Goal: Task Accomplishment & Management: Complete application form

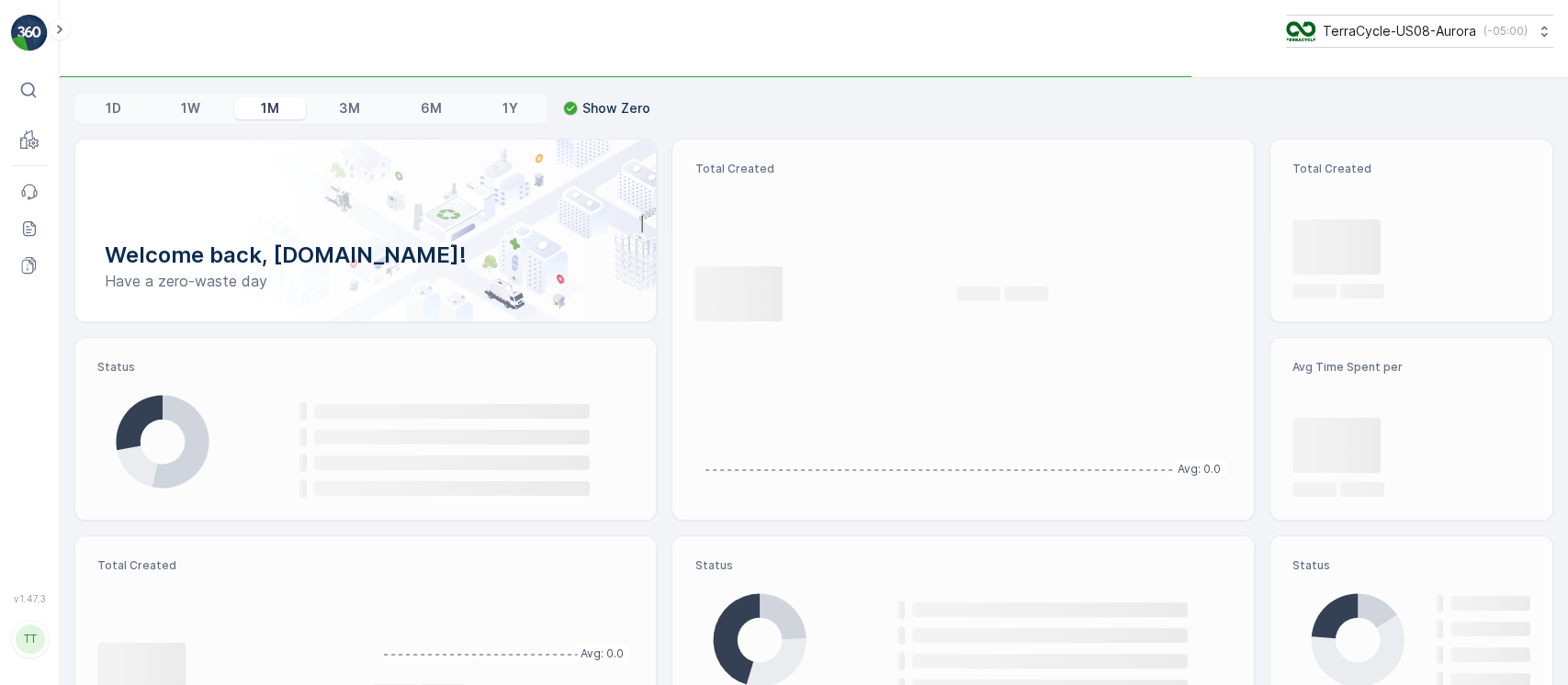
click at [786, 39] on p "TerraCycle-US08-Aurora" at bounding box center [1399, 32] width 154 height 19
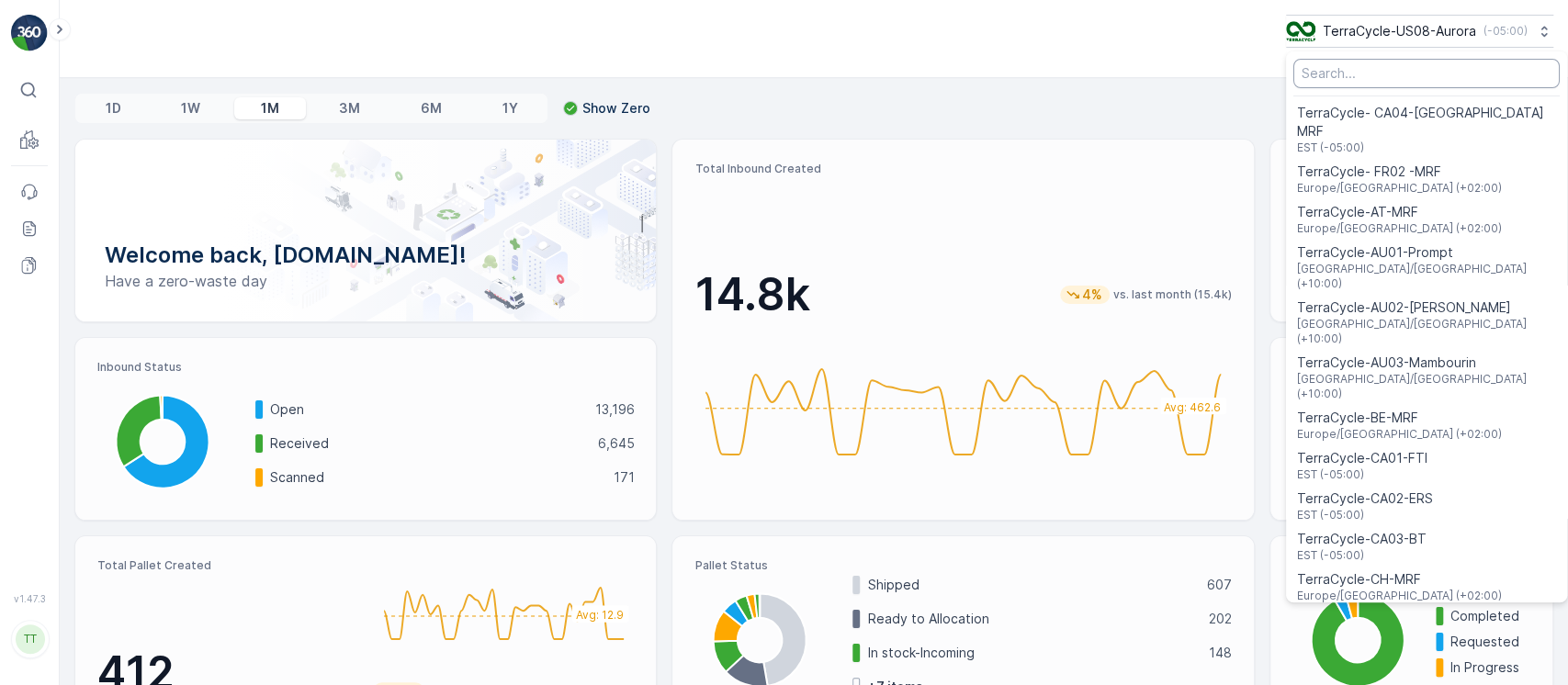
click at [786, 74] on input "Menu" at bounding box center [1426, 74] width 266 height 30
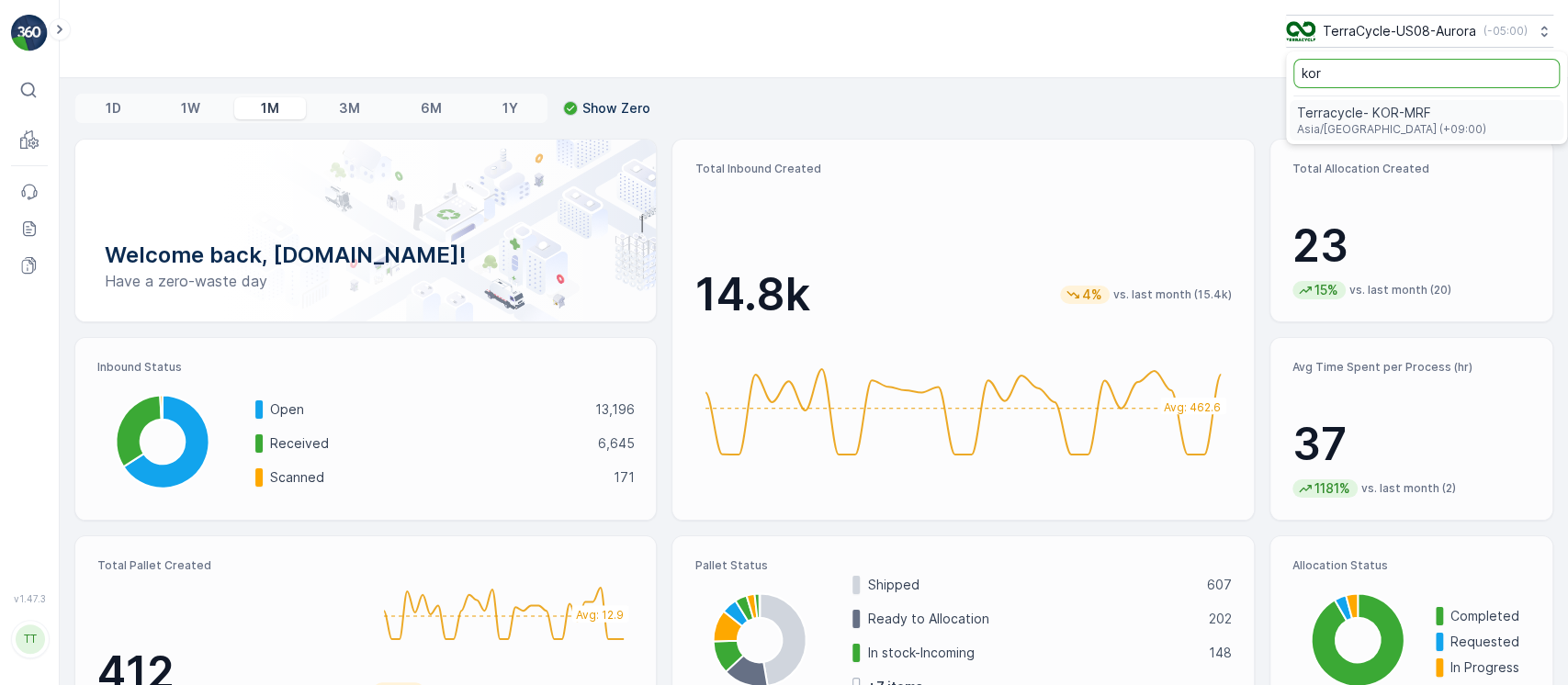
type input "kor"
click at [786, 114] on div "Terracycle- KOR-MRF Asia/Seoul (+09:00)" at bounding box center [1426, 120] width 274 height 40
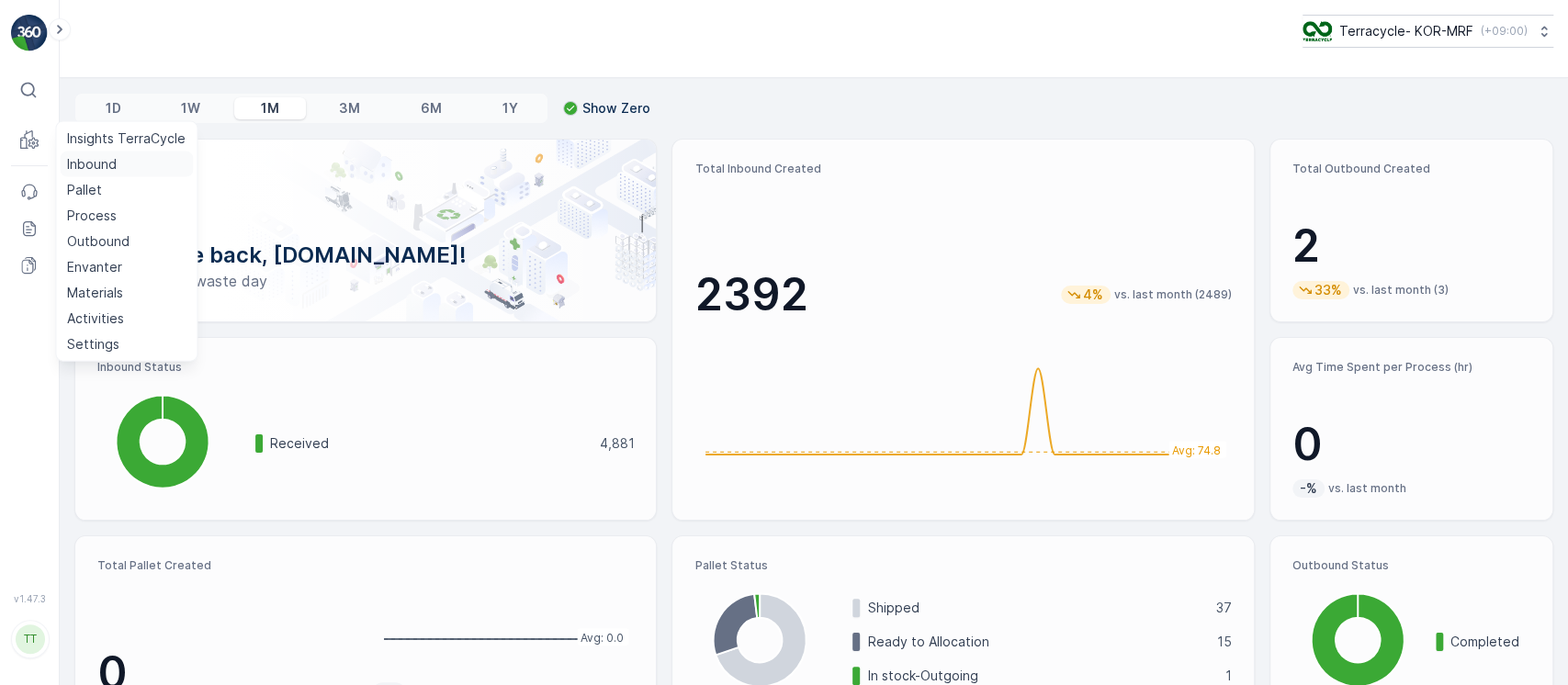
click at [115, 161] on p "Inbound" at bounding box center [91, 165] width 49 height 19
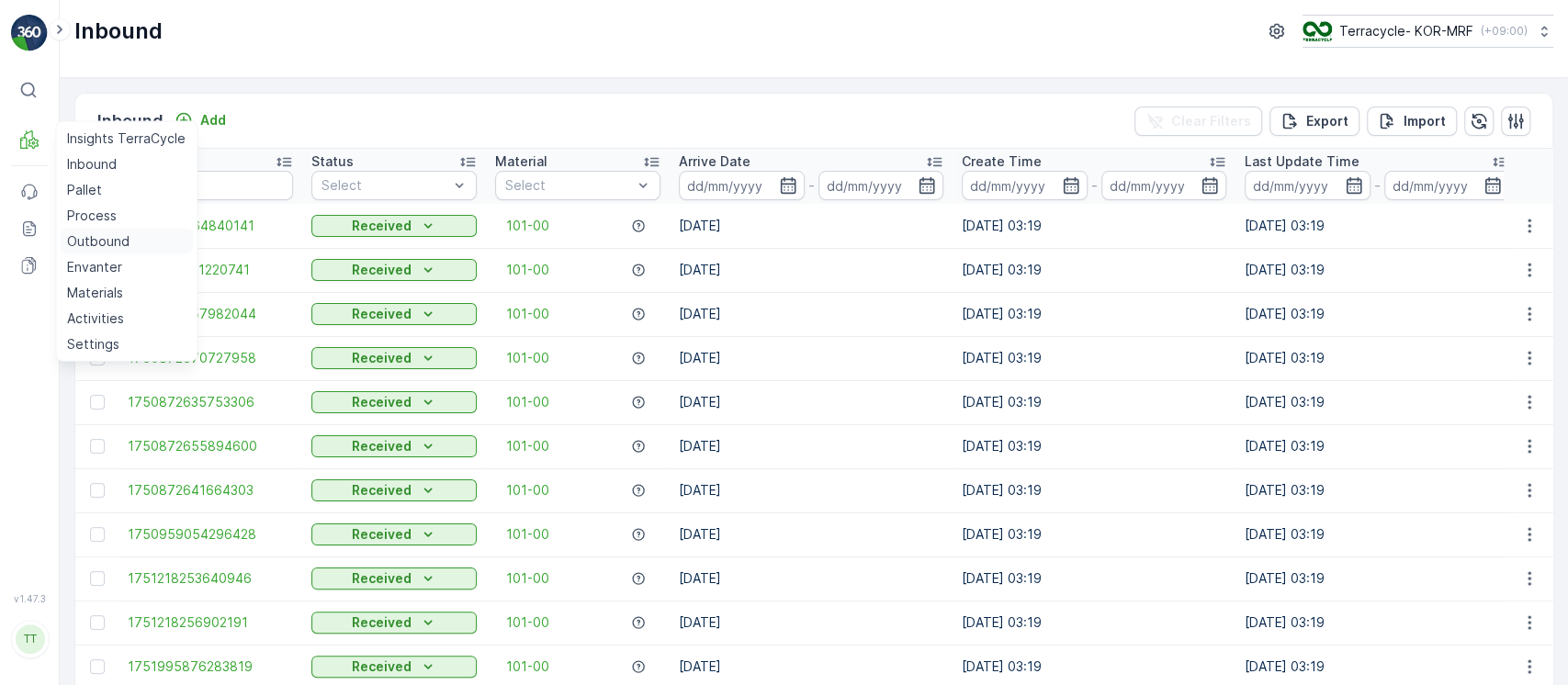
click at [106, 242] on p "Outbound" at bounding box center [98, 242] width 62 height 19
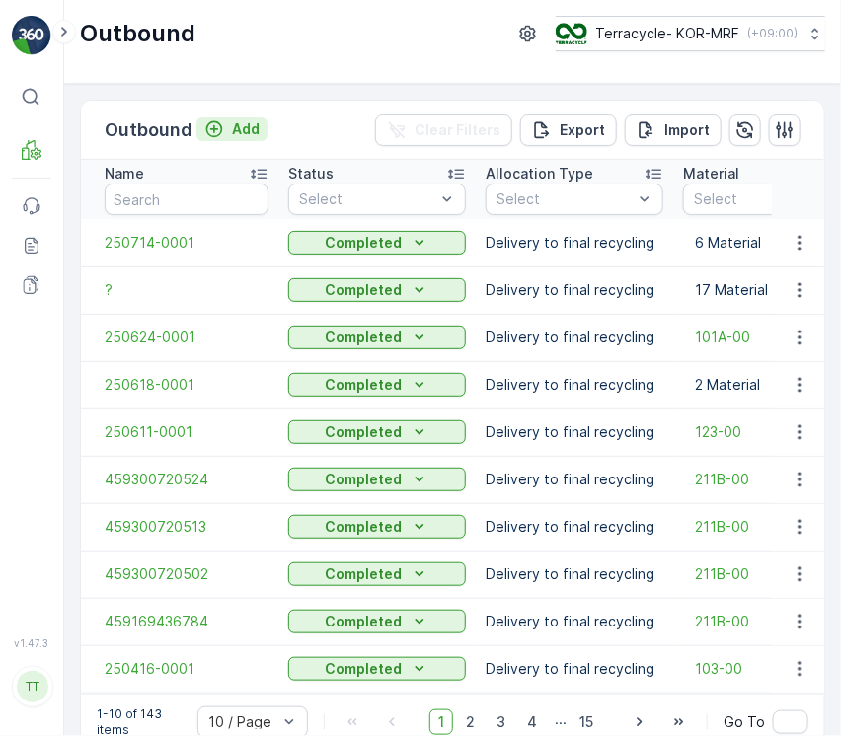
click at [234, 138] on button "Add" at bounding box center [231, 129] width 71 height 24
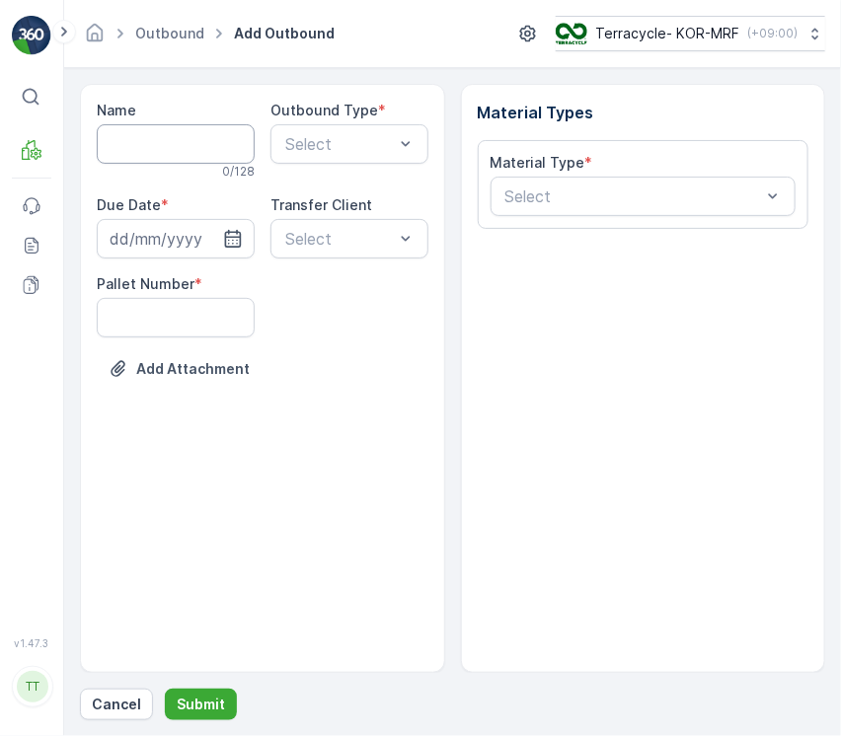
click at [225, 138] on input "Name" at bounding box center [176, 143] width 158 height 39
paste input "250717-0001"
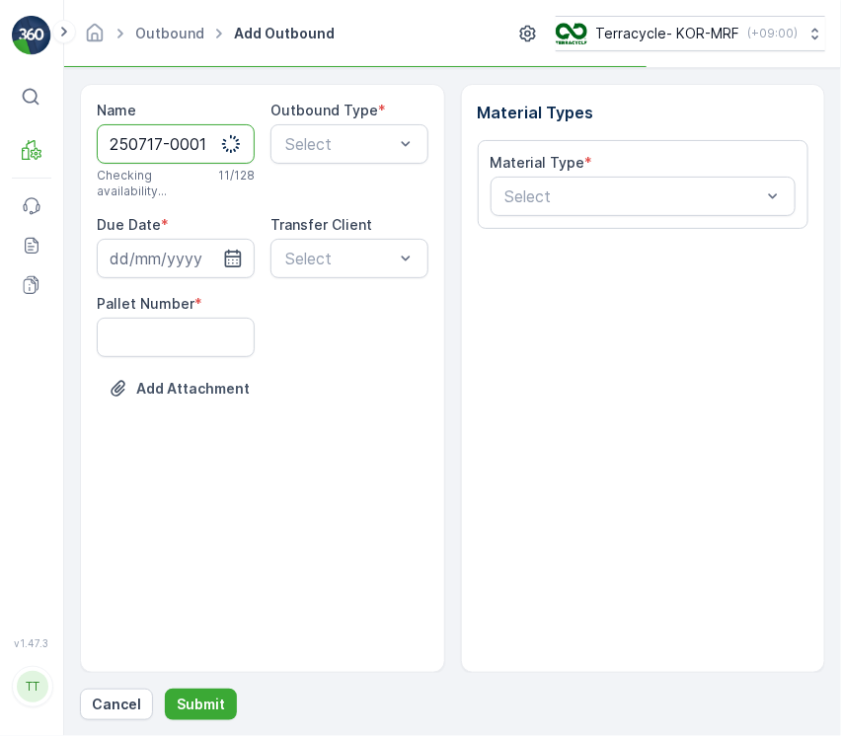
type input "250717-0001"
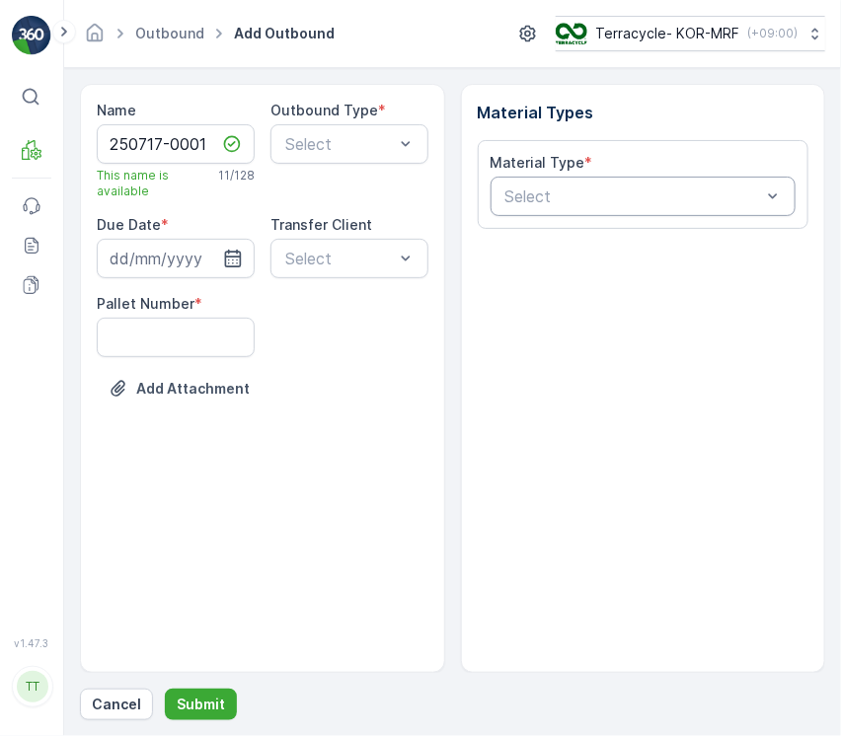
click at [673, 195] on div at bounding box center [633, 196] width 260 height 18
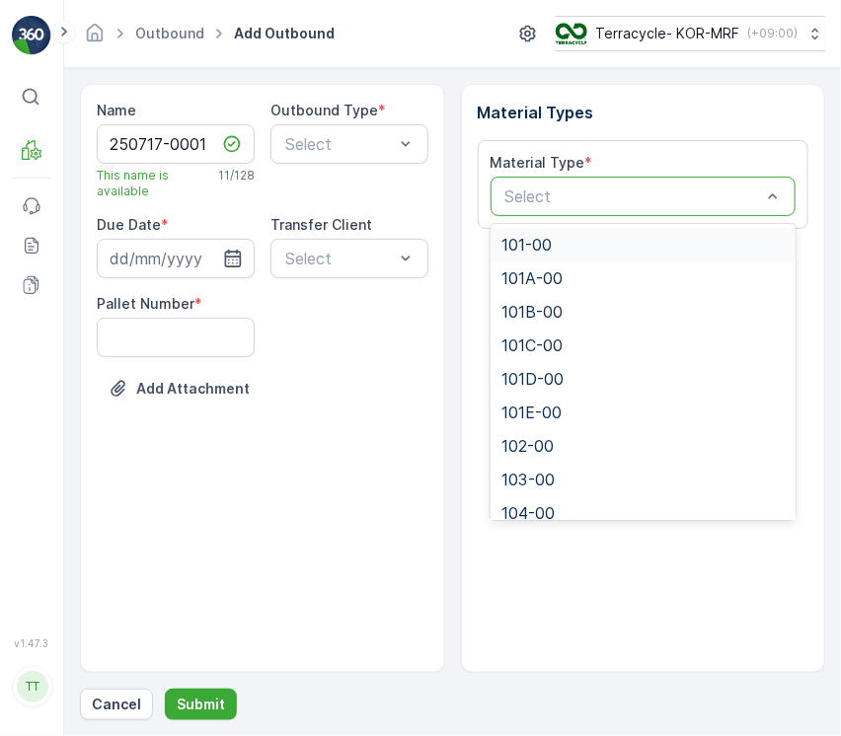
paste input "211A-00"
type input "211A-00"
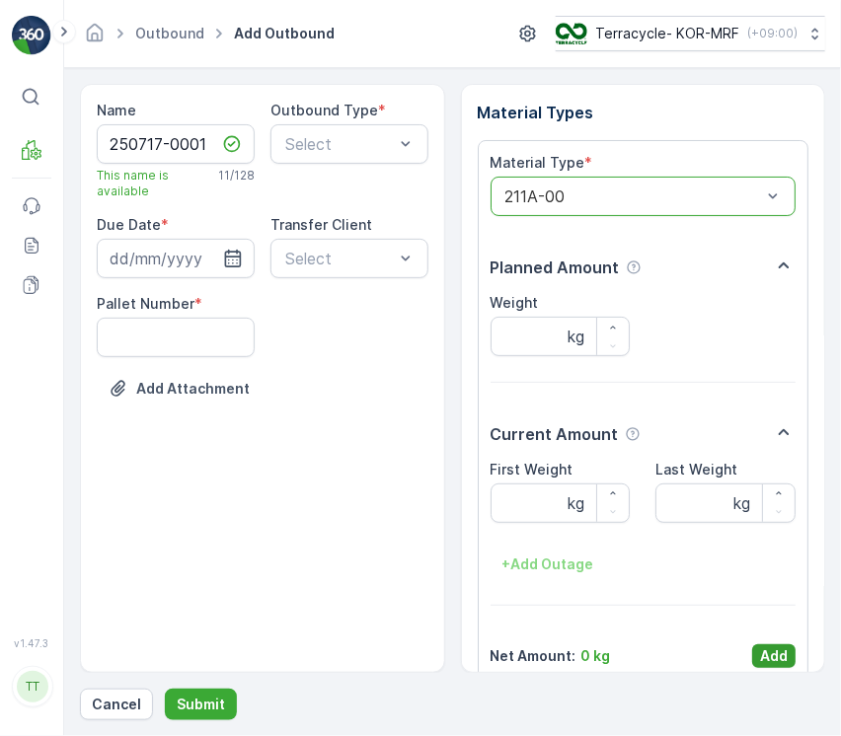
click at [772, 650] on p "Add" at bounding box center [774, 656] width 28 height 20
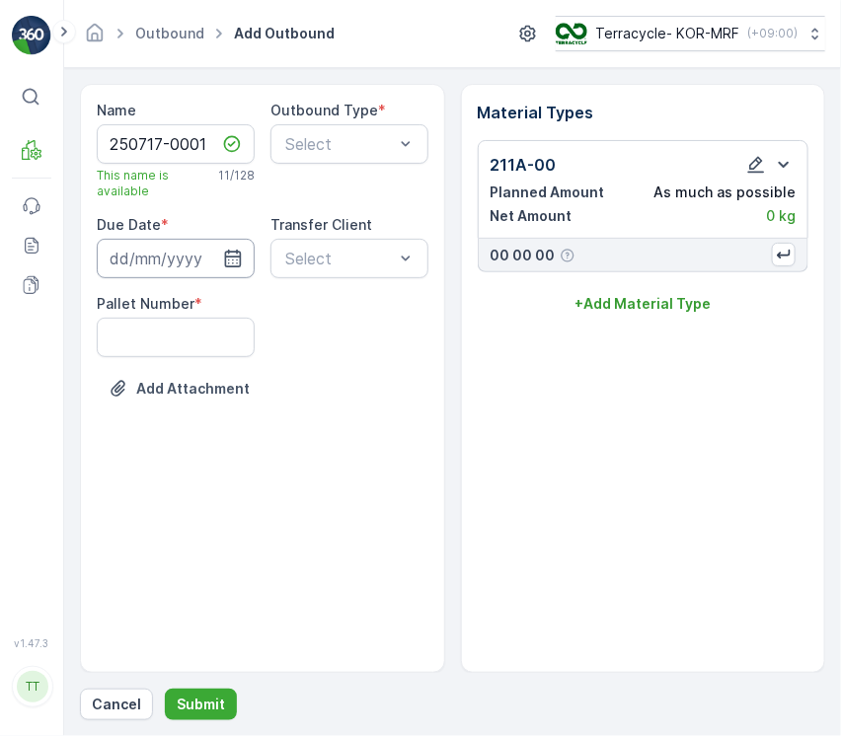
click at [203, 269] on input at bounding box center [176, 258] width 158 height 39
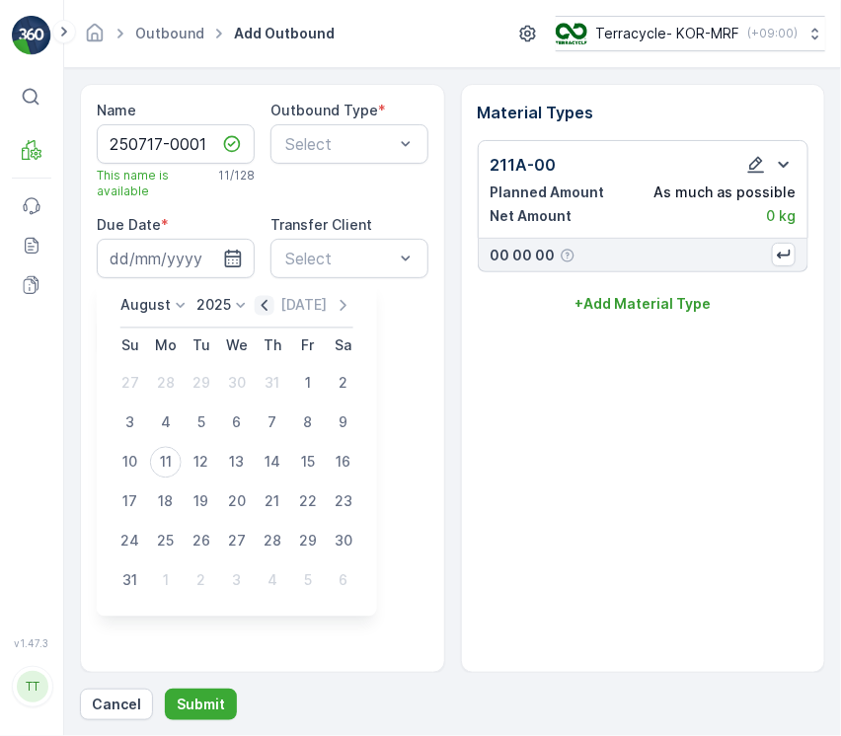
click at [272, 303] on icon "button" at bounding box center [265, 306] width 20 height 20
click at [277, 463] on div "17" at bounding box center [273, 463] width 32 height 32
type input "17.07.2025"
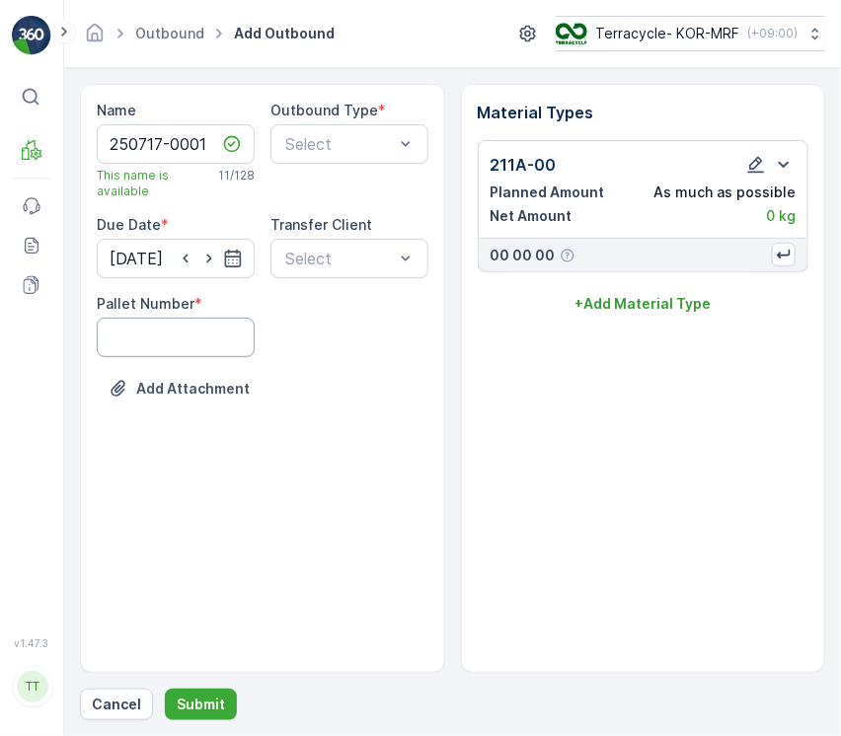
click at [190, 343] on Number "Pallet Number" at bounding box center [176, 337] width 158 height 39
type Number "1"
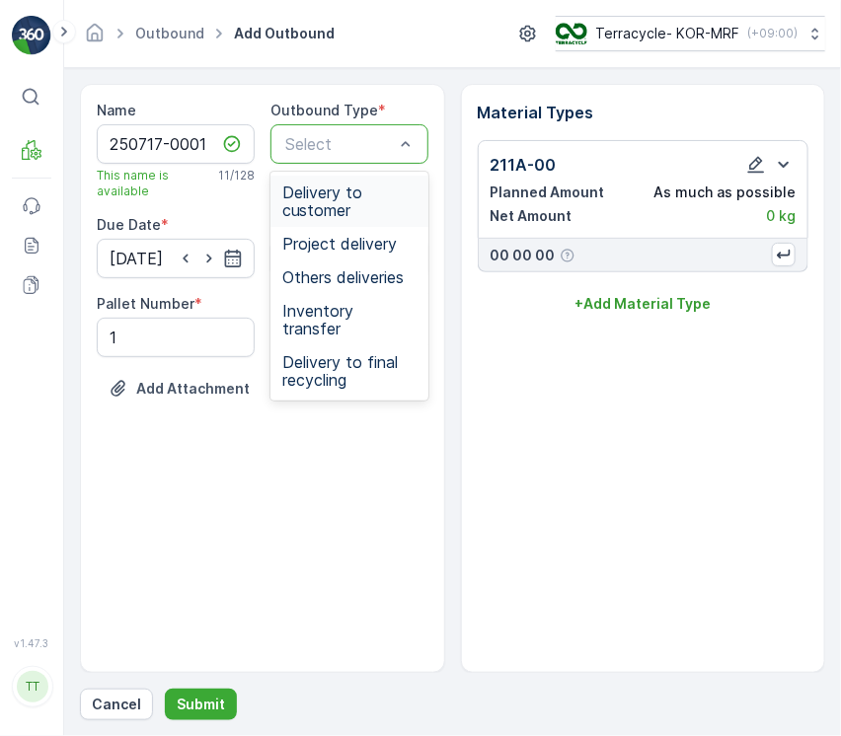
click at [334, 156] on div "Select" at bounding box center [349, 143] width 158 height 39
click at [358, 353] on span "Delivery to final recycling" at bounding box center [349, 371] width 134 height 36
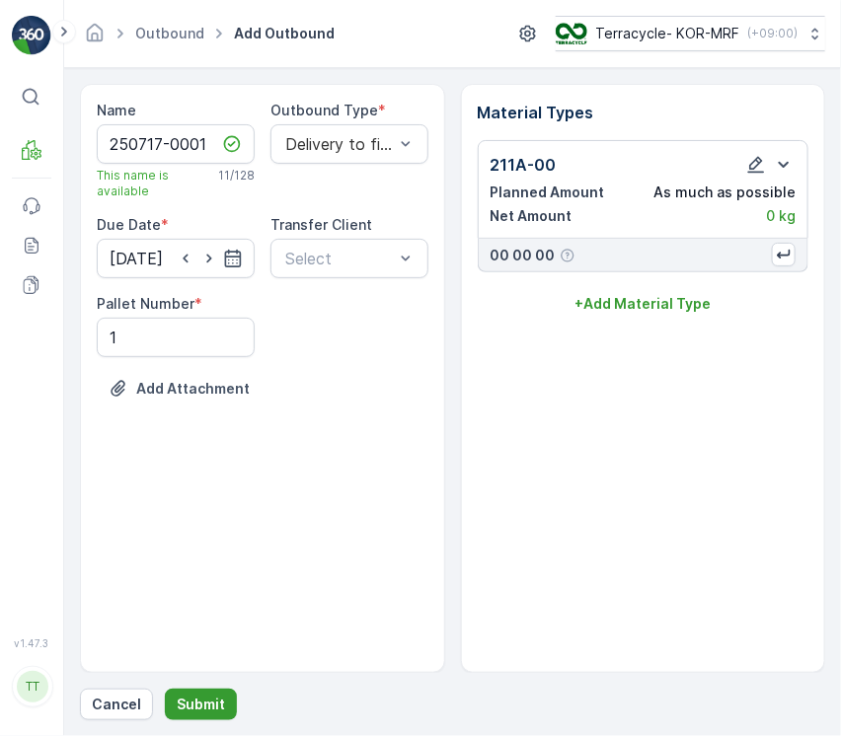
click at [206, 705] on p "Submit" at bounding box center [201, 705] width 48 height 20
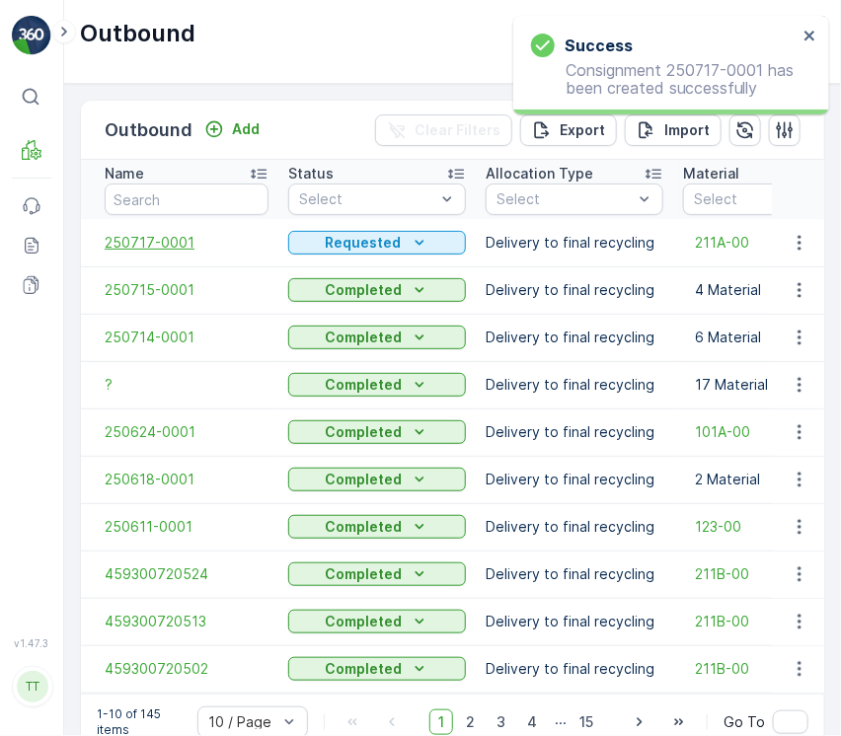
click at [157, 239] on span "250717-0001" at bounding box center [187, 243] width 164 height 20
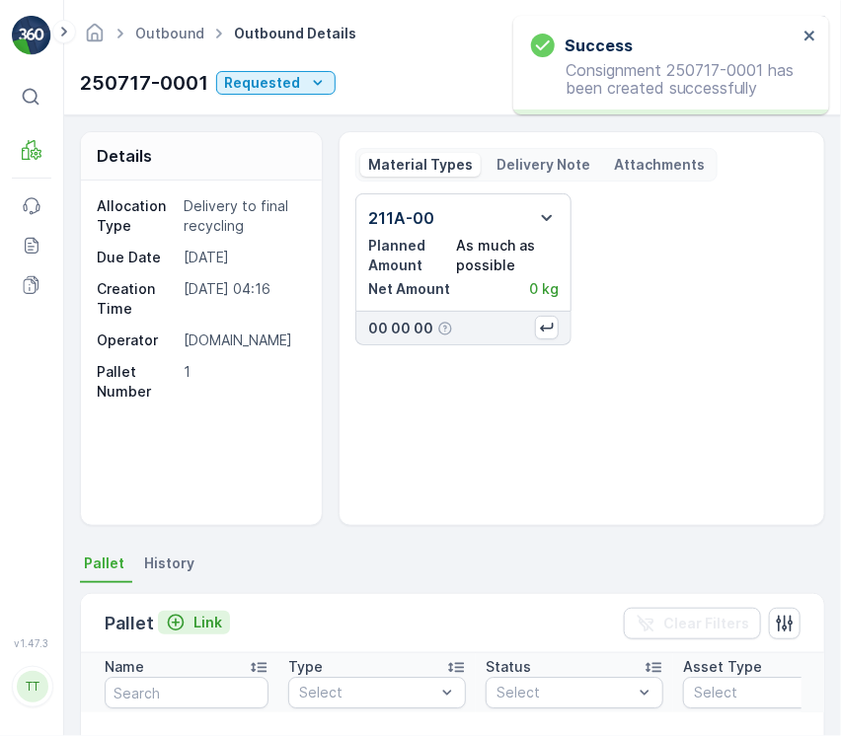
click at [212, 619] on p "Link" at bounding box center [207, 623] width 29 height 20
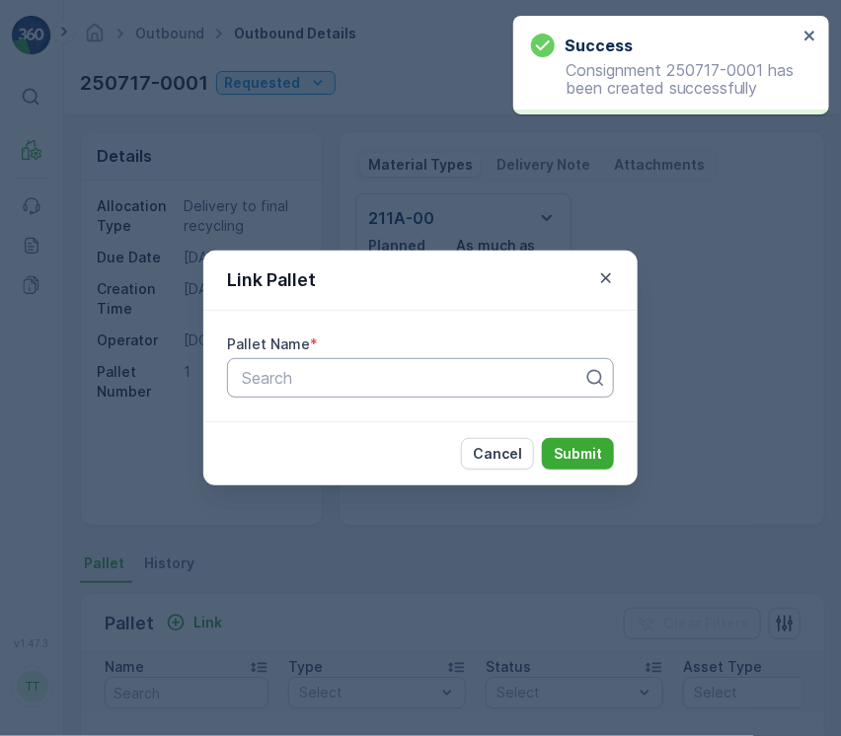
click at [359, 387] on div "Pallet Name * Search" at bounding box center [420, 366] width 434 height 111
click at [357, 386] on div at bounding box center [412, 378] width 345 height 18
paste input "211A-00"
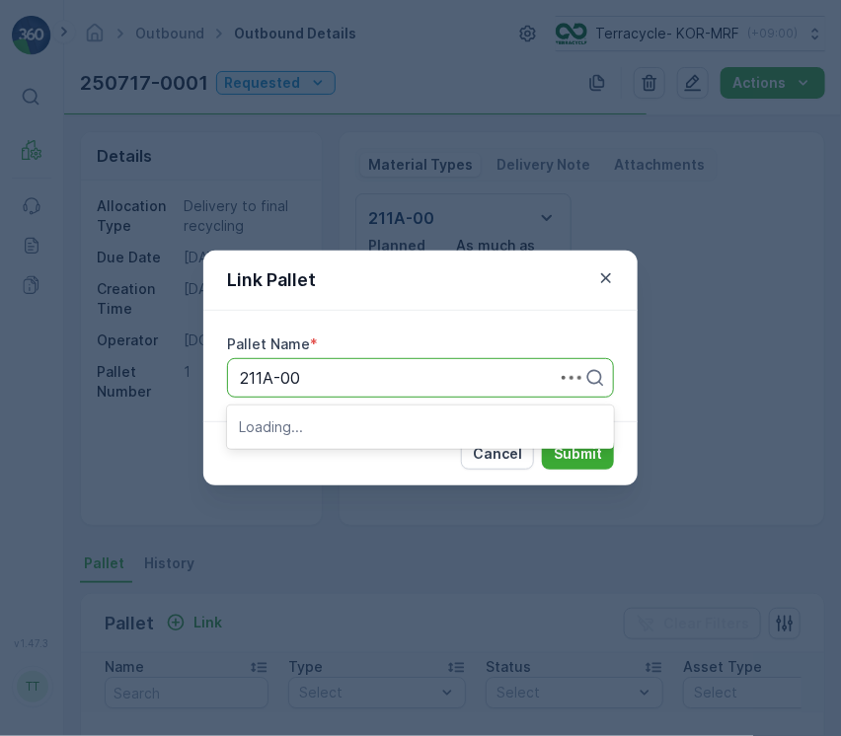
type input "211A-00"
paste input "Pallet_KOR #10"
type input "Pallet_KOR #10"
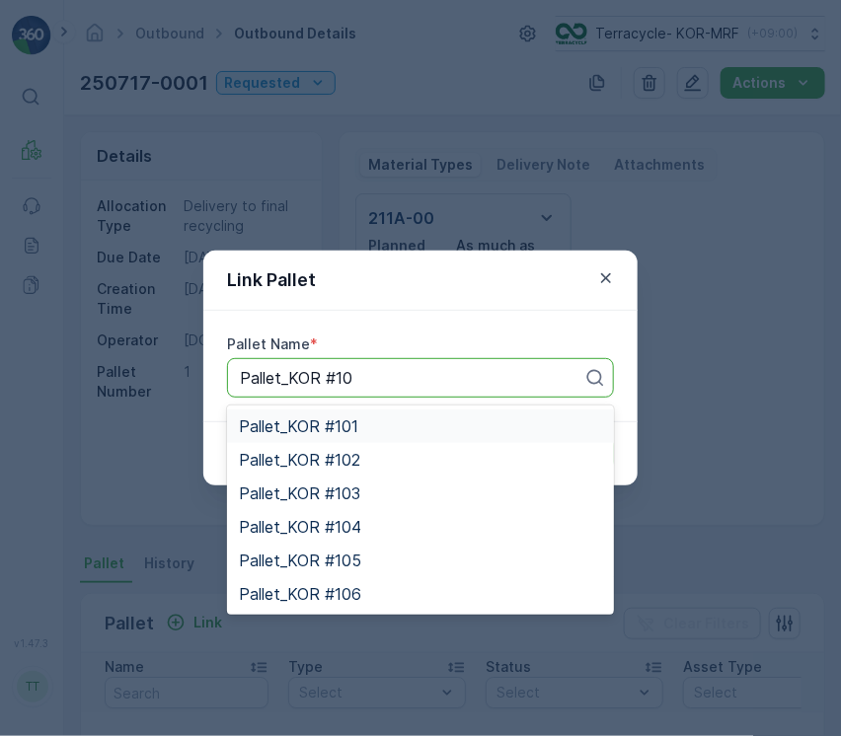
click at [363, 423] on div "Pallet_KOR #101" at bounding box center [420, 426] width 363 height 18
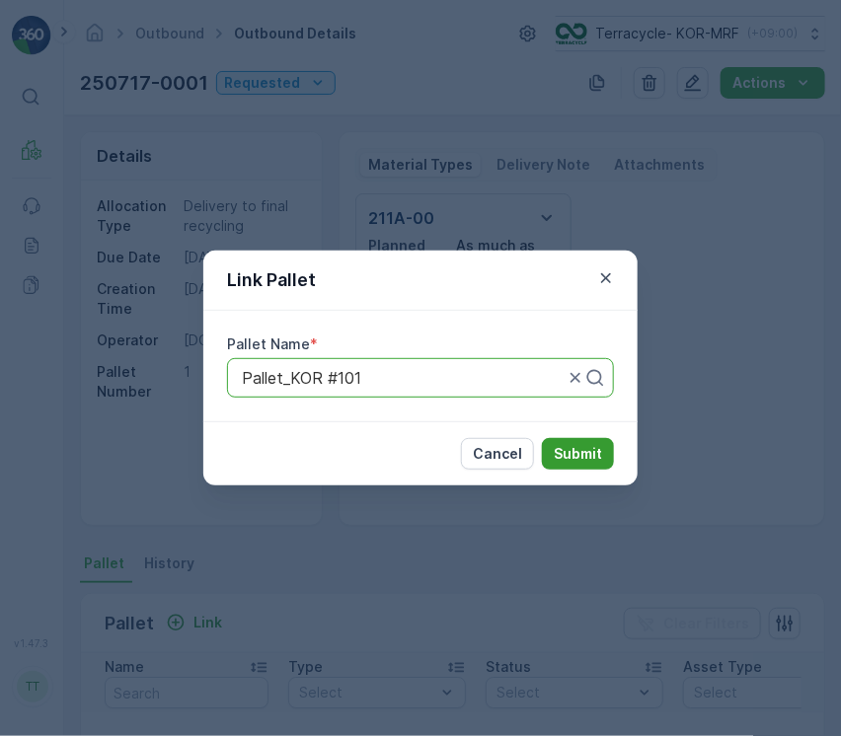
click at [578, 441] on button "Submit" at bounding box center [578, 454] width 72 height 32
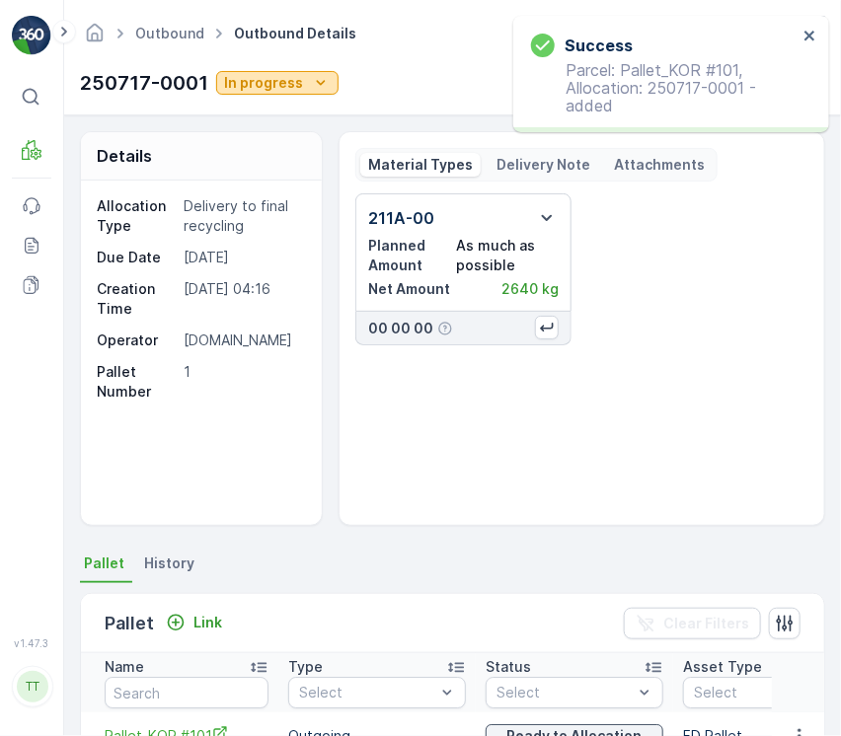
click at [317, 80] on icon "In progress" at bounding box center [321, 83] width 20 height 20
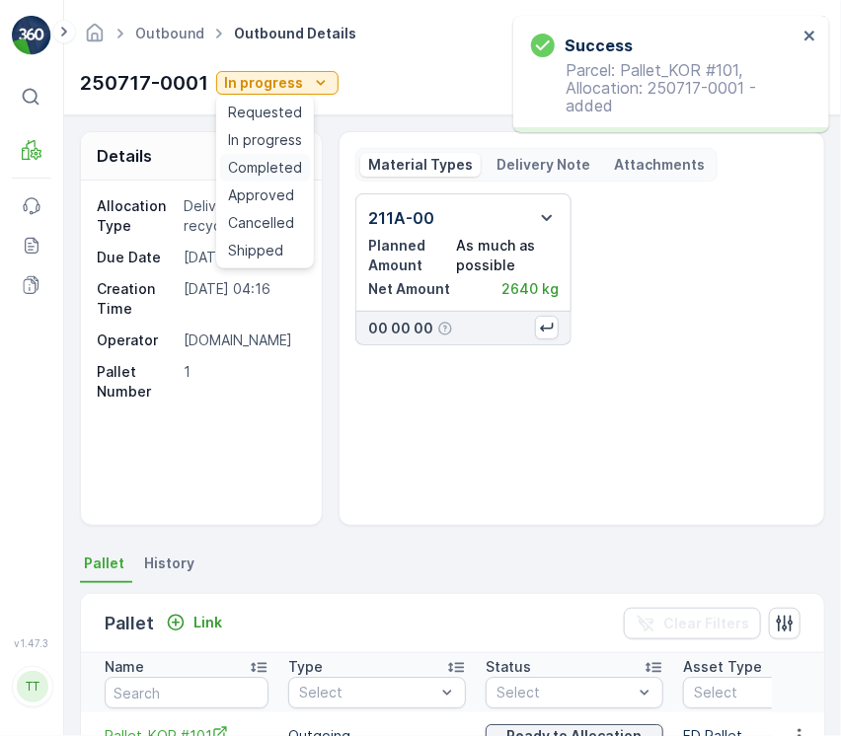
click at [263, 162] on span "Completed" at bounding box center [265, 168] width 74 height 20
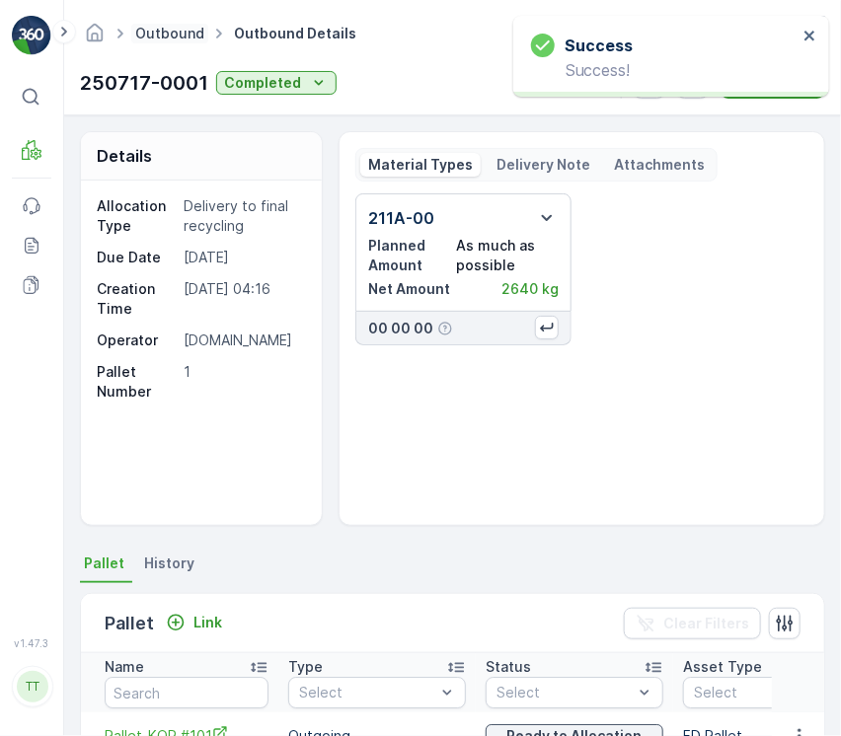
click at [196, 36] on link "Outbound" at bounding box center [169, 33] width 69 height 17
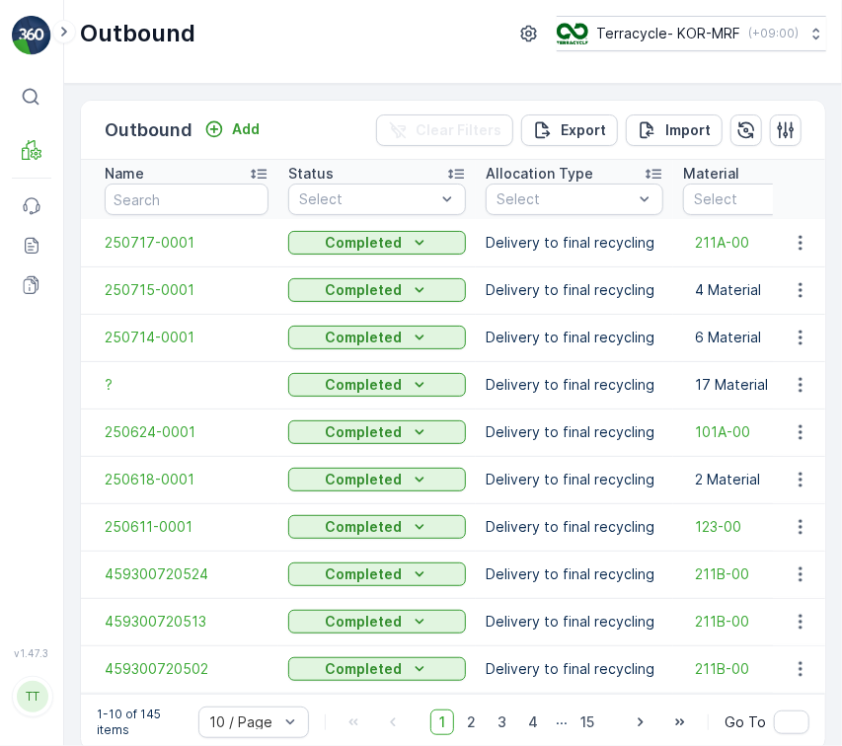
click at [842, 423] on html "⌘B MRF Events Reports Documents v 1.47.3 TT TC.GLOBAL clemence.vasseur@terracyc…" at bounding box center [421, 373] width 842 height 746
click at [241, 130] on p "Add" at bounding box center [246, 129] width 28 height 20
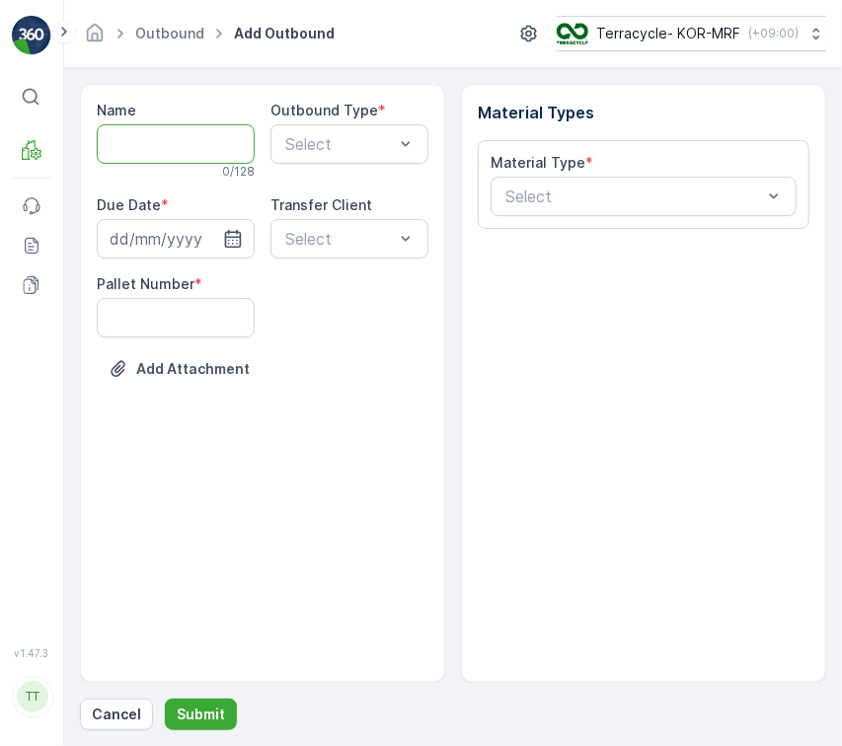
click at [192, 138] on input "Name" at bounding box center [176, 143] width 158 height 39
paste input "250717-0002"
type input "250717-0002"
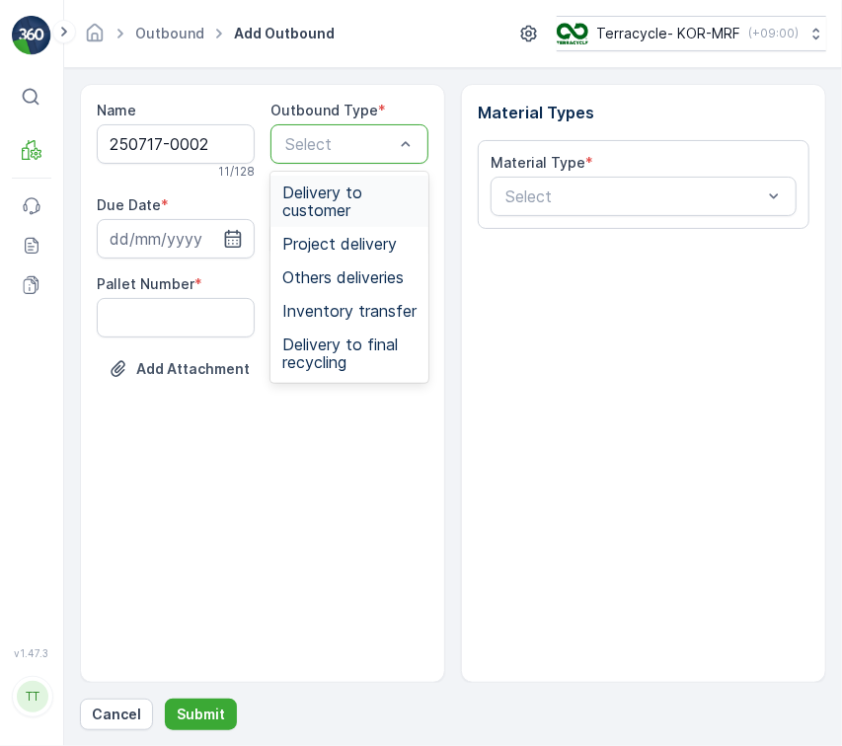
click at [335, 146] on div at bounding box center [339, 144] width 112 height 18
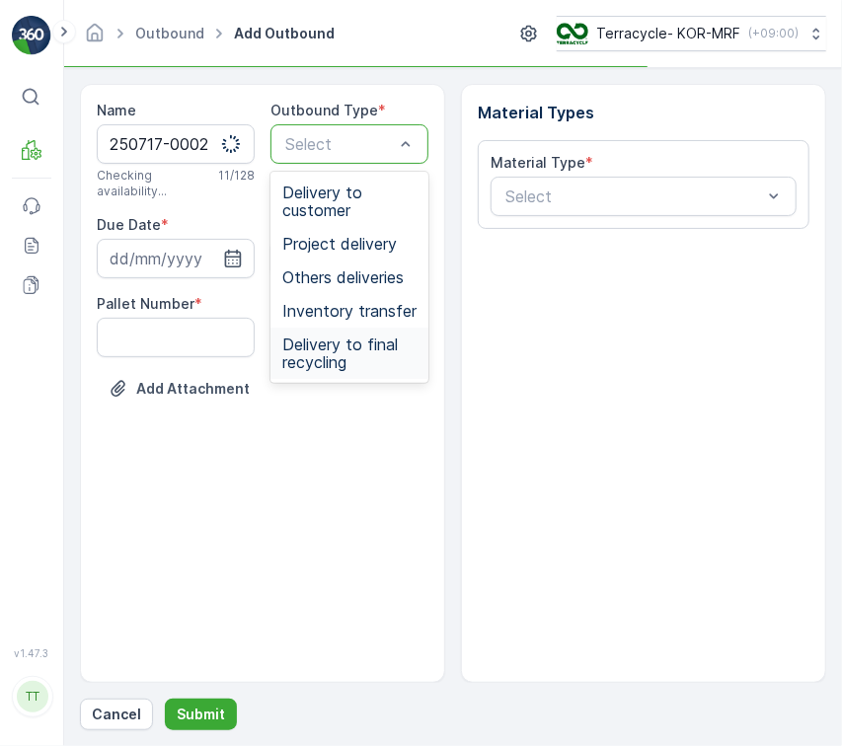
click at [350, 337] on span "Delivery to final recycling" at bounding box center [349, 353] width 134 height 36
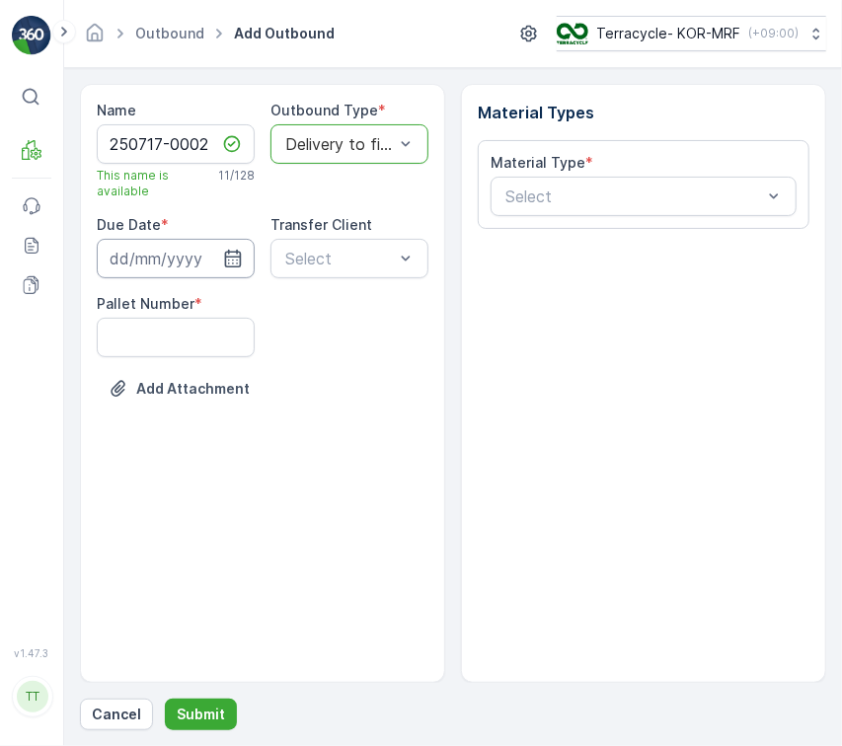
click at [217, 259] on input at bounding box center [176, 258] width 158 height 39
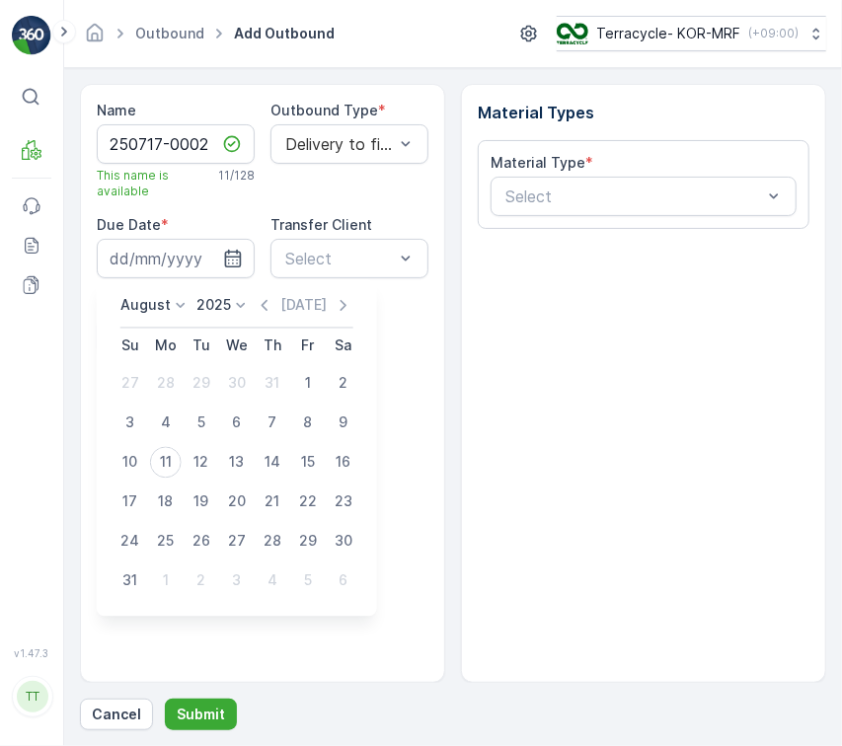
click at [281, 305] on div "[DATE]" at bounding box center [304, 306] width 99 height 20
click at [268, 315] on div "August 2025 Today" at bounding box center [236, 312] width 233 height 33
click at [274, 308] on icon "button" at bounding box center [265, 306] width 20 height 20
click at [265, 460] on div "17" at bounding box center [273, 463] width 32 height 32
type input "17.07.2025"
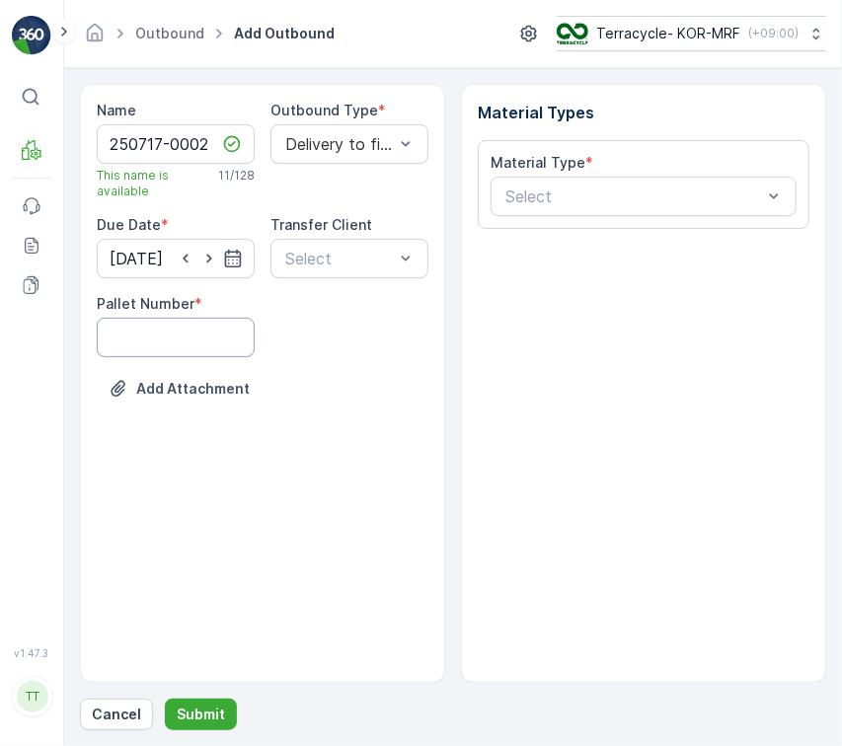
click at [208, 344] on Number "Pallet Number" at bounding box center [176, 337] width 158 height 39
type Number "1"
click at [611, 351] on div "Material Types Material Type * Select" at bounding box center [643, 383] width 365 height 599
click at [646, 208] on div "Select" at bounding box center [643, 196] width 306 height 39
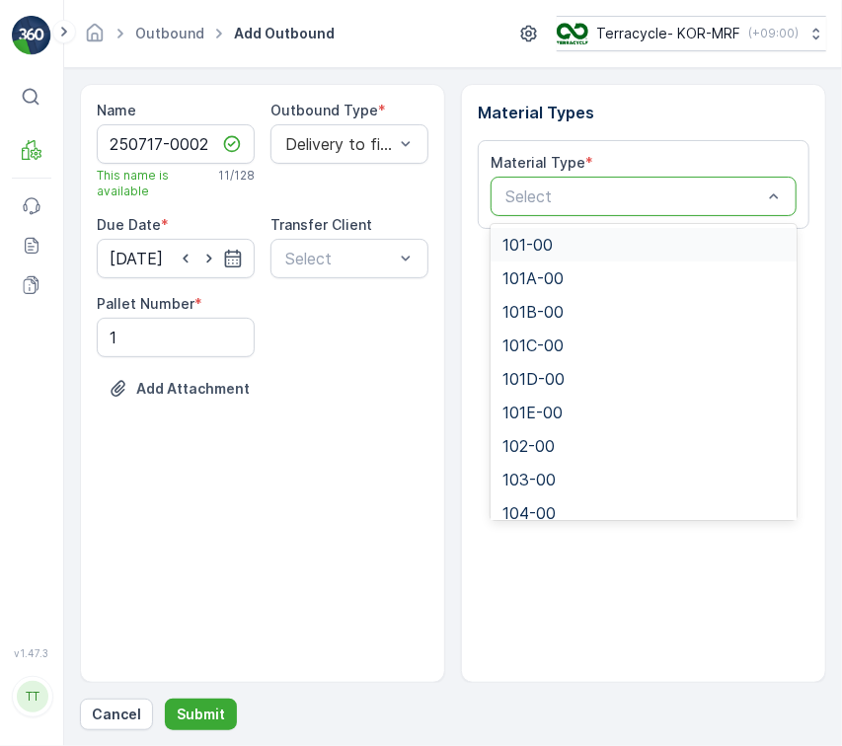
paste input "211A-00"
type input "211A-00"
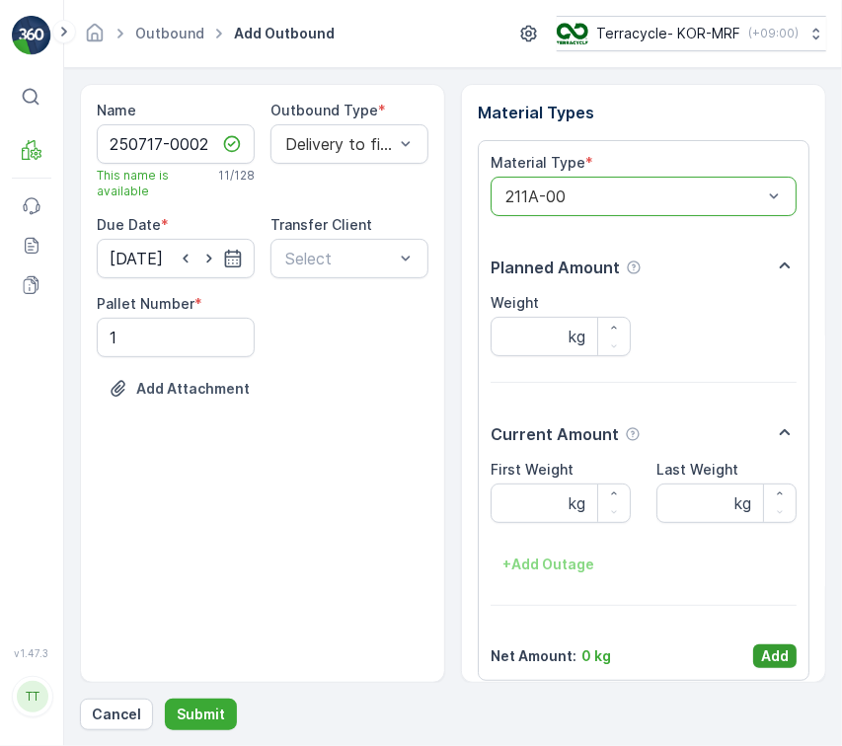
click at [789, 660] on button "Add" at bounding box center [774, 656] width 43 height 24
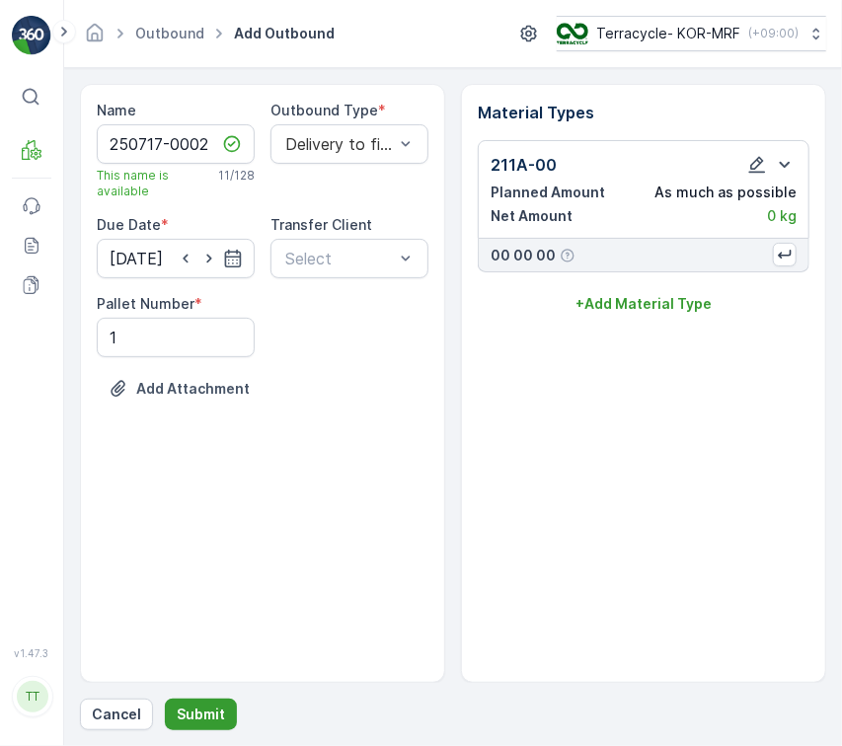
click at [213, 706] on p "Submit" at bounding box center [201, 715] width 48 height 20
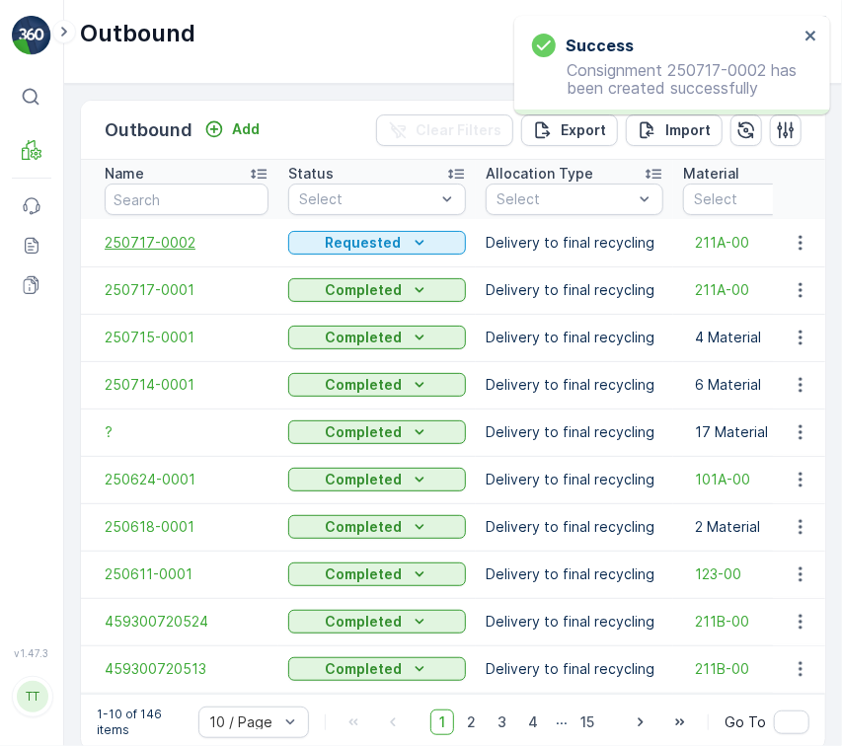
click at [186, 235] on span "250717-0002" at bounding box center [187, 243] width 164 height 20
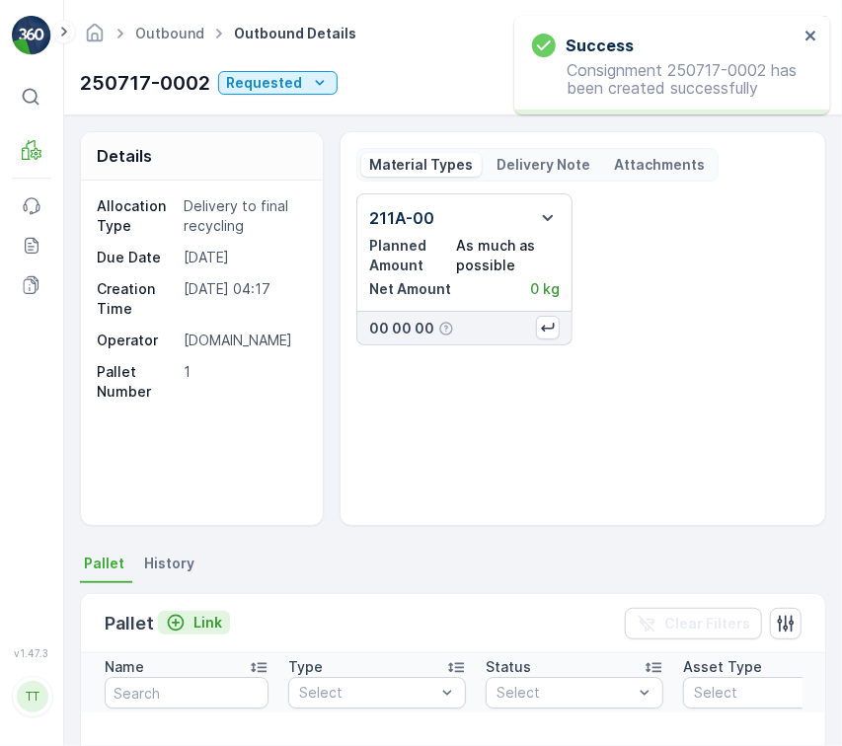
click at [203, 628] on p "Link" at bounding box center [207, 623] width 29 height 20
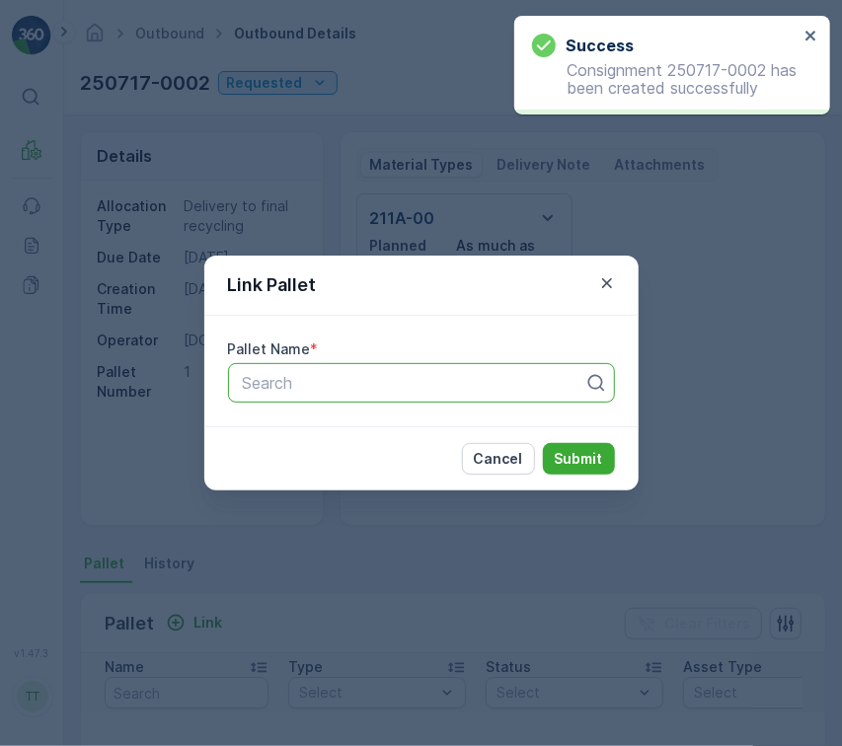
click at [301, 390] on div at bounding box center [413, 383] width 345 height 18
paste input "Pallet_KOR #10"
type input "Pallet_KOR #10"
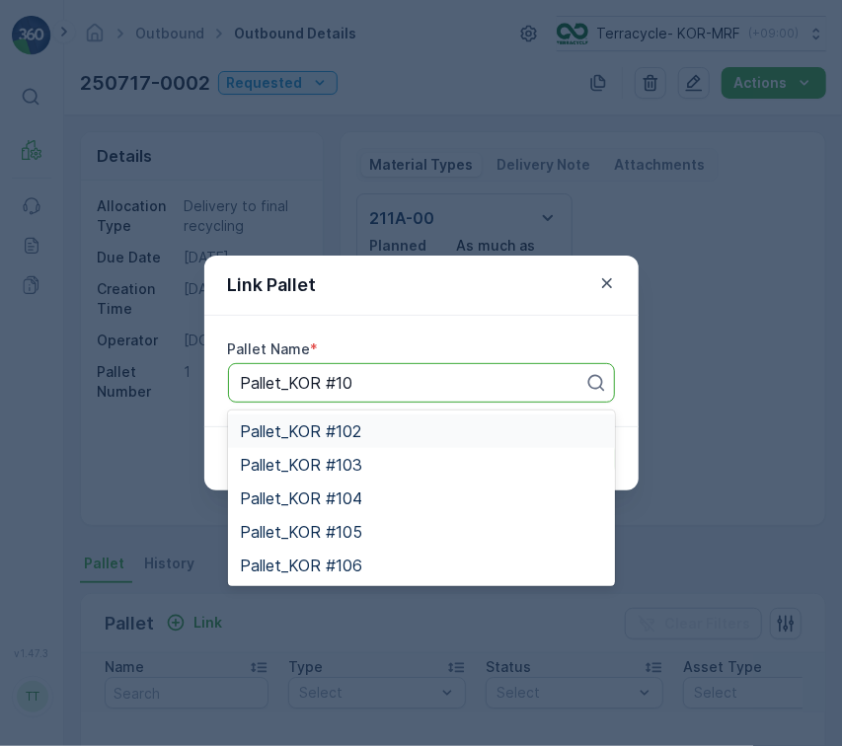
click at [353, 436] on span "Pallet_KOR #102" at bounding box center [300, 431] width 121 height 18
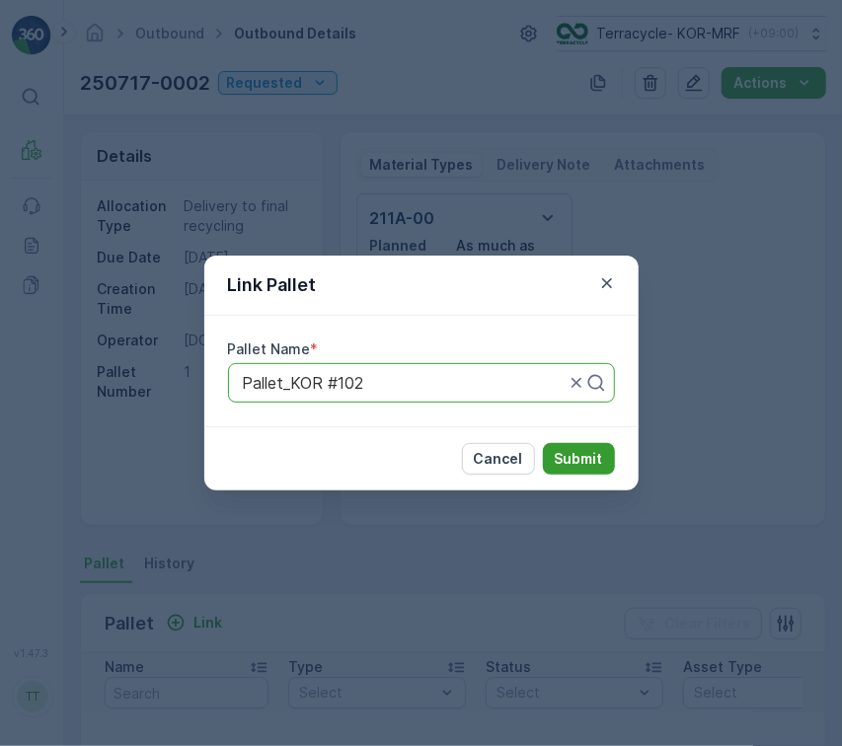
click at [577, 460] on p "Submit" at bounding box center [579, 459] width 48 height 20
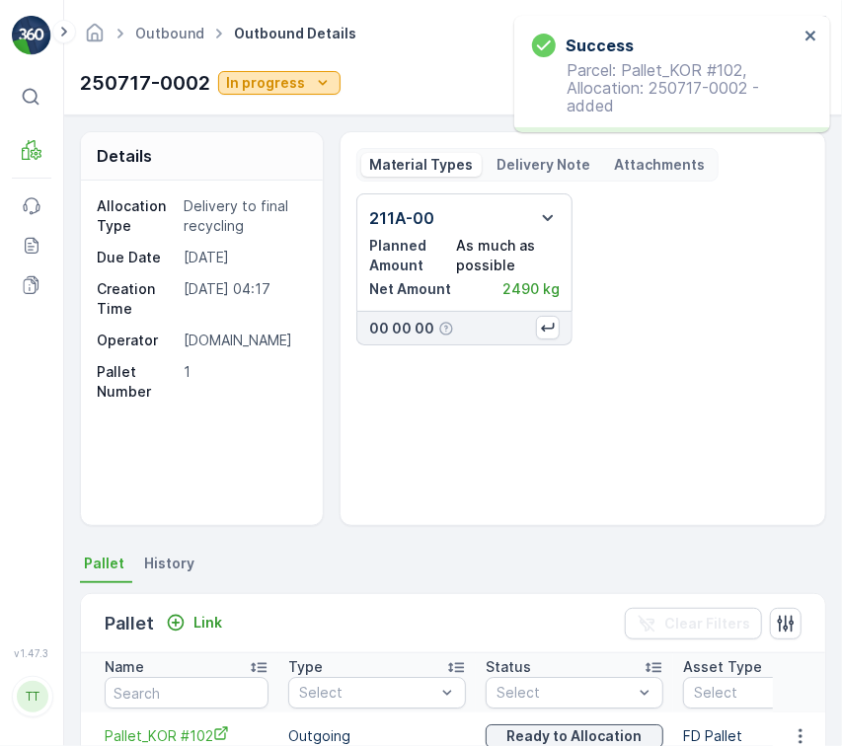
click at [305, 87] on div "In progress" at bounding box center [279, 83] width 107 height 20
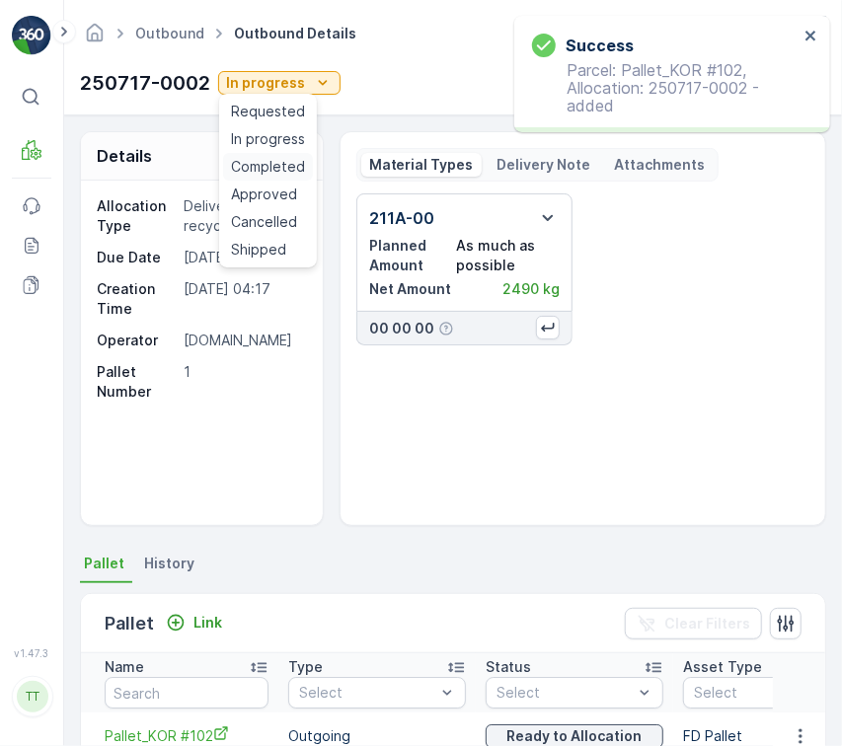
click at [276, 162] on span "Completed" at bounding box center [268, 167] width 74 height 20
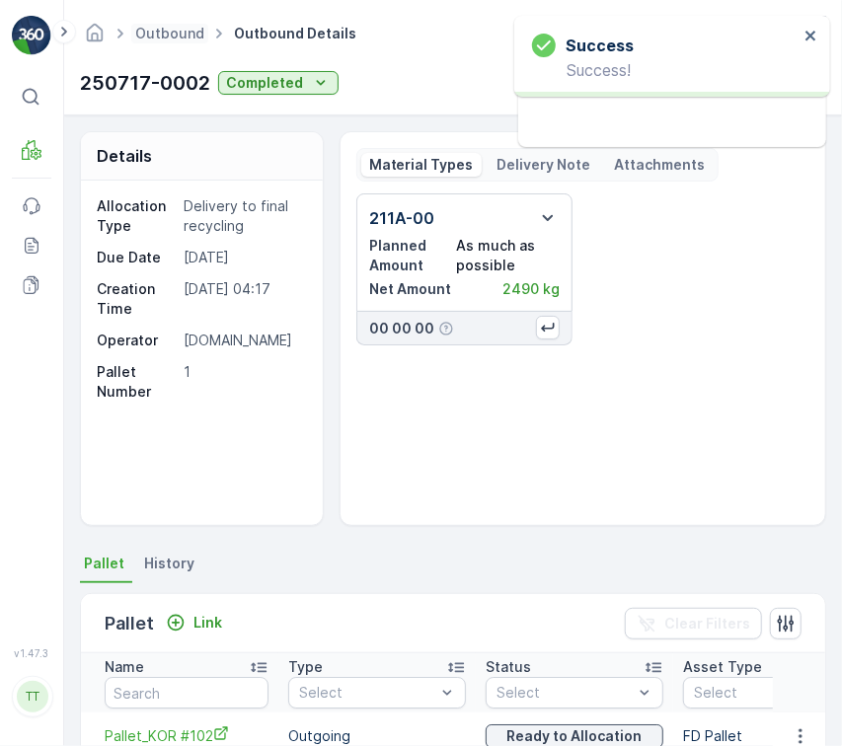
click at [186, 41] on span "Outbound" at bounding box center [169, 34] width 77 height 20
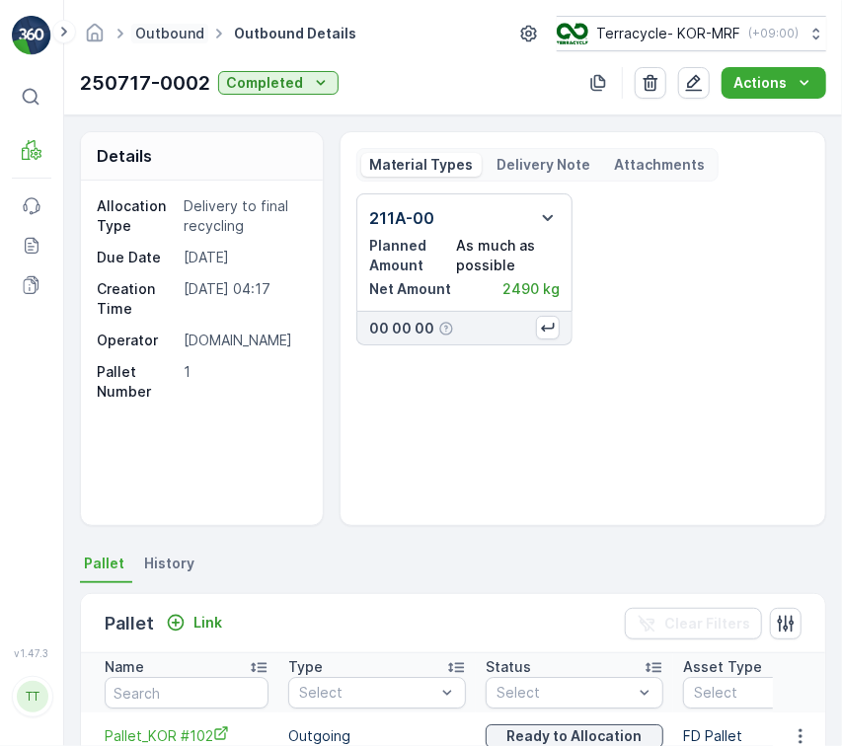
click at [185, 32] on link "Outbound" at bounding box center [169, 33] width 69 height 17
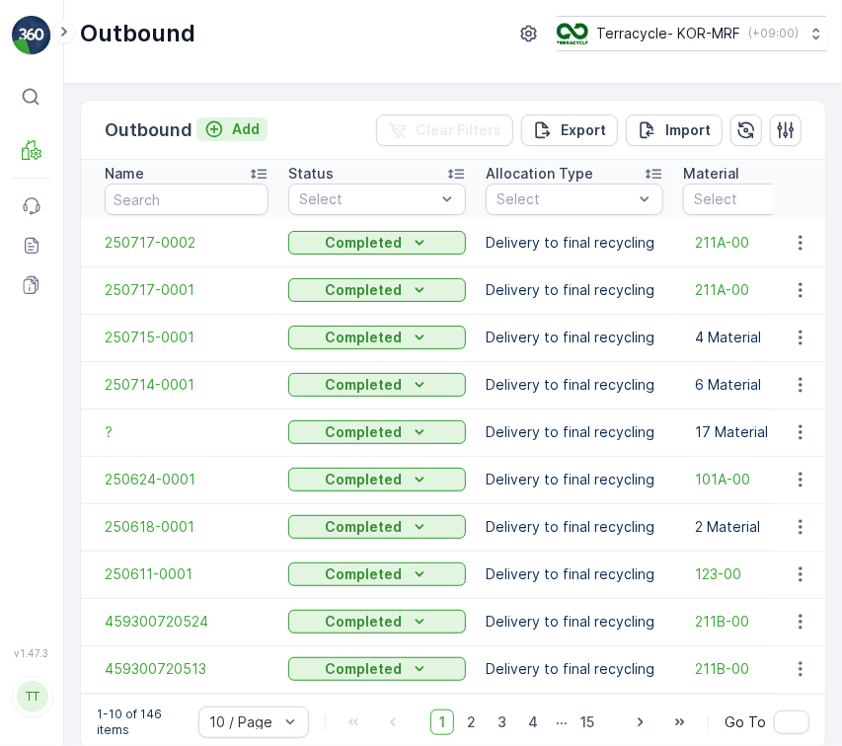
click at [243, 122] on p "Add" at bounding box center [246, 129] width 28 height 20
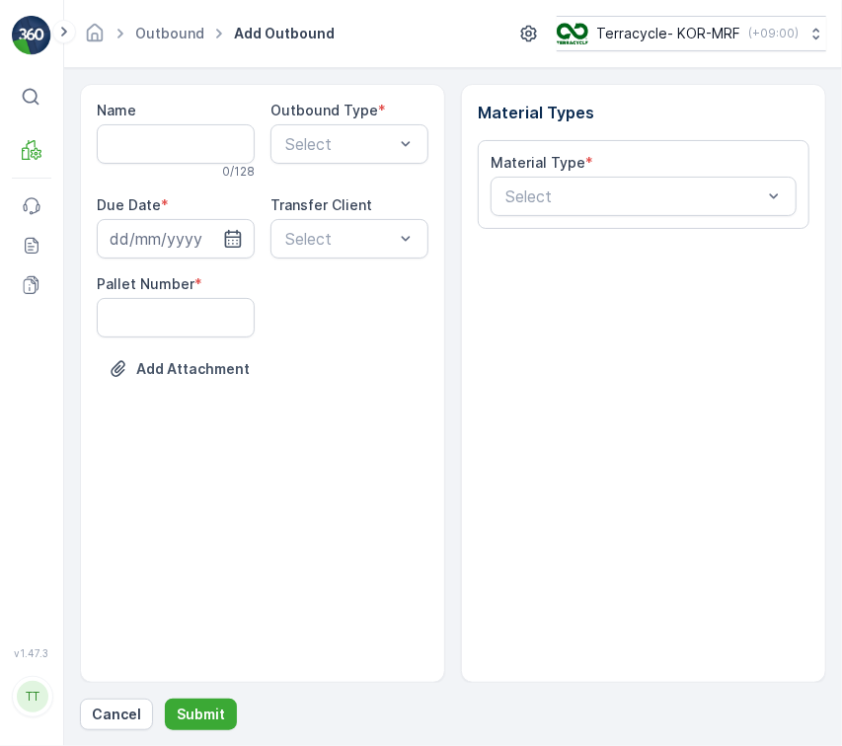
click at [178, 152] on input "Name" at bounding box center [176, 143] width 158 height 39
paste input "459819211784"
type input "459819211784"
click at [324, 146] on div at bounding box center [339, 144] width 112 height 18
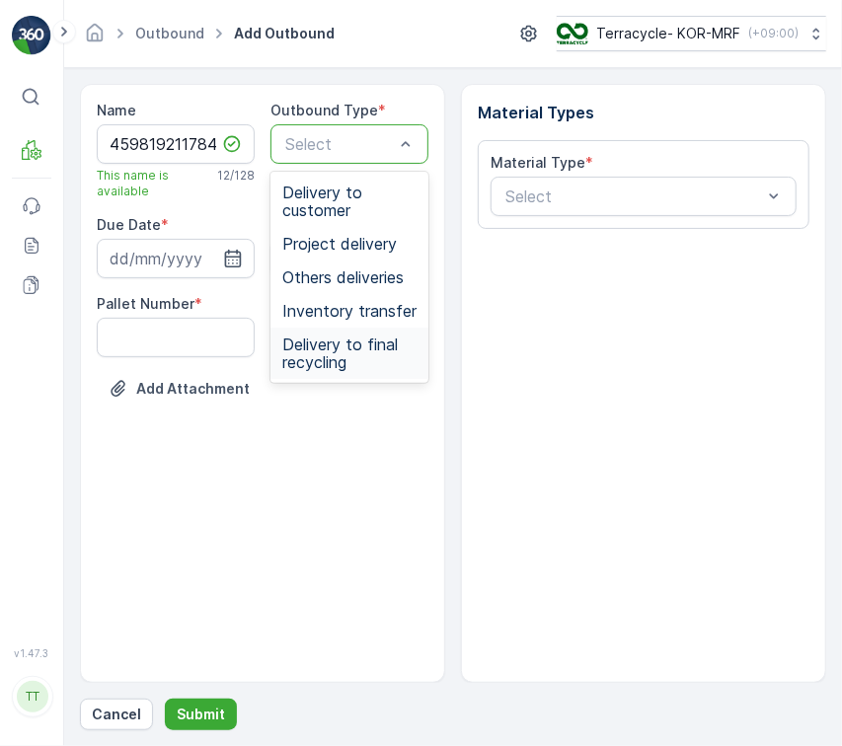
click at [344, 351] on span "Delivery to final recycling" at bounding box center [349, 353] width 134 height 36
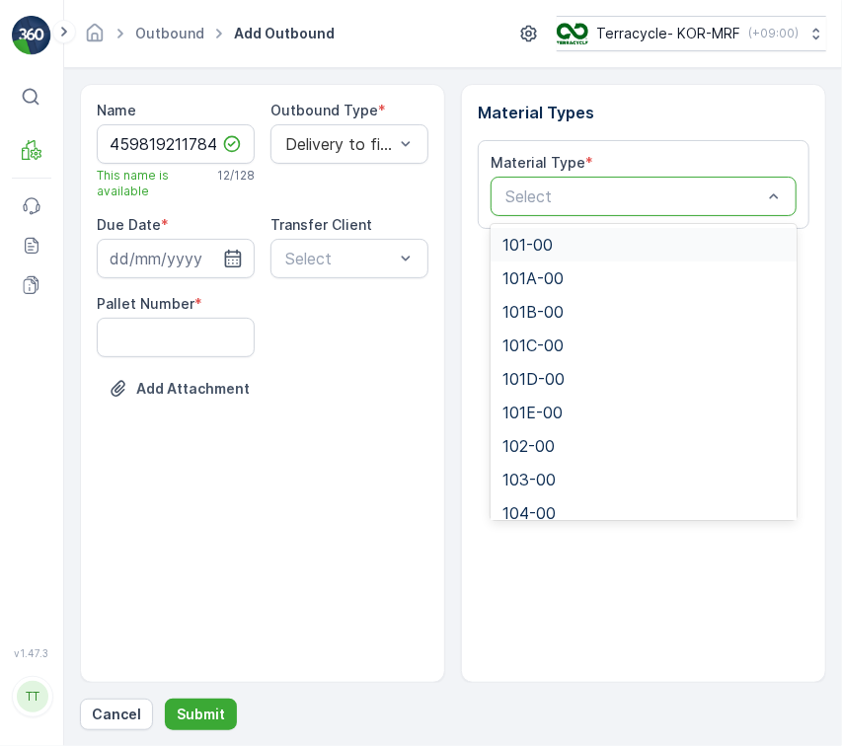
drag, startPoint x: 669, startPoint y: 186, endPoint x: 668, endPoint y: 200, distance: 14.8
paste input "103-00"
type input "103-00"
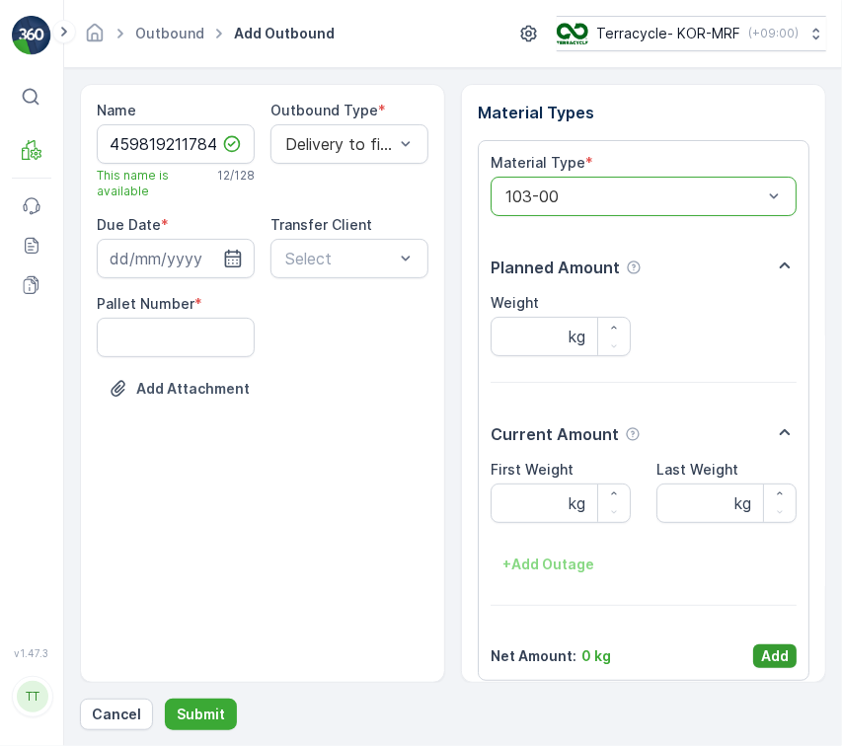
click at [779, 664] on p "Add" at bounding box center [775, 656] width 28 height 20
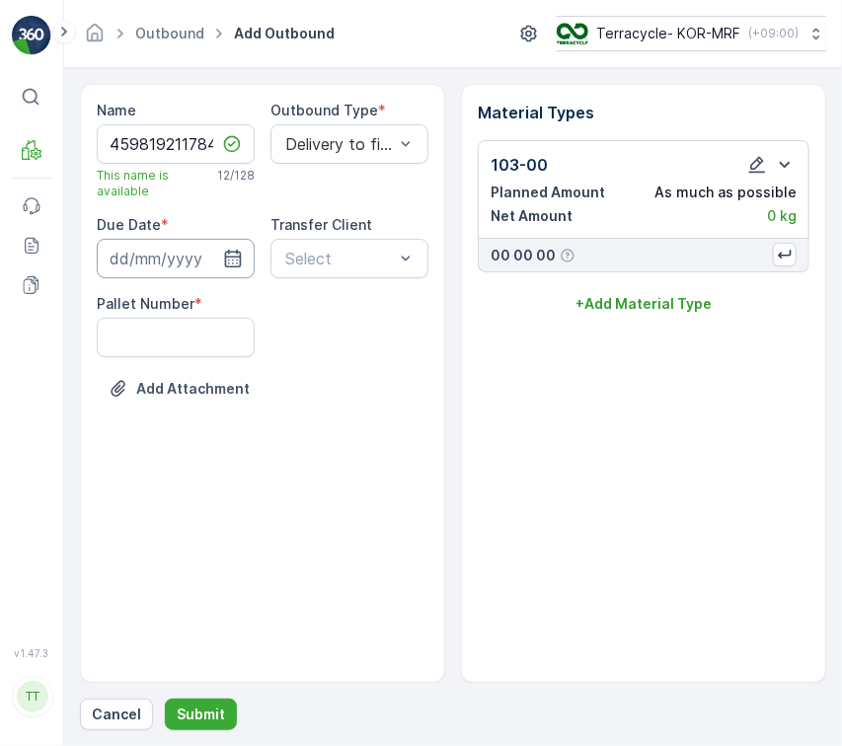
click at [253, 268] on input at bounding box center [176, 258] width 158 height 39
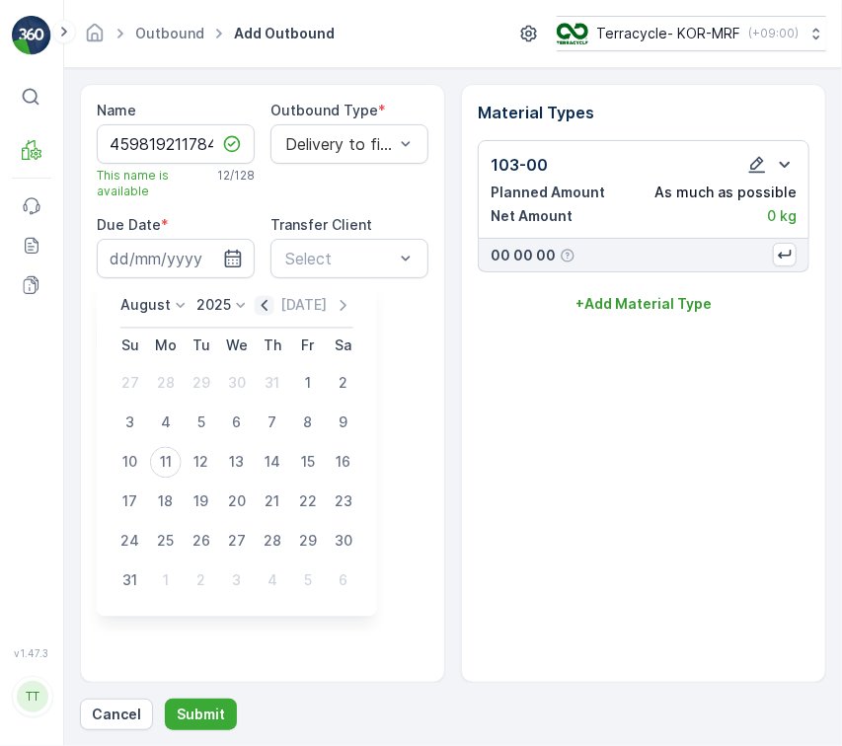
click at [274, 310] on icon "button" at bounding box center [265, 306] width 20 height 20
click at [167, 505] on div "21" at bounding box center [166, 502] width 32 height 32
type input "21.07.2025"
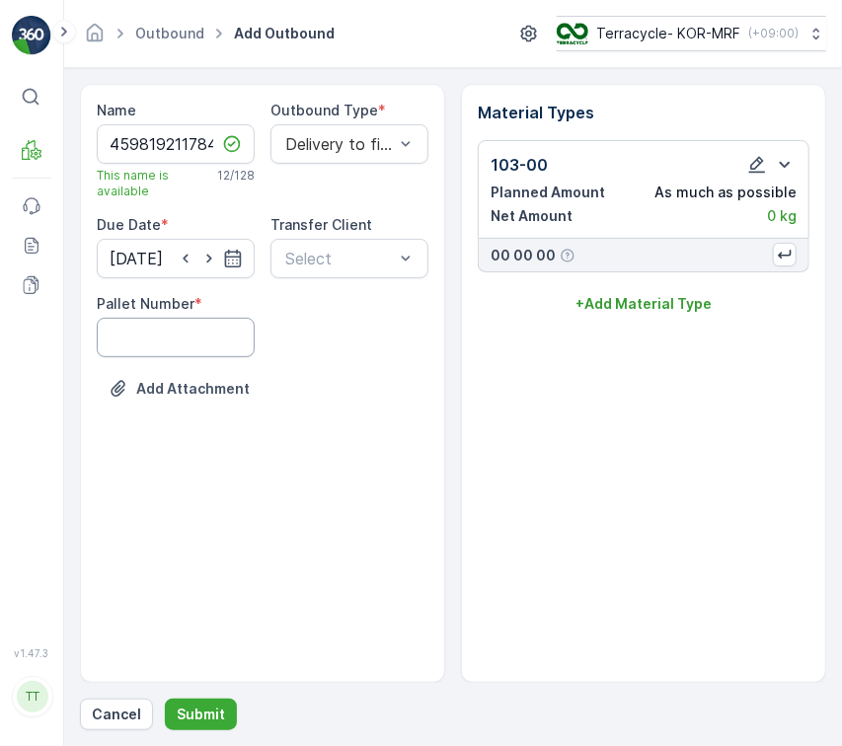
click at [171, 329] on Number "Pallet Number" at bounding box center [176, 337] width 158 height 39
type Number "1"
click at [335, 148] on div at bounding box center [339, 144] width 112 height 18
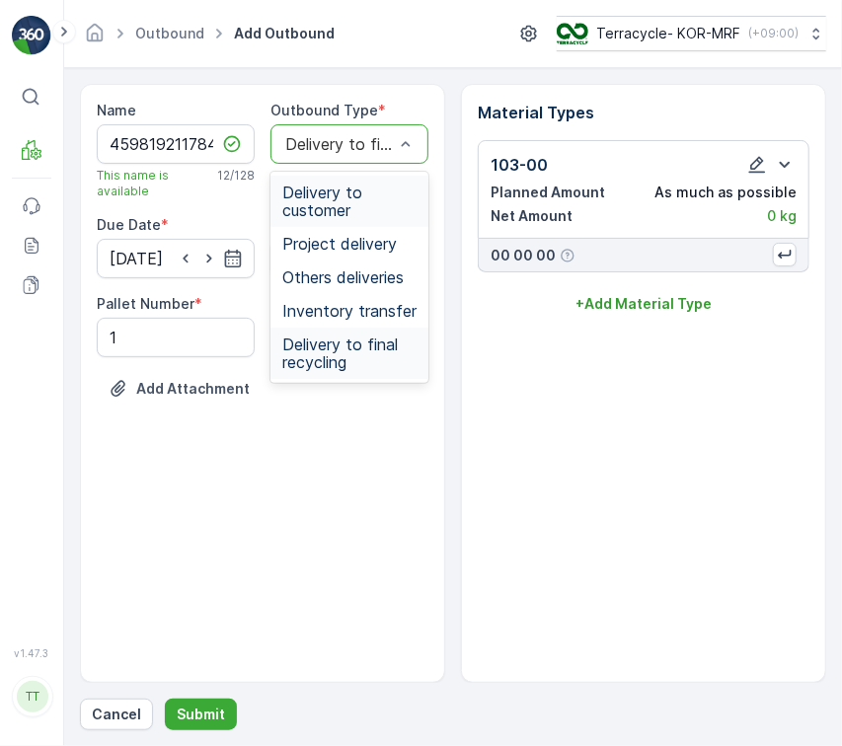
click at [335, 148] on div at bounding box center [339, 144] width 112 height 18
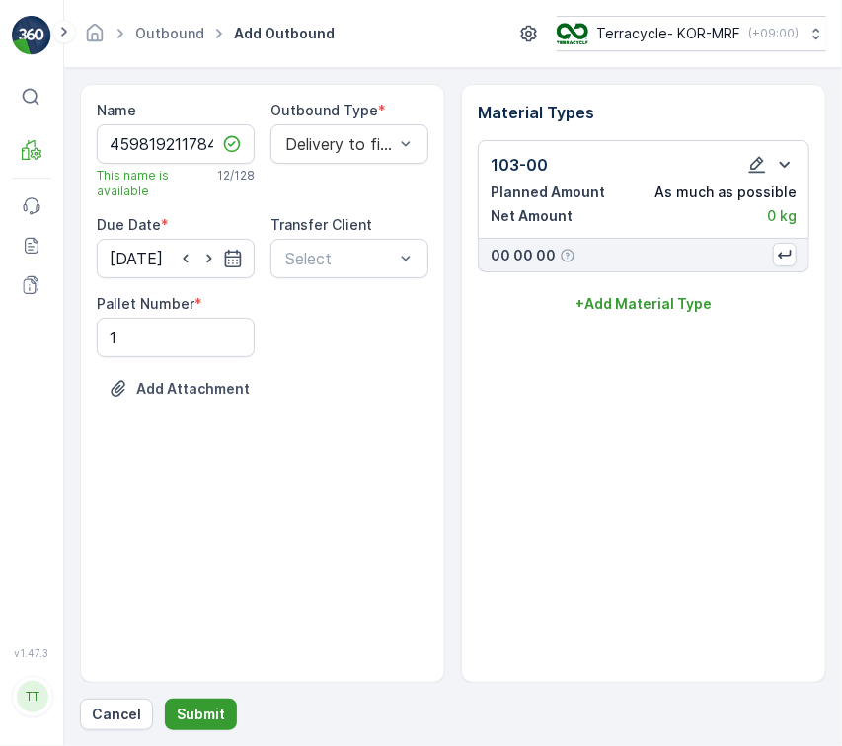
click at [208, 707] on p "Submit" at bounding box center [201, 715] width 48 height 20
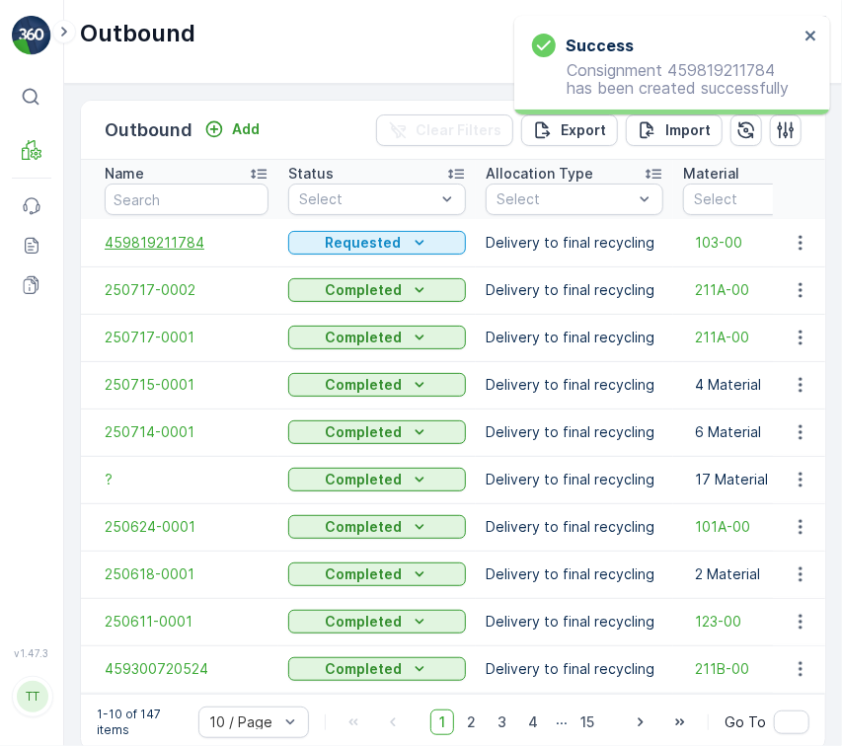
click at [176, 241] on span "459819211784" at bounding box center [187, 243] width 164 height 20
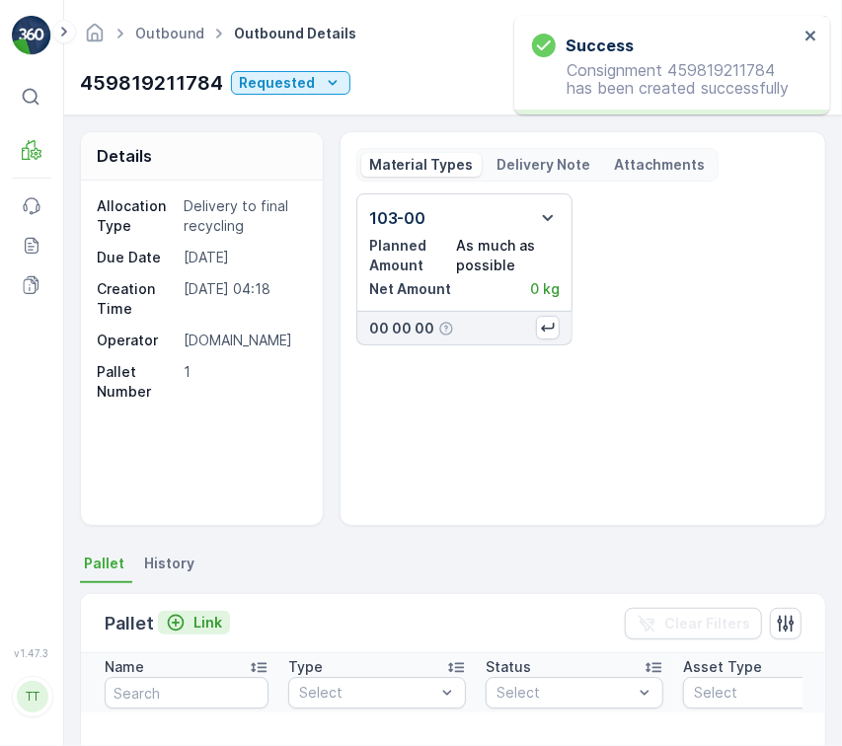
click at [202, 613] on p "Link" at bounding box center [207, 623] width 29 height 20
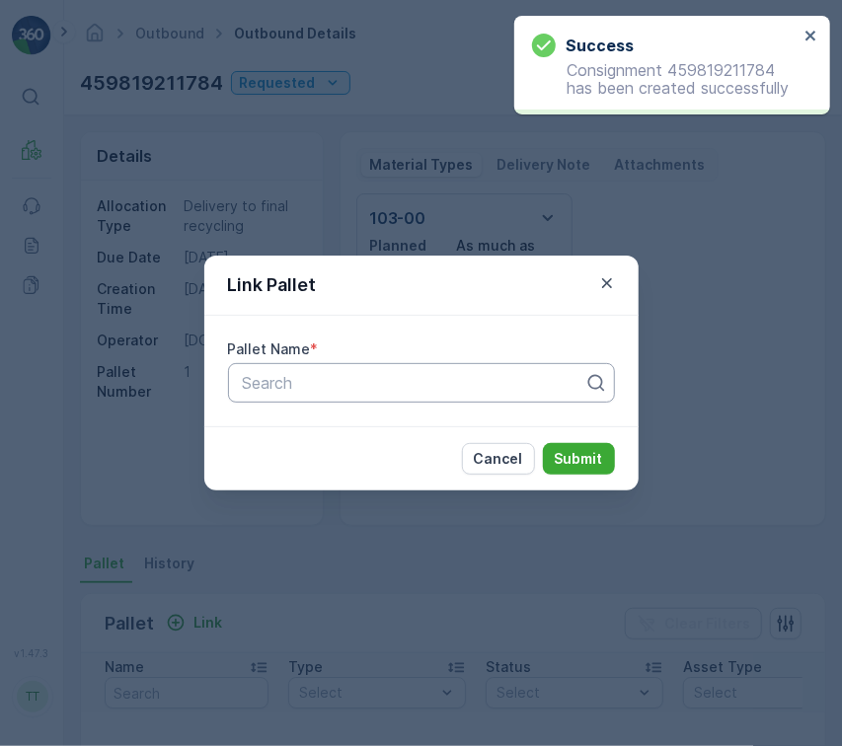
click at [374, 368] on div "Search" at bounding box center [421, 382] width 387 height 39
paste input "Pallet_KOR #10"
type input "Pallet_KOR #10"
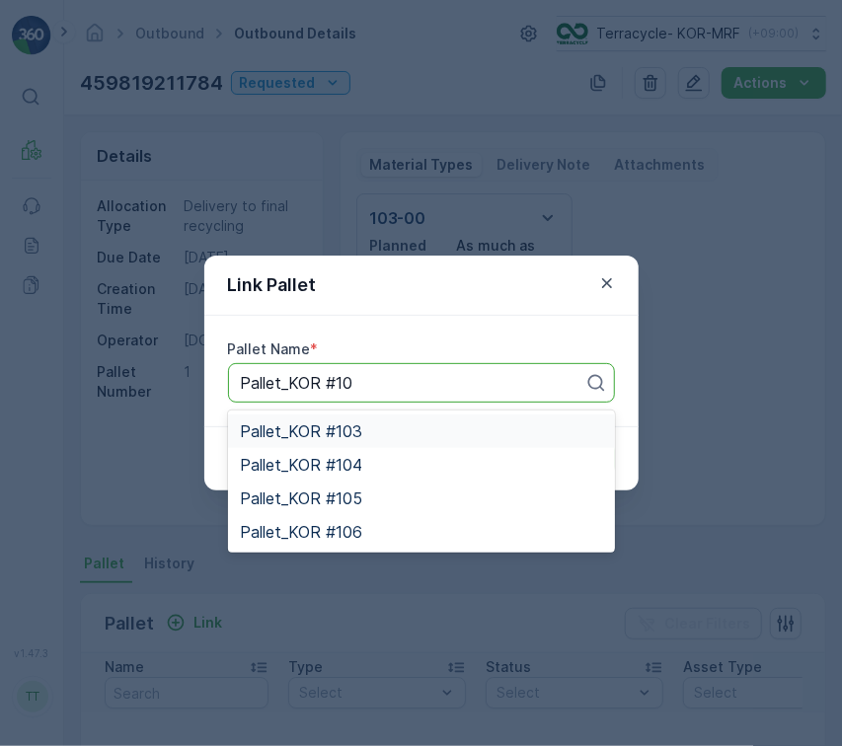
click at [373, 430] on div "Pallet_KOR #103" at bounding box center [421, 431] width 363 height 18
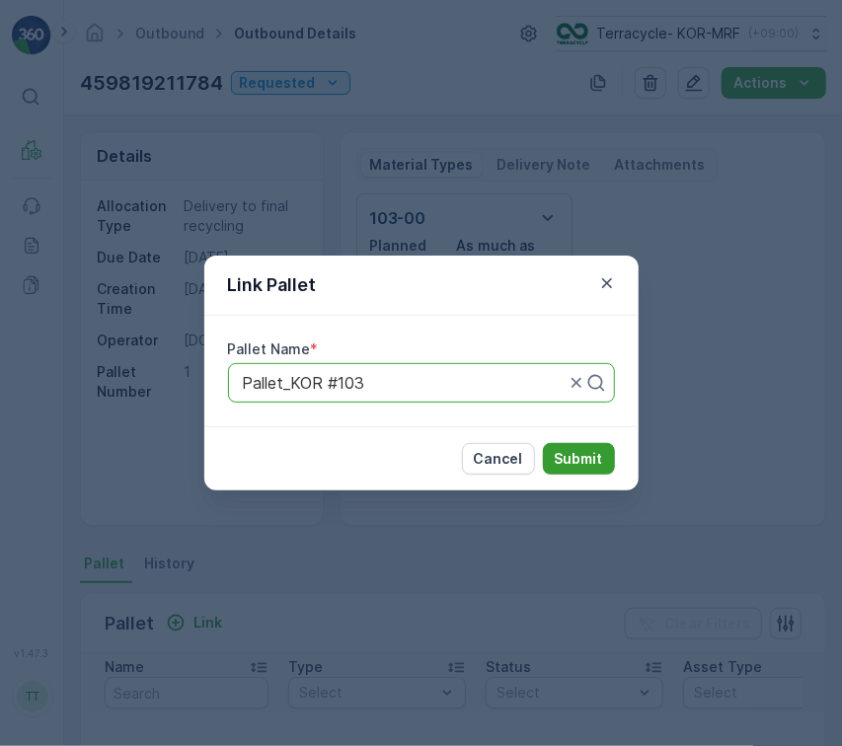
click at [591, 450] on p "Submit" at bounding box center [579, 459] width 48 height 20
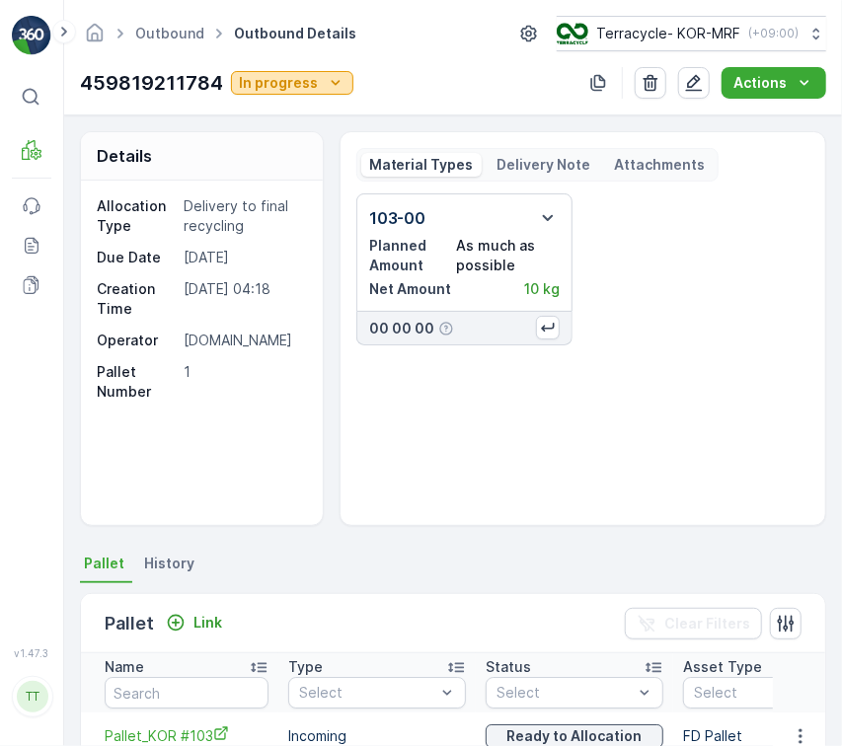
click at [300, 84] on p "In progress" at bounding box center [278, 83] width 79 height 20
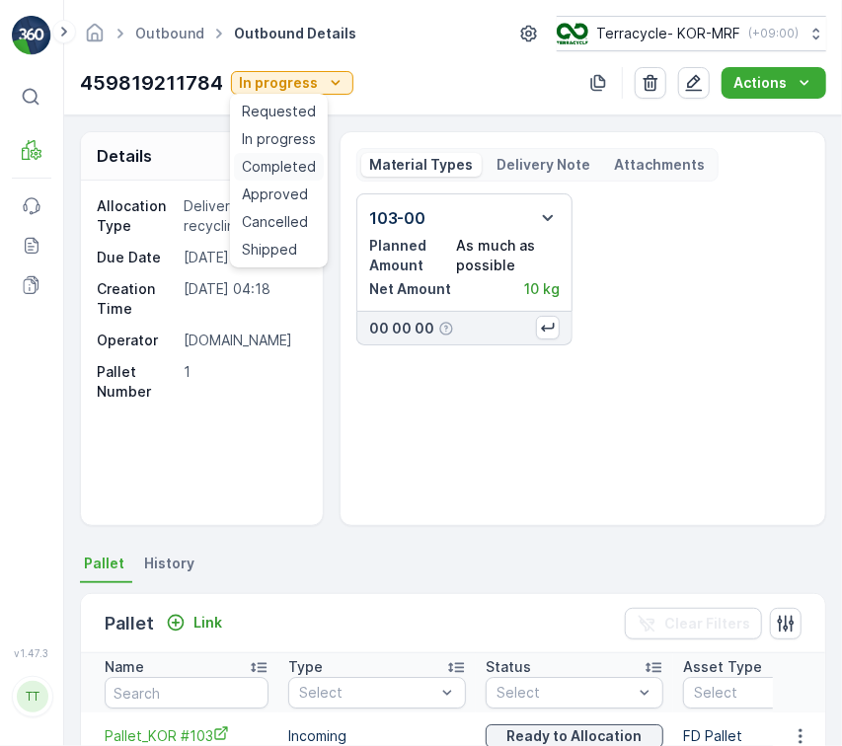
click at [300, 168] on span "Completed" at bounding box center [279, 167] width 74 height 20
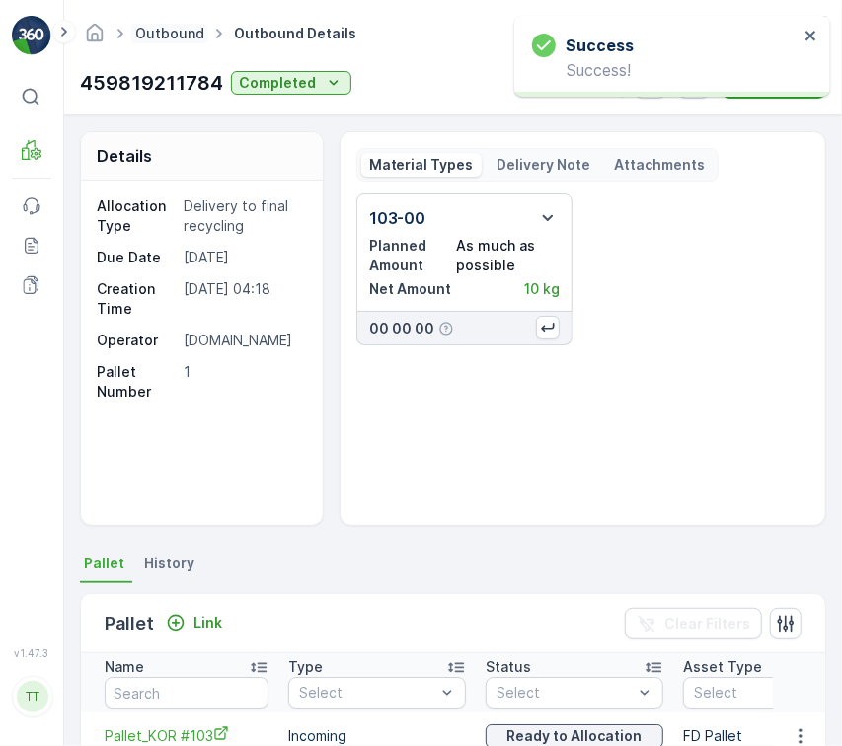
click at [189, 36] on link "Outbound" at bounding box center [169, 33] width 69 height 17
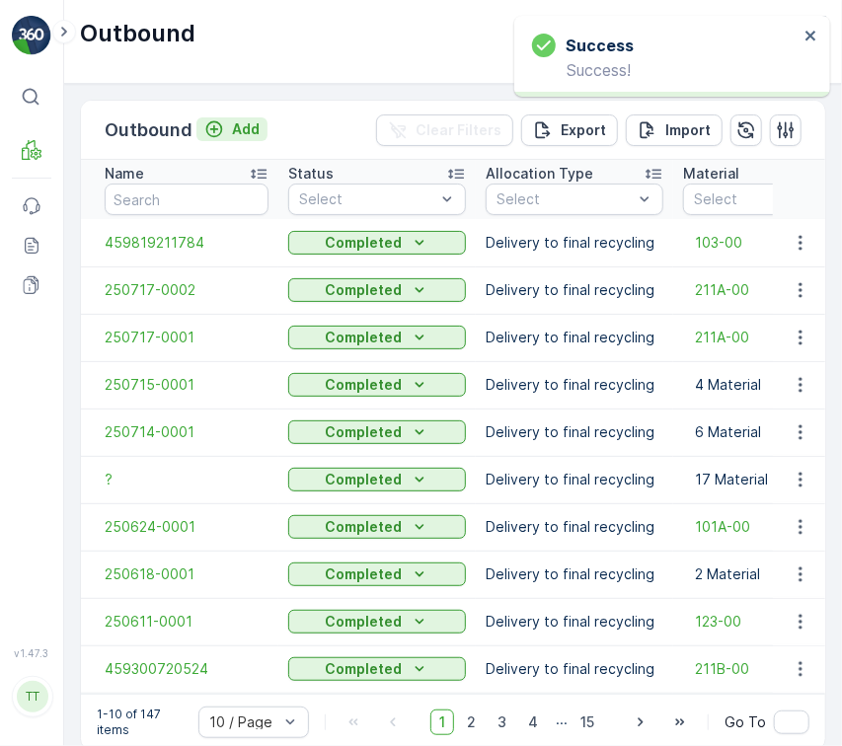
click at [233, 132] on p "Add" at bounding box center [246, 129] width 28 height 20
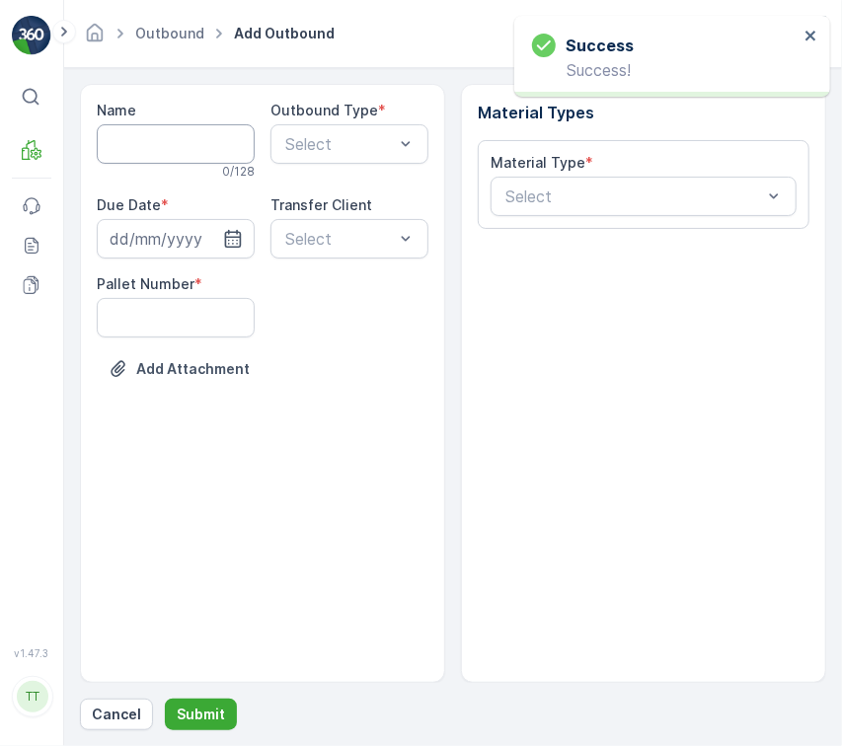
click at [224, 160] on input "Name" at bounding box center [176, 143] width 158 height 39
paste input "250725-0001"
type input "250725-0001"
click at [304, 162] on div "Select" at bounding box center [349, 143] width 158 height 39
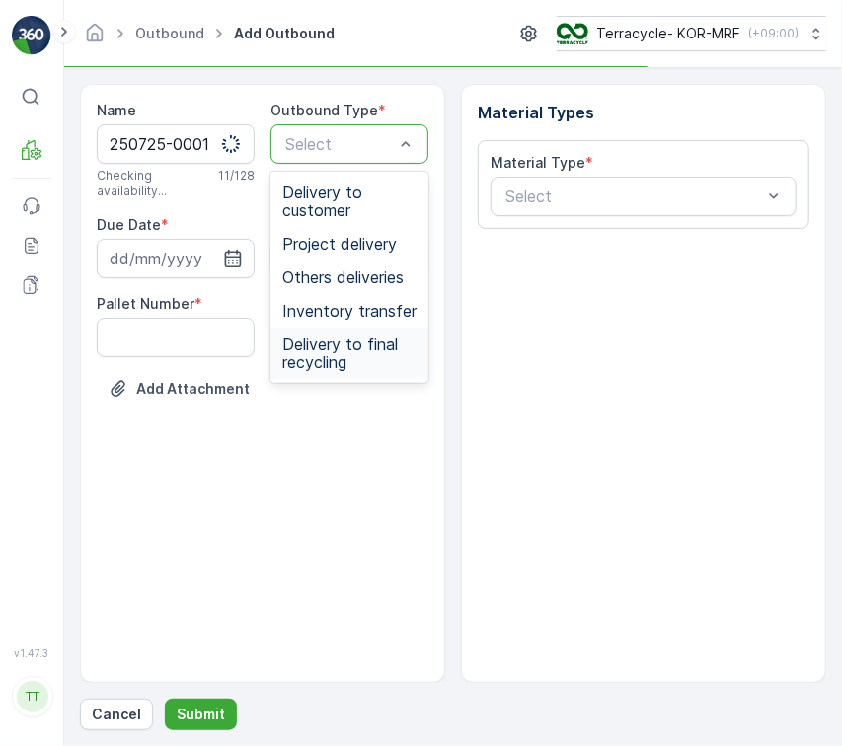
click at [355, 362] on span "Delivery to final recycling" at bounding box center [349, 353] width 134 height 36
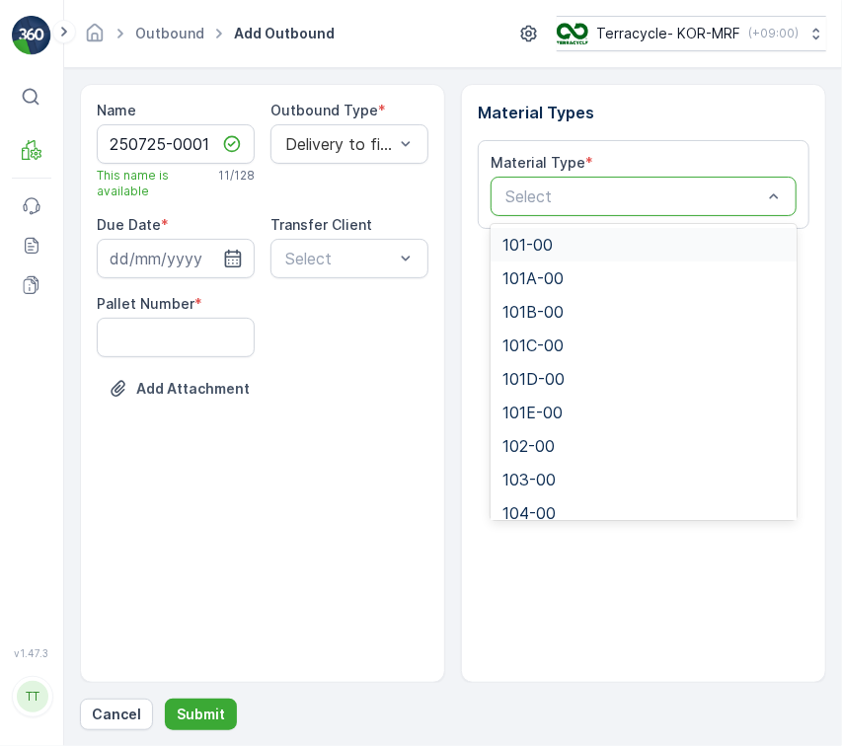
click at [615, 199] on div at bounding box center [633, 196] width 260 height 18
paste input "101A-00"
type input "101A-00"
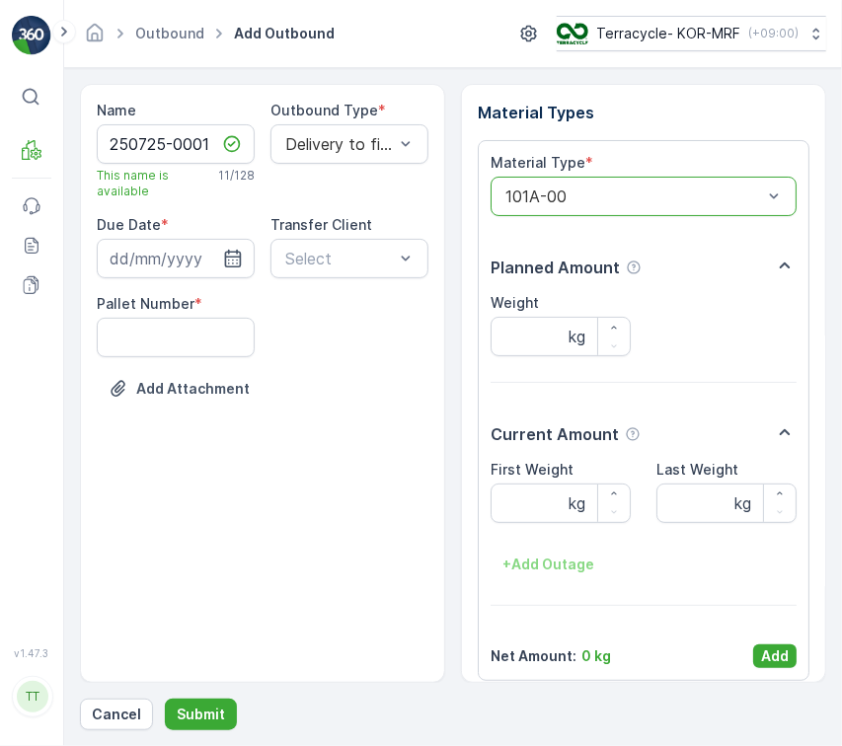
drag, startPoint x: 781, startPoint y: 664, endPoint x: 693, endPoint y: 636, distance: 93.0
click at [773, 664] on p "Add" at bounding box center [775, 656] width 28 height 20
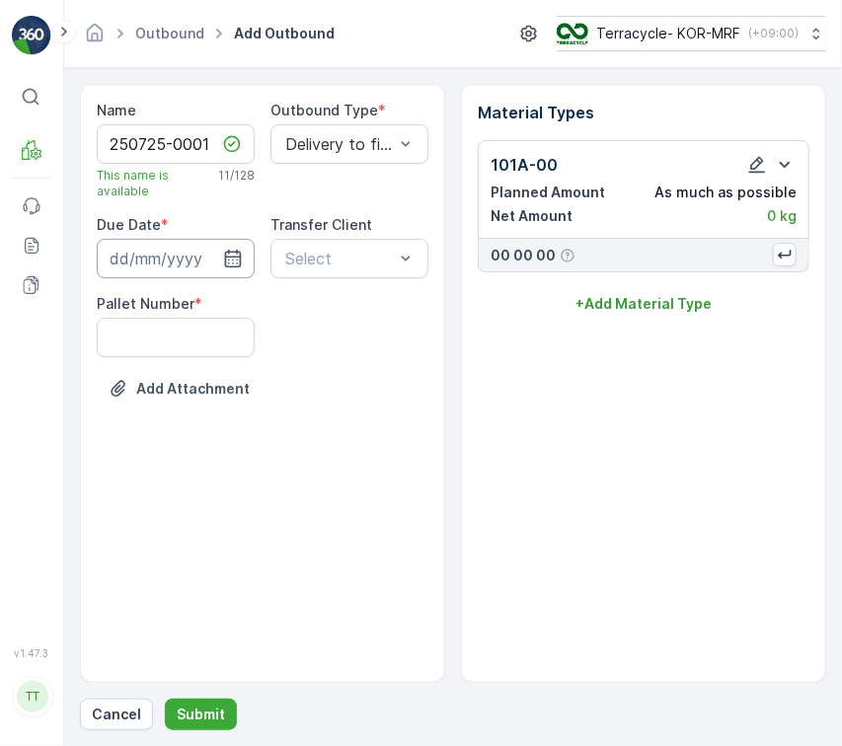
click at [182, 269] on input at bounding box center [176, 258] width 158 height 39
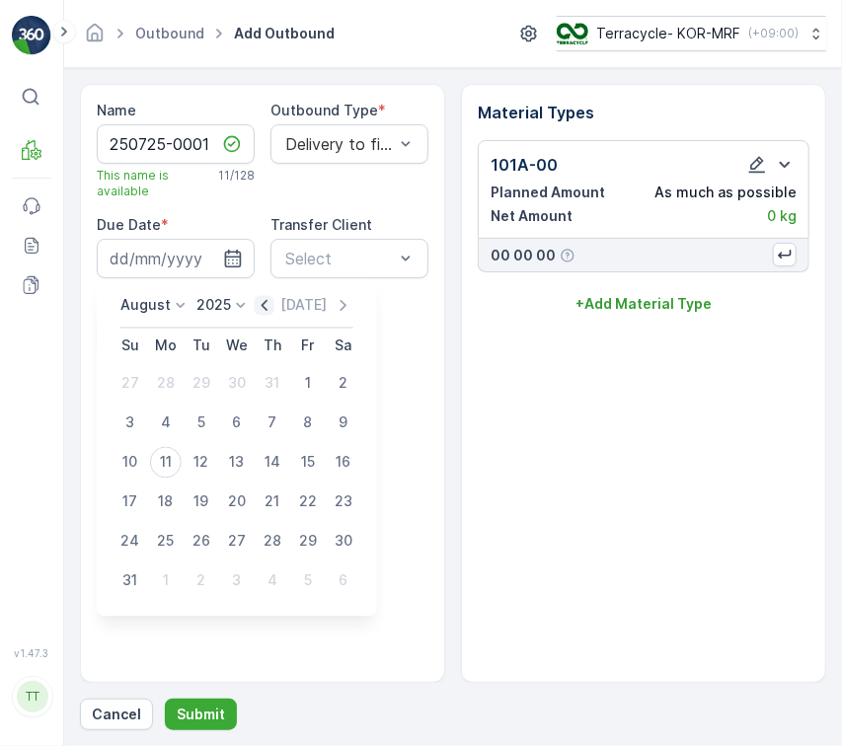
click at [269, 301] on icon "button" at bounding box center [265, 306] width 20 height 20
click at [300, 505] on div "25" at bounding box center [308, 502] width 32 height 32
type input "25.07.2025"
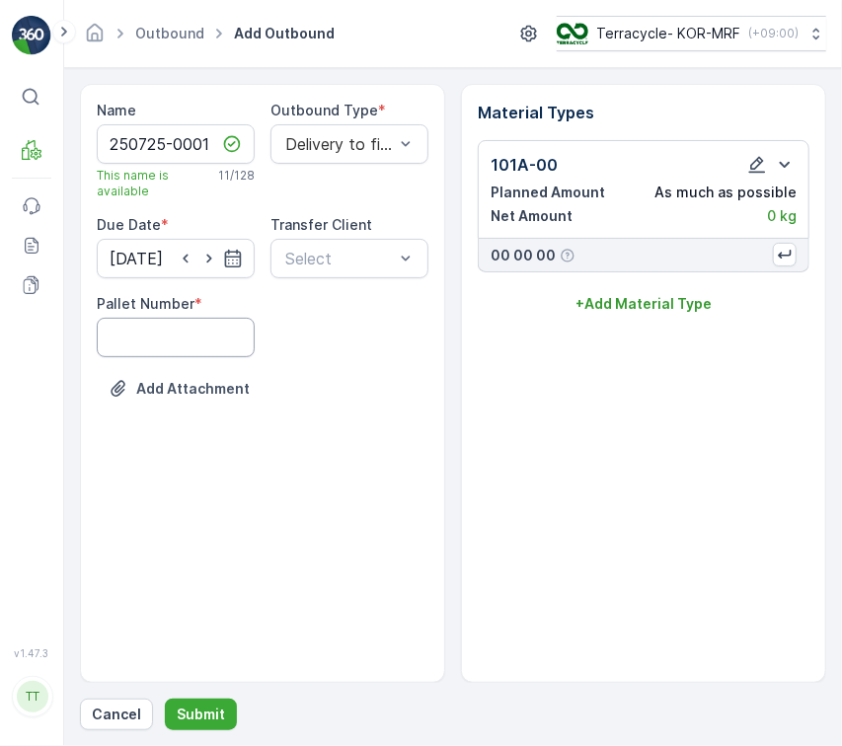
click at [229, 343] on Number "Pallet Number" at bounding box center [176, 337] width 158 height 39
type Number "1"
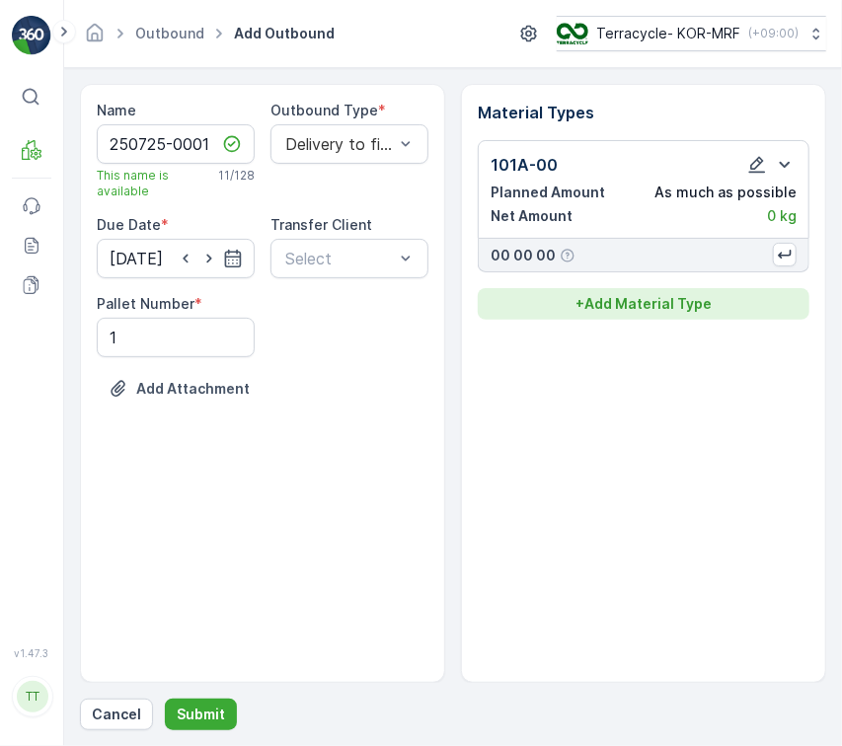
click at [623, 294] on p "+ Add Material Type" at bounding box center [643, 304] width 136 height 20
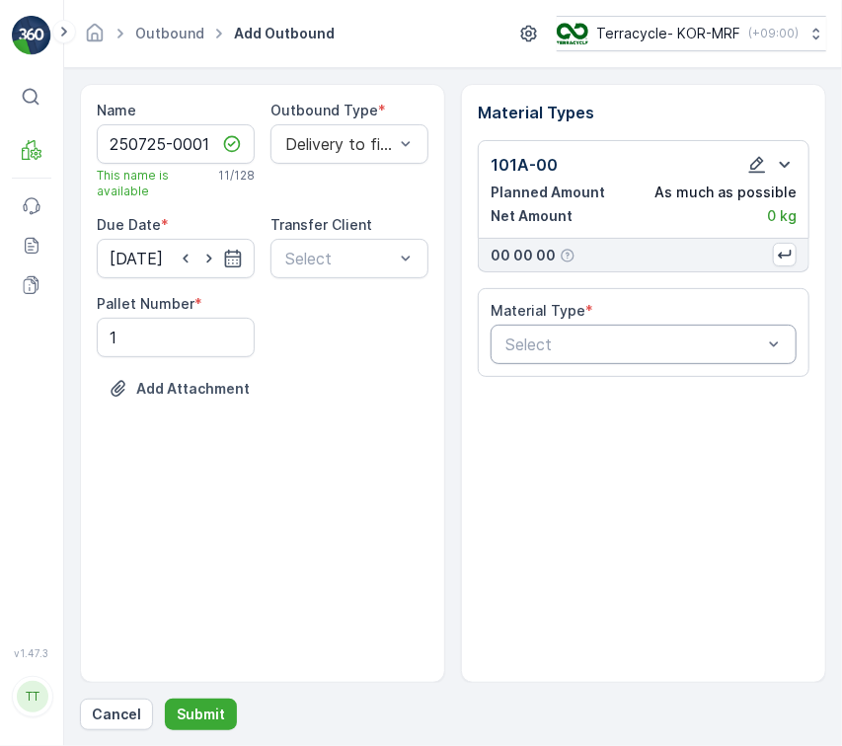
click at [631, 343] on div at bounding box center [633, 344] width 260 height 18
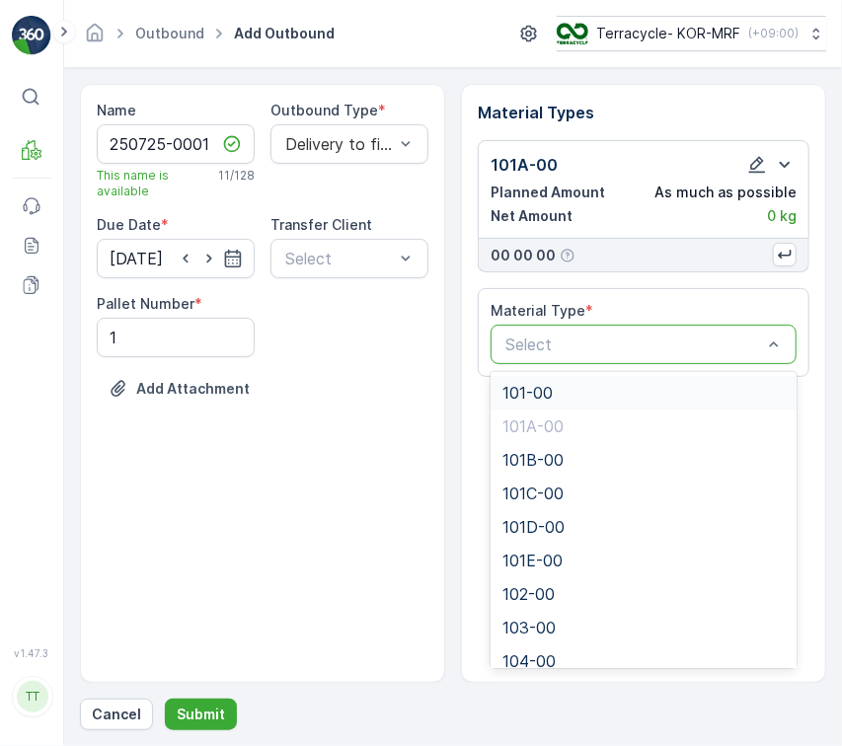
paste input "109-00"
type input "109-00"
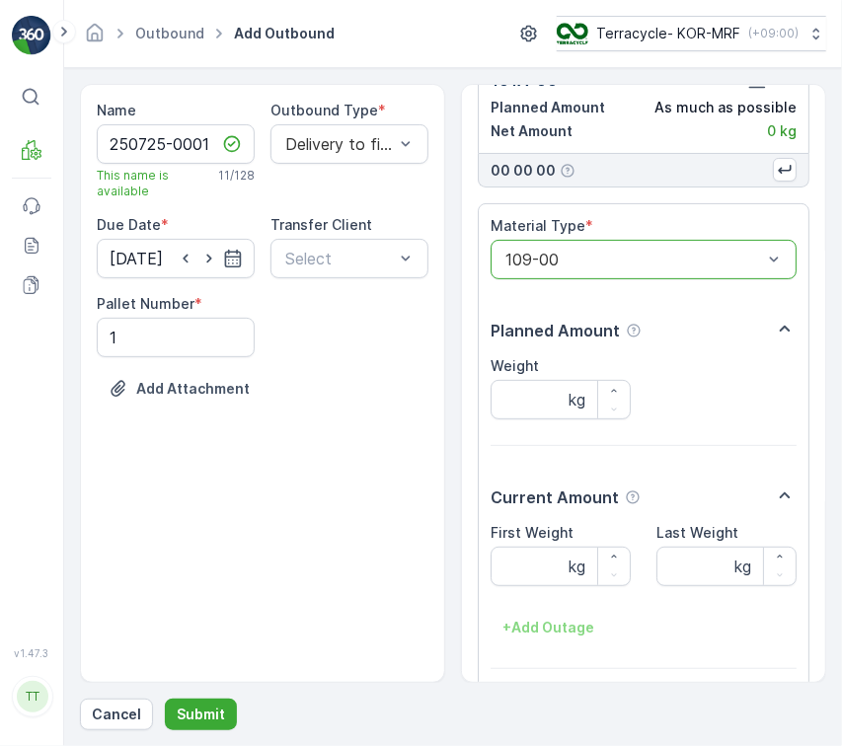
scroll to position [163, 0]
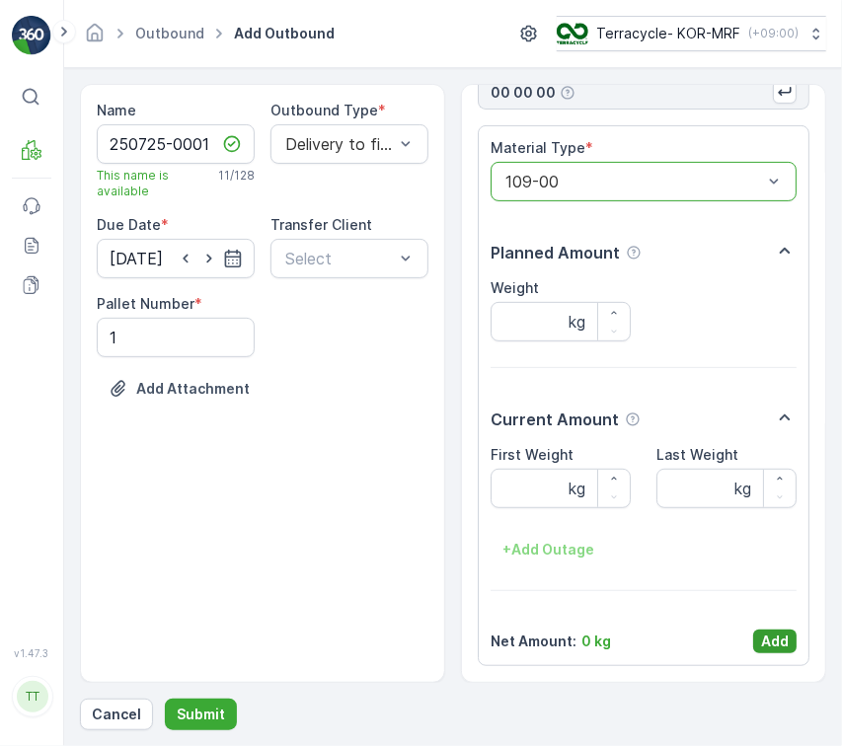
click at [779, 646] on p "Add" at bounding box center [775, 641] width 28 height 20
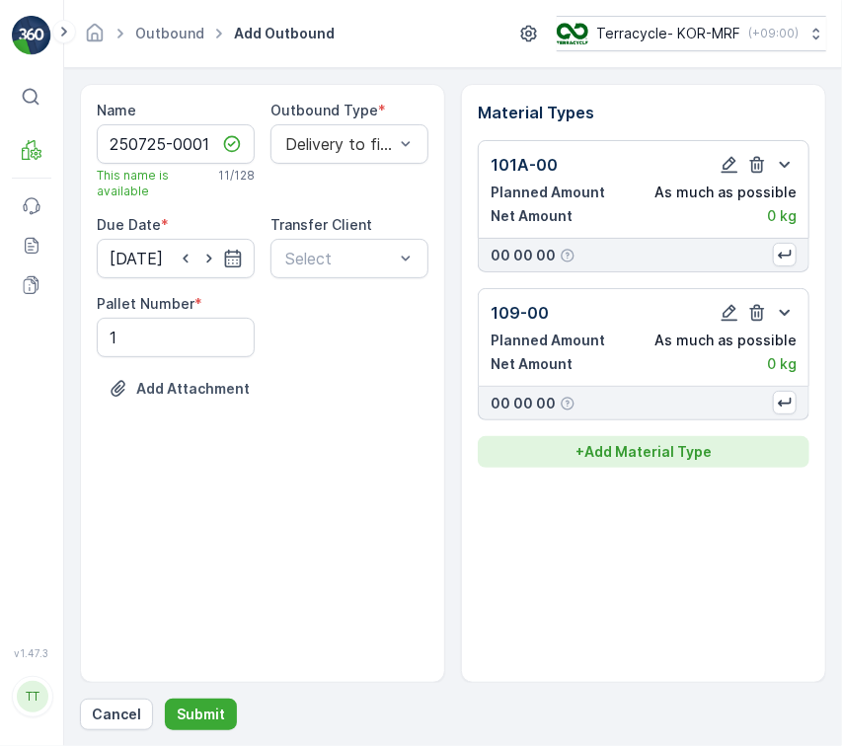
click at [715, 458] on div "+ Add Material Type" at bounding box center [643, 452] width 308 height 20
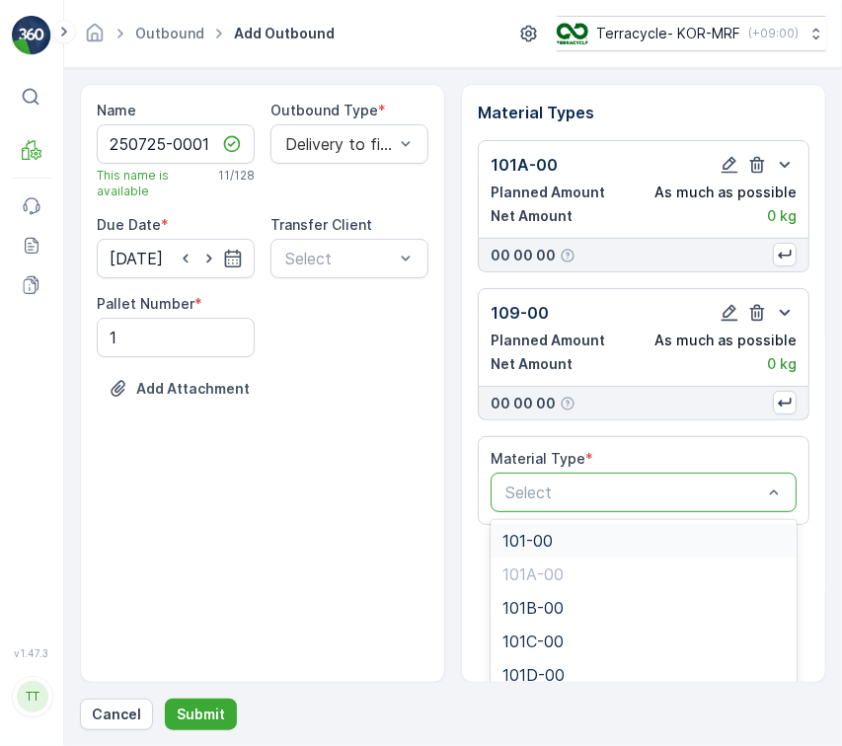
click at [699, 486] on div at bounding box center [633, 492] width 260 height 18
paste input "125-00"
type input "125-00"
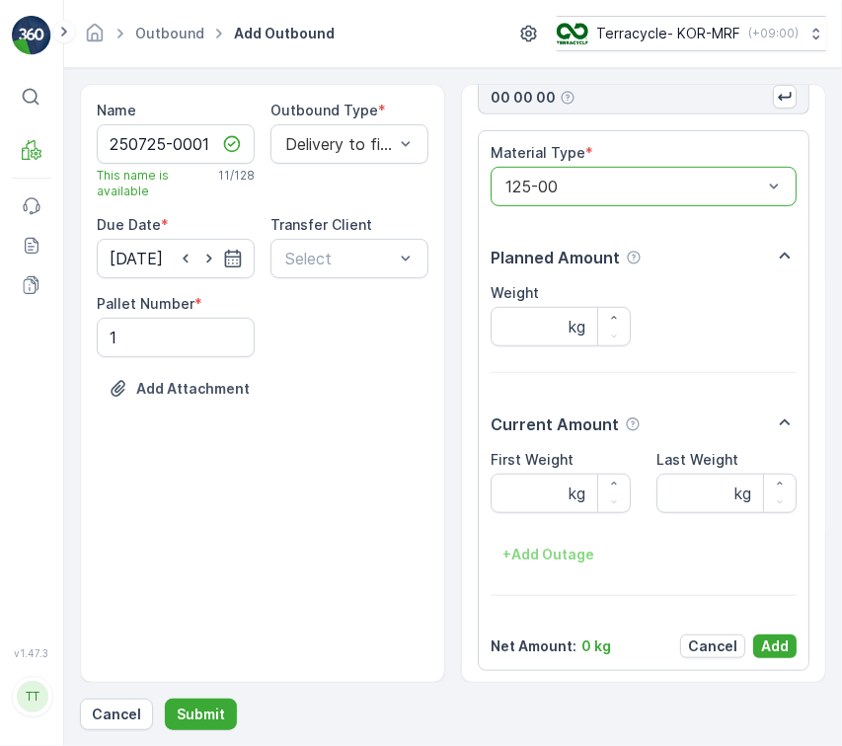
scroll to position [311, 0]
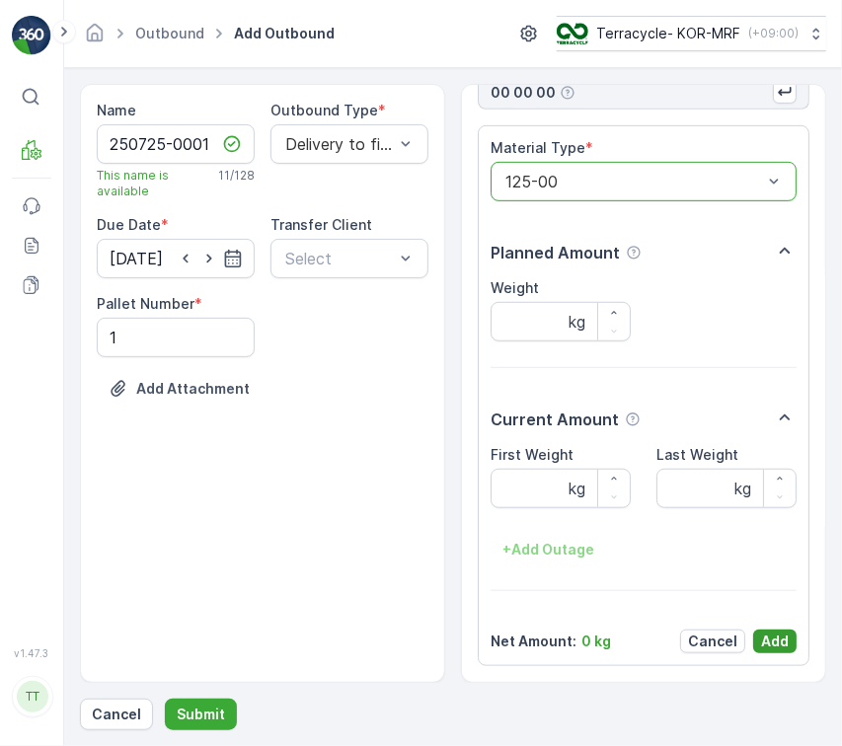
click at [785, 639] on button "Add" at bounding box center [774, 642] width 43 height 24
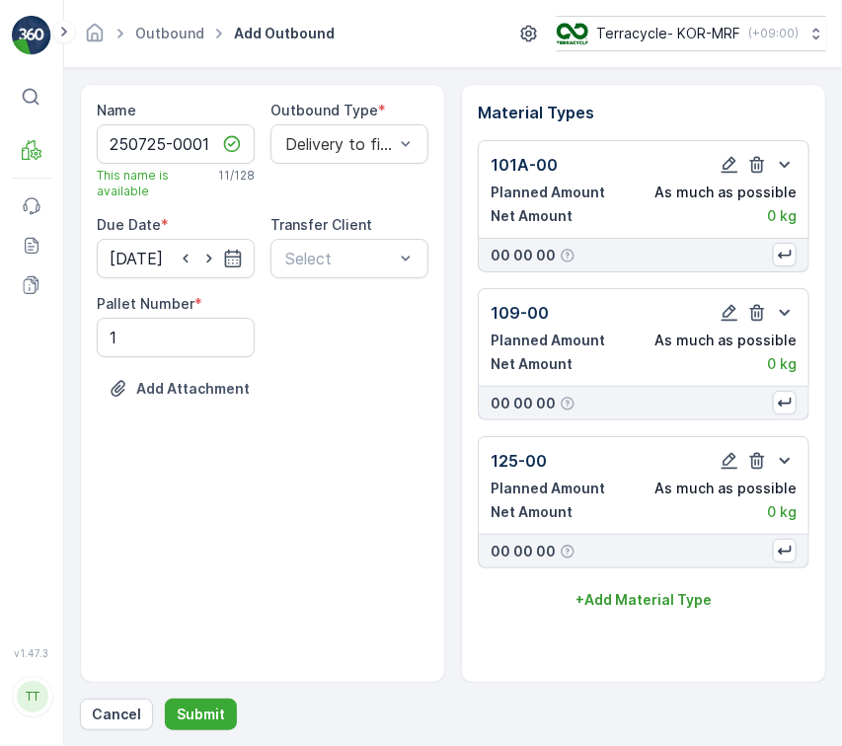
scroll to position [0, 0]
click at [213, 710] on p "Submit" at bounding box center [201, 715] width 48 height 20
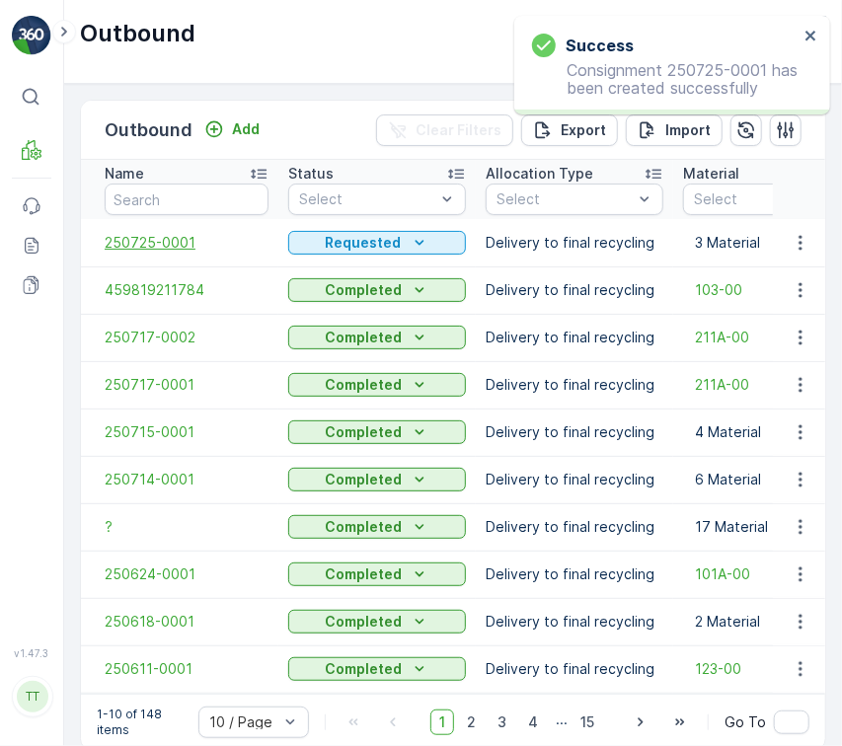
click at [141, 233] on span "250725-0001" at bounding box center [187, 243] width 164 height 20
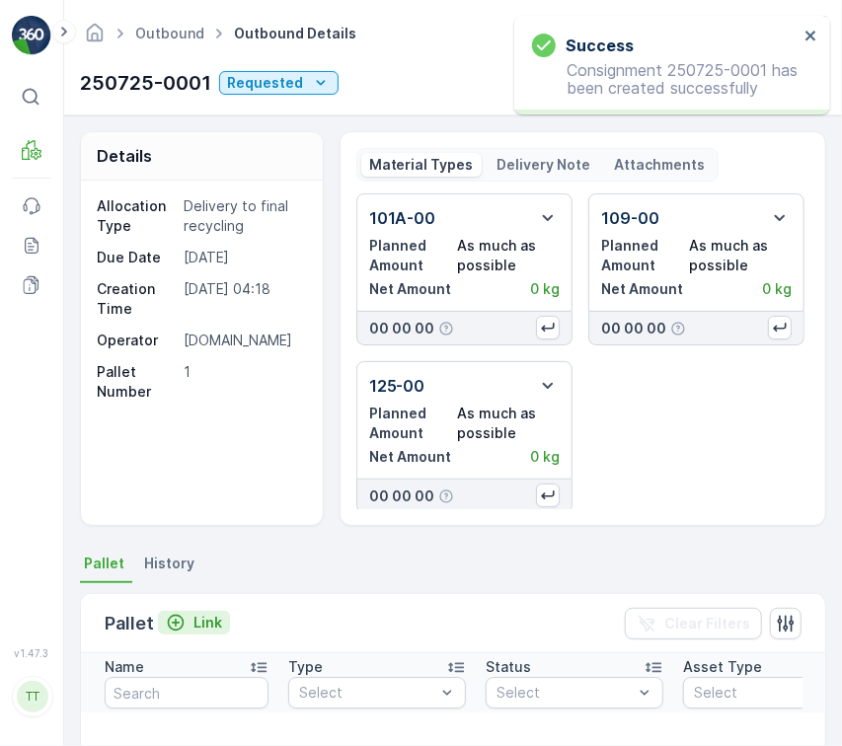
click at [219, 625] on p "Link" at bounding box center [207, 623] width 29 height 20
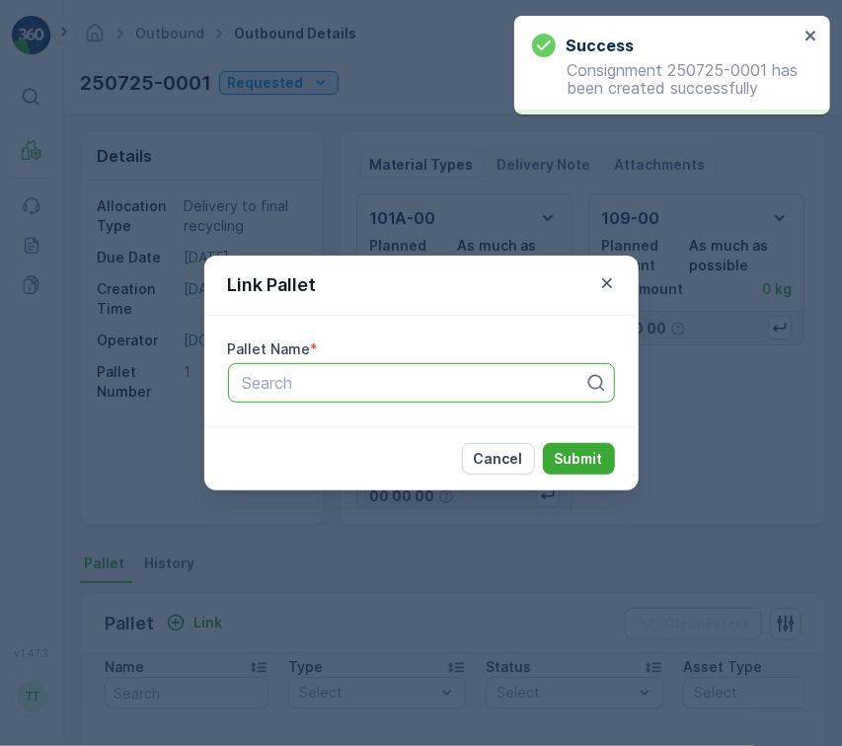
click at [379, 380] on div at bounding box center [413, 383] width 345 height 18
paste input "Pallet_KOR #10"
type input "Pallet_KOR #10"
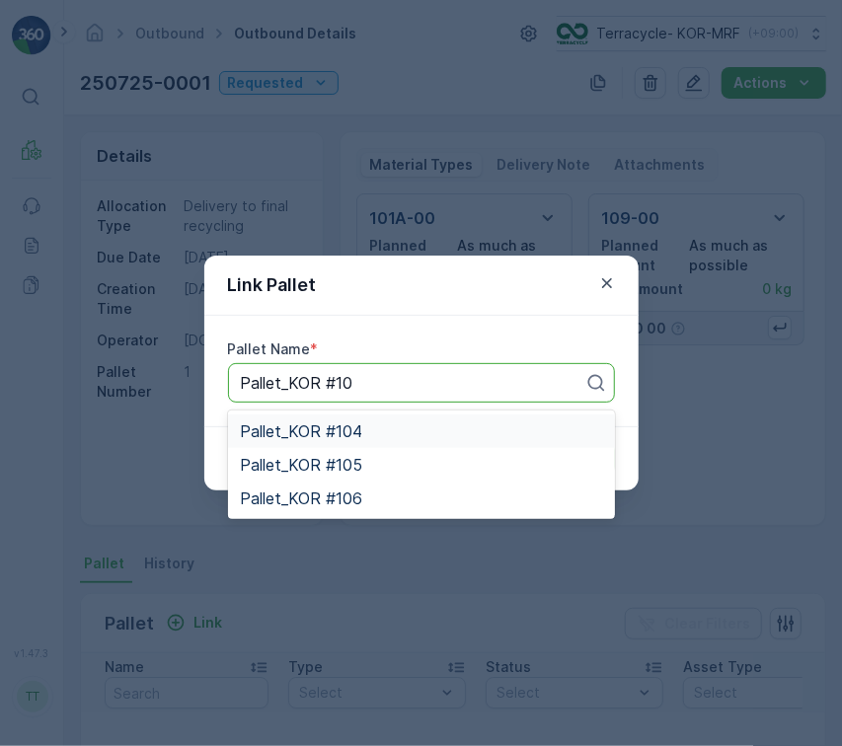
click at [369, 429] on div "Pallet_KOR #104" at bounding box center [421, 431] width 363 height 18
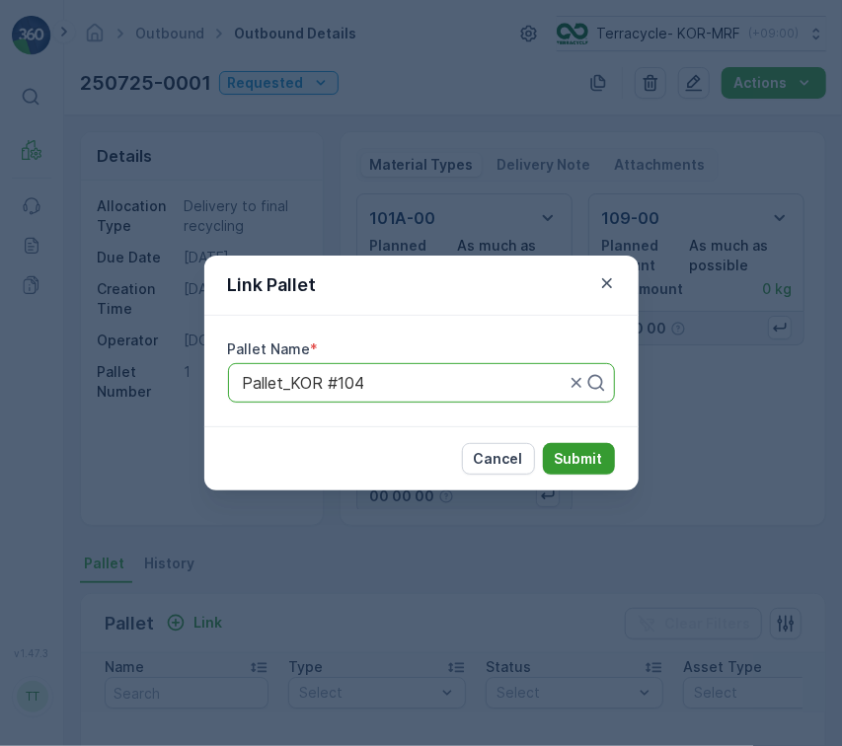
click at [562, 457] on p "Submit" at bounding box center [579, 459] width 48 height 20
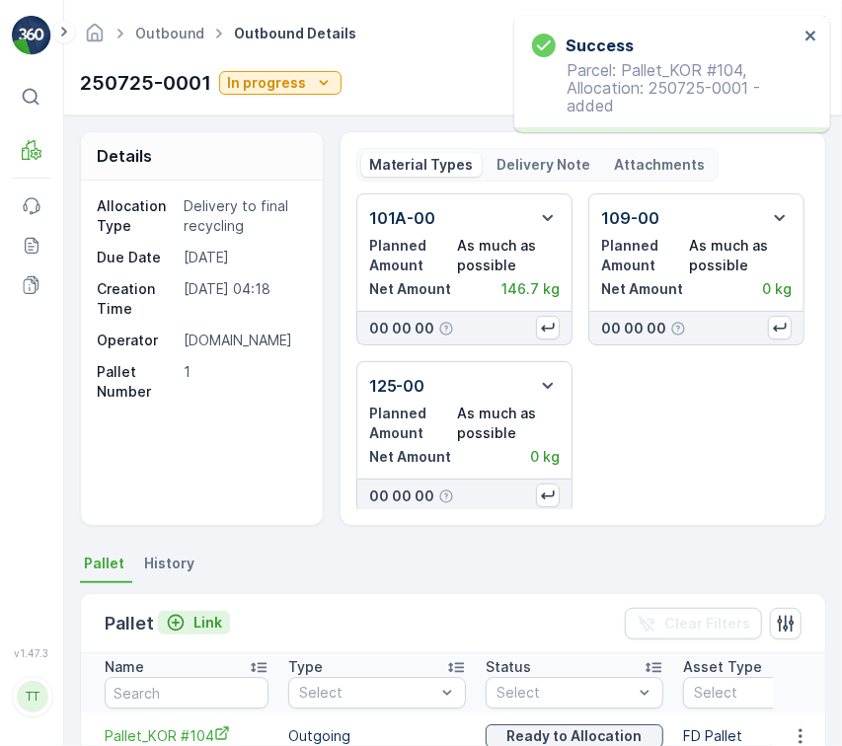
click at [193, 619] on p "Link" at bounding box center [207, 623] width 29 height 20
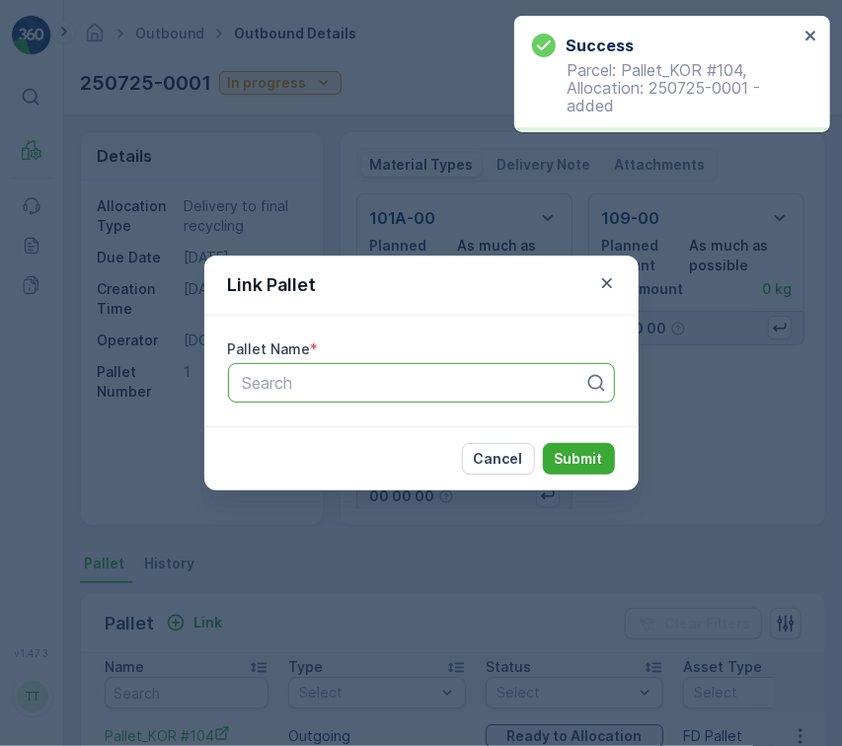
click at [348, 402] on div "Search" at bounding box center [421, 382] width 387 height 39
paste input "Pallet_KOR #10"
type input "Pallet_KOR #10"
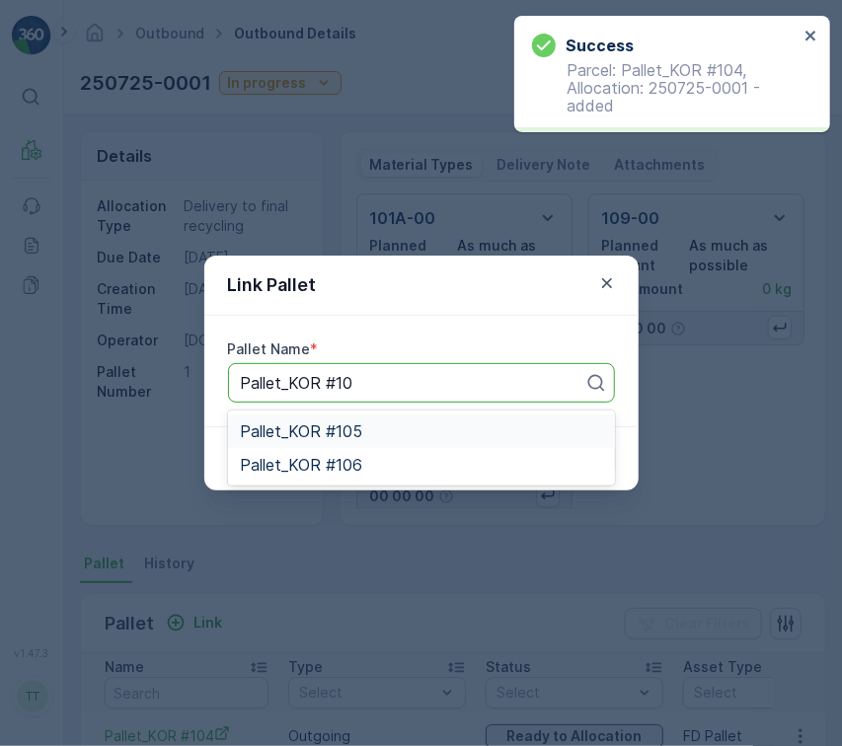
click at [350, 432] on span "Pallet_KOR #105" at bounding box center [301, 431] width 122 height 18
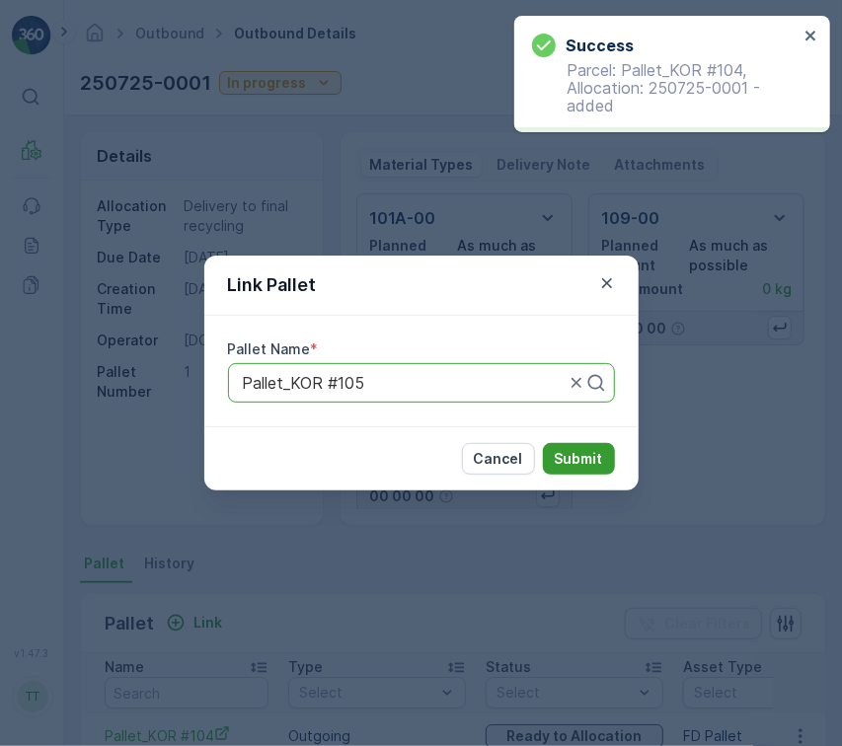
click at [568, 460] on p "Submit" at bounding box center [579, 459] width 48 height 20
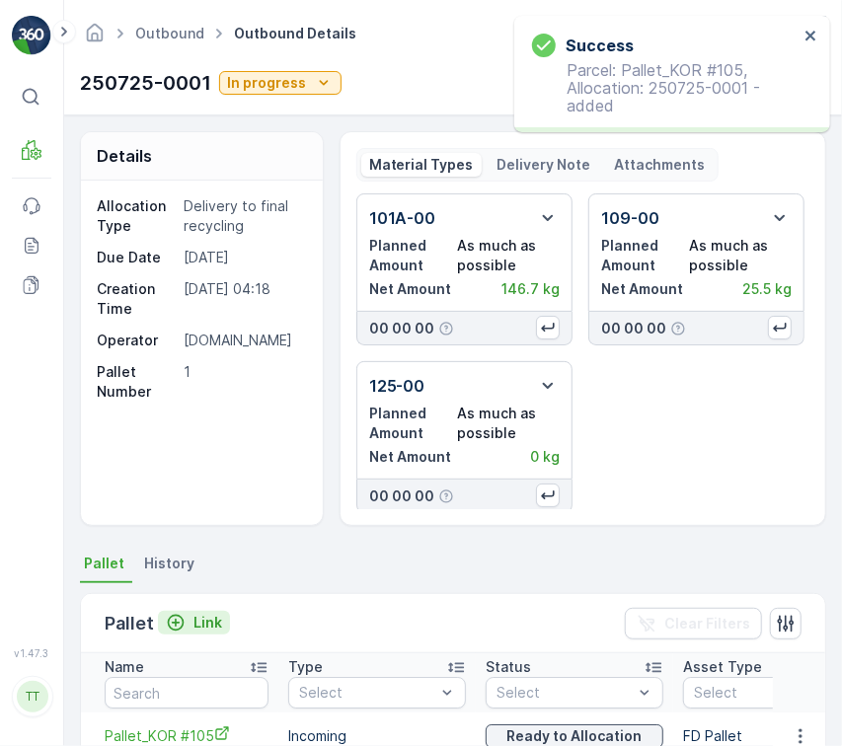
click at [193, 613] on p "Link" at bounding box center [207, 623] width 29 height 20
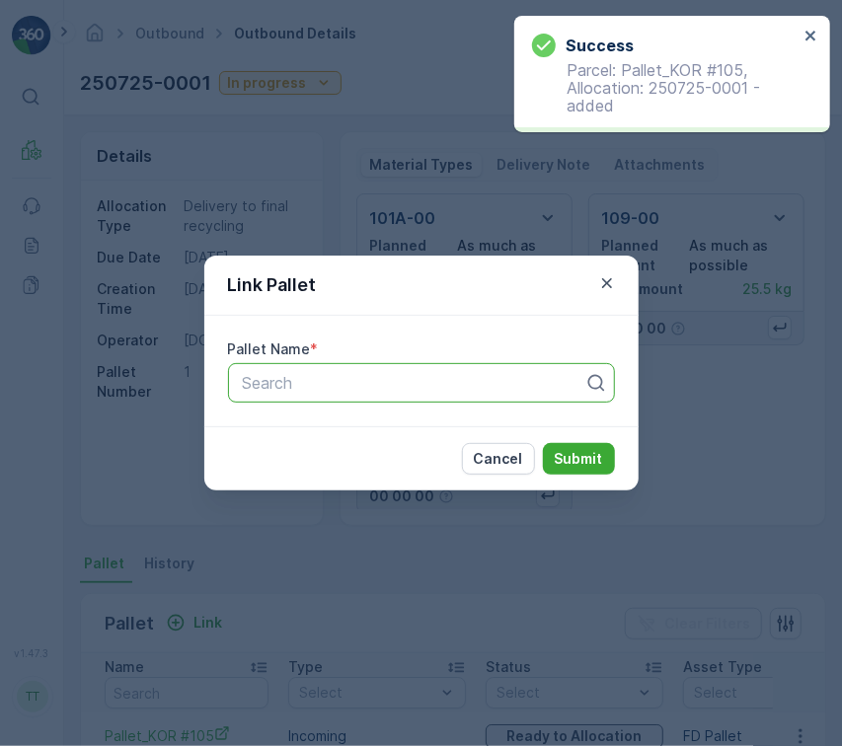
paste input "Pallet_KOR #10"
type input "Pallet_KOR #10"
click at [591, 462] on p "Submit" at bounding box center [579, 459] width 48 height 20
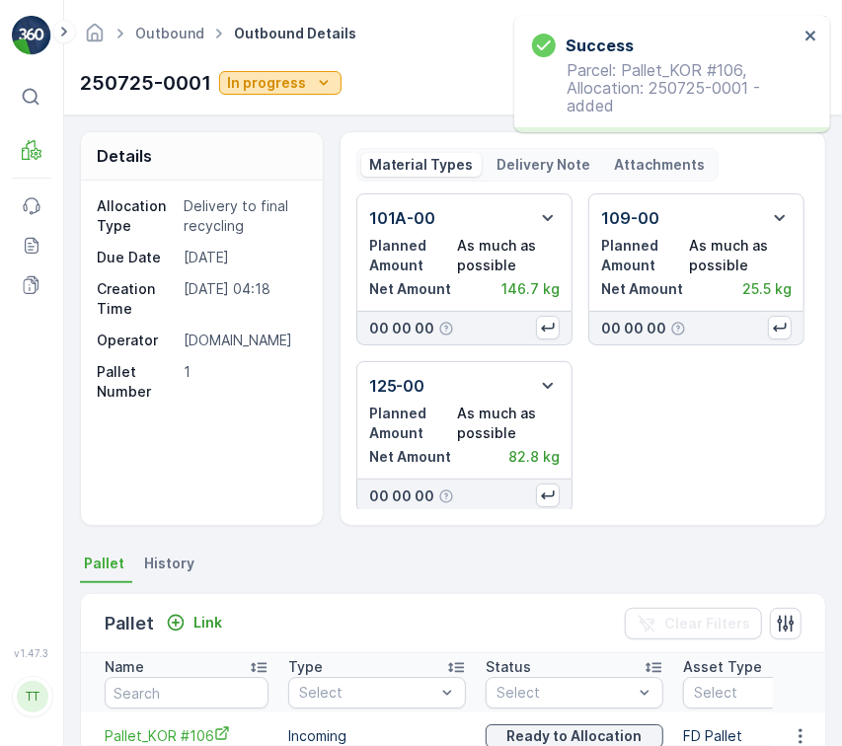
click at [305, 90] on div "In progress" at bounding box center [280, 83] width 107 height 20
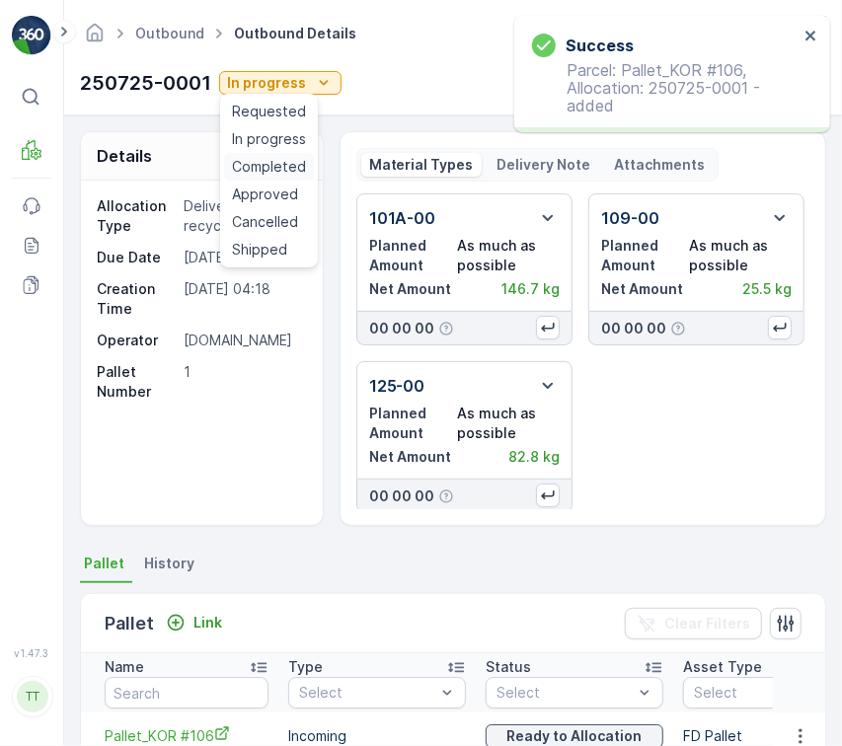
click at [273, 167] on span "Completed" at bounding box center [269, 167] width 74 height 20
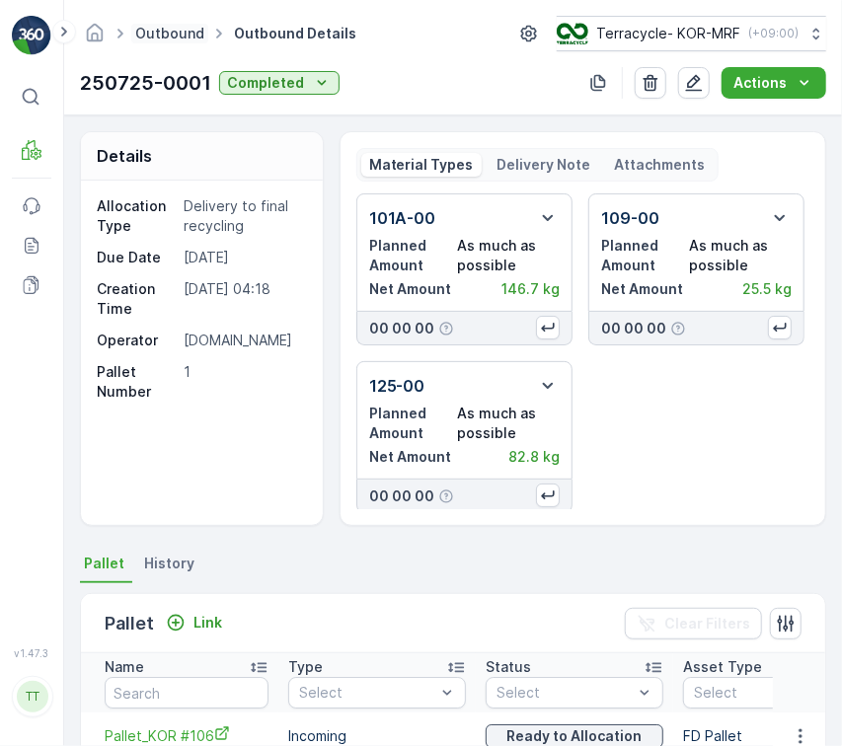
click at [165, 28] on link "Outbound" at bounding box center [169, 33] width 69 height 17
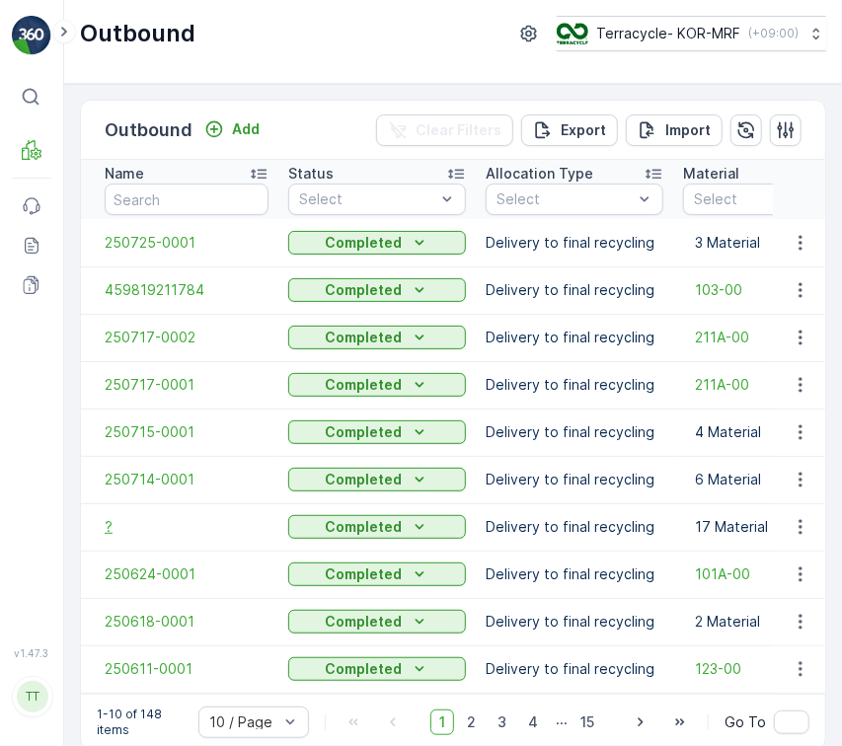
click at [124, 525] on span "?" at bounding box center [187, 527] width 164 height 20
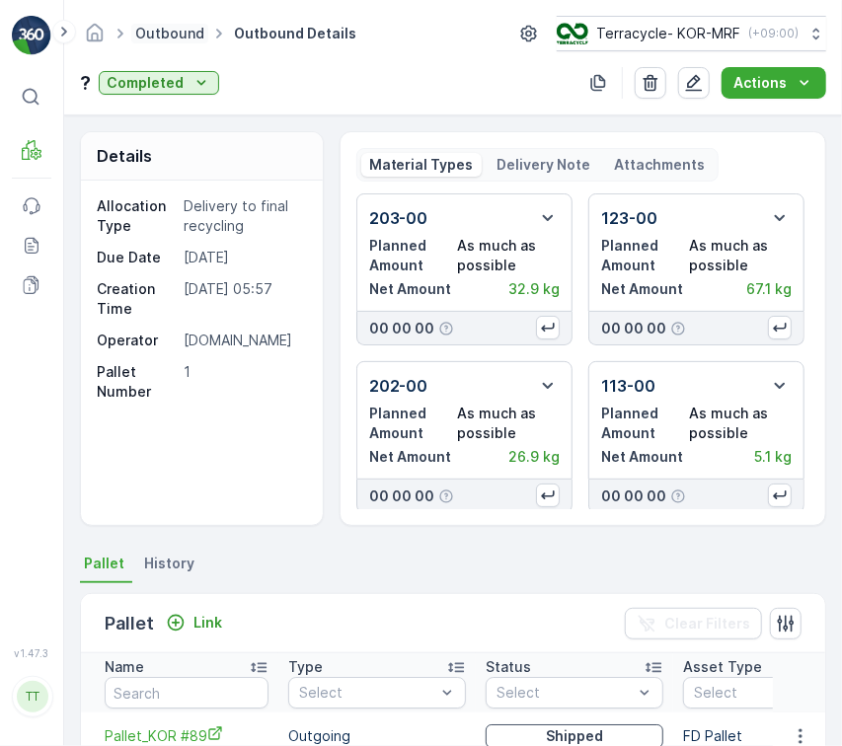
click at [168, 28] on link "Outbound" at bounding box center [169, 33] width 69 height 17
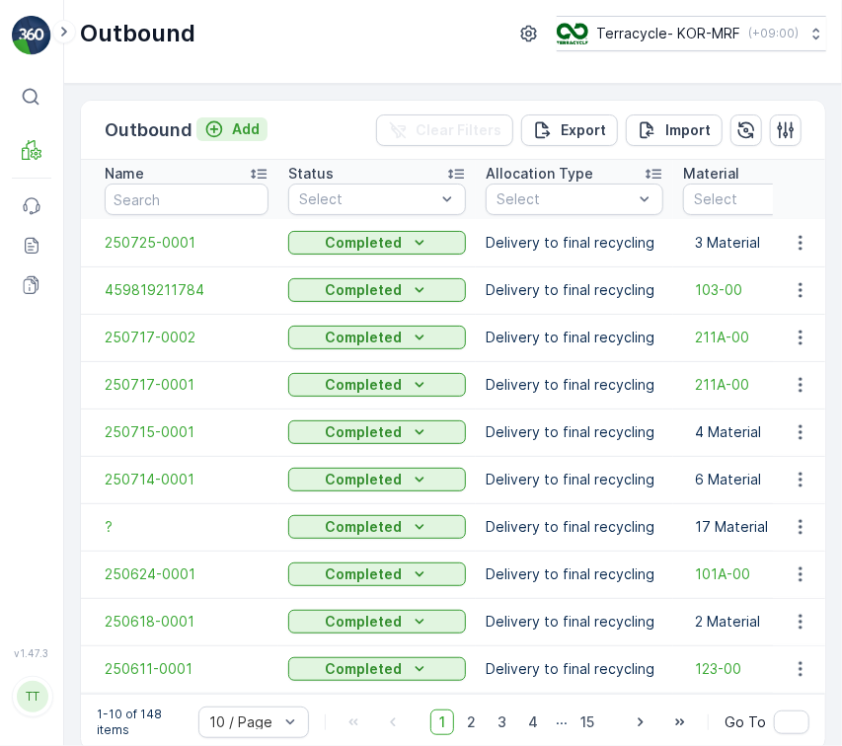
click at [245, 138] on p "Add" at bounding box center [246, 129] width 28 height 20
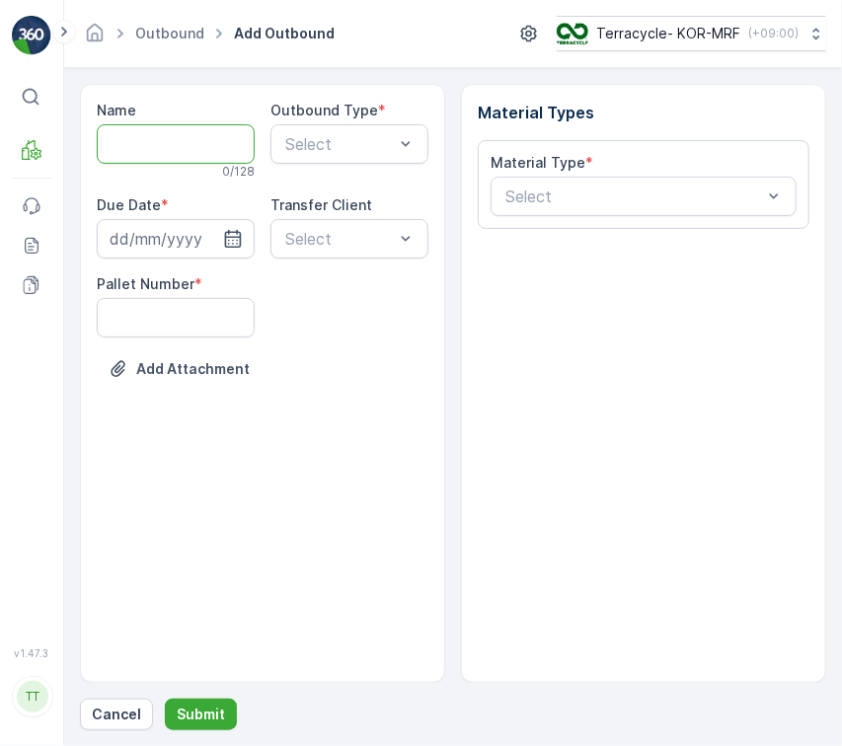
click at [159, 135] on input "Name" at bounding box center [176, 143] width 158 height 39
paste input "Direct delivery"
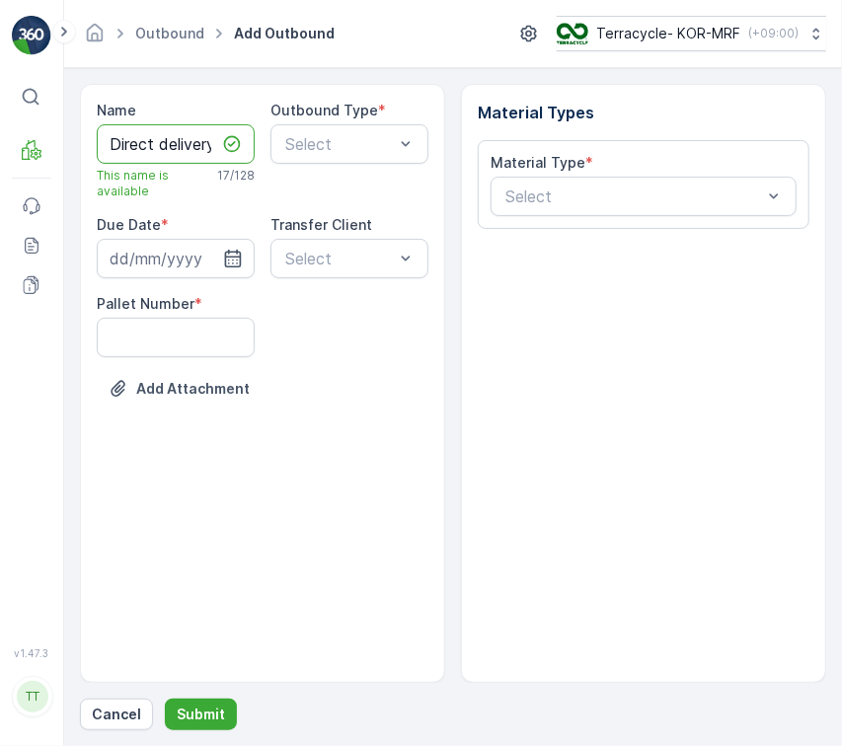
drag, startPoint x: 163, startPoint y: 138, endPoint x: 158, endPoint y: 148, distance: 11.0
click at [158, 148] on input "Direct delivery 1" at bounding box center [176, 143] width 158 height 39
type input "Direct Delivery 1"
click at [392, 143] on div at bounding box center [339, 144] width 112 height 18
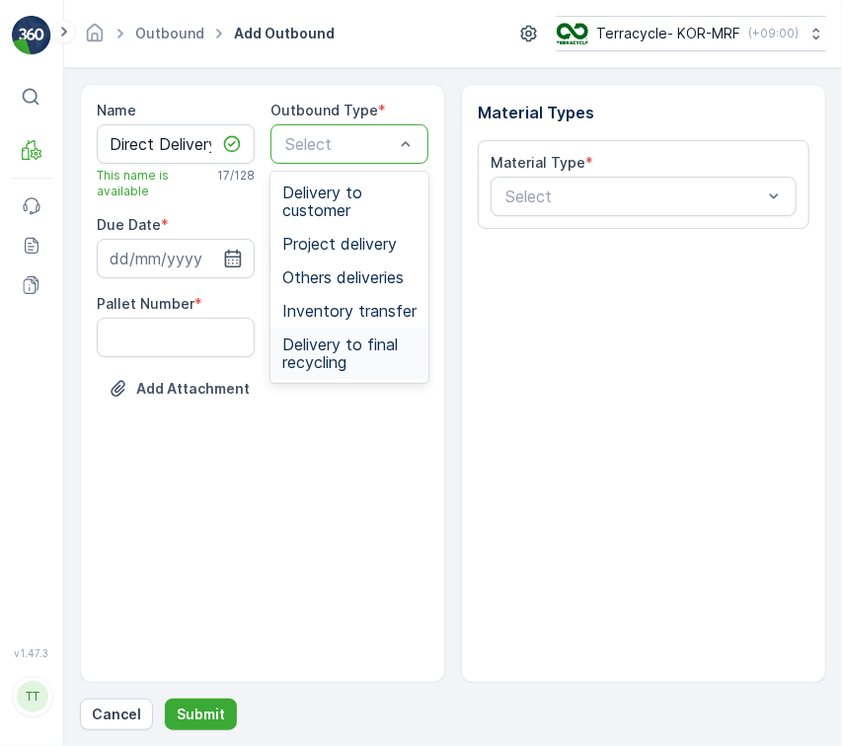
click at [388, 335] on span "Delivery to final recycling" at bounding box center [349, 353] width 134 height 36
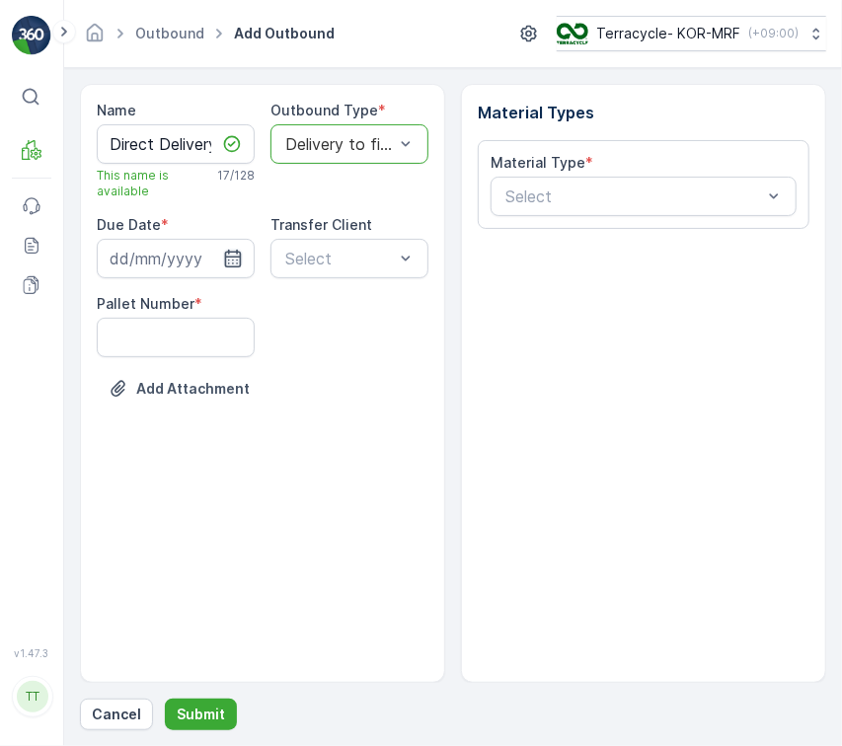
click at [226, 250] on icon "button" at bounding box center [233, 259] width 20 height 20
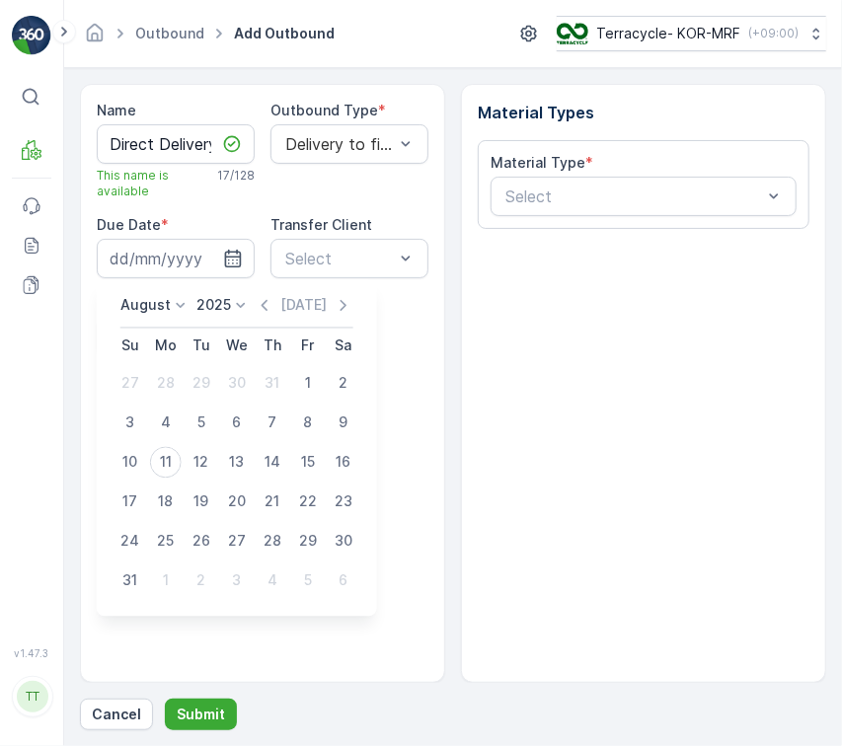
click at [137, 307] on p "August" at bounding box center [145, 306] width 50 height 20
click at [157, 409] on span "April" at bounding box center [146, 417] width 29 height 20
click at [237, 513] on div "23" at bounding box center [237, 502] width 32 height 32
type input "23.04.2025"
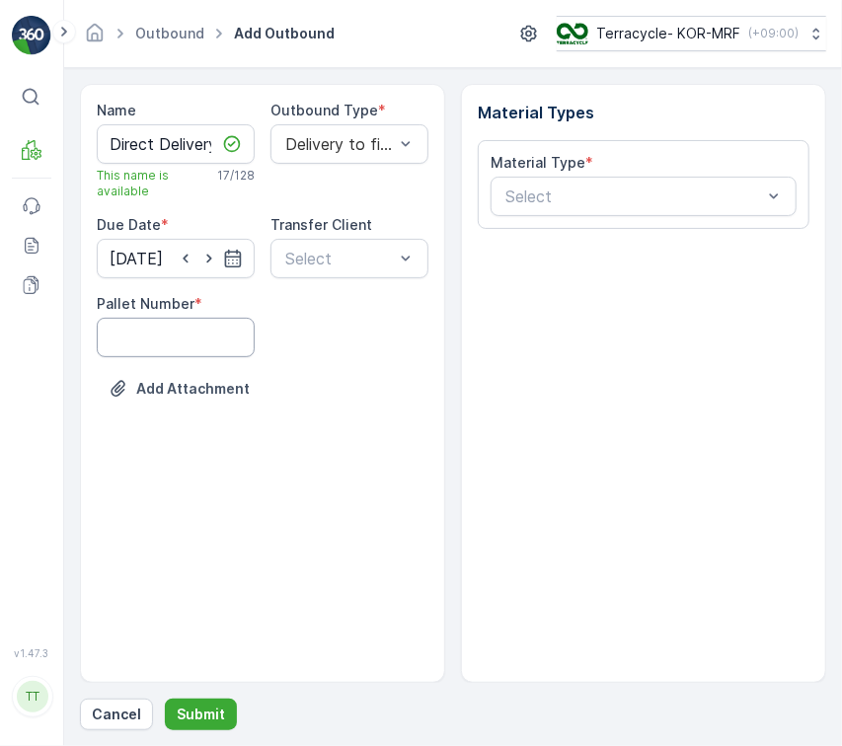
click at [176, 346] on Number "Pallet Number" at bounding box center [176, 337] width 158 height 39
type Number "1"
click at [541, 315] on div "Material Types Material Type * Select" at bounding box center [643, 383] width 365 height 599
click at [622, 220] on div "Material Type * Select" at bounding box center [644, 184] width 332 height 89
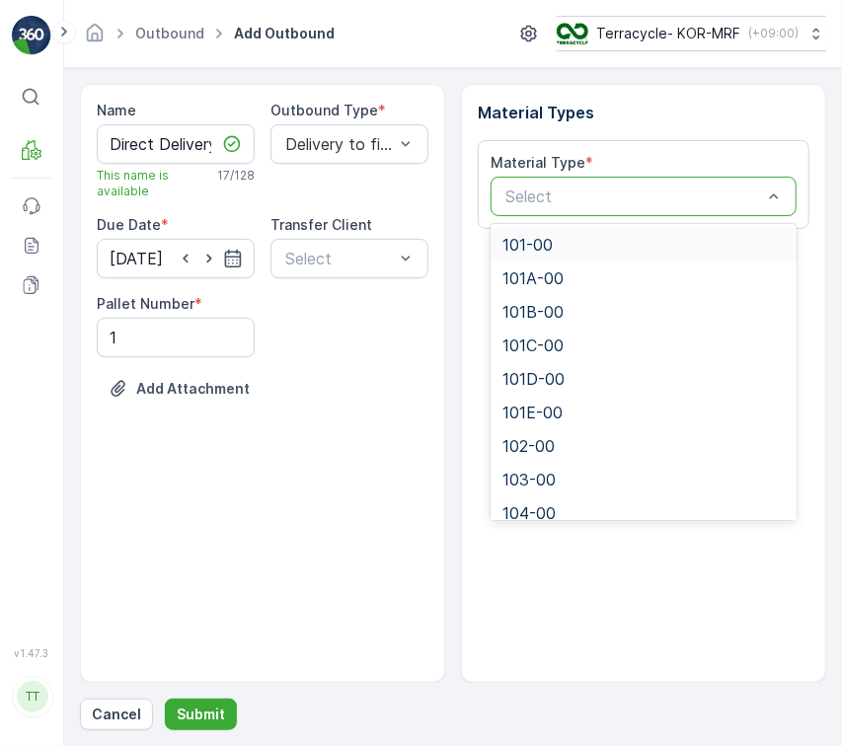
click at [615, 208] on div "Select" at bounding box center [643, 196] width 306 height 39
paste input "211B-00"
type input "211B-00"
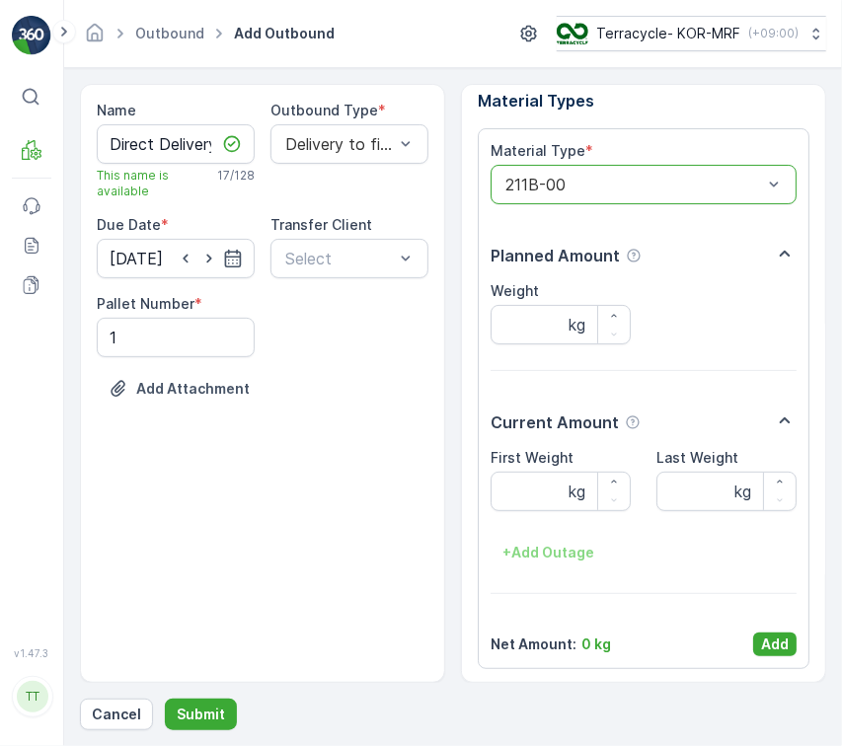
scroll to position [14, 0]
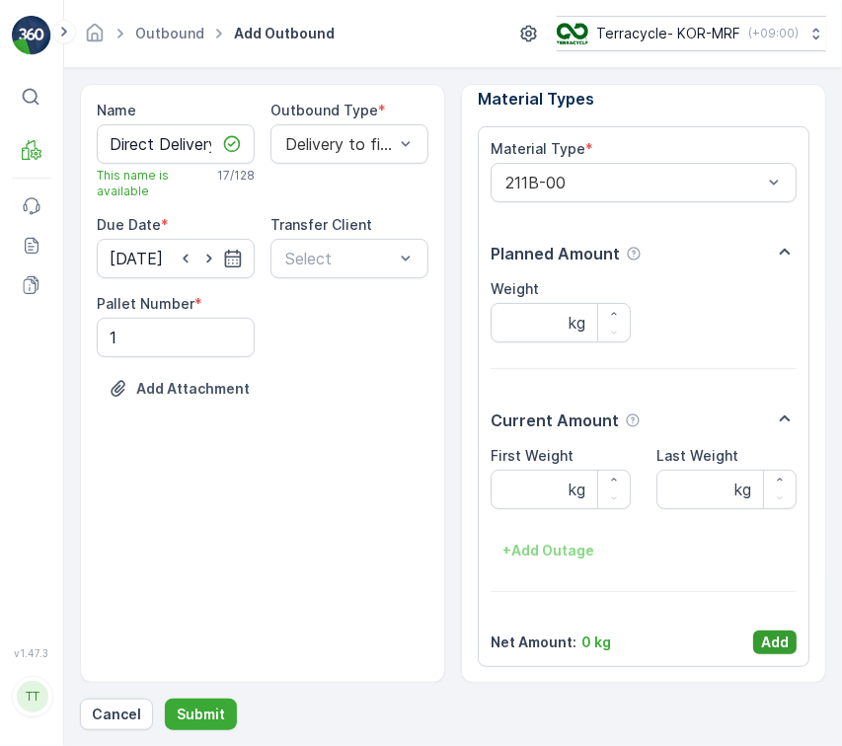
click at [778, 639] on p "Add" at bounding box center [775, 642] width 28 height 20
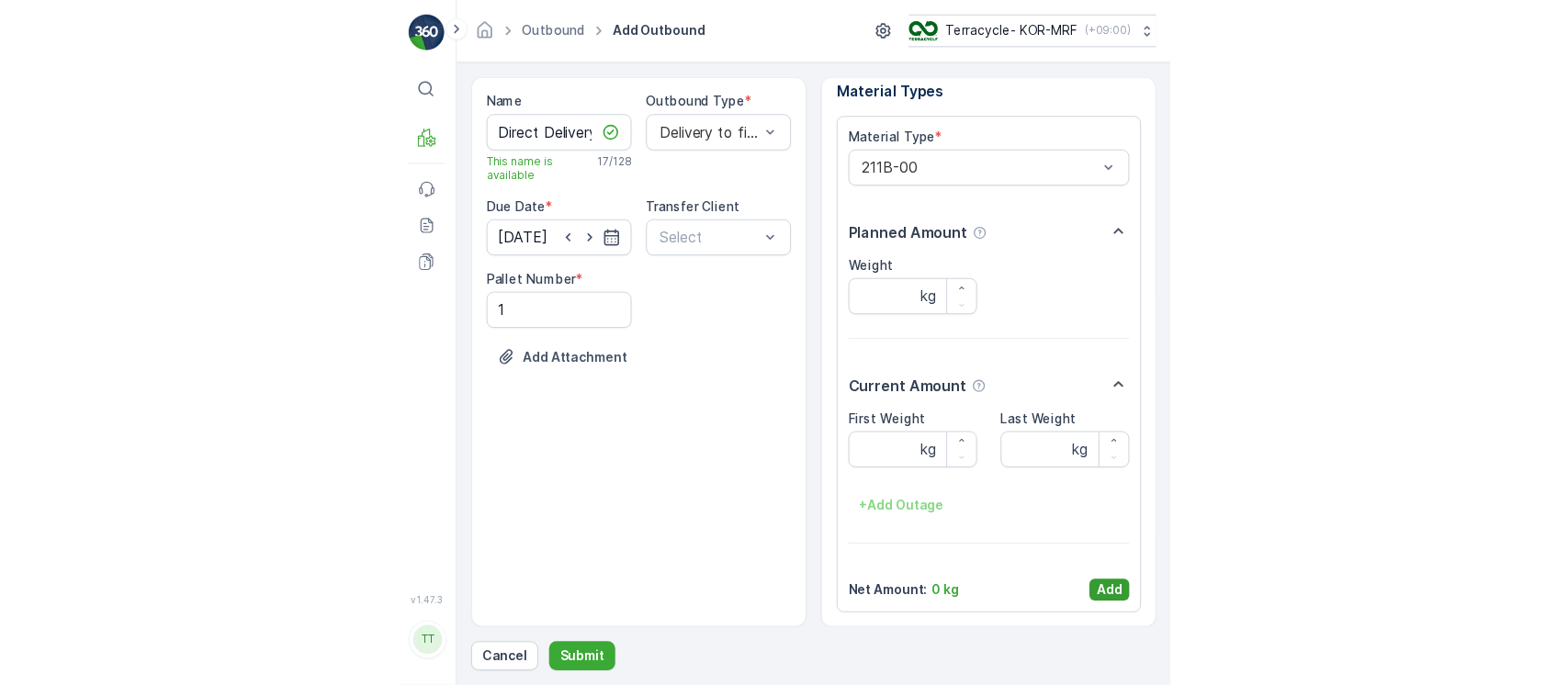
scroll to position [0, 0]
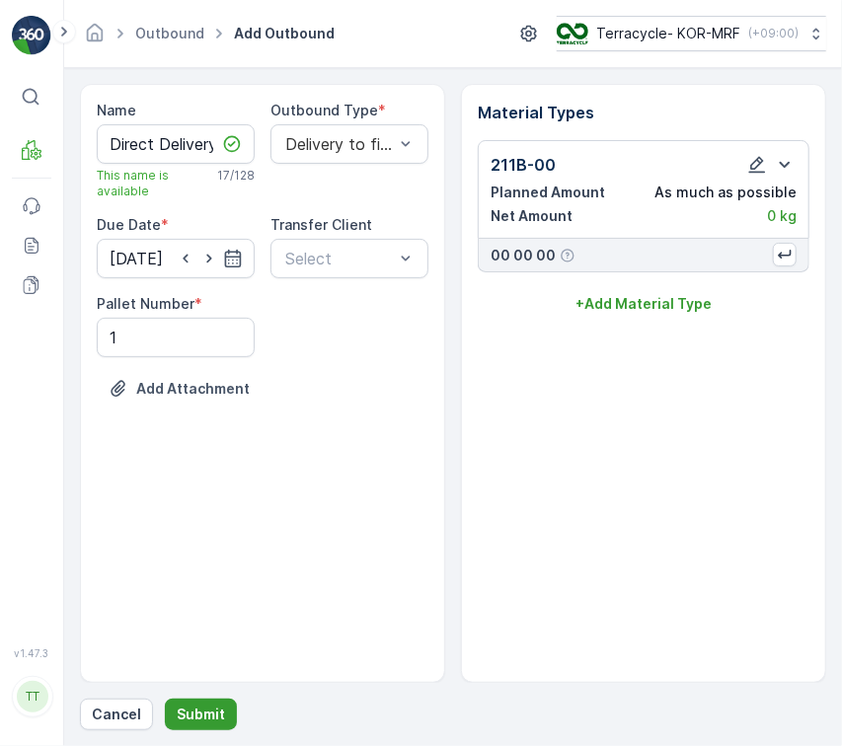
click at [219, 700] on button "Submit" at bounding box center [201, 715] width 72 height 32
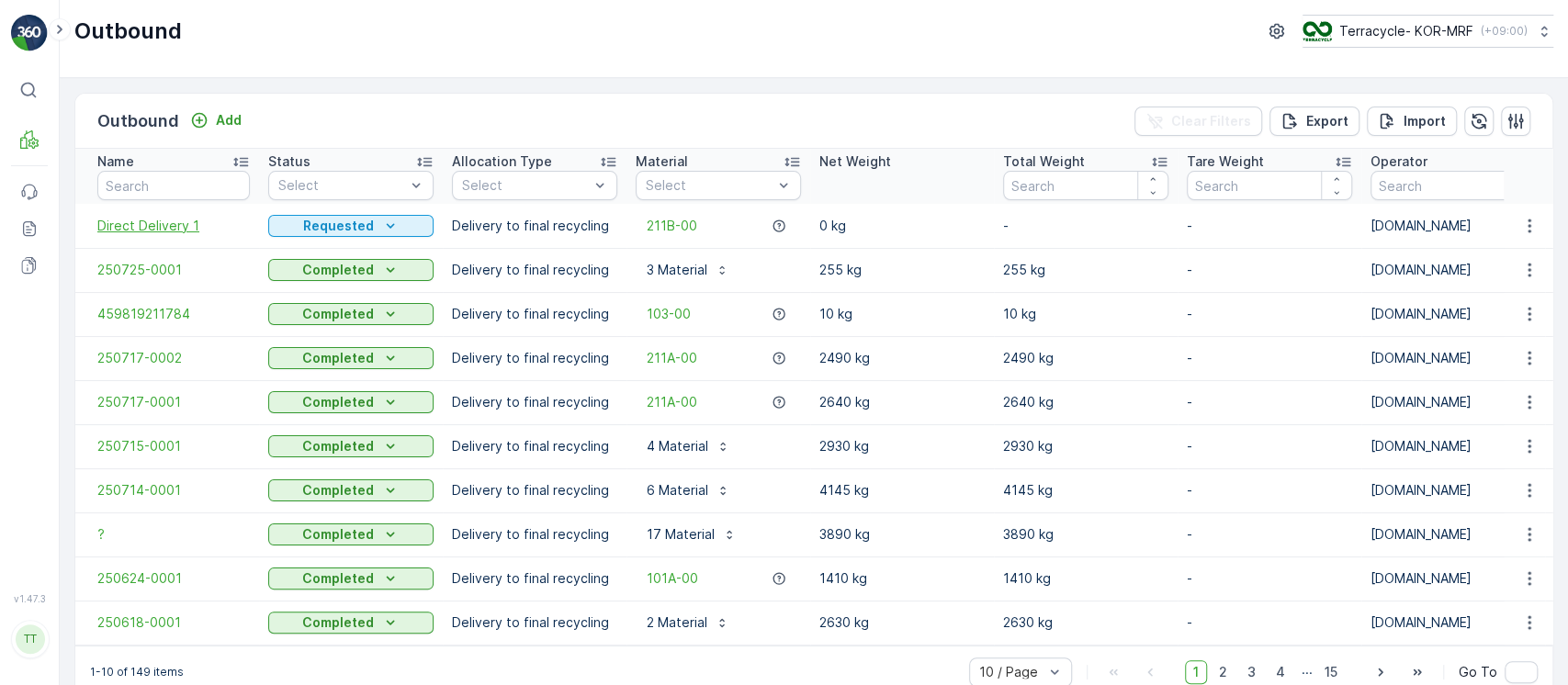
click at [169, 225] on span "Direct Delivery 1" at bounding box center [174, 226] width 153 height 19
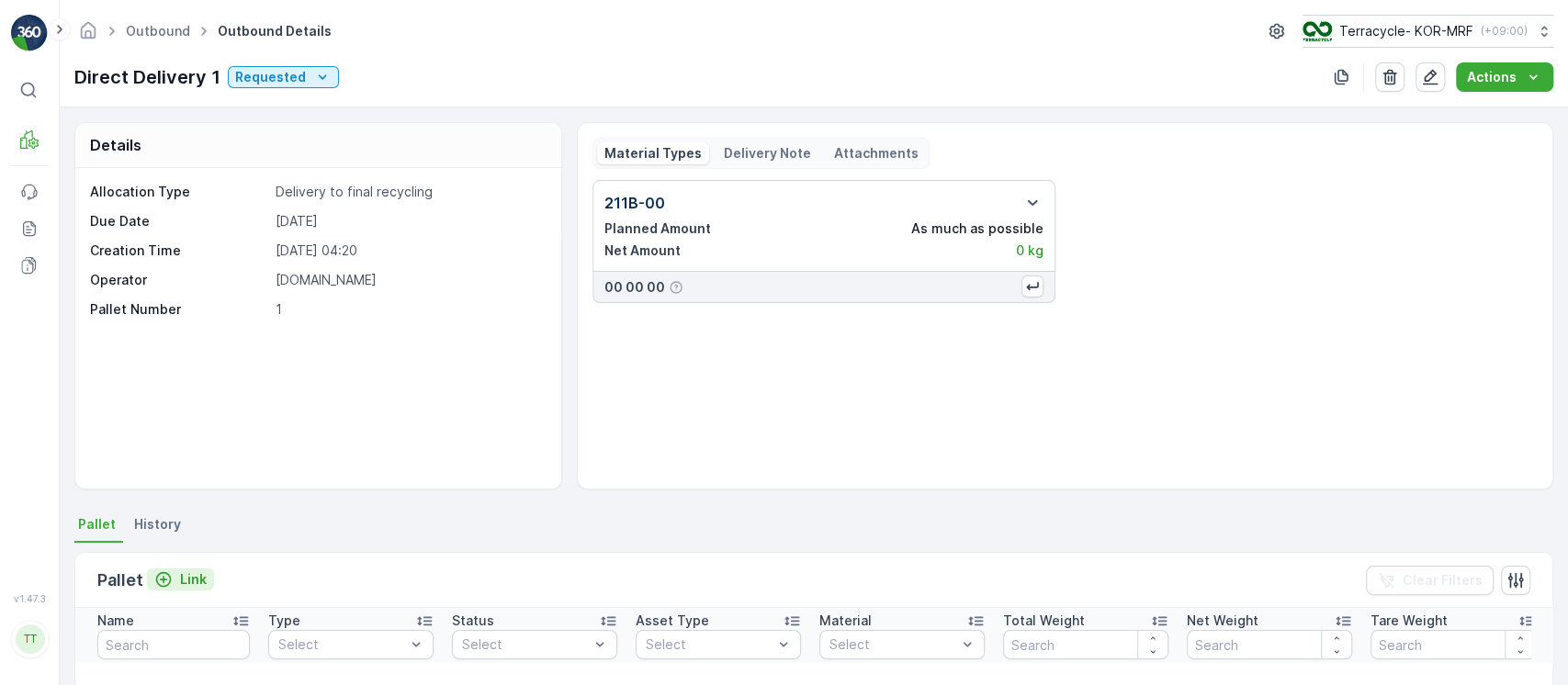
click at [189, 578] on p "Link" at bounding box center [193, 580] width 27 height 19
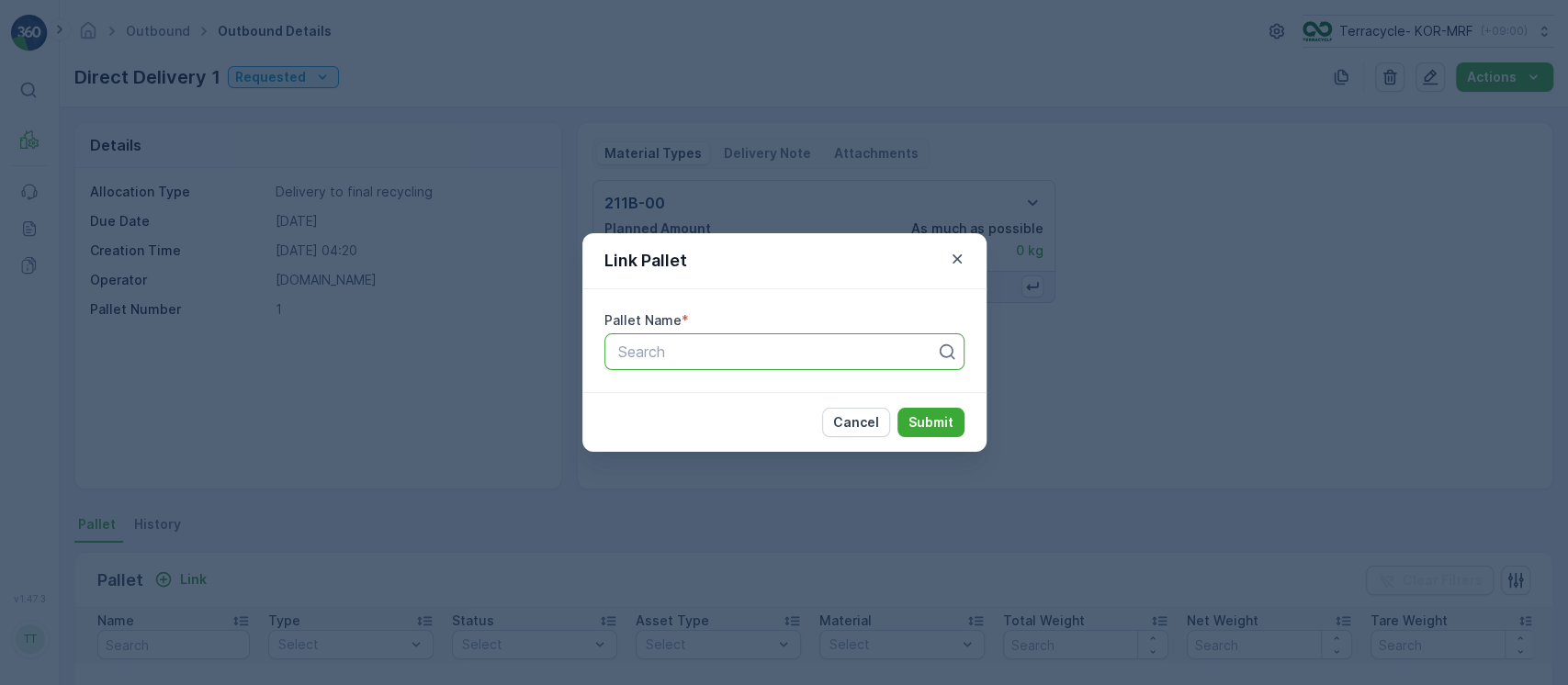
click at [656, 351] on div at bounding box center [777, 352] width 321 height 17
paste input "Pallet_KOR #107"
type input "Pallet_KOR #107"
click at [930, 429] on p "Submit" at bounding box center [931, 423] width 45 height 19
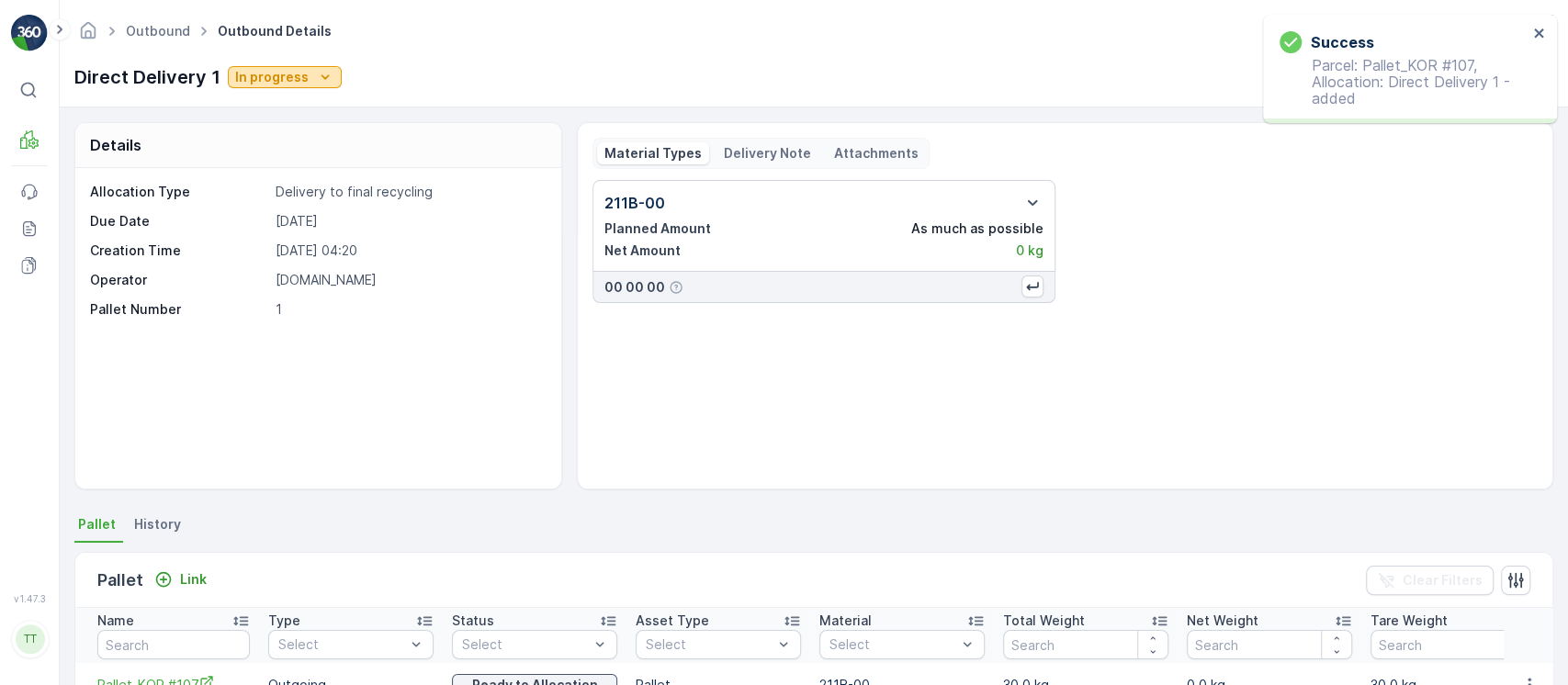
click at [305, 83] on div "In progress" at bounding box center [285, 77] width 100 height 19
click at [281, 153] on span "Completed" at bounding box center [272, 156] width 69 height 19
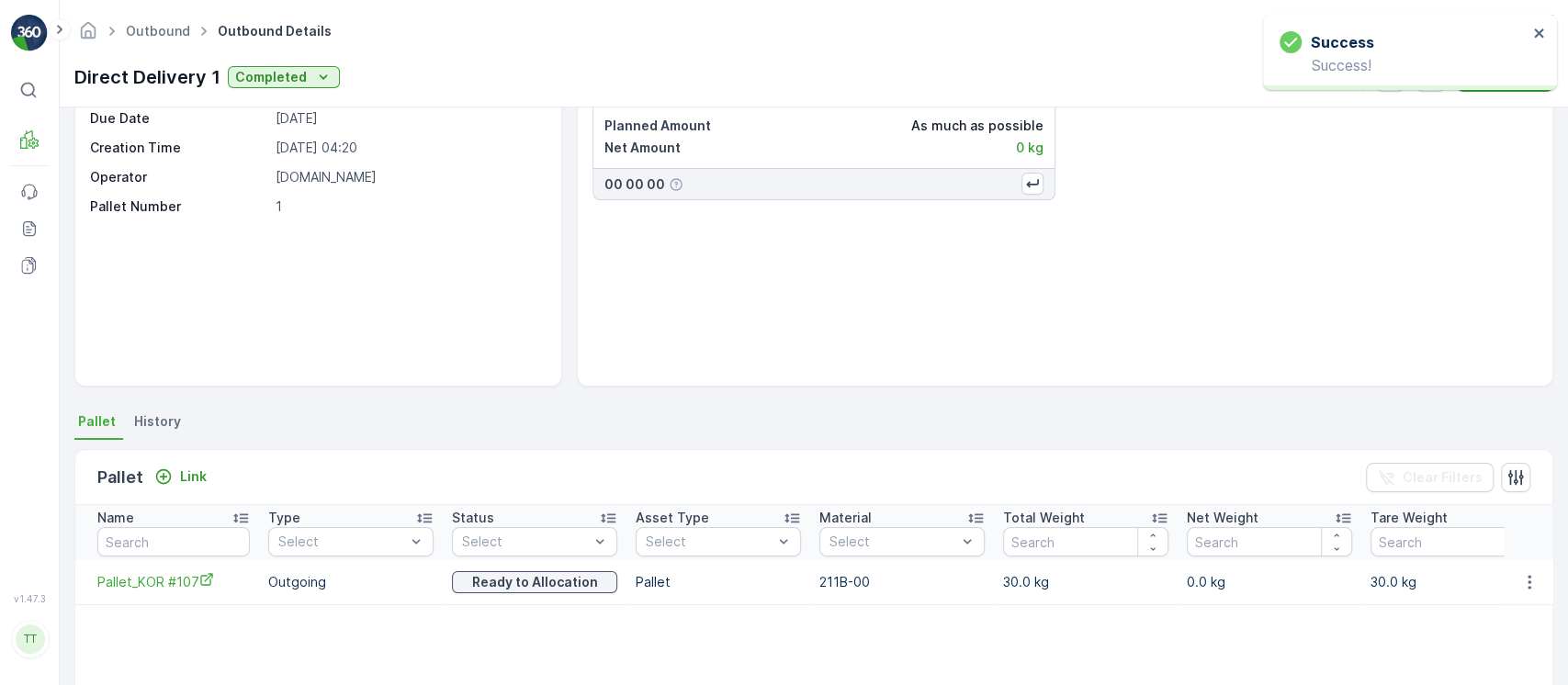
scroll to position [244, 0]
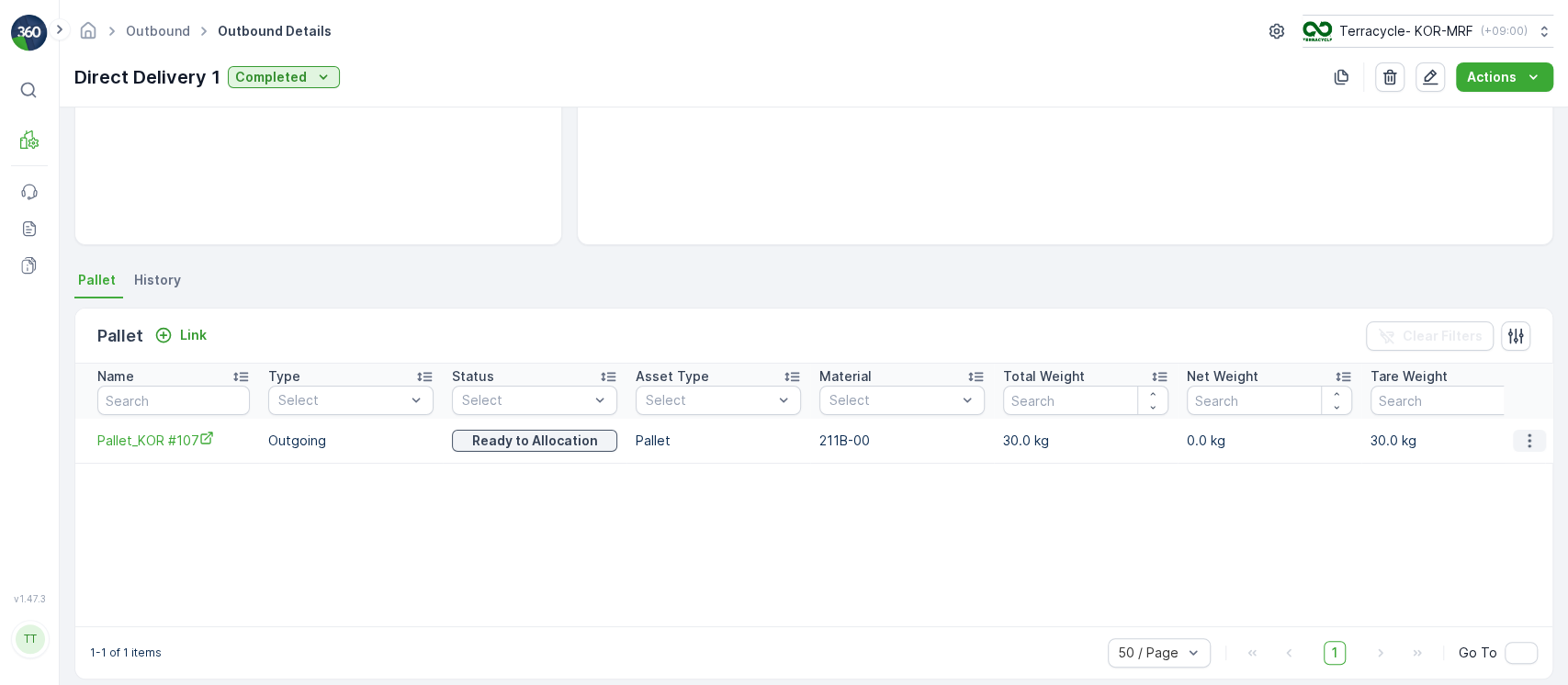
drag, startPoint x: 1529, startPoint y: 441, endPoint x: 1518, endPoint y: 449, distance: 13.6
click at [1529, 438] on icon "button" at bounding box center [1530, 441] width 19 height 19
click at [1514, 493] on span "Unlink Pallet" at bounding box center [1492, 502] width 74 height 19
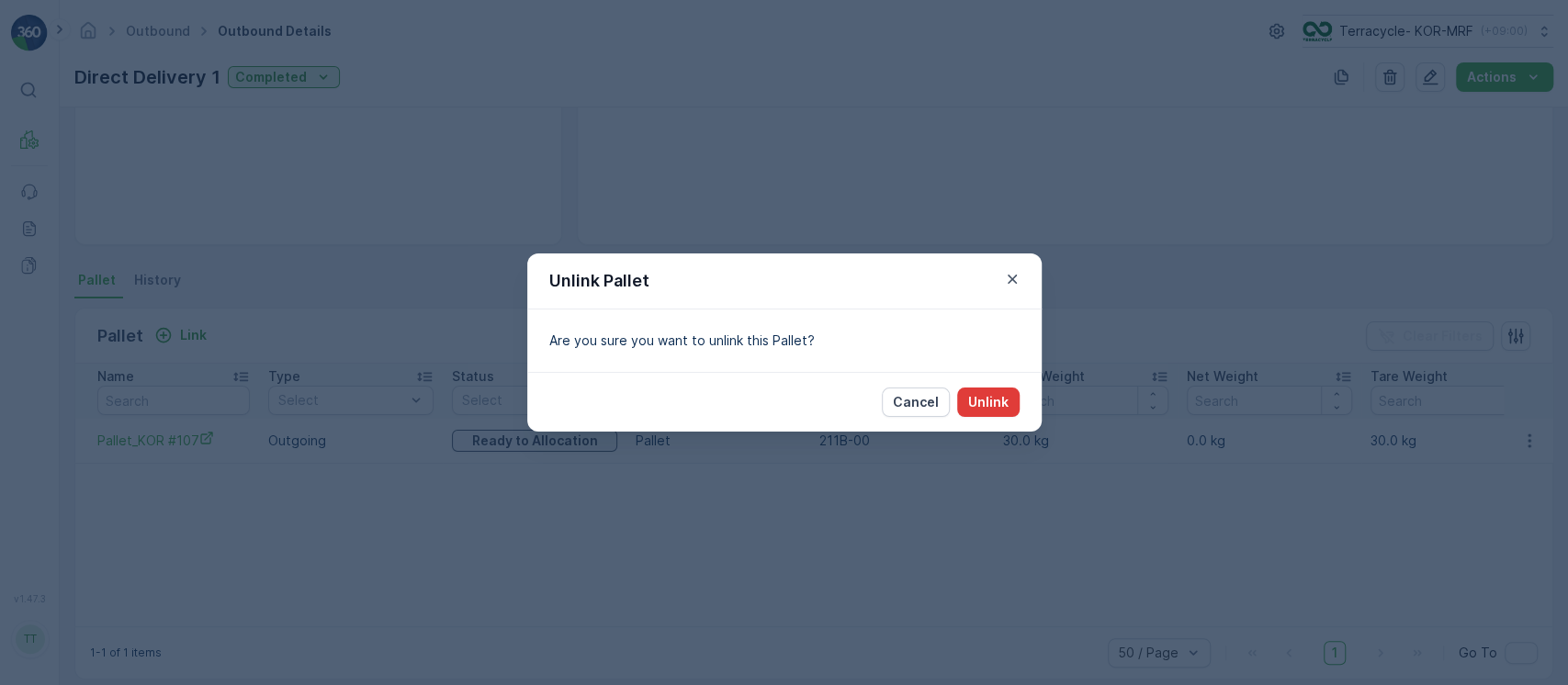
click at [989, 413] on button "Unlink" at bounding box center [988, 402] width 62 height 30
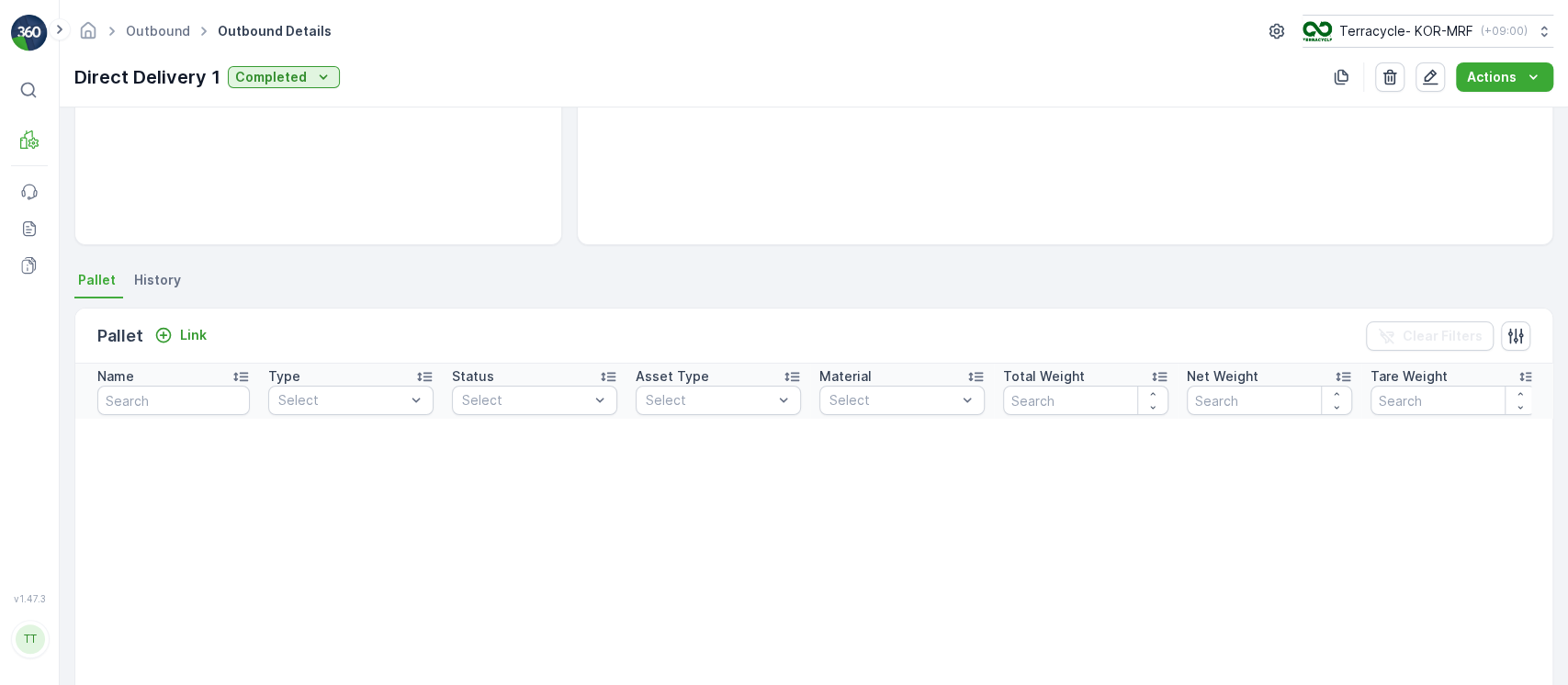
click at [180, 319] on div "Pallet Link Clear Filters" at bounding box center [814, 336] width 1478 height 55
click at [187, 329] on p "Link" at bounding box center [193, 335] width 27 height 19
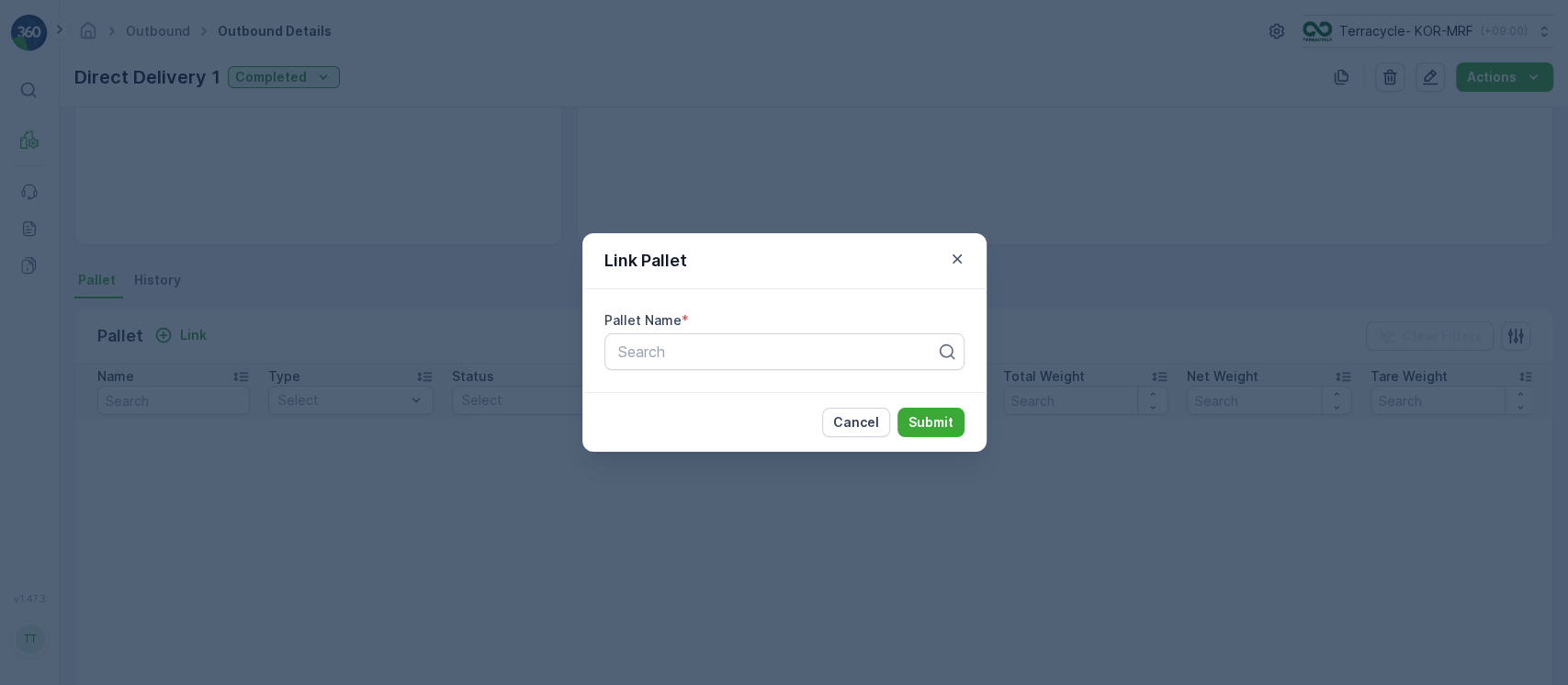
click at [655, 327] on span "Pallet Name" at bounding box center [642, 320] width 77 height 19
paste input "Pallet_KOR #107"
type input "Pallet_KOR #107"
click at [683, 347] on div "Pallet_KOR #107" at bounding box center [777, 352] width 321 height 17
click at [946, 423] on p "Submit" at bounding box center [931, 423] width 45 height 19
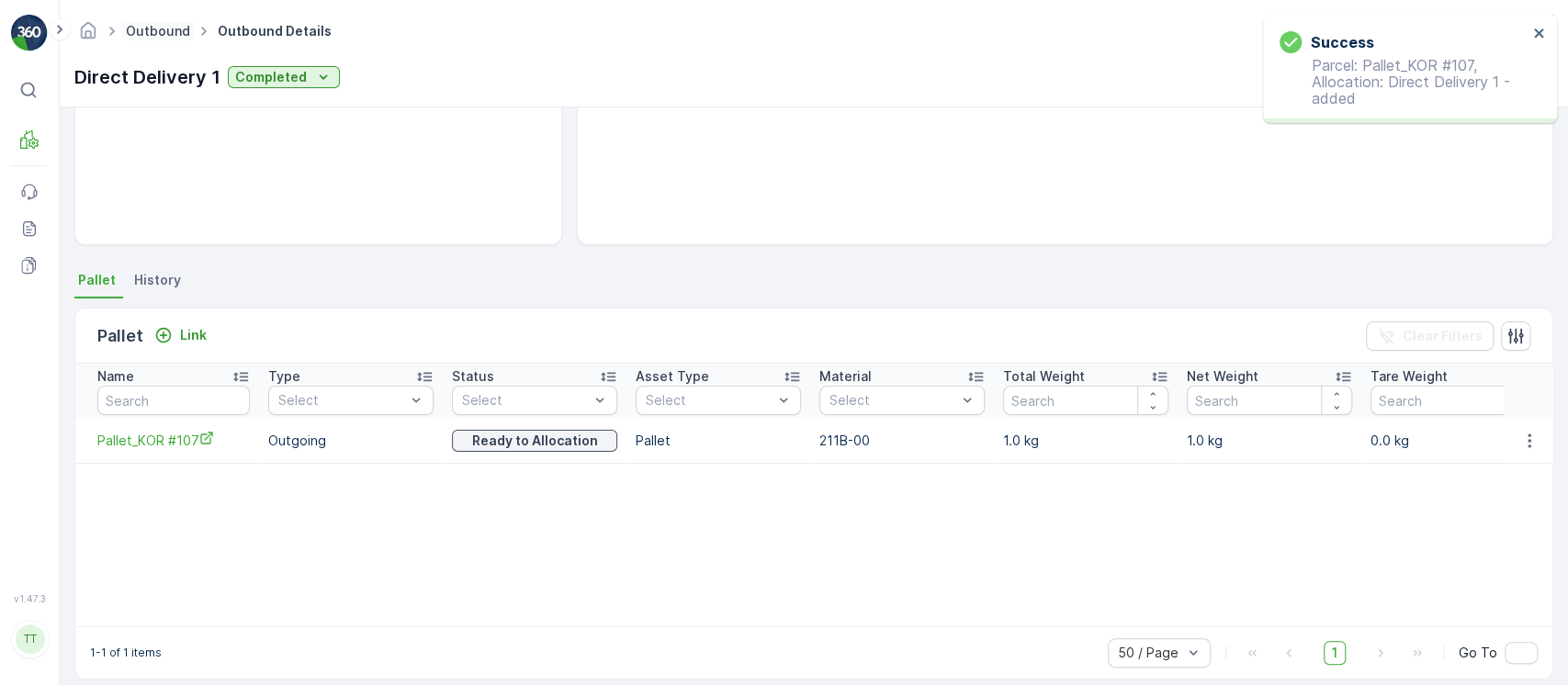
click at [165, 38] on span "Outbound" at bounding box center [157, 32] width 72 height 19
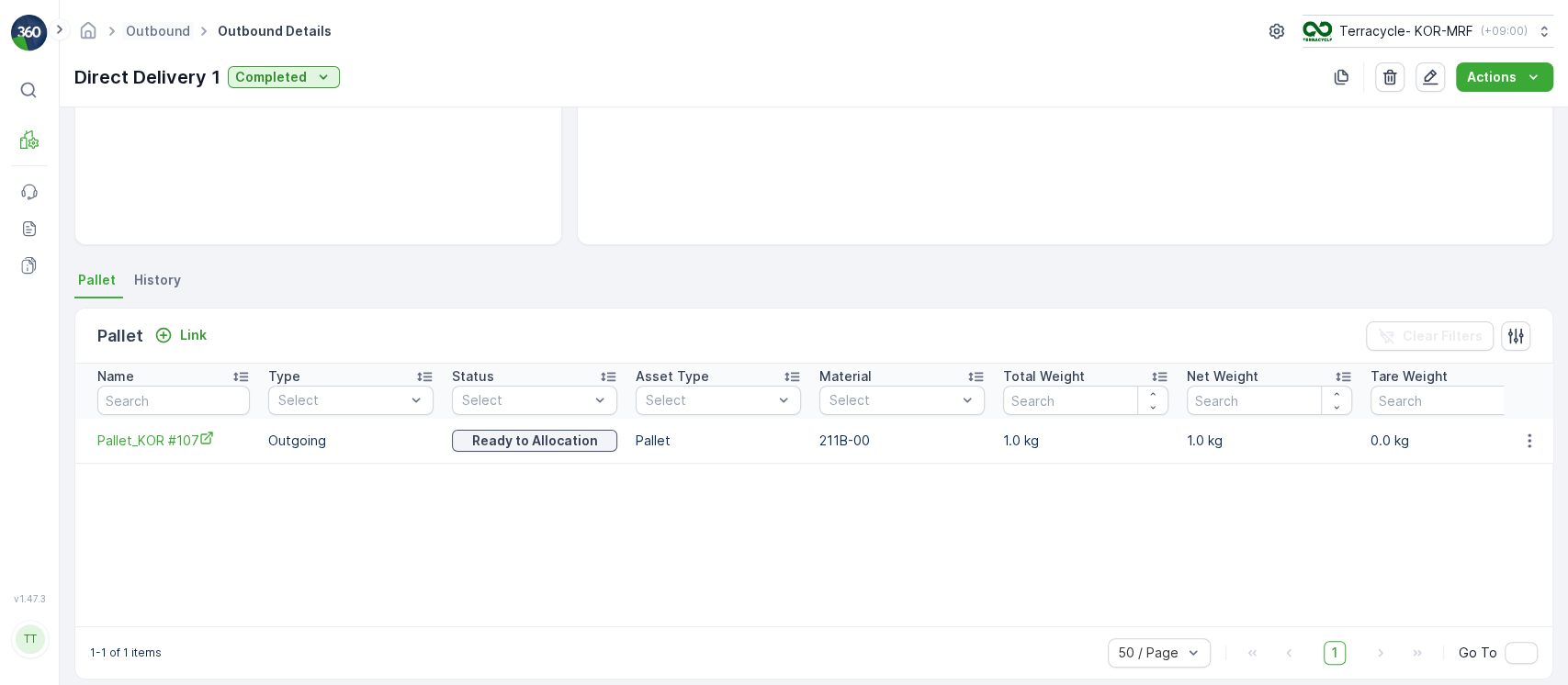
click at [166, 38] on span "Outbound" at bounding box center [157, 32] width 72 height 19
click at [152, 25] on link "Outbound" at bounding box center [157, 31] width 64 height 16
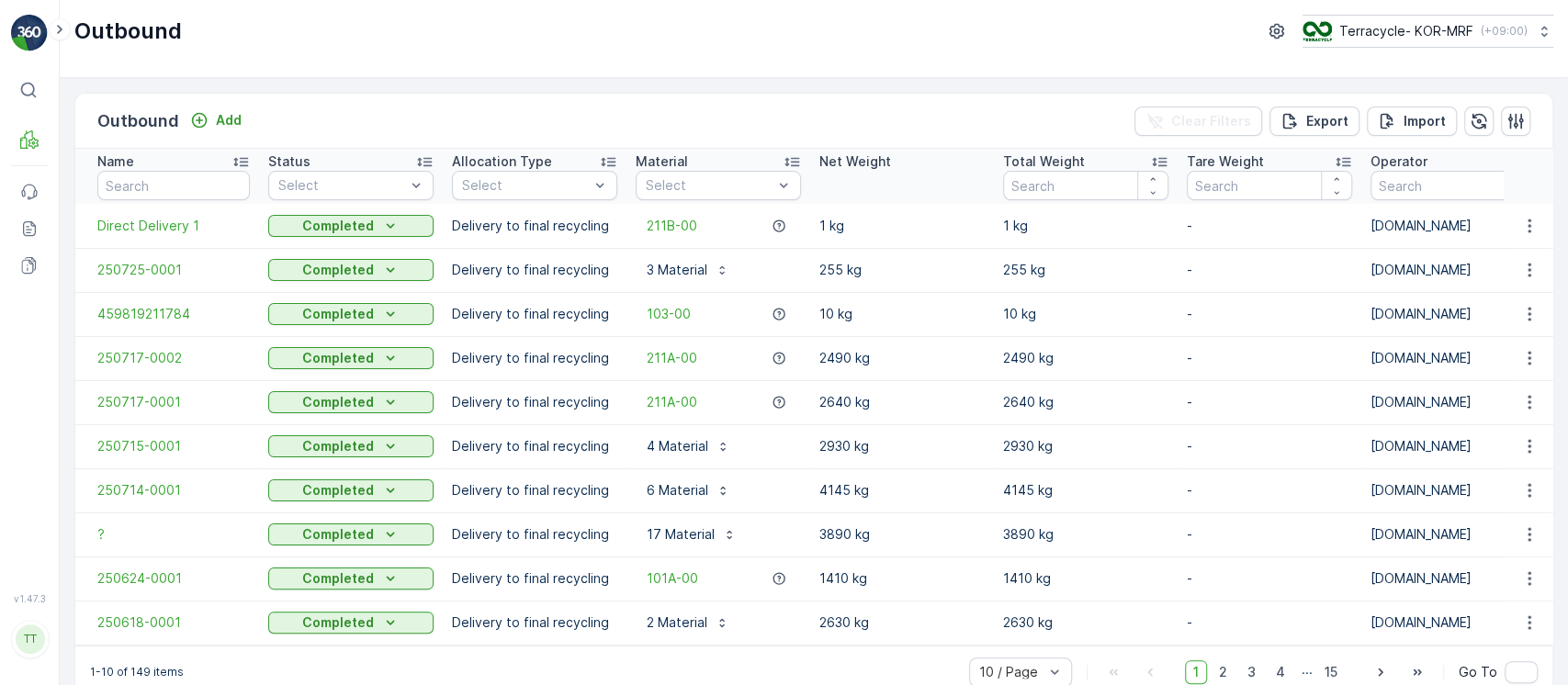
click at [1051, 163] on p "Total Weight" at bounding box center [1044, 162] width 82 height 19
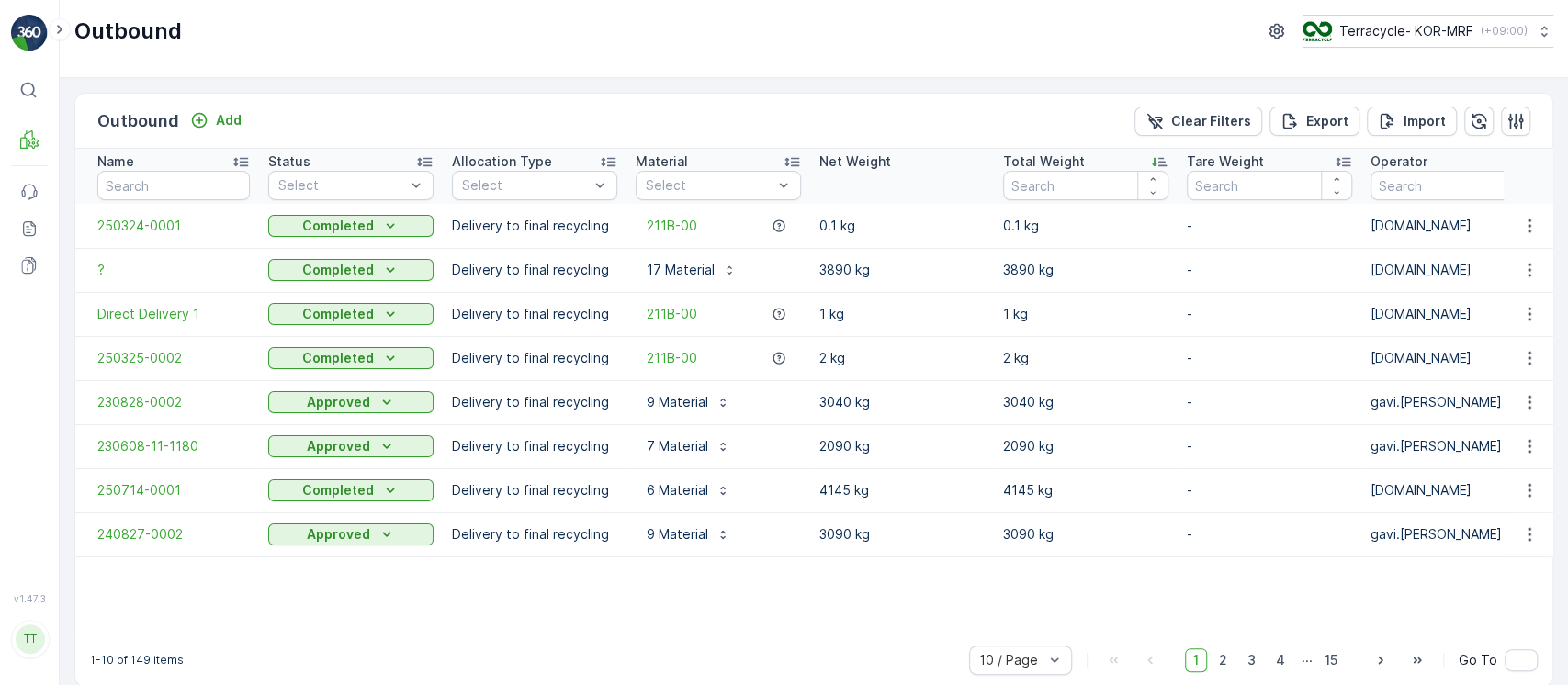
click at [1038, 168] on p "Total Weight" at bounding box center [1044, 162] width 82 height 19
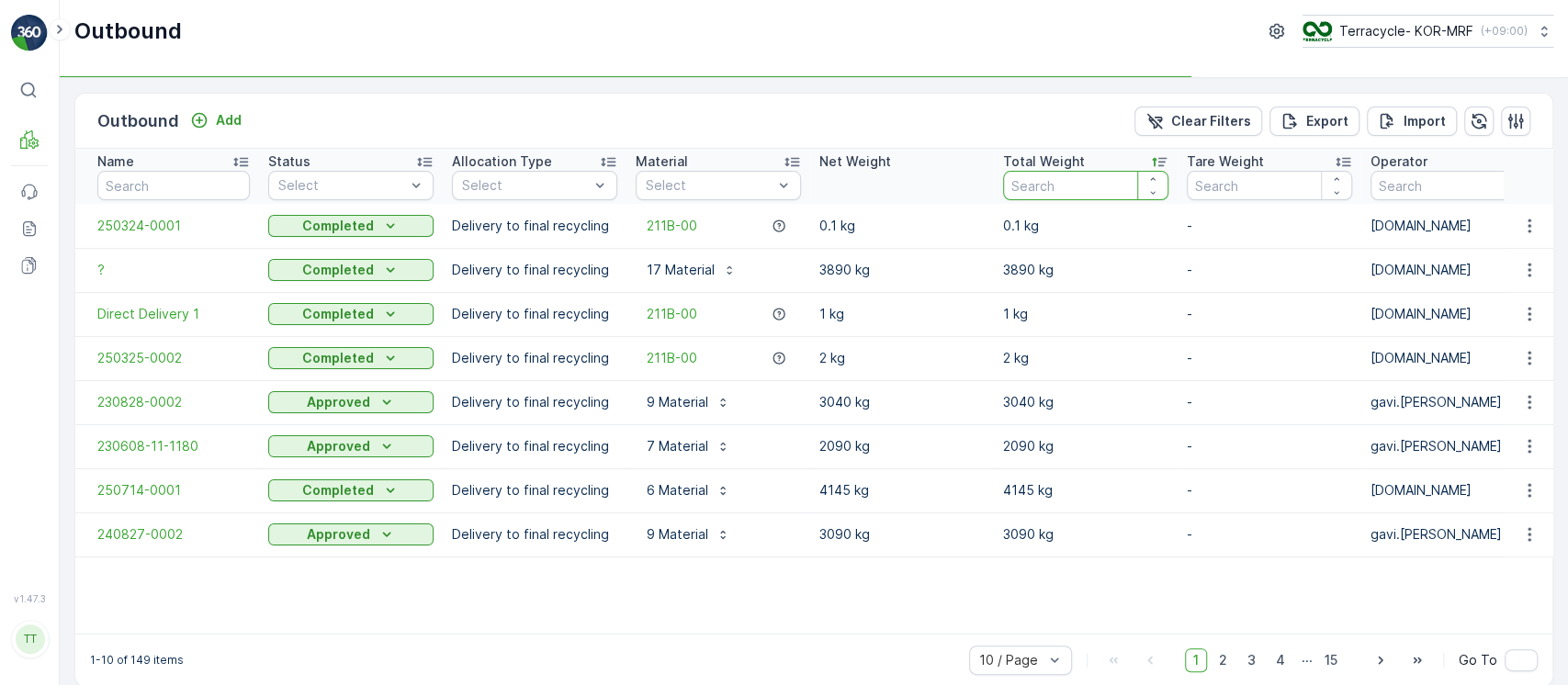
click at [1042, 187] on input "number" at bounding box center [1086, 186] width 166 height 30
type input "1"
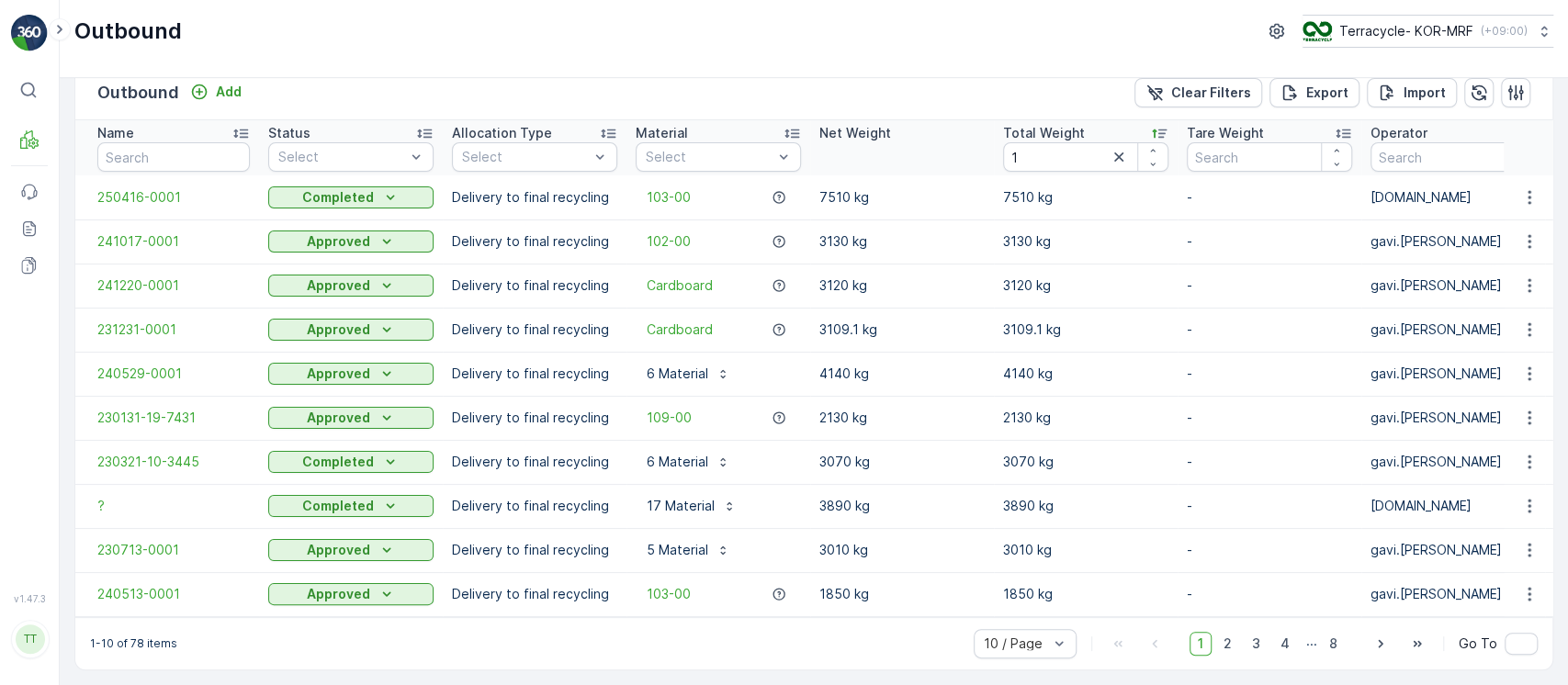
scroll to position [35, 0]
click at [1115, 127] on div "Total Weight" at bounding box center [1086, 133] width 166 height 19
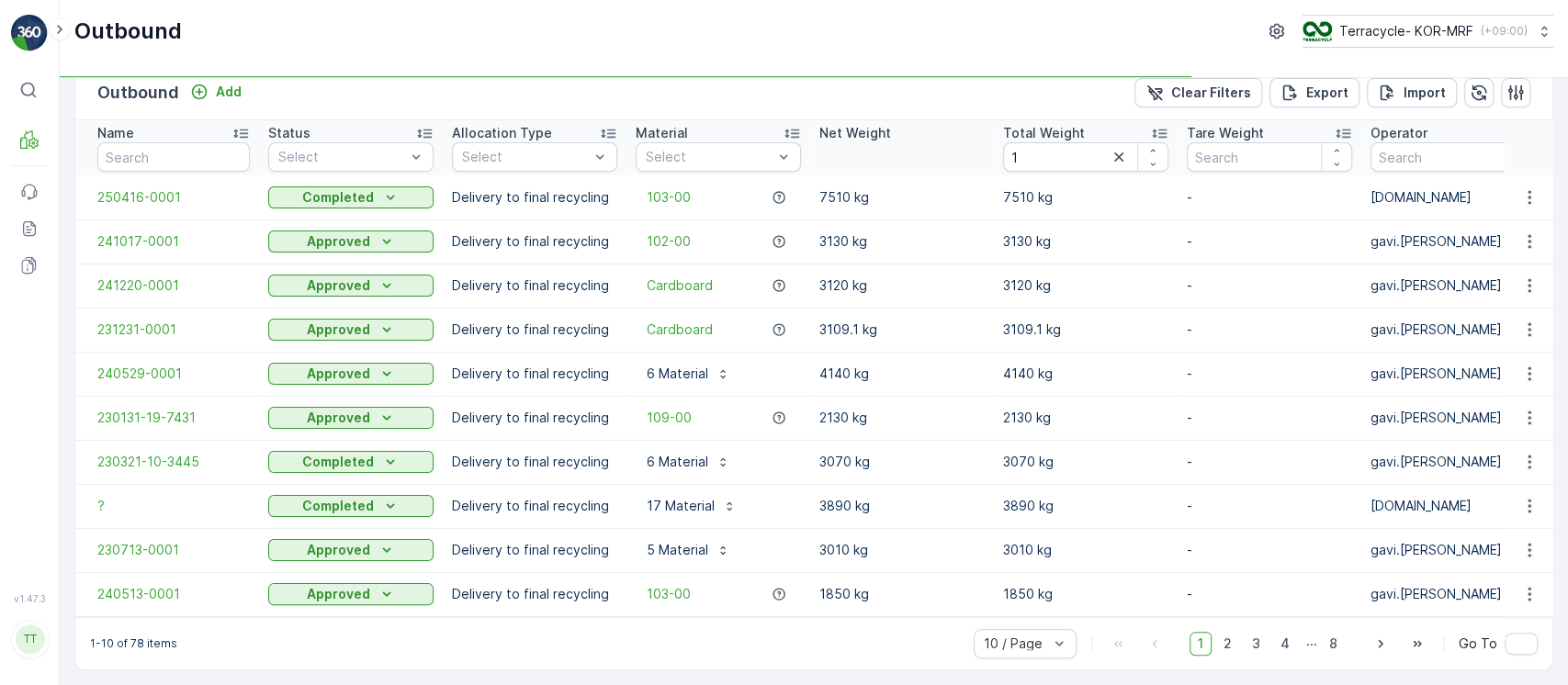
click at [1115, 127] on div "Total Weight" at bounding box center [1086, 133] width 166 height 19
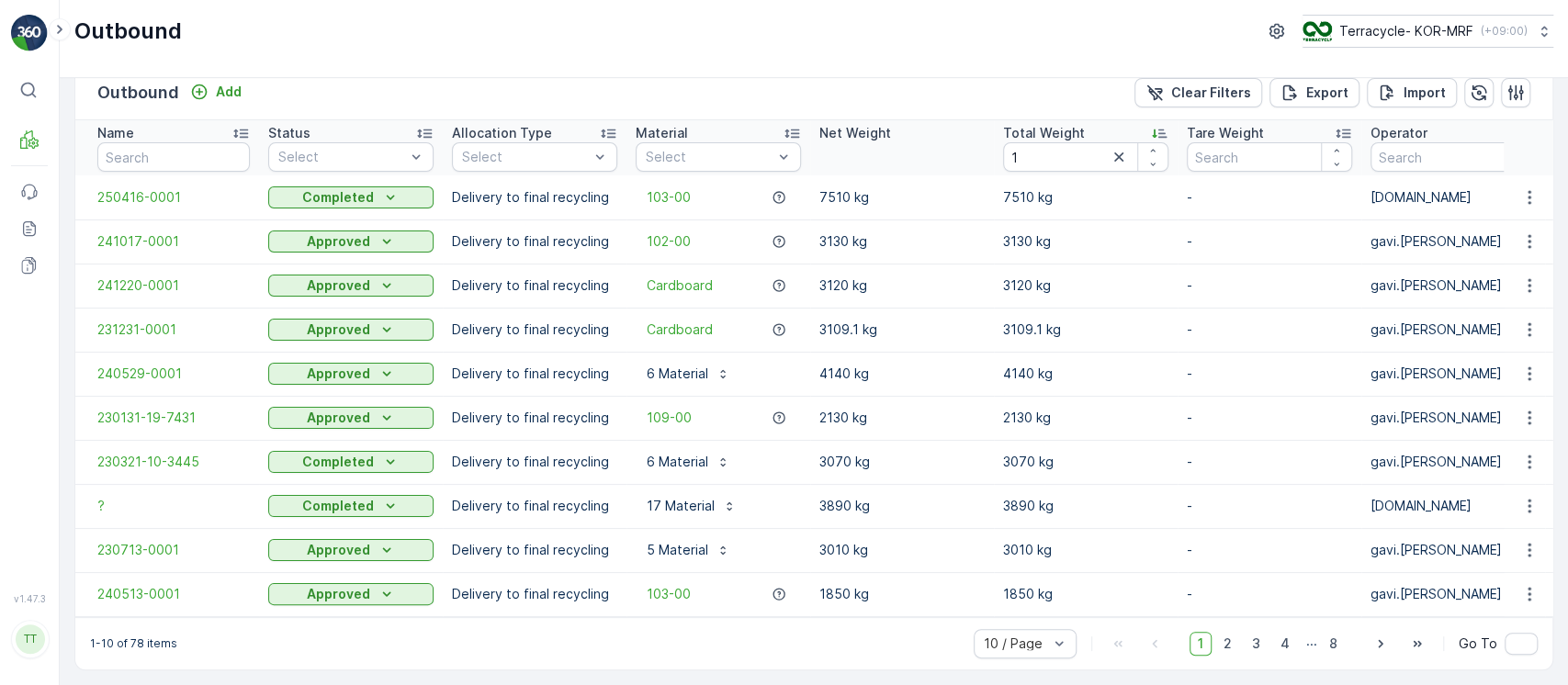
scroll to position [25, 0]
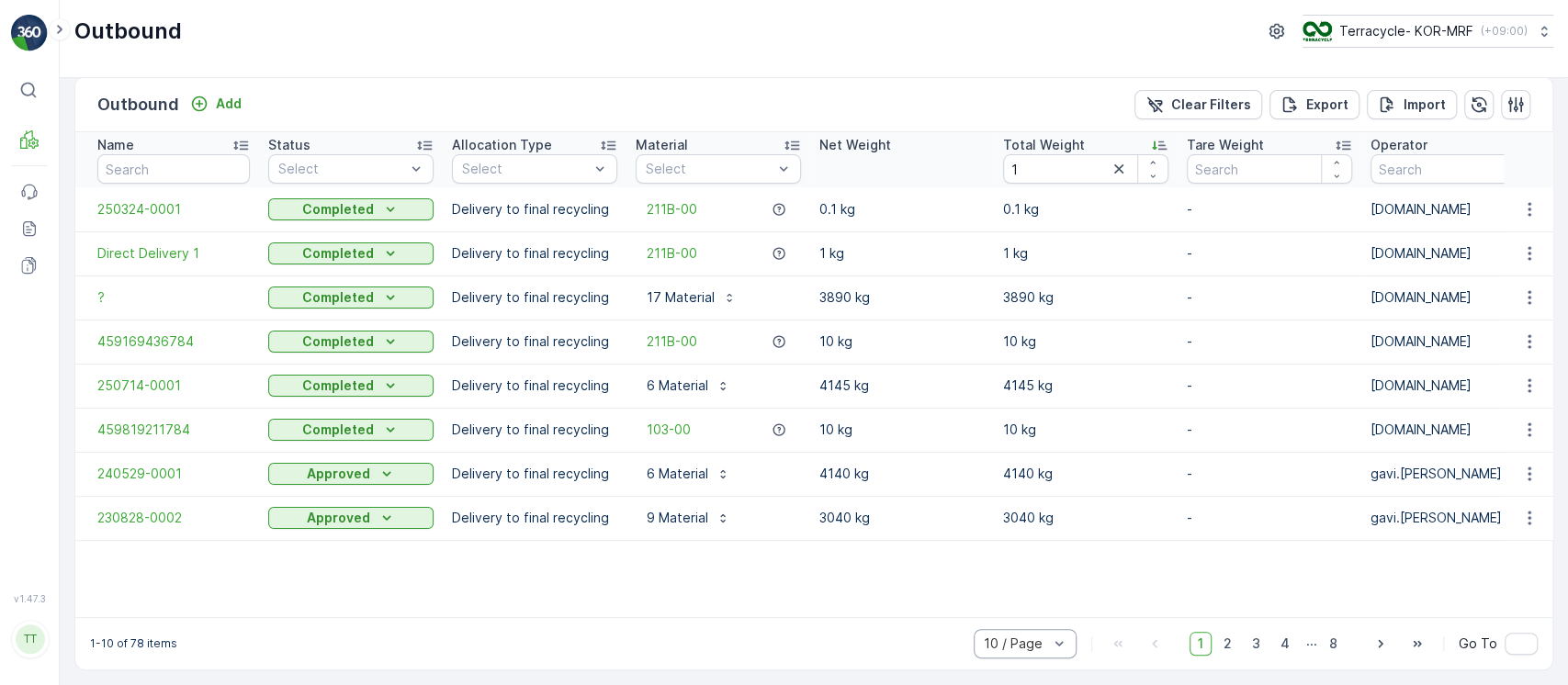
click at [1048, 639] on div at bounding box center [1016, 644] width 68 height 15
click at [1050, 610] on div "50 / Page" at bounding box center [1025, 603] width 81 height 15
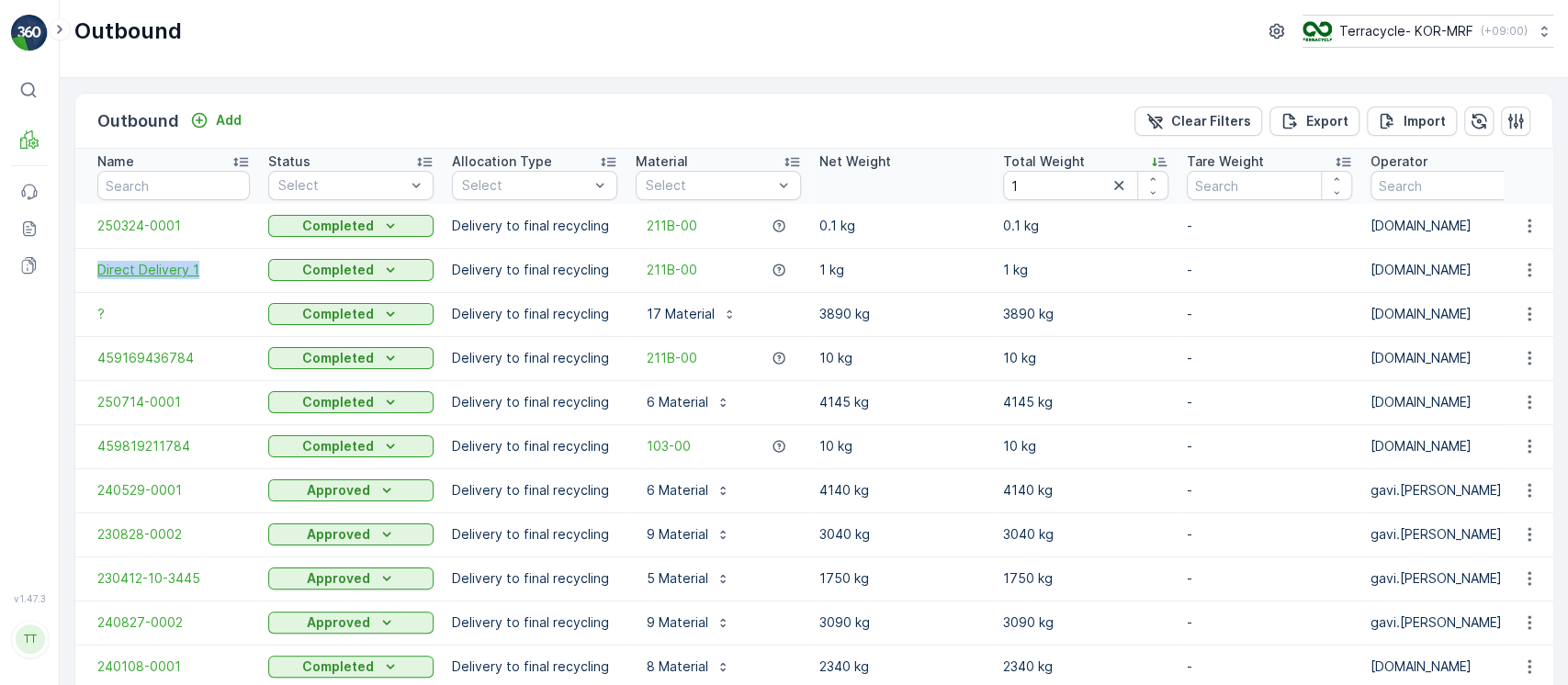
drag, startPoint x: 79, startPoint y: 268, endPoint x: 221, endPoint y: 272, distance: 142.1
click at [221, 272] on td "Direct Delivery 1" at bounding box center [167, 269] width 183 height 44
copy span "Direct Delivery 1"
drag, startPoint x: 230, startPoint y: 136, endPoint x: 204, endPoint y: 114, distance: 34.1
click at [231, 135] on div "Outbound Add Clear Filters Export Import" at bounding box center [814, 121] width 1478 height 55
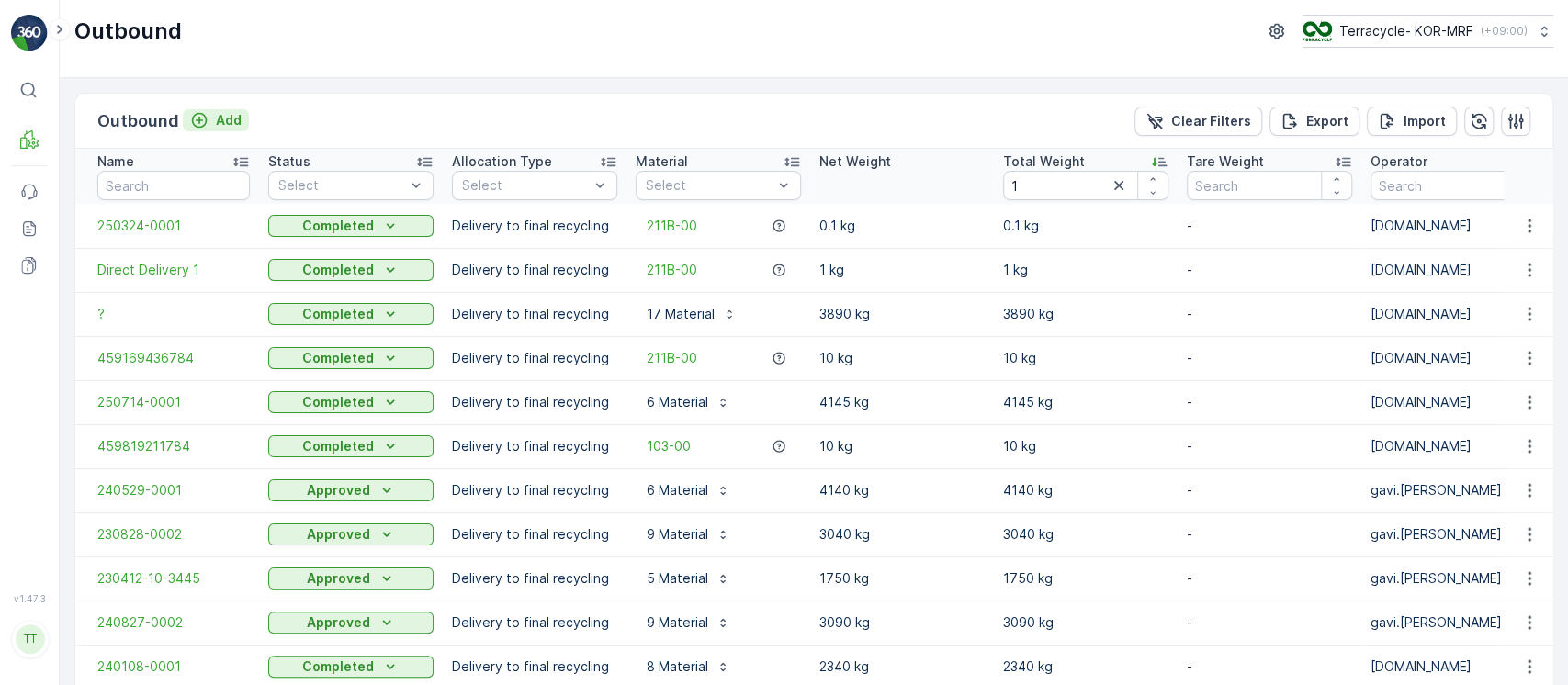
click at [204, 114] on icon "Add" at bounding box center [199, 120] width 16 height 16
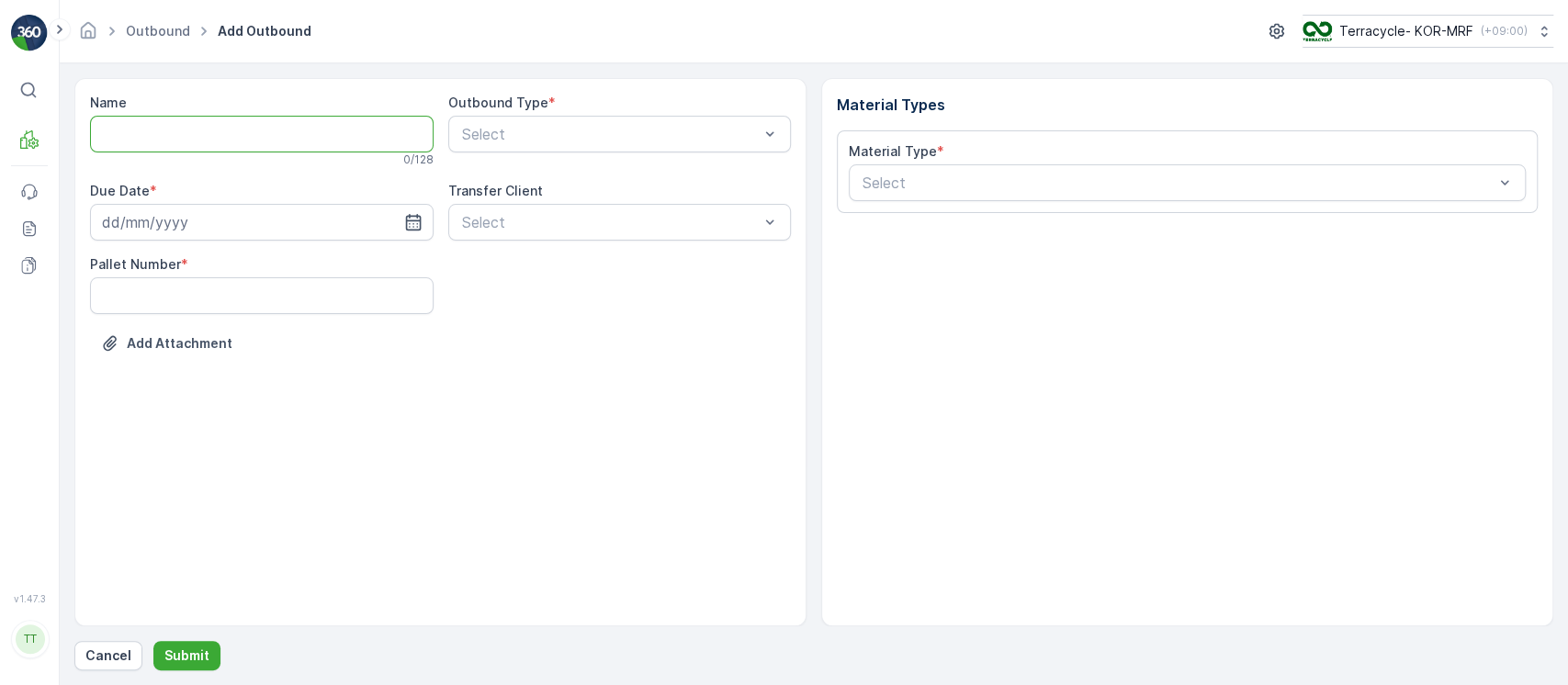
click at [250, 119] on input "Name" at bounding box center [262, 133] width 344 height 36
paste input "Direct Delivery 1"
type input "Direct Delivery 2"
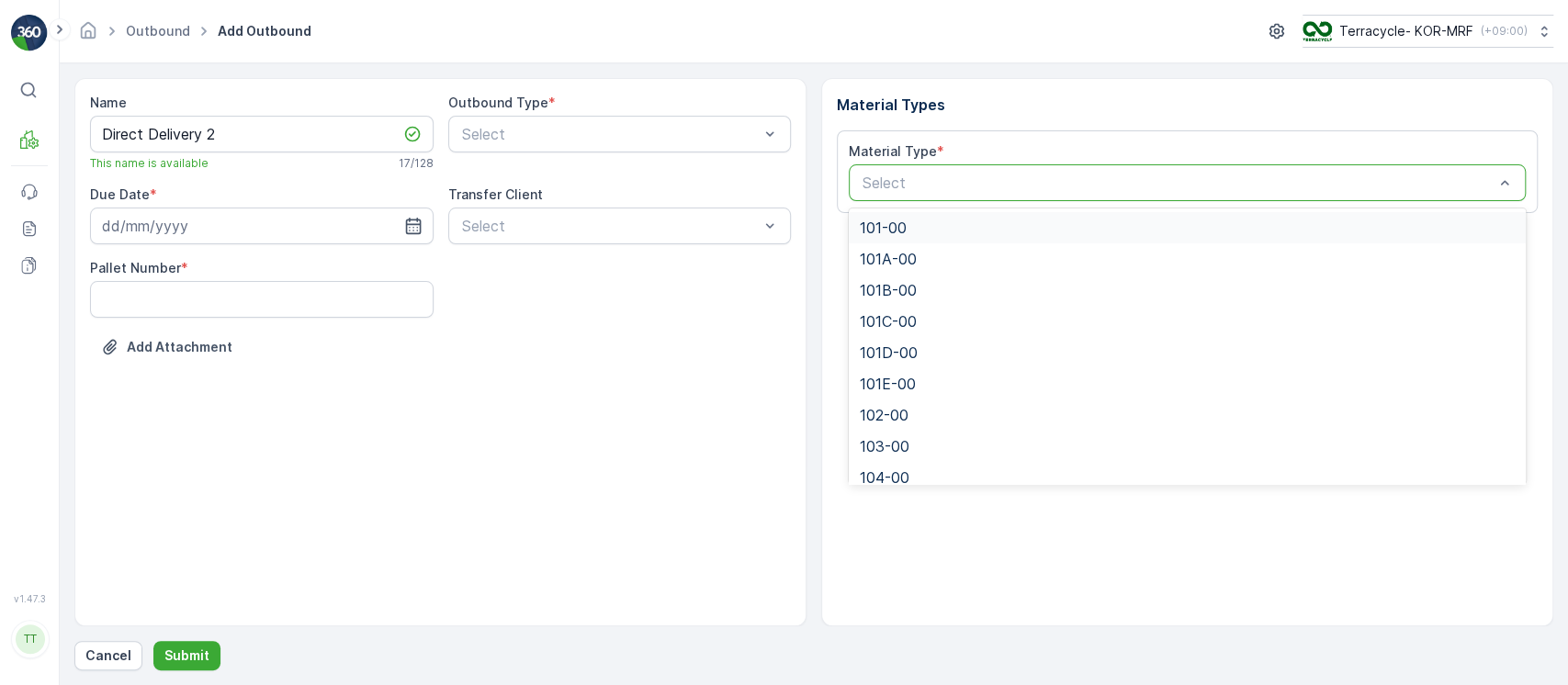
paste input "211B-00"
type input "211B-00"
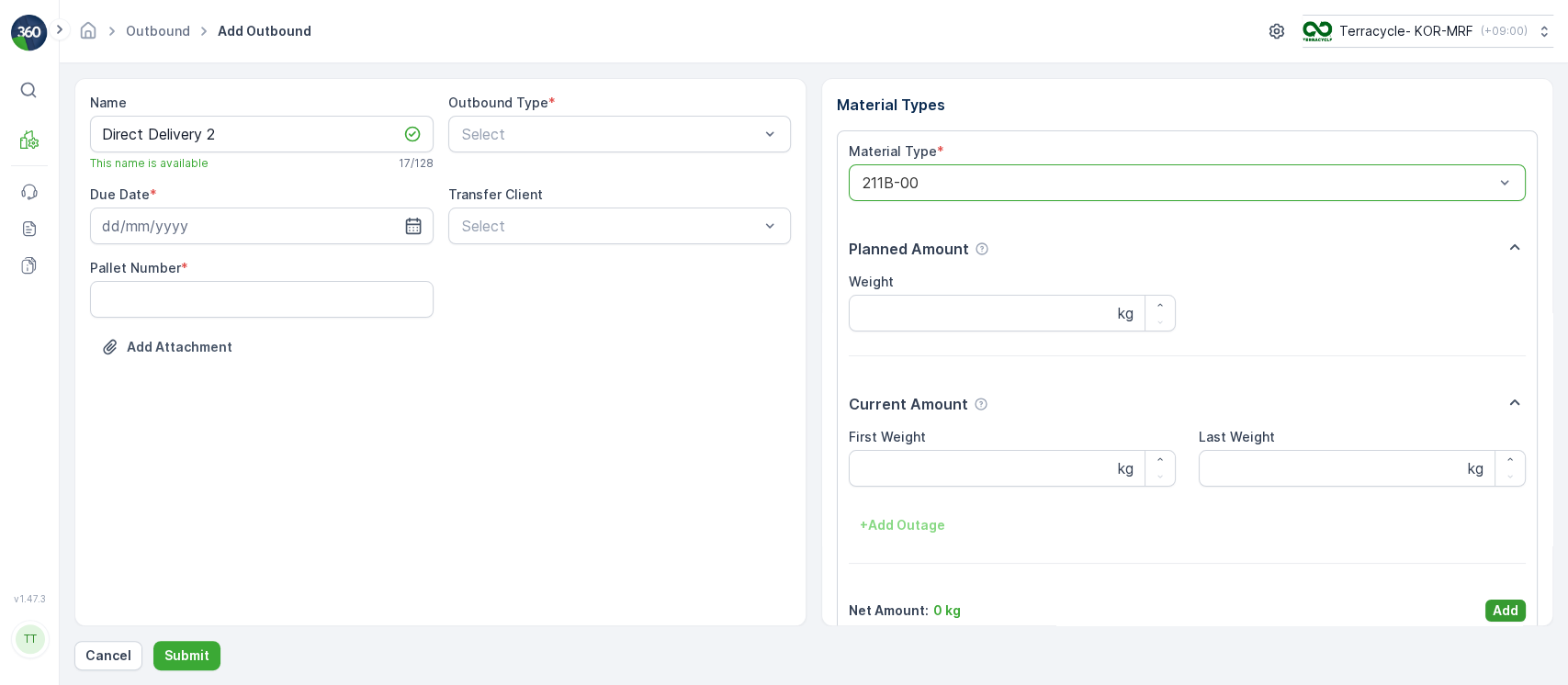
click at [1507, 604] on p "Add" at bounding box center [1506, 611] width 26 height 19
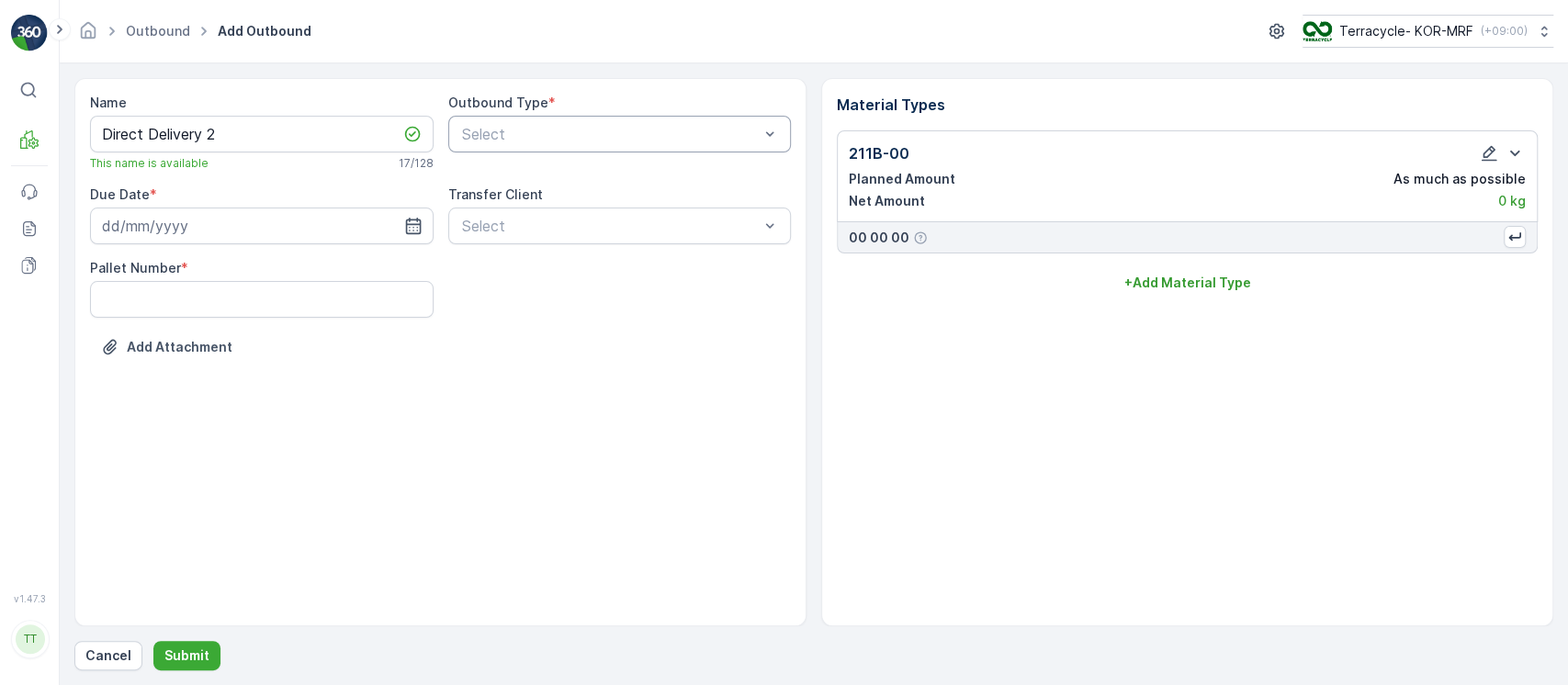
drag, startPoint x: 609, startPoint y: 135, endPoint x: 608, endPoint y: 151, distance: 16.0
click at [608, 141] on div at bounding box center [611, 134] width 302 height 17
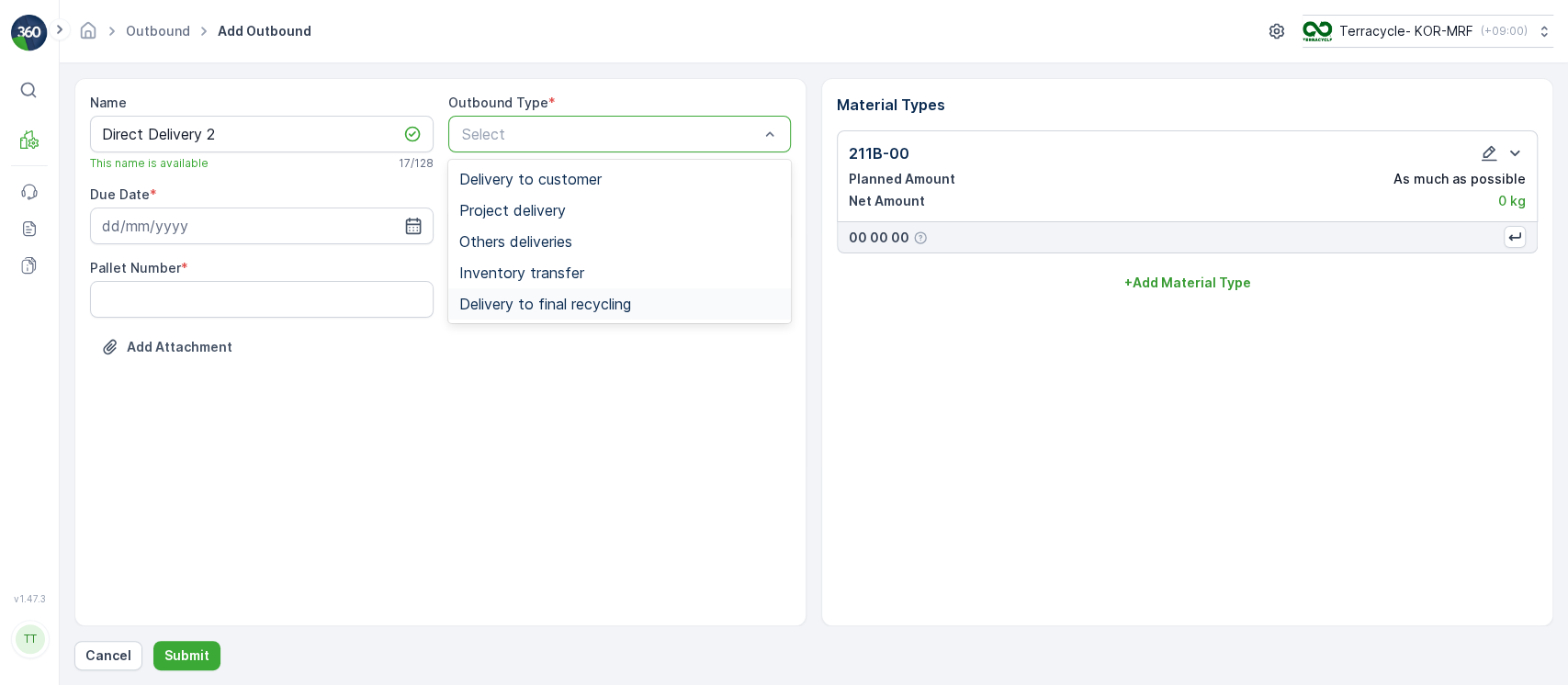
drag, startPoint x: 561, startPoint y: 311, endPoint x: 452, endPoint y: 272, distance: 115.8
click at [558, 310] on span "Delivery to final recycling" at bounding box center [545, 304] width 172 height 17
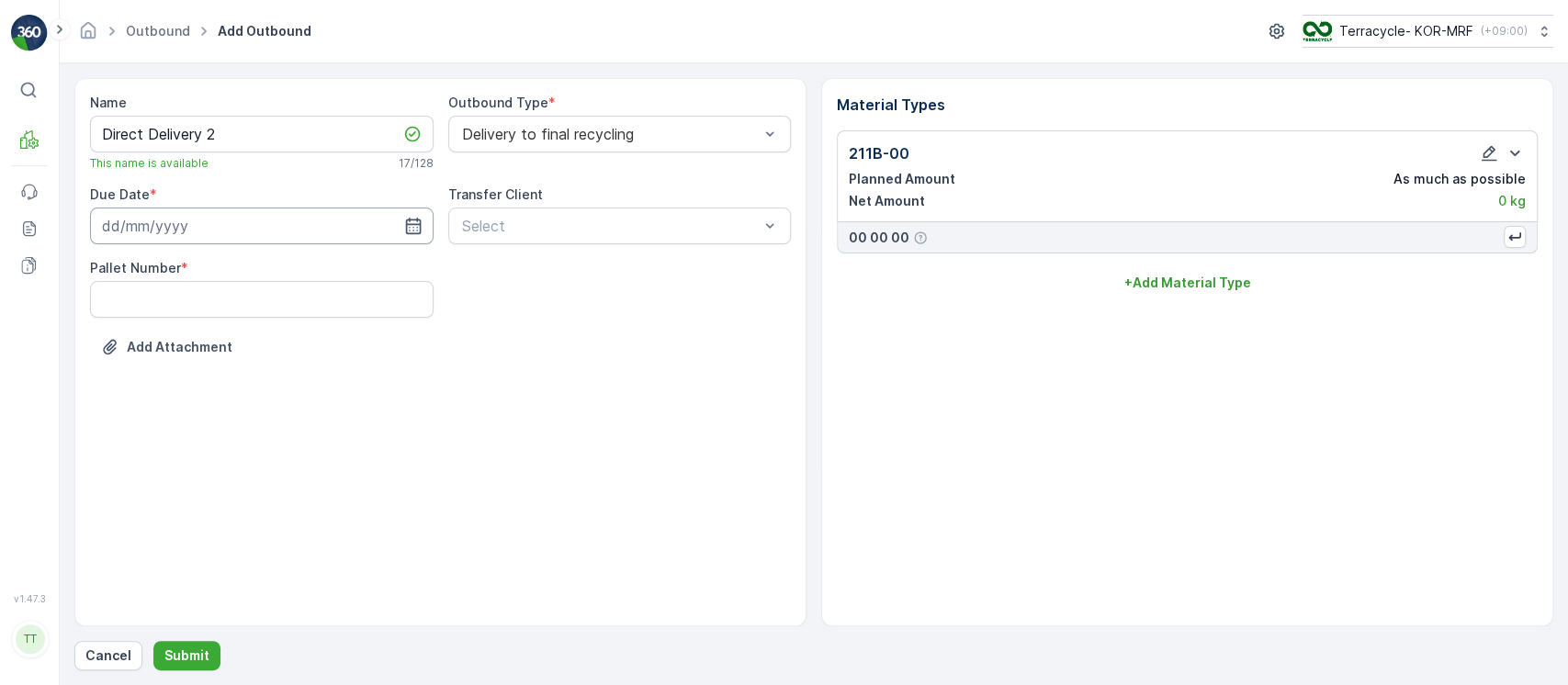
click at [299, 232] on input at bounding box center [262, 225] width 344 height 36
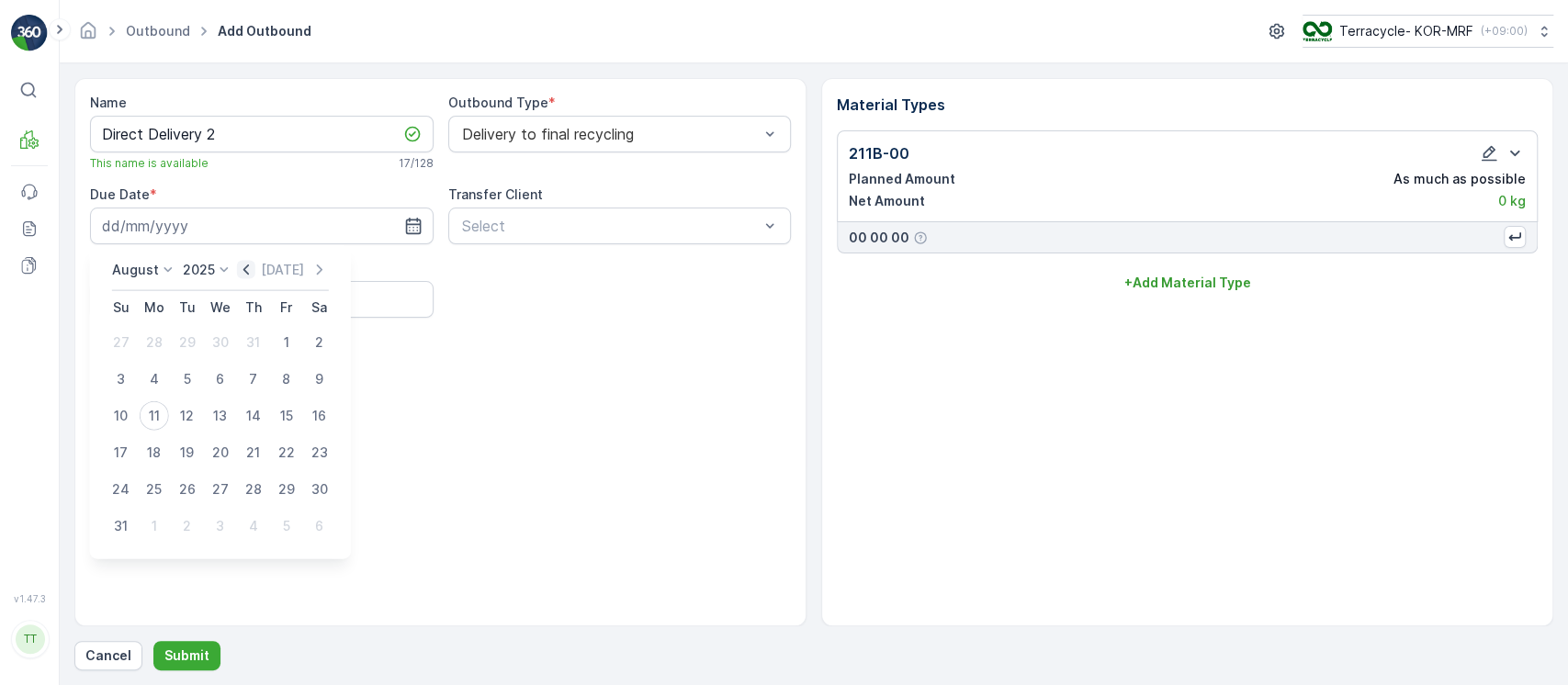
click at [254, 273] on icon "button" at bounding box center [247, 270] width 19 height 19
click at [293, 478] on div "30" at bounding box center [287, 490] width 30 height 30
type input "30.05.2025"
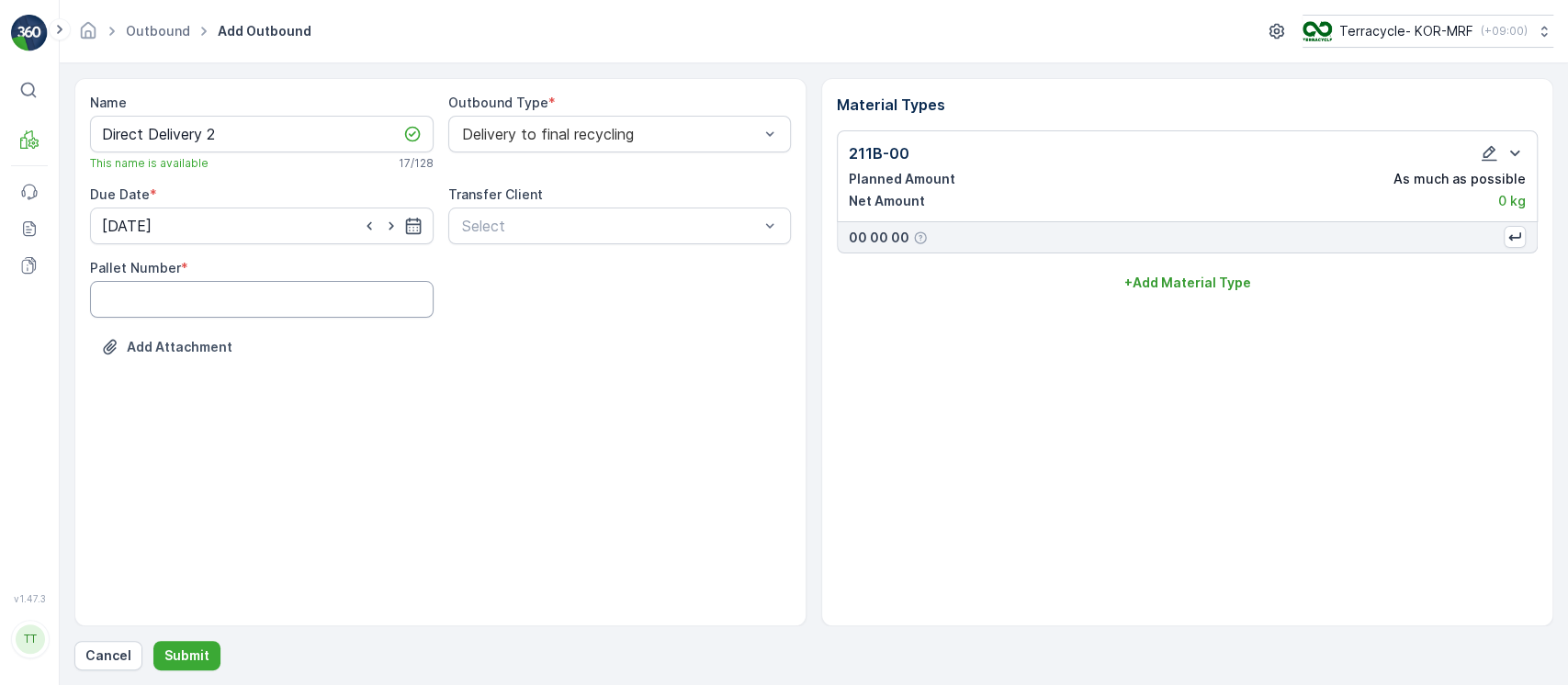
click at [241, 294] on Number "Pallet Number" at bounding box center [262, 299] width 344 height 36
type Number "1"
click at [190, 658] on p "Submit" at bounding box center [187, 656] width 45 height 19
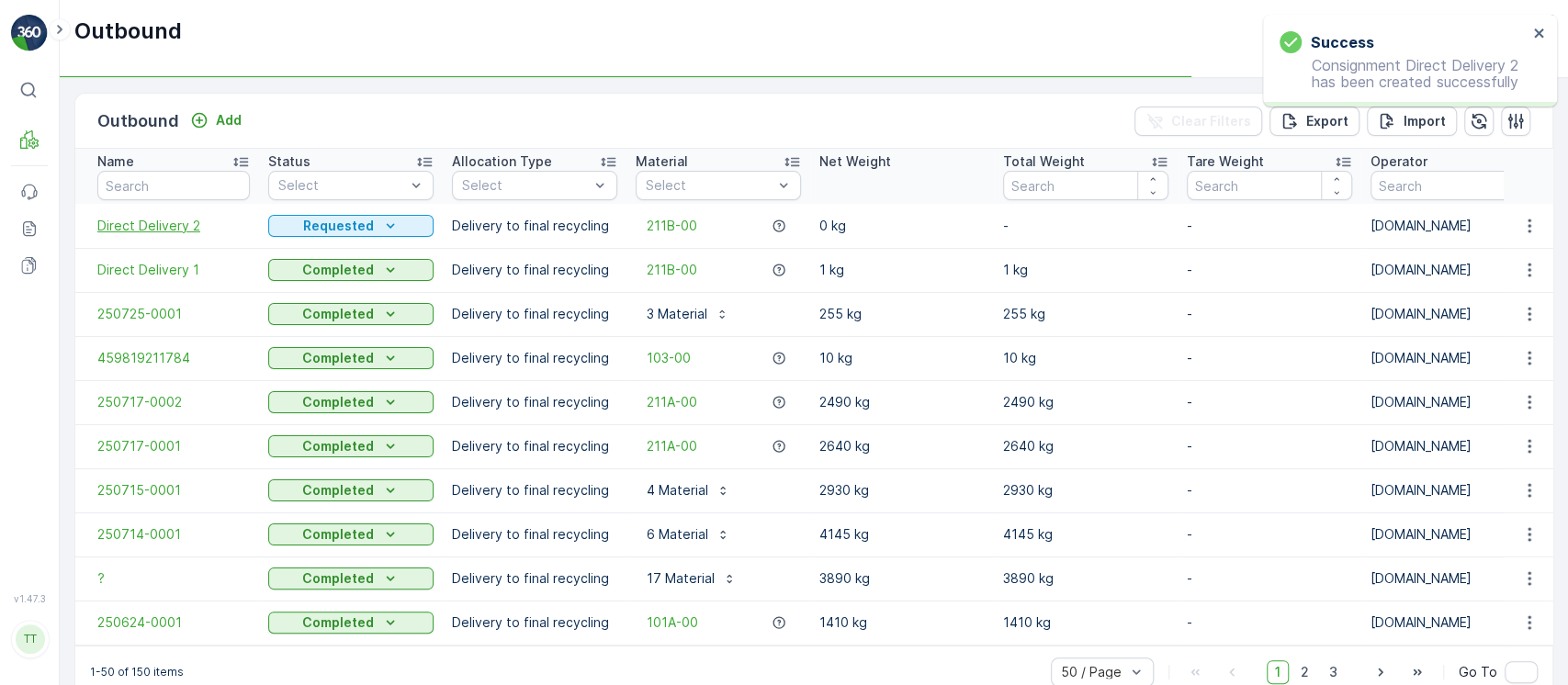
click at [183, 229] on span "Direct Delivery 2" at bounding box center [174, 226] width 153 height 19
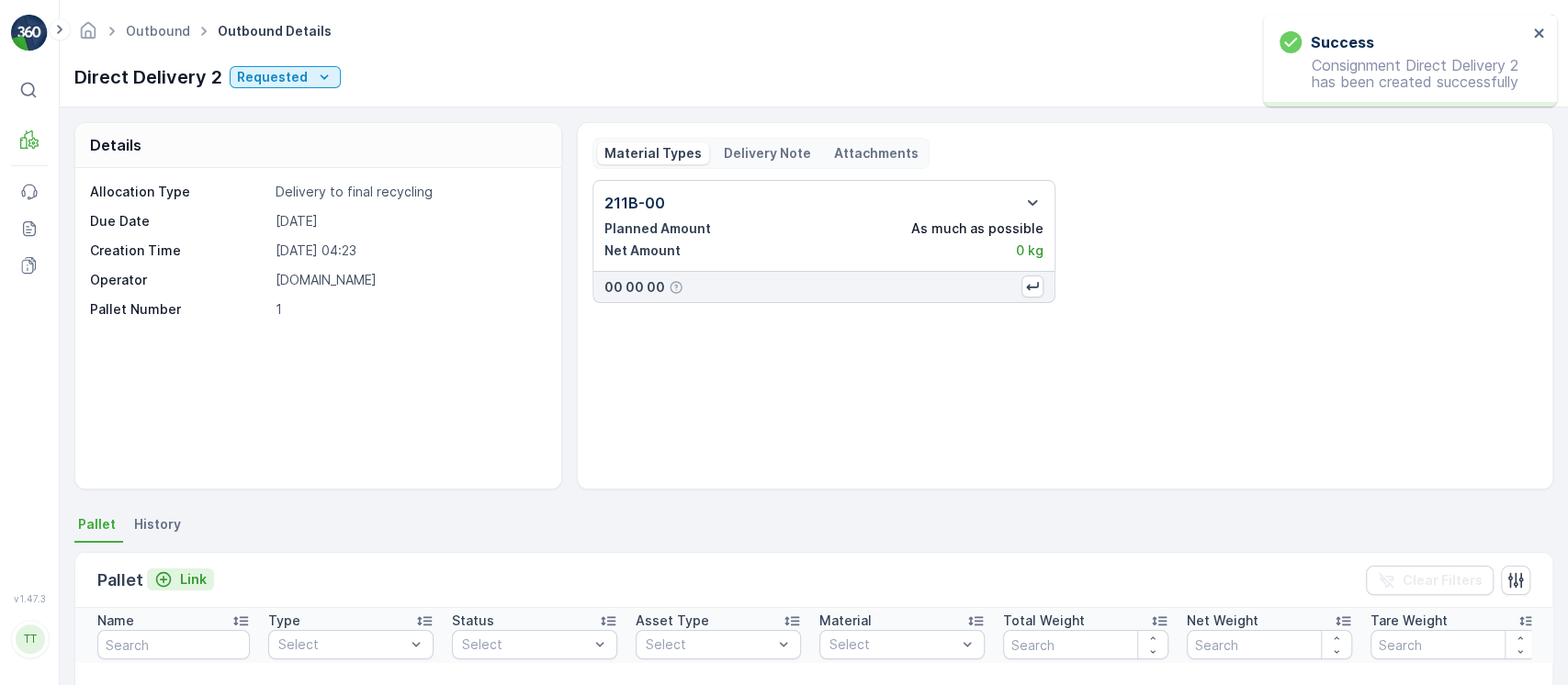
click at [190, 579] on p "Link" at bounding box center [193, 580] width 27 height 19
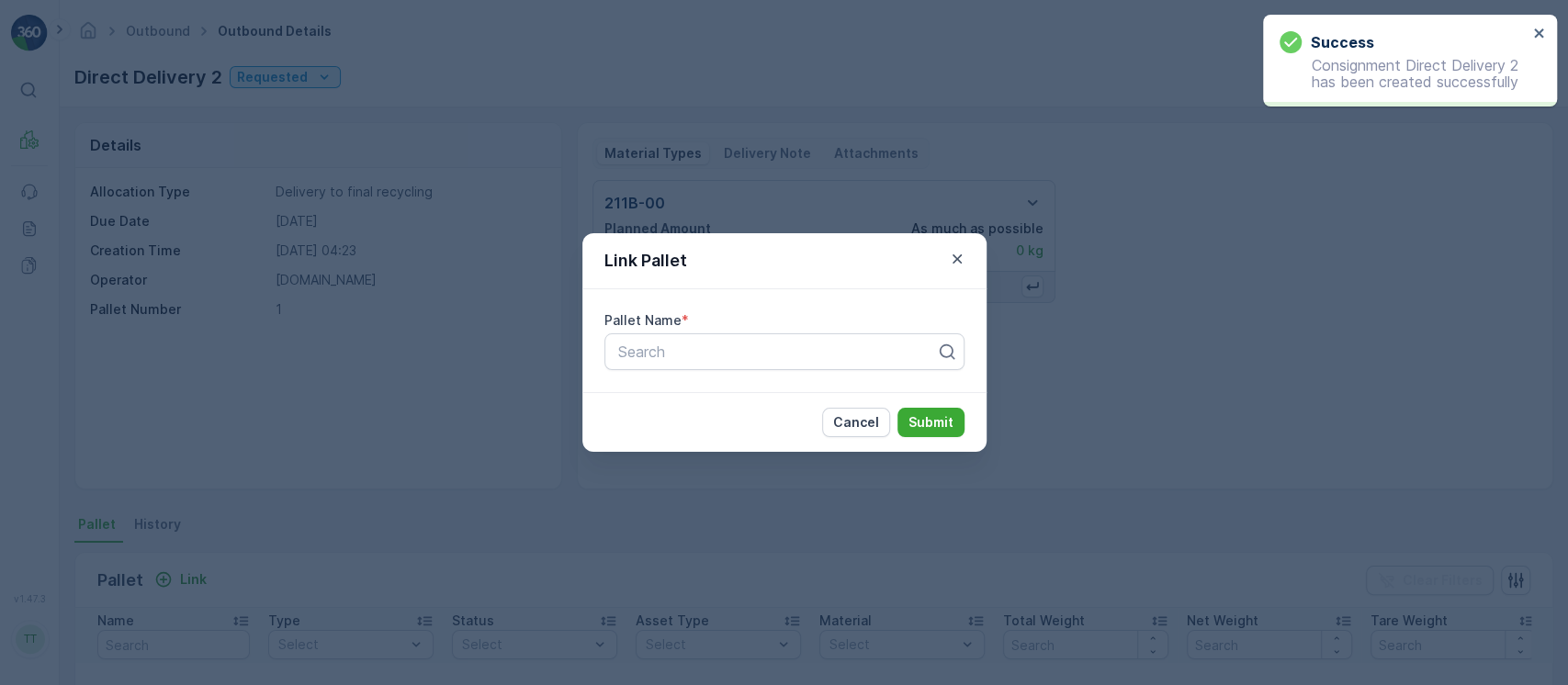
click at [656, 372] on div "Pallet Name * Search" at bounding box center [785, 341] width 404 height 103
paste input "Pallet_KOR #61"
type input "Pallet_KOR #61"
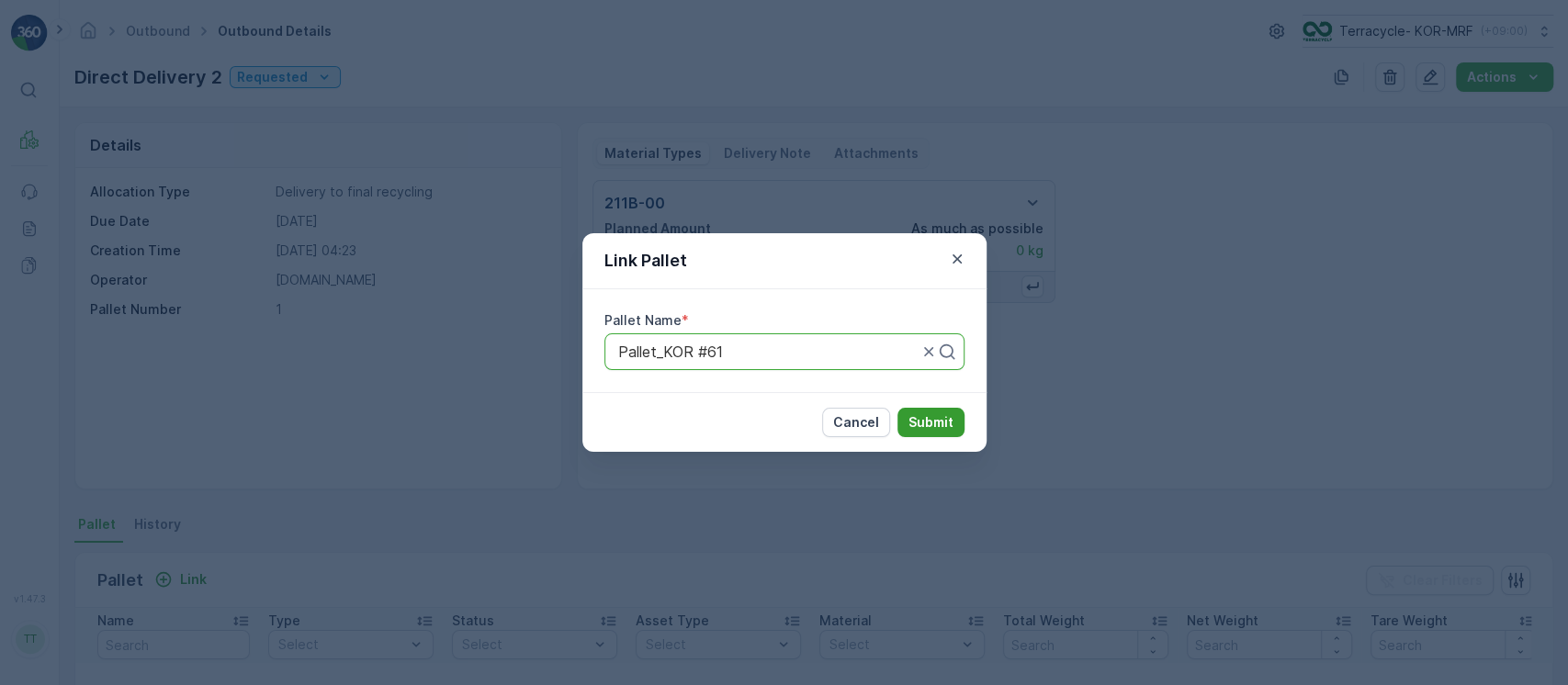
click at [937, 418] on p "Submit" at bounding box center [931, 423] width 45 height 19
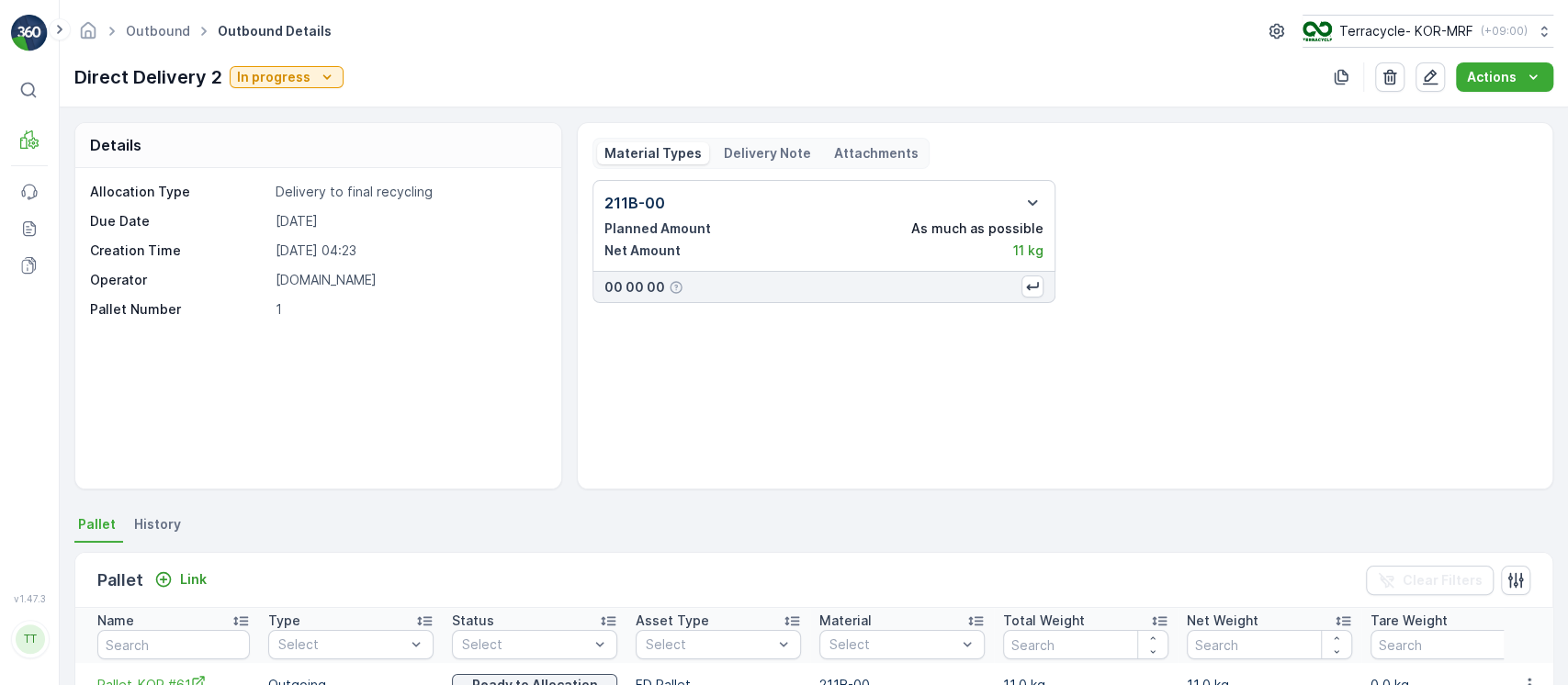
click at [368, 95] on div "Outbound Outbound Details Terracycle- KOR-MRF ( +09:00 ) Direct Delivery 2 In p…" at bounding box center [814, 53] width 1508 height 107
click at [318, 74] on icon "In progress" at bounding box center [327, 77] width 19 height 19
click at [277, 153] on span "Completed" at bounding box center [275, 156] width 69 height 19
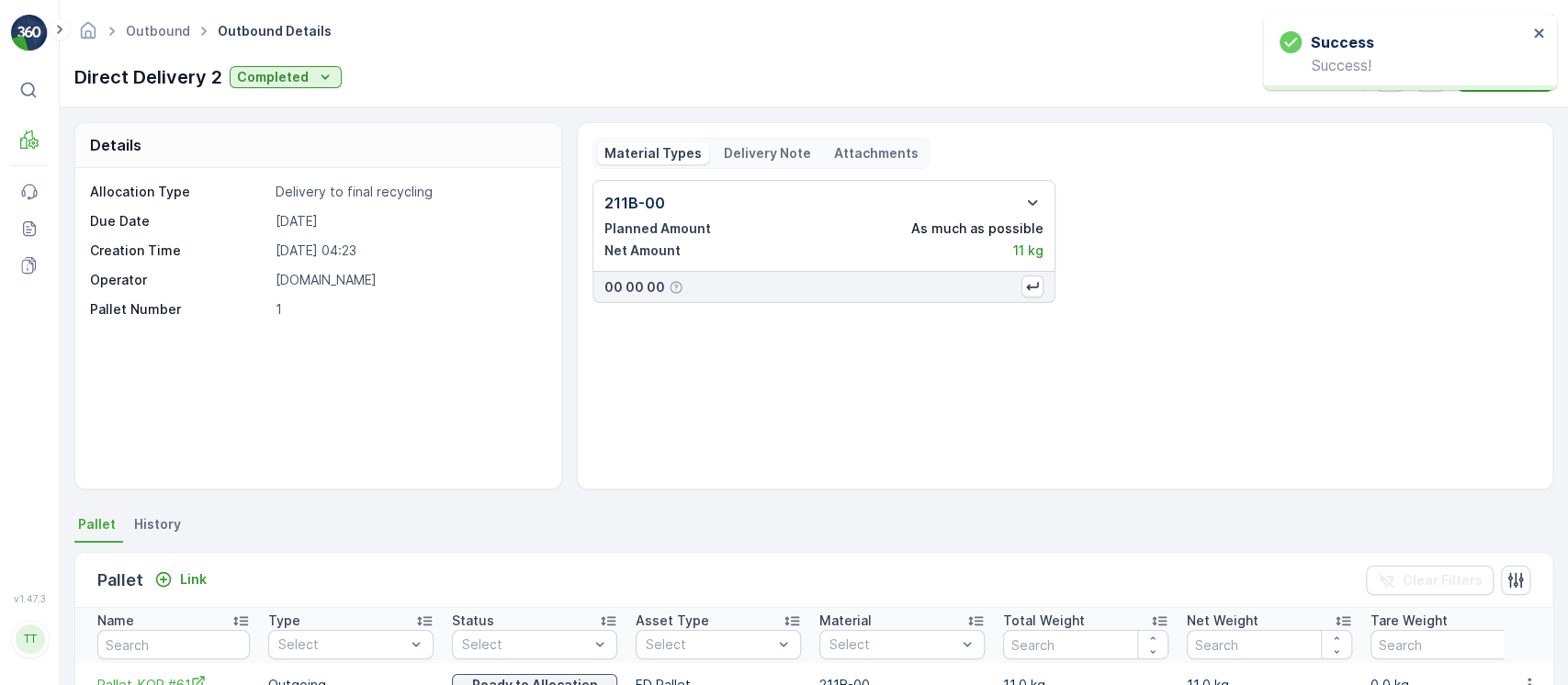
click at [173, 81] on p "Direct Delivery 2" at bounding box center [148, 77] width 148 height 28
copy p "Direct Delivery 2"
click at [159, 26] on link "Outbound" at bounding box center [157, 31] width 64 height 16
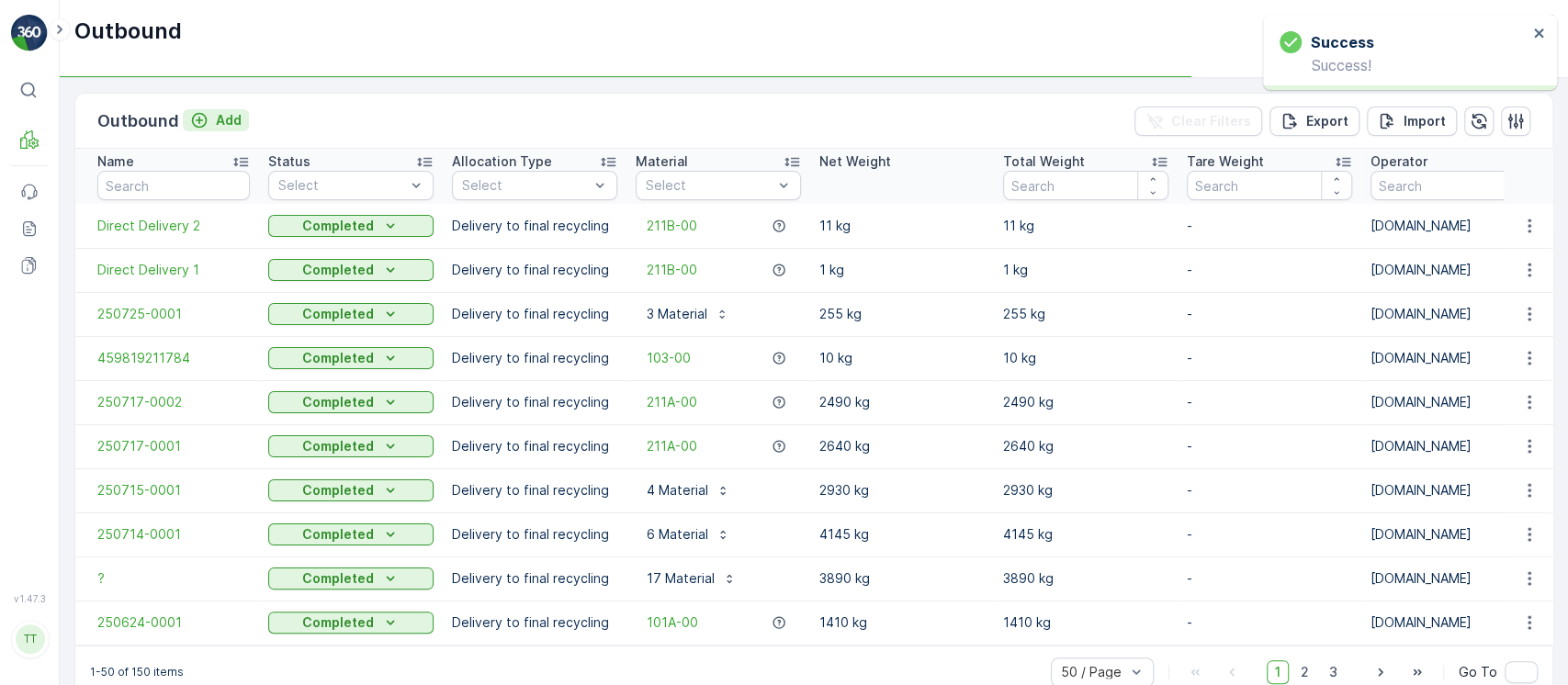
click at [223, 121] on p "Add" at bounding box center [229, 120] width 26 height 19
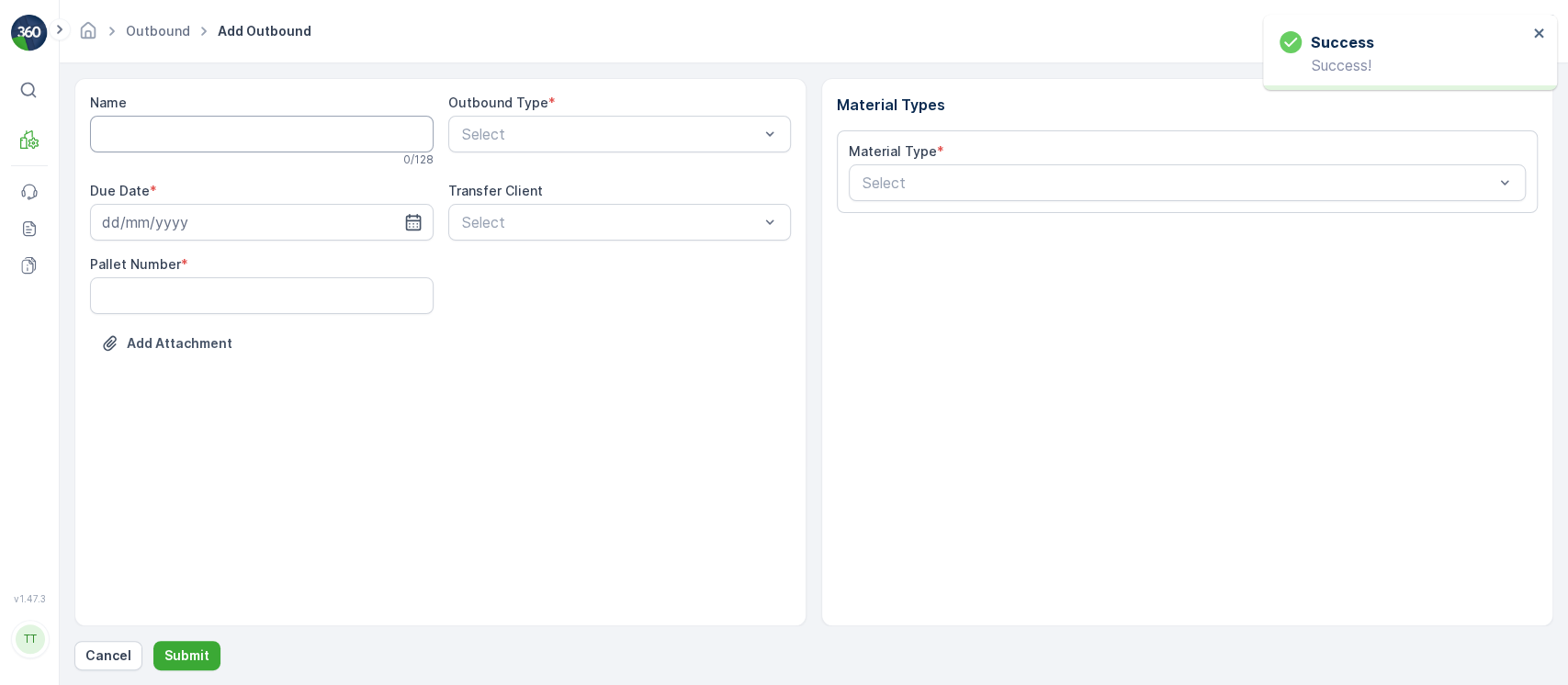
click at [323, 120] on input "Name" at bounding box center [262, 133] width 344 height 36
paste input "Direct Delivery 2"
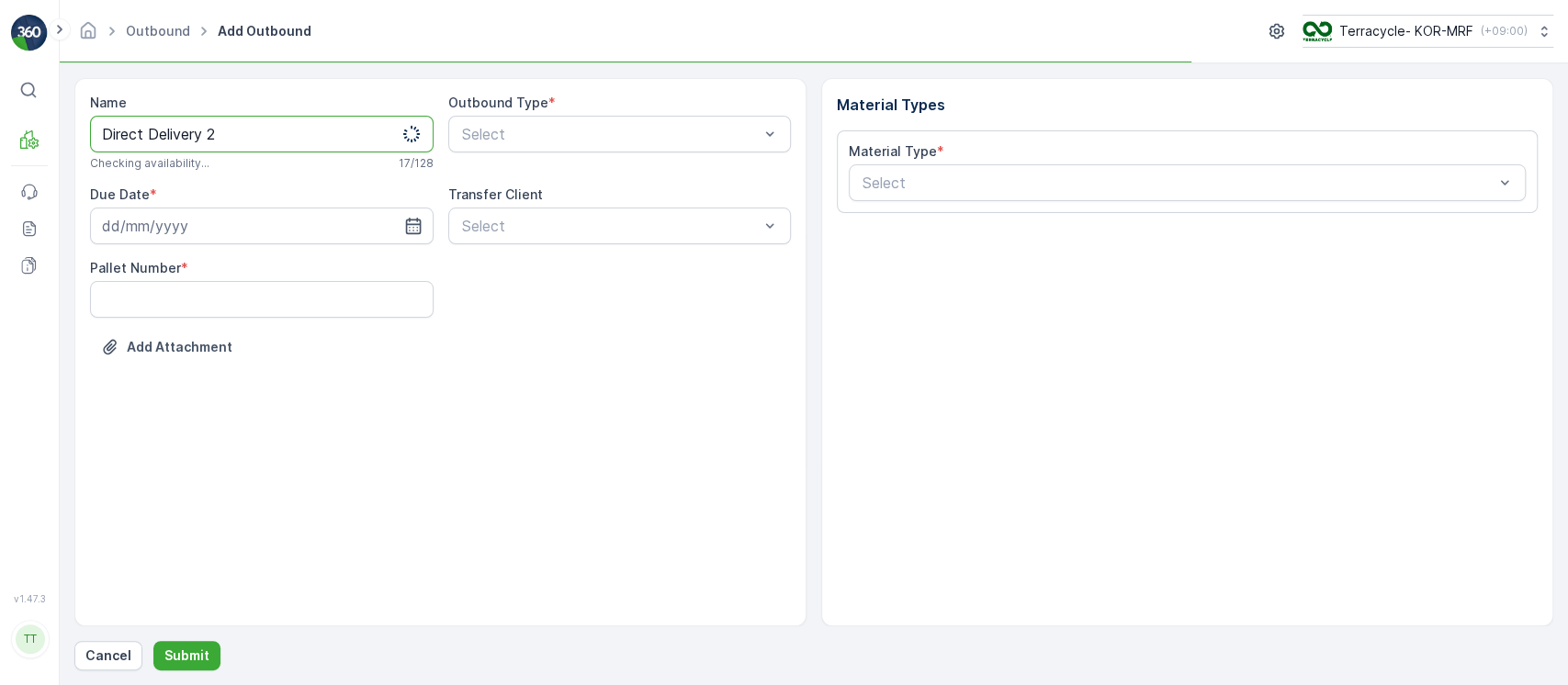
drag, startPoint x: 207, startPoint y: 129, endPoint x: 272, endPoint y: 141, distance: 66.1
click at [272, 141] on input "Direct Delivery 2" at bounding box center [262, 133] width 344 height 36
type input "Direct Delivery 3"
click at [566, 143] on div "Select" at bounding box center [620, 133] width 344 height 36
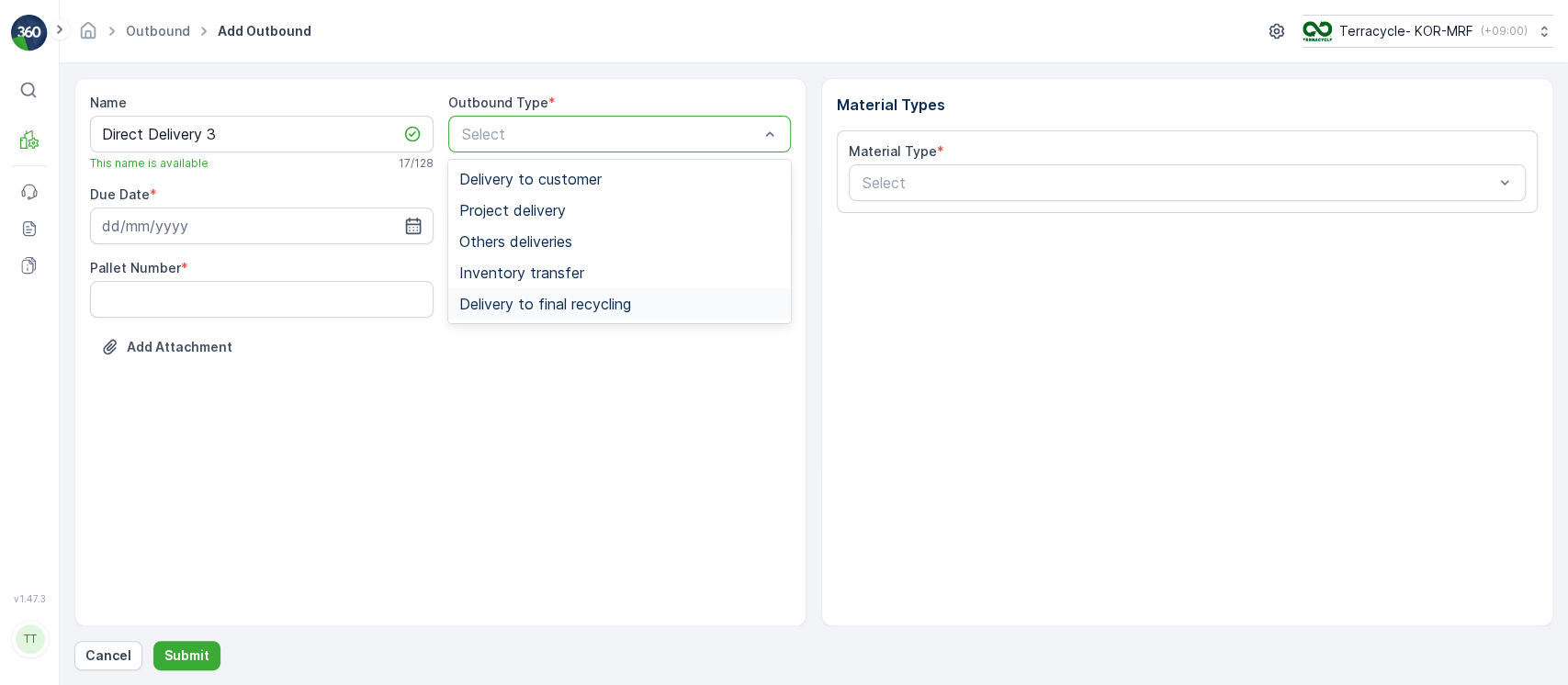
drag, startPoint x: 566, startPoint y: 146, endPoint x: 557, endPoint y: 285, distance: 139.3
click at [558, 304] on span "Delivery to final recycling" at bounding box center [545, 304] width 172 height 17
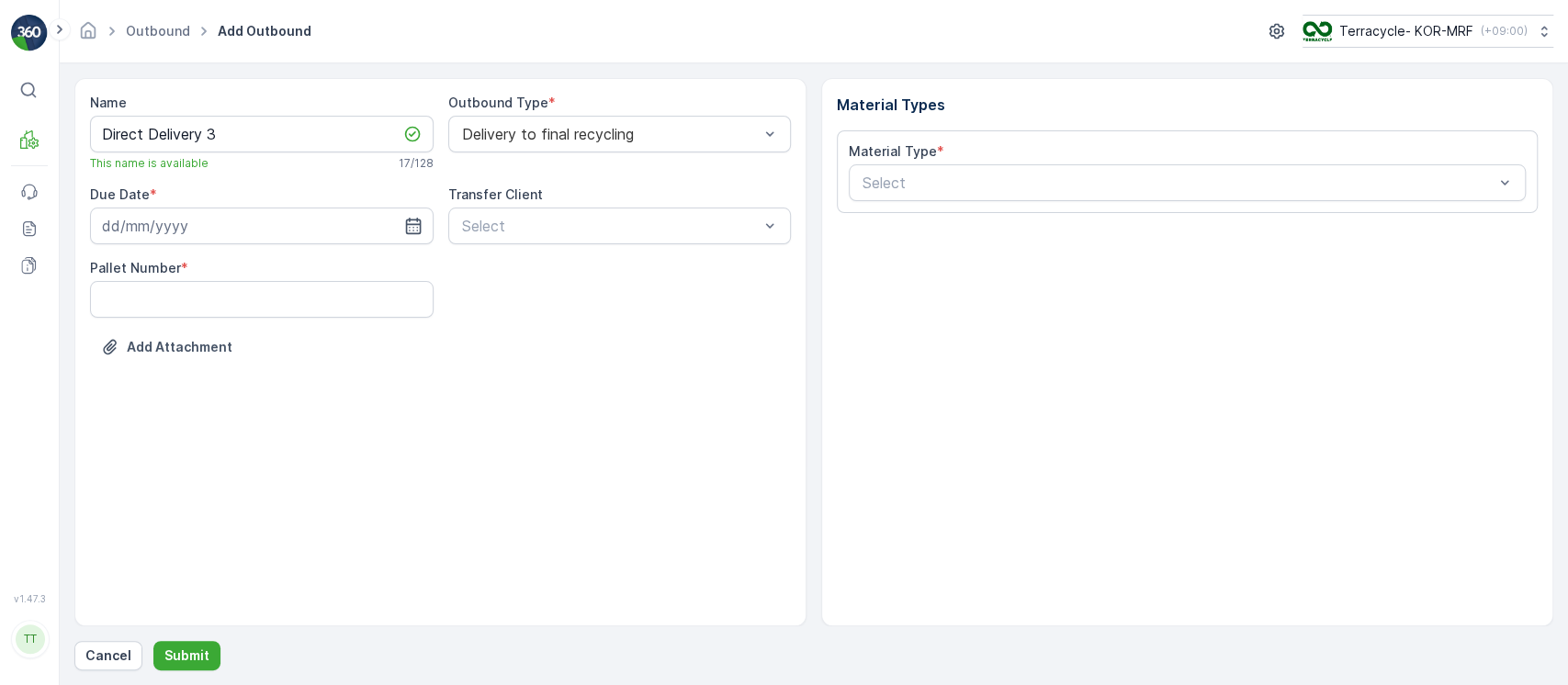
drag, startPoint x: 564, startPoint y: 356, endPoint x: 645, endPoint y: 343, distance: 82.0
click at [563, 356] on div "Add Attachment" at bounding box center [440, 357] width 701 height 51
paste input "128-00"
type input "128-00"
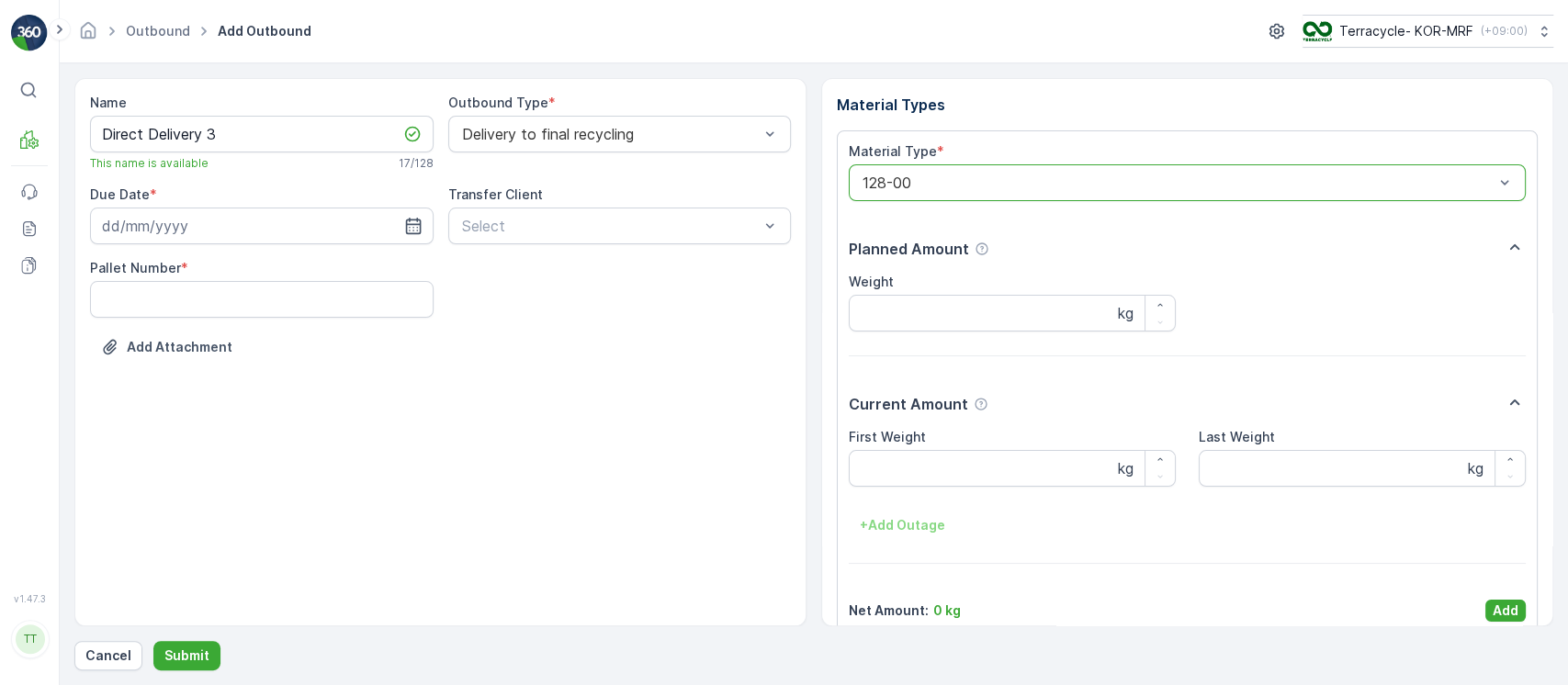
click at [1495, 612] on p "Add" at bounding box center [1506, 611] width 26 height 19
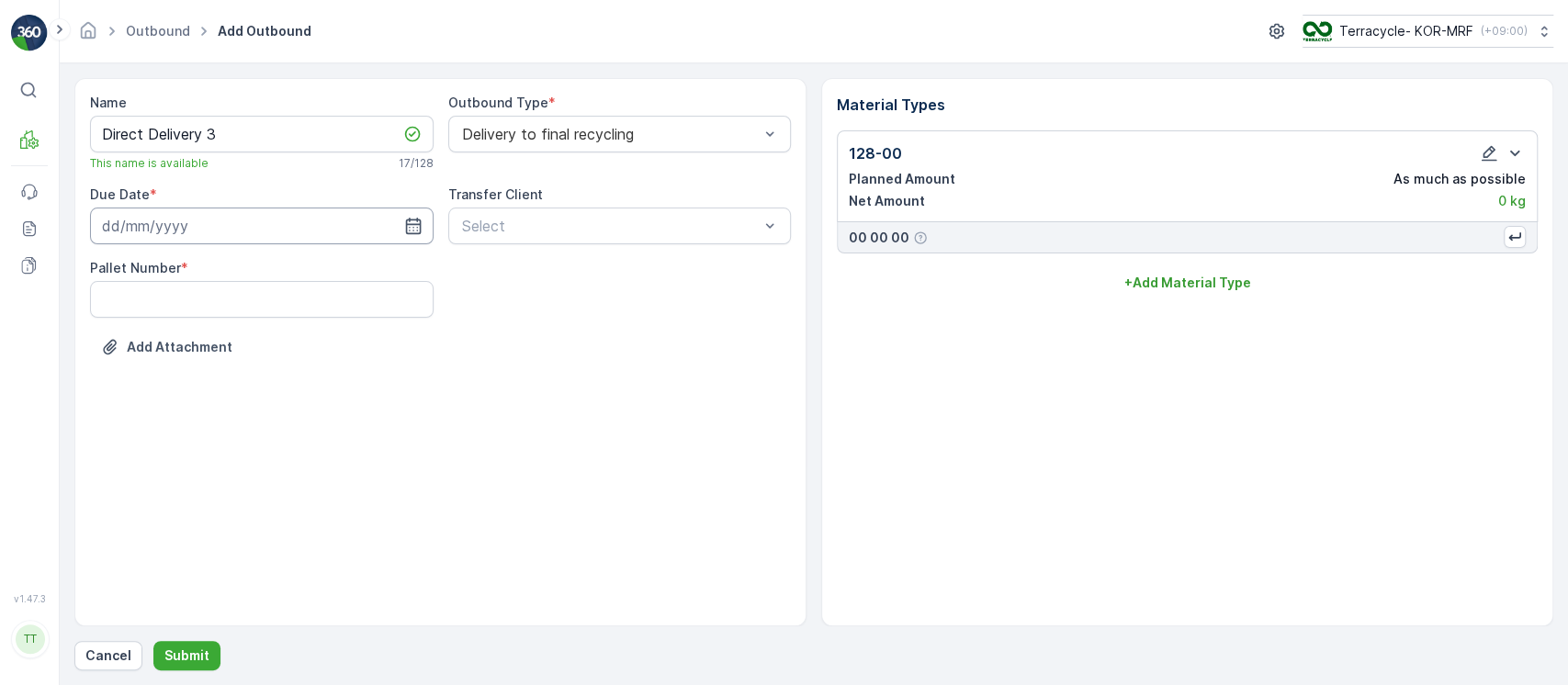
drag, startPoint x: 279, startPoint y: 217, endPoint x: 259, endPoint y: 241, distance: 31.2
click at [278, 217] on input at bounding box center [262, 225] width 344 height 36
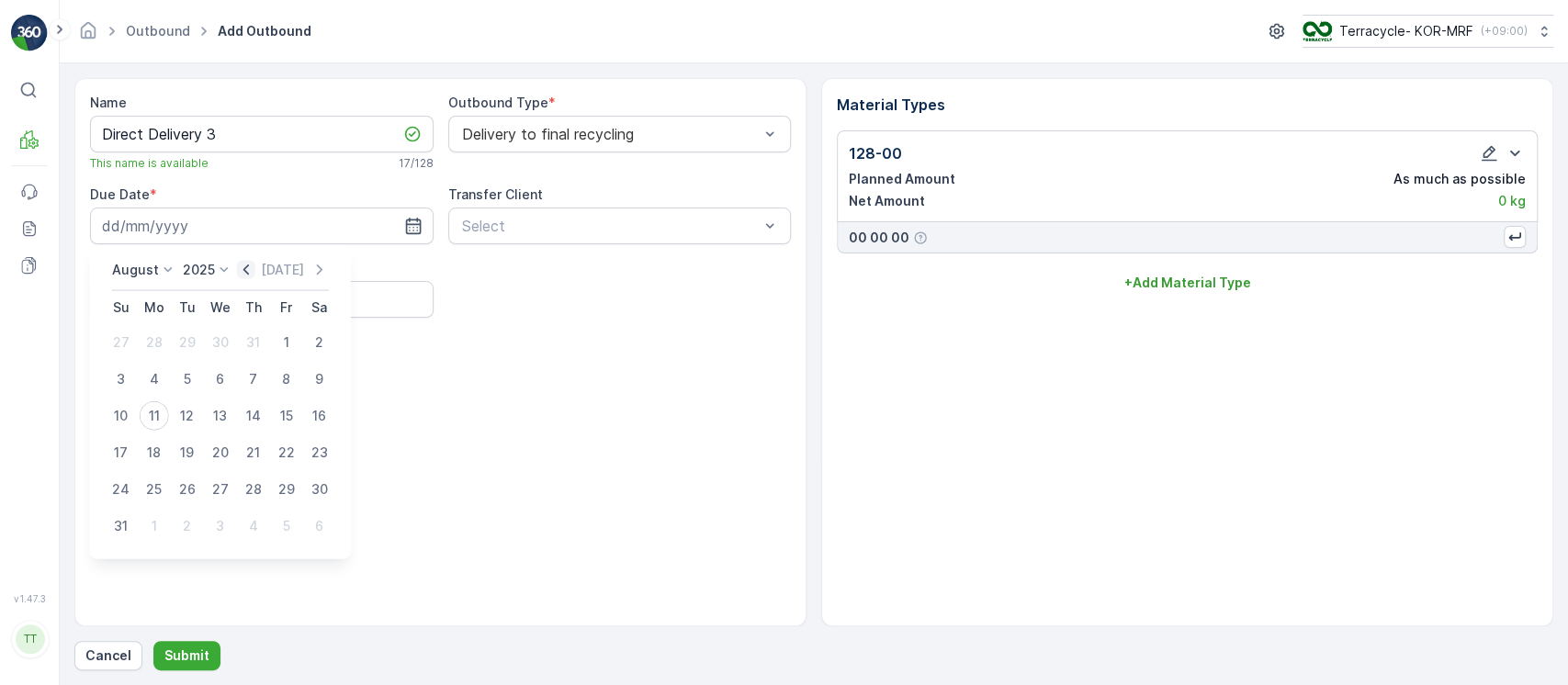
click at [255, 262] on icon "button" at bounding box center [247, 270] width 19 height 19
click at [223, 383] on div "11" at bounding box center [221, 380] width 30 height 30
type input "11.06.2025"
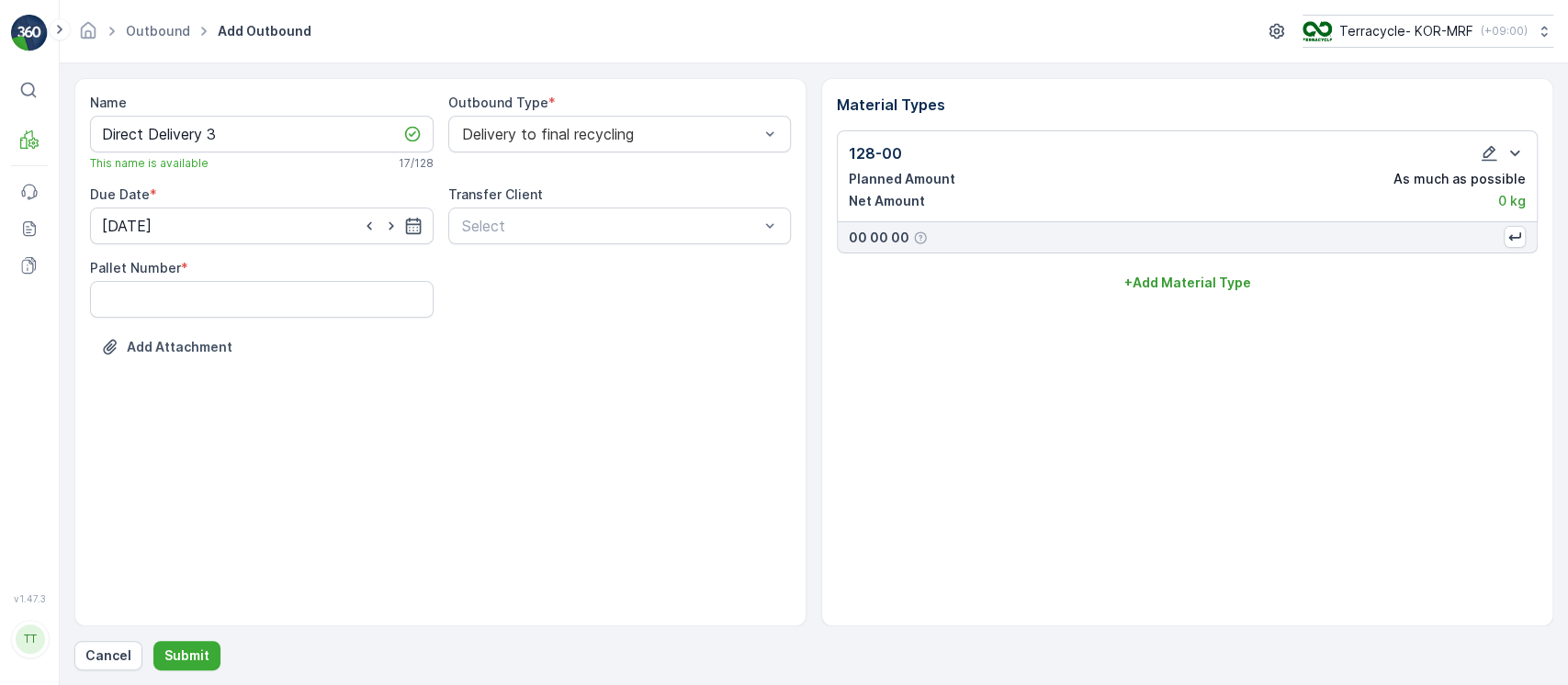
click at [250, 319] on div "Name Direct Delivery 3 This name is available 17 / 128 Outbound Type * Delivery…" at bounding box center [440, 239] width 701 height 290
click at [251, 308] on Number "Pallet Number" at bounding box center [262, 299] width 344 height 36
type Number "1"
click at [183, 651] on p "Submit" at bounding box center [187, 656] width 45 height 19
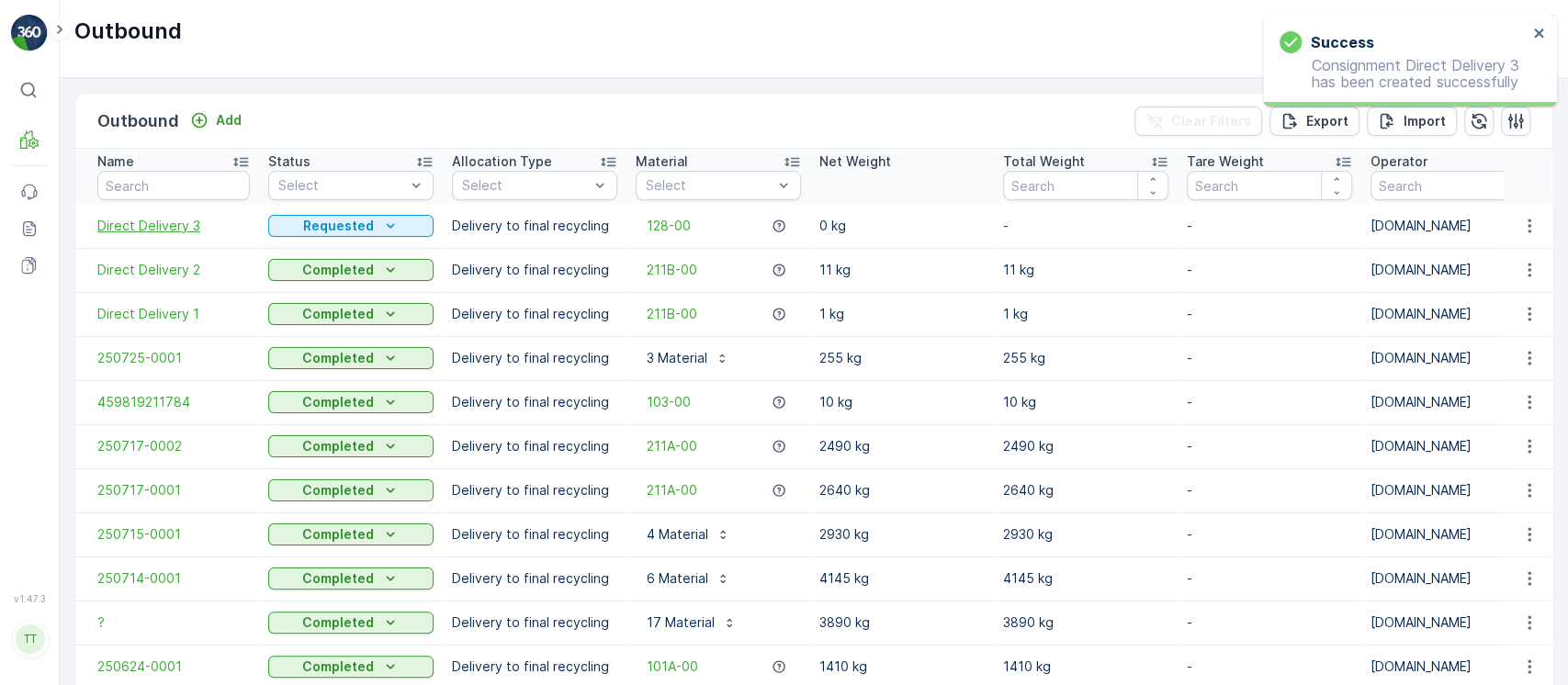
click at [160, 224] on span "Direct Delivery 3" at bounding box center [174, 226] width 153 height 19
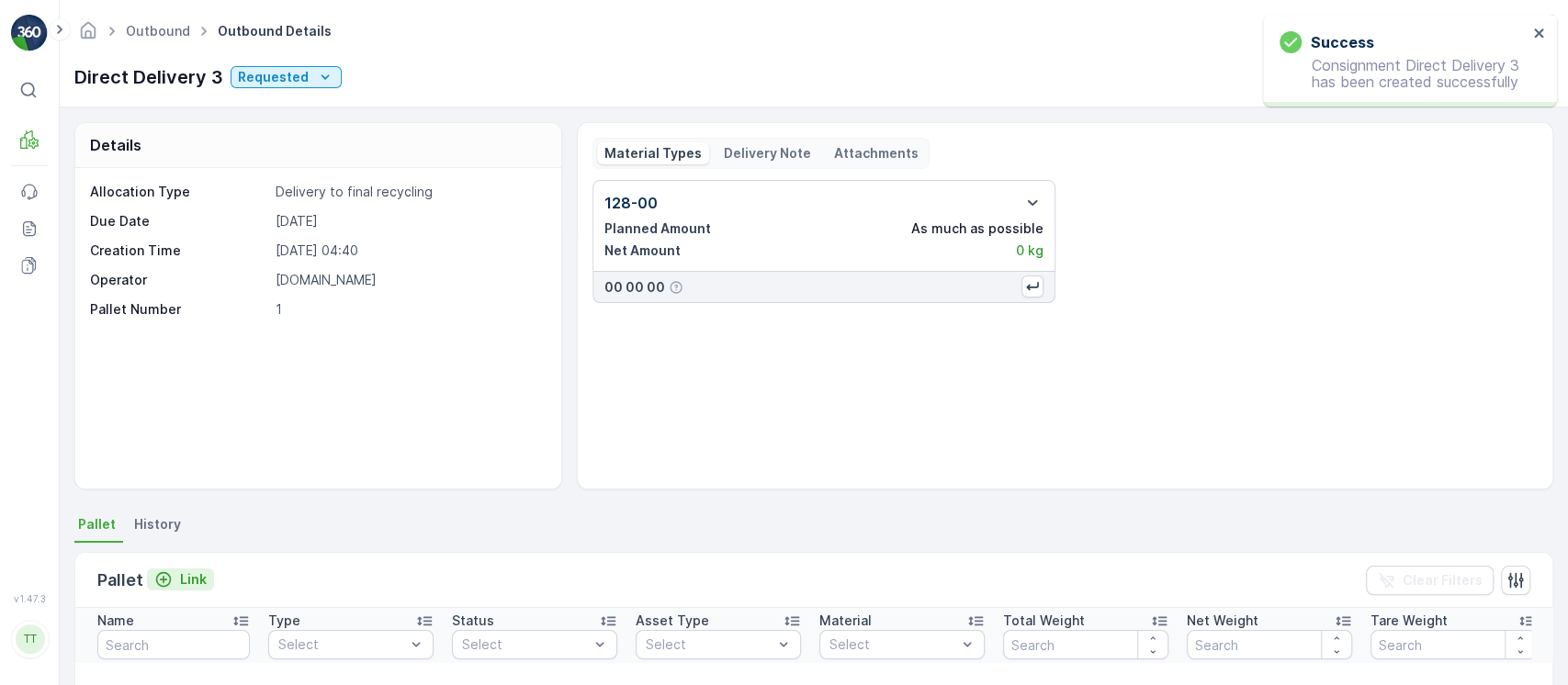
click at [183, 577] on p "Link" at bounding box center [193, 580] width 27 height 19
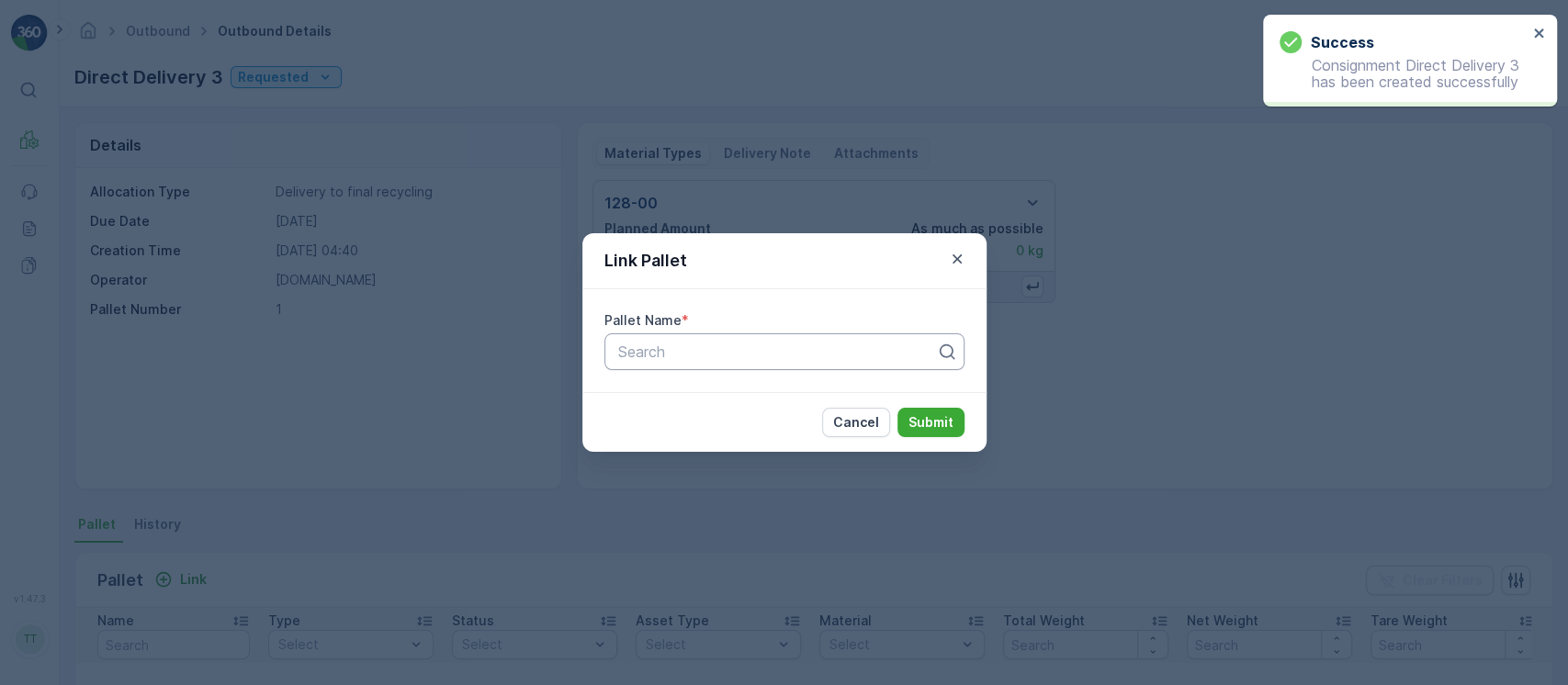
click at [640, 356] on div at bounding box center [777, 352] width 321 height 17
paste input "Pallet_KOR #63"
type input "Pallet_KOR #63"
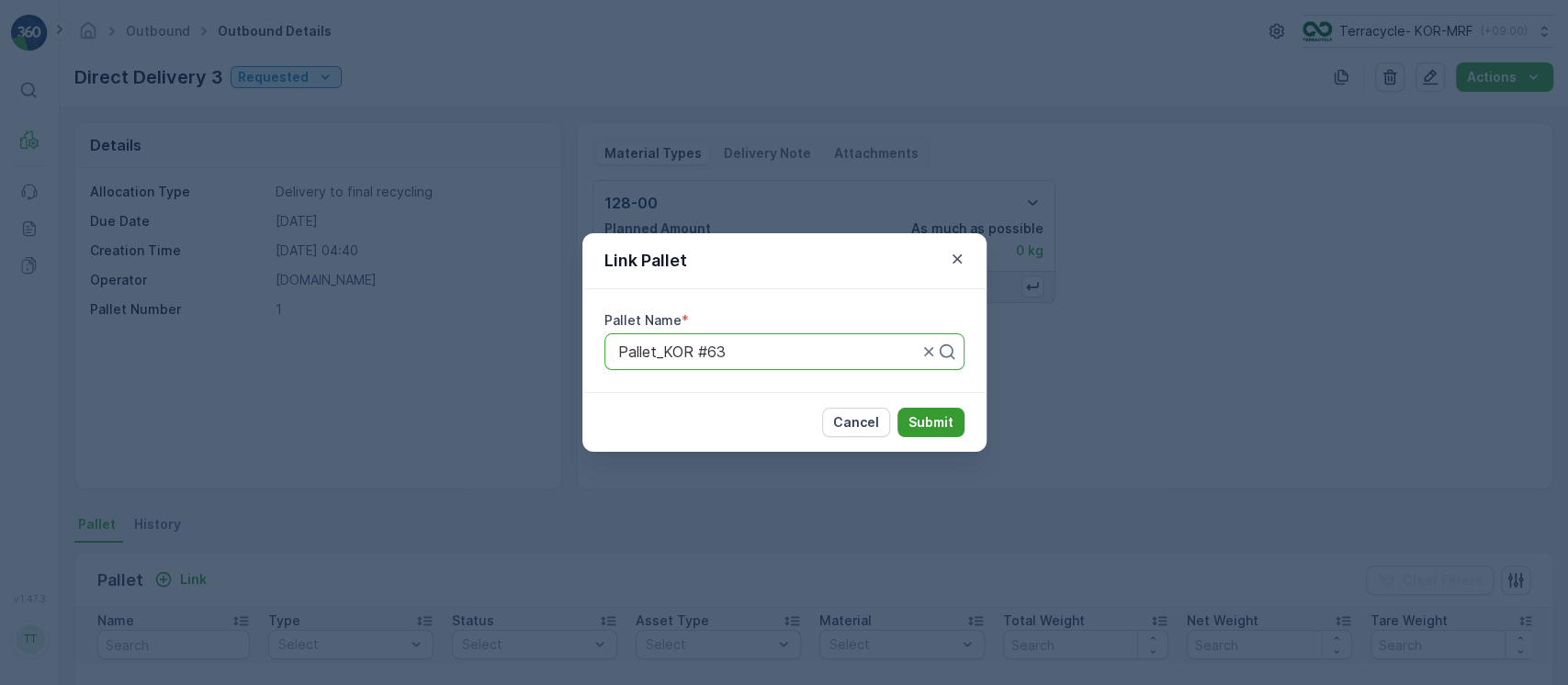
click at [939, 427] on p "Submit" at bounding box center [931, 423] width 45 height 19
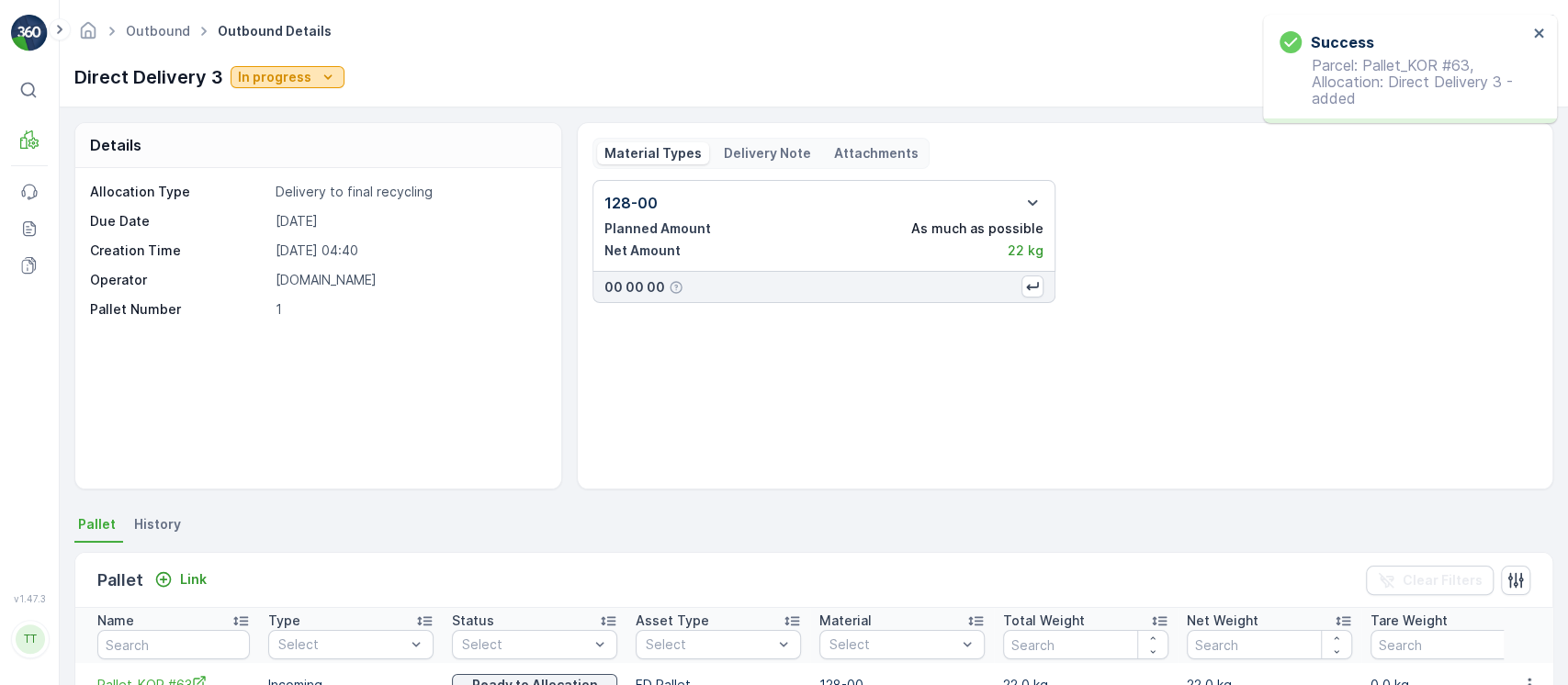
click at [309, 81] on div "In progress" at bounding box center [288, 77] width 100 height 19
click at [268, 167] on div "Completed" at bounding box center [276, 156] width 84 height 26
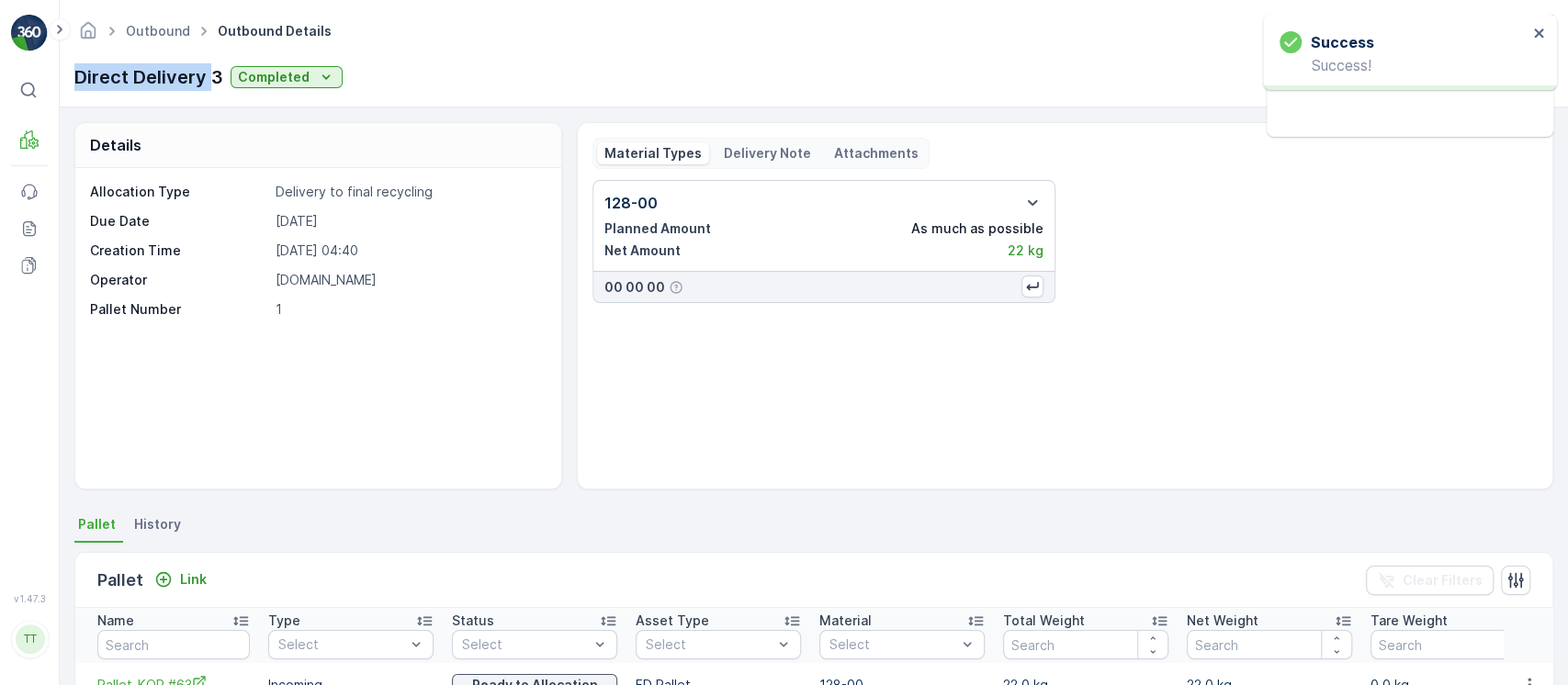
drag, startPoint x: 213, startPoint y: 84, endPoint x: 74, endPoint y: 70, distance: 139.7
click at [74, 70] on p "Direct Delivery 3" at bounding box center [149, 77] width 149 height 28
copy p "Direct Delivery"
click at [166, 31] on link "Outbound" at bounding box center [157, 31] width 64 height 16
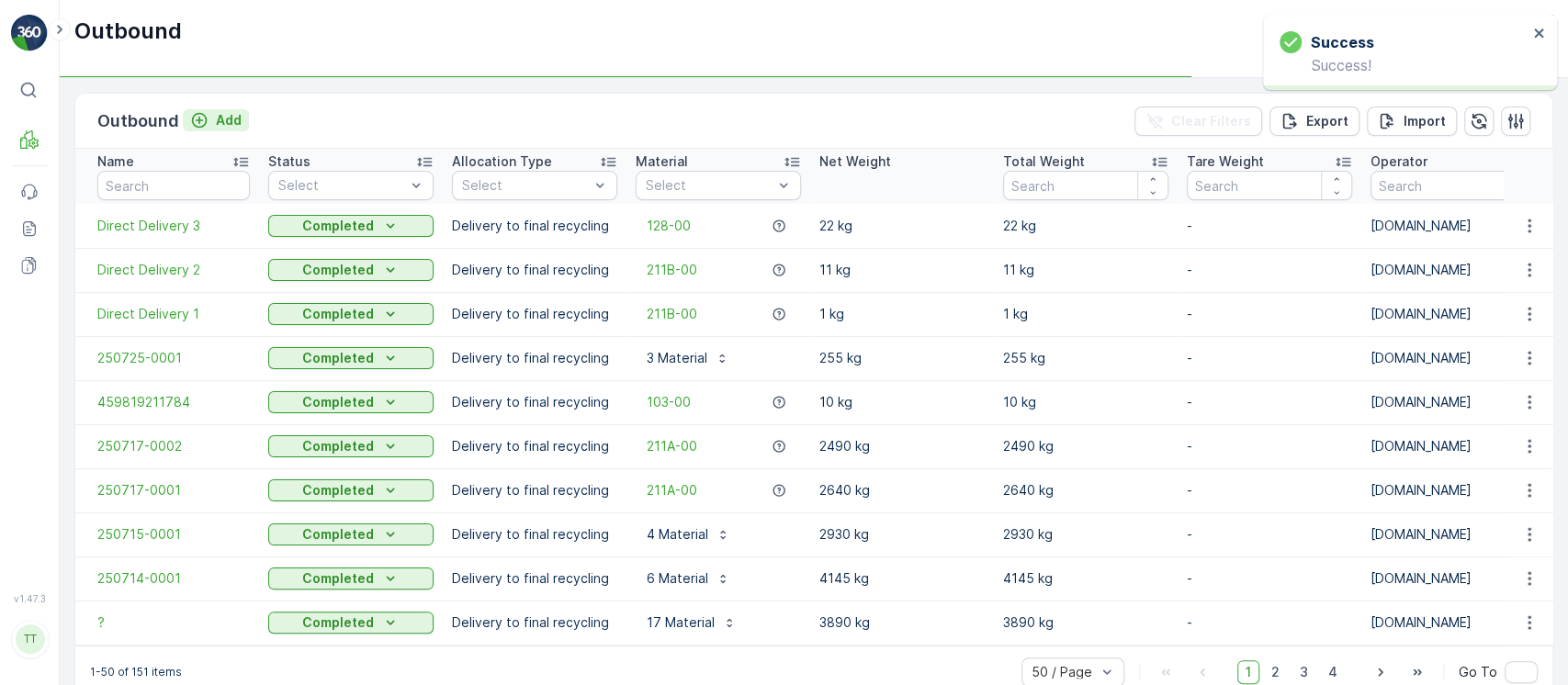
click at [221, 114] on p "Add" at bounding box center [229, 120] width 26 height 19
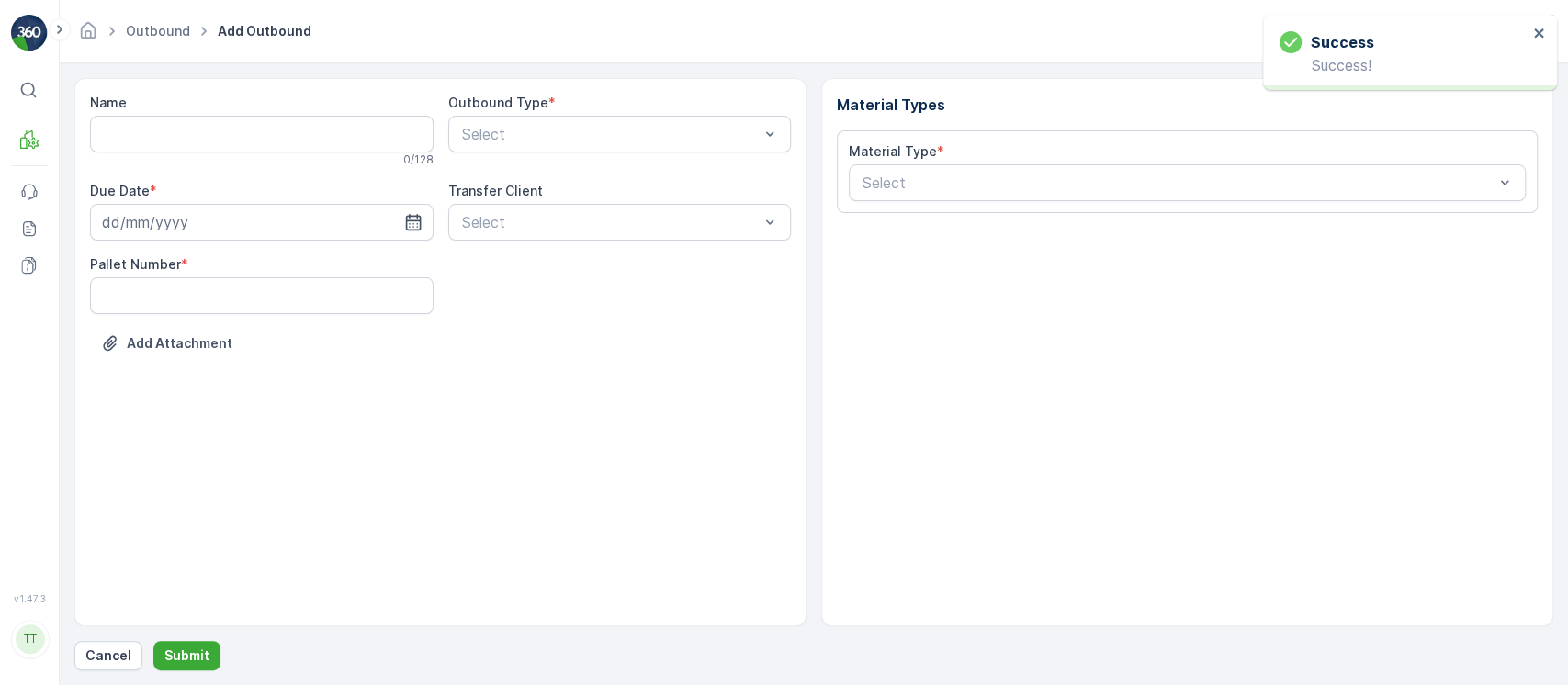
click at [378, 140] on input "Name" at bounding box center [262, 133] width 344 height 36
paste input "Direct Delivery"
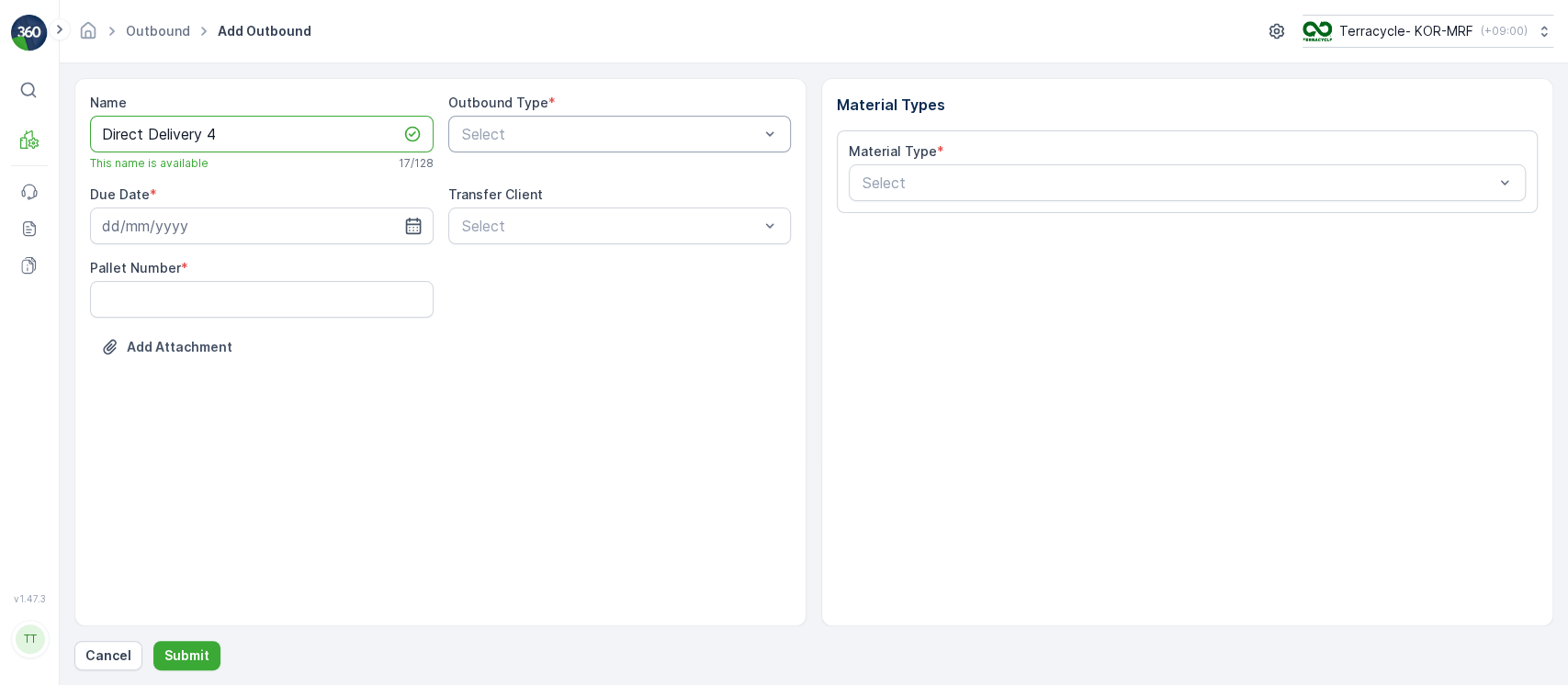
type input "Direct Delivery 4"
click at [575, 138] on div at bounding box center [611, 134] width 302 height 17
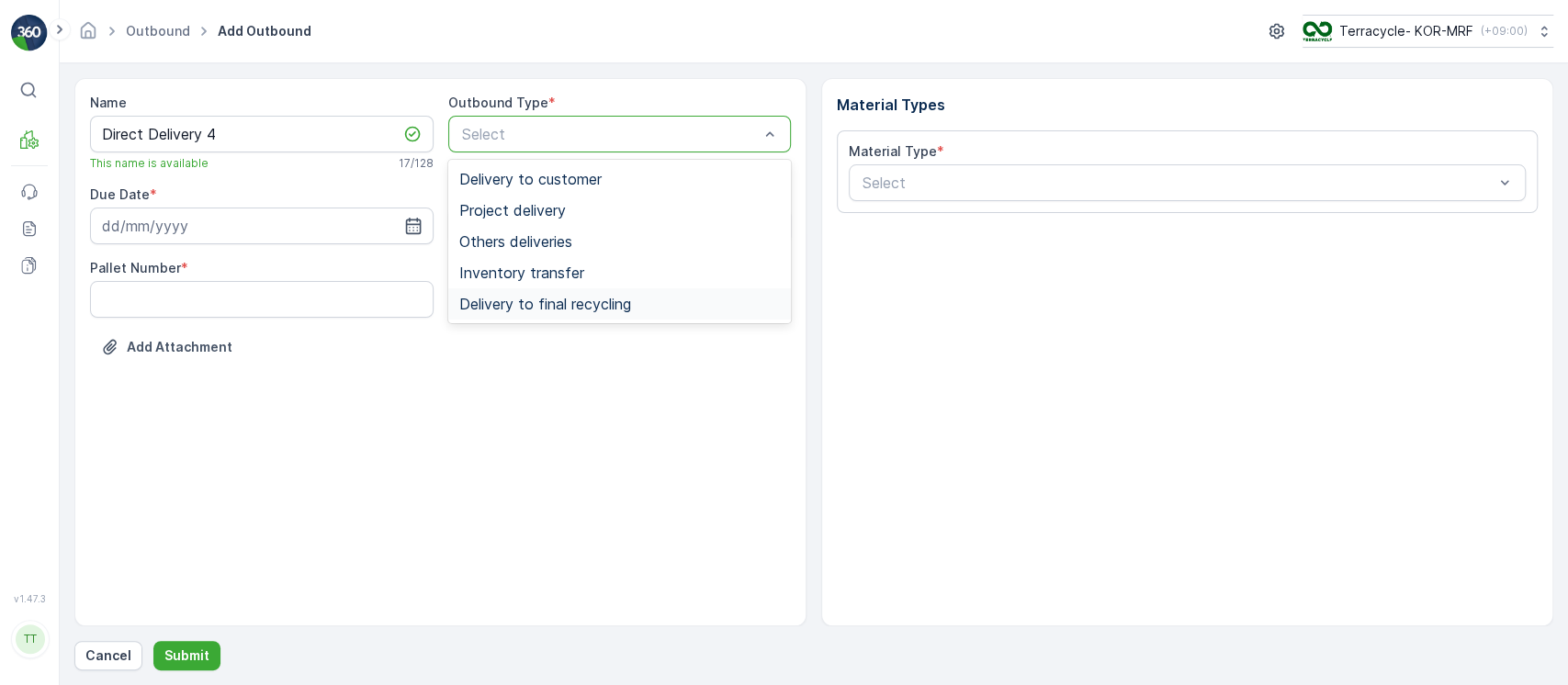
click at [547, 303] on span "Delivery to final recycling" at bounding box center [545, 304] width 172 height 17
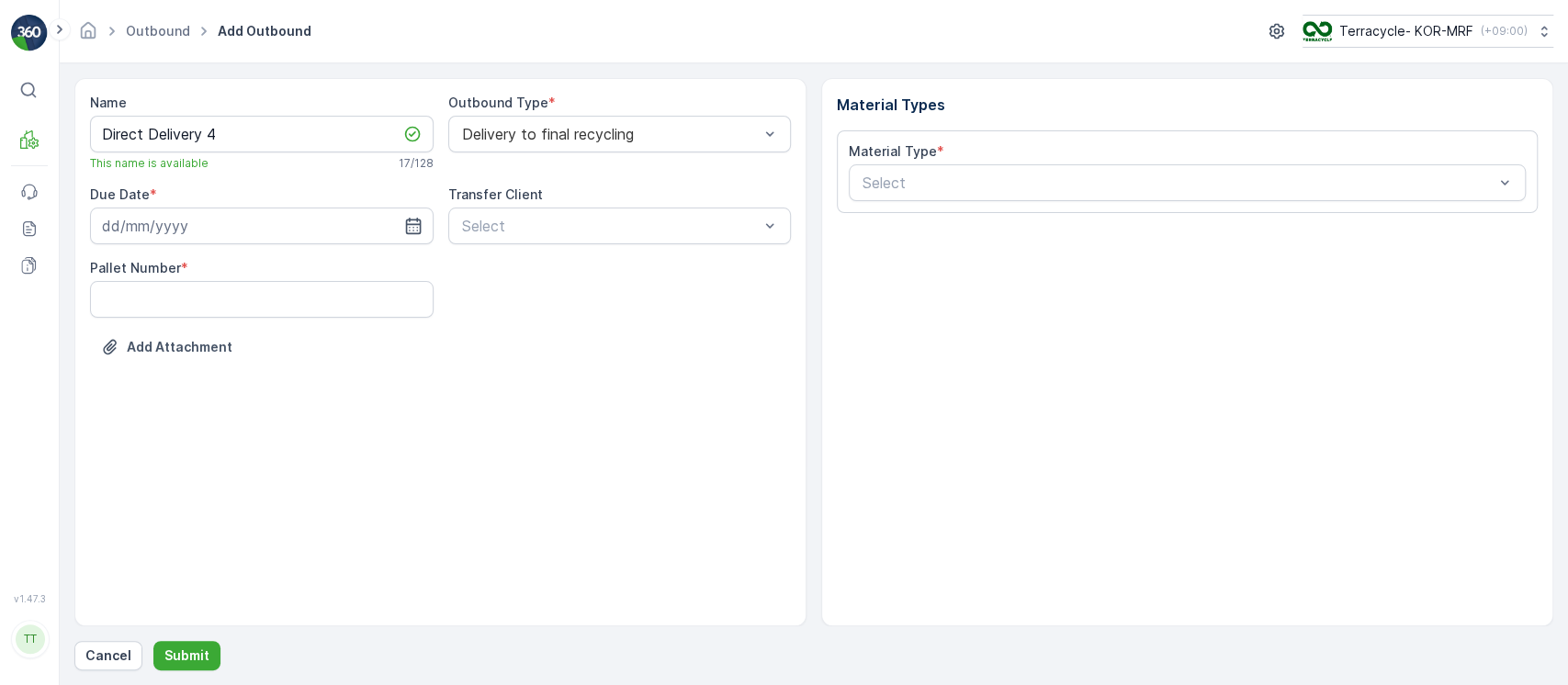
drag, startPoint x: 455, startPoint y: 496, endPoint x: 454, endPoint y: 486, distance: 10.0
click at [455, 496] on div "Name Direct Delivery 4 This name is available 17 / 128 Outbound Type * Delivery…" at bounding box center [440, 352] width 732 height 548
click at [295, 228] on div "Due Date *" at bounding box center [262, 214] width 344 height 59
click at [295, 228] on input at bounding box center [262, 225] width 344 height 36
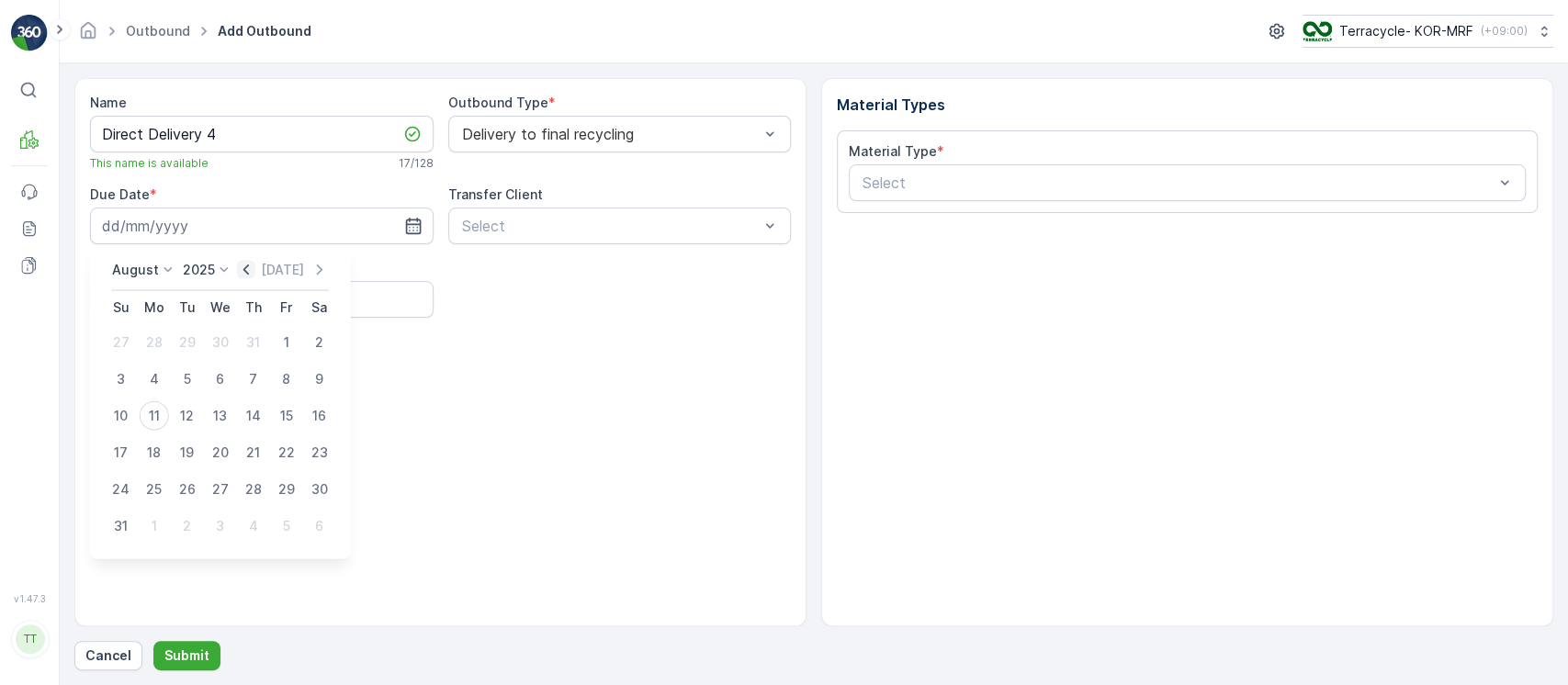
click at [254, 267] on icon "button" at bounding box center [247, 270] width 19 height 19
click at [222, 377] on div "11" at bounding box center [221, 380] width 30 height 30
type input "11.06.2025"
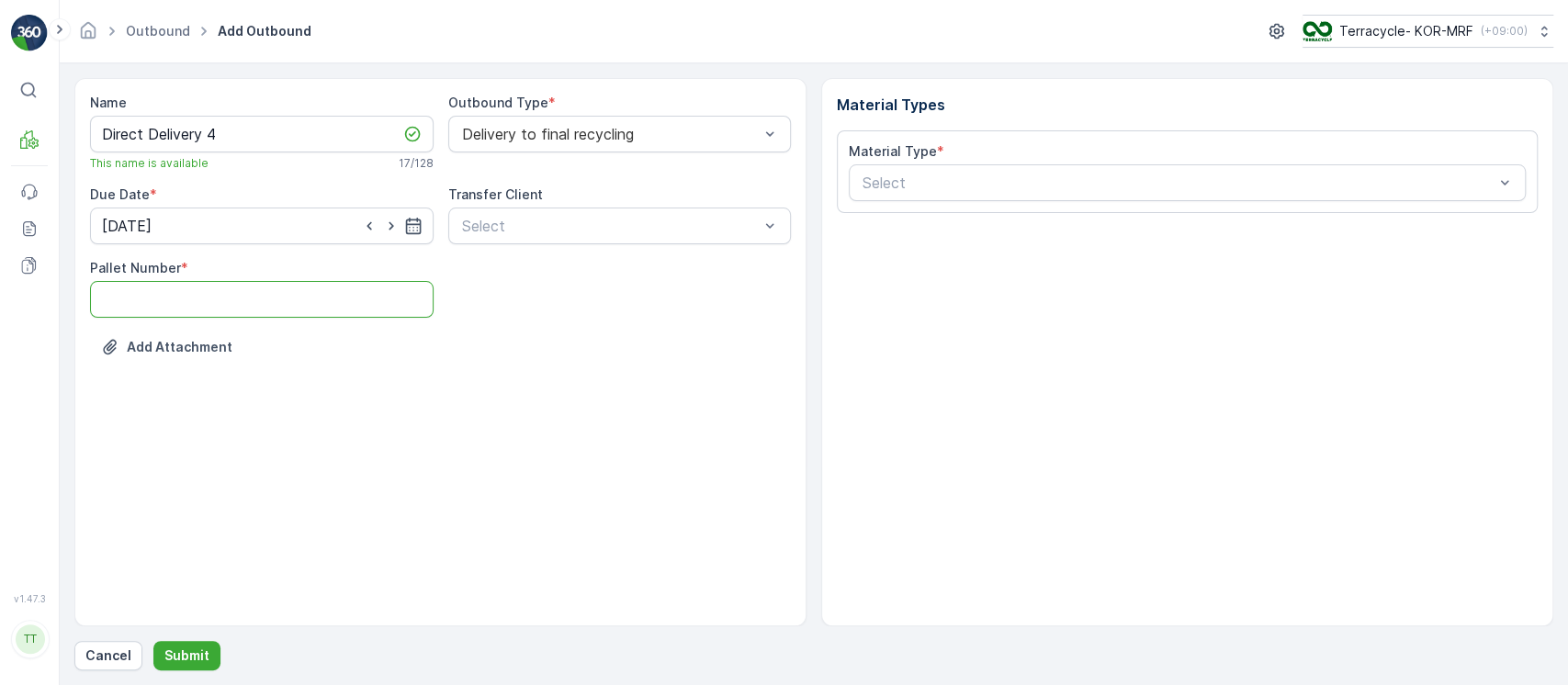
drag, startPoint x: 194, startPoint y: 292, endPoint x: 205, endPoint y: 323, distance: 32.9
click at [194, 292] on Number "Pallet Number" at bounding box center [262, 299] width 344 height 36
type Number "1"
drag, startPoint x: 513, startPoint y: 450, endPoint x: 525, endPoint y: 437, distance: 17.7
click at [512, 450] on div "Name Direct Delivery 4 This name is available 17 / 128 Outbound Type * Delivery…" at bounding box center [440, 352] width 732 height 548
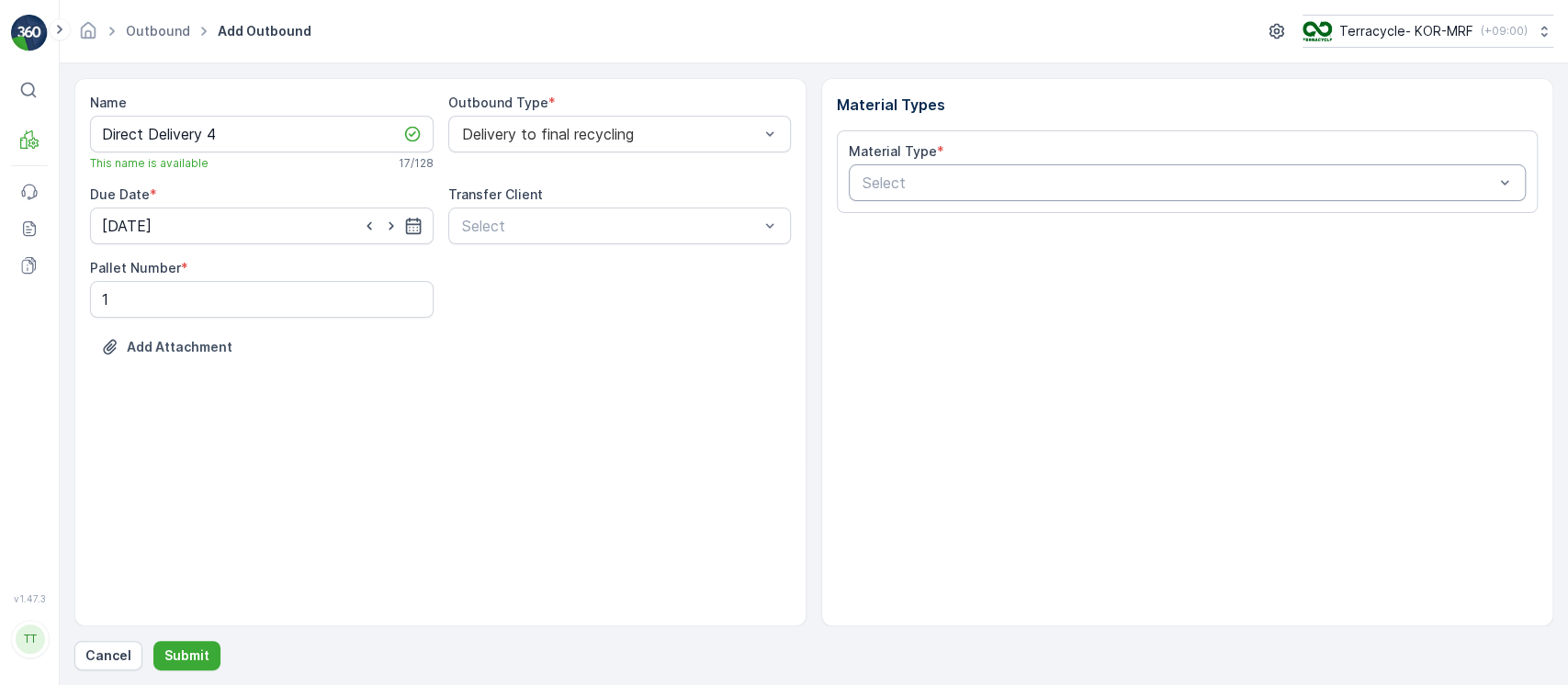
click at [944, 198] on div "Material Type * Select" at bounding box center [1187, 171] width 701 height 83
paste input "127-00"
type input "127-00"
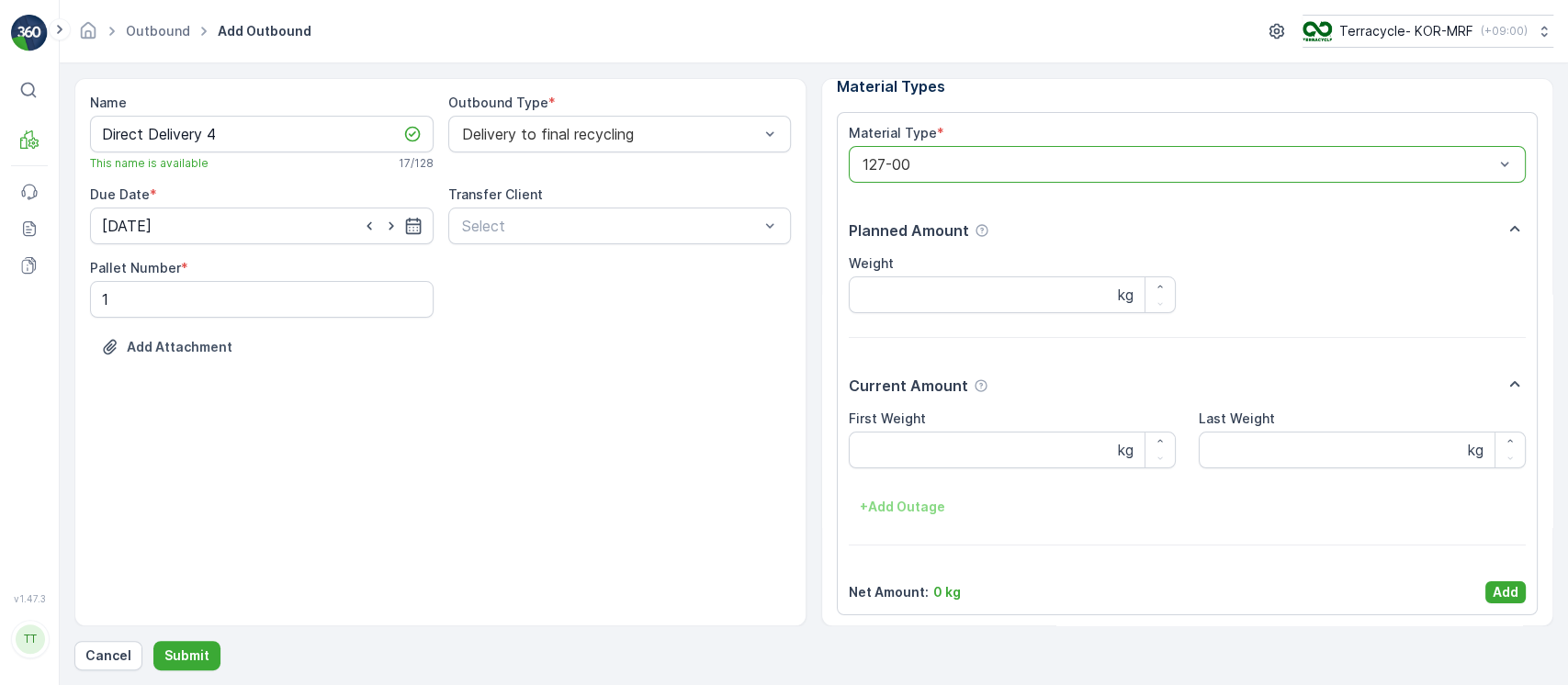
scroll to position [22, 0]
click at [1512, 584] on p "Add" at bounding box center [1506, 589] width 26 height 19
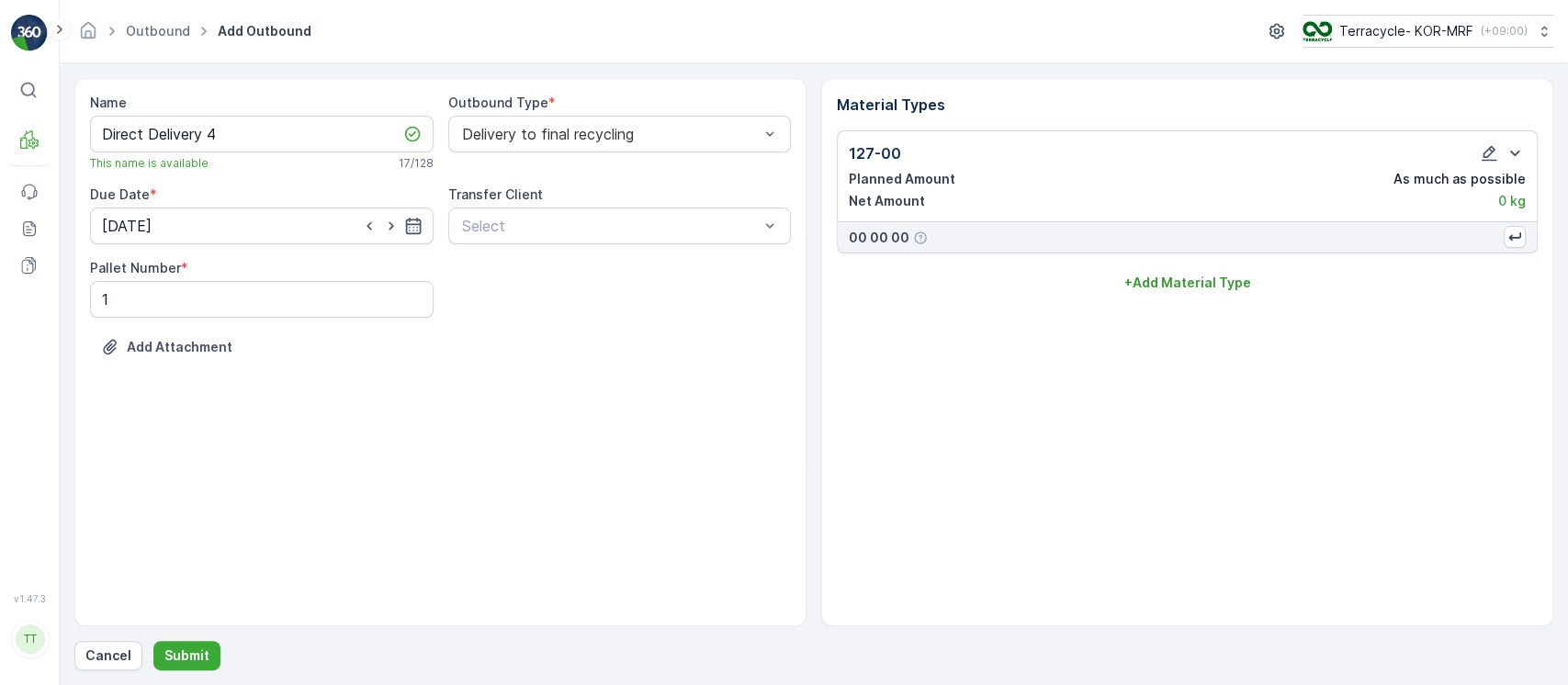
scroll to position [0, 0]
click at [171, 655] on p "Submit" at bounding box center [187, 656] width 45 height 19
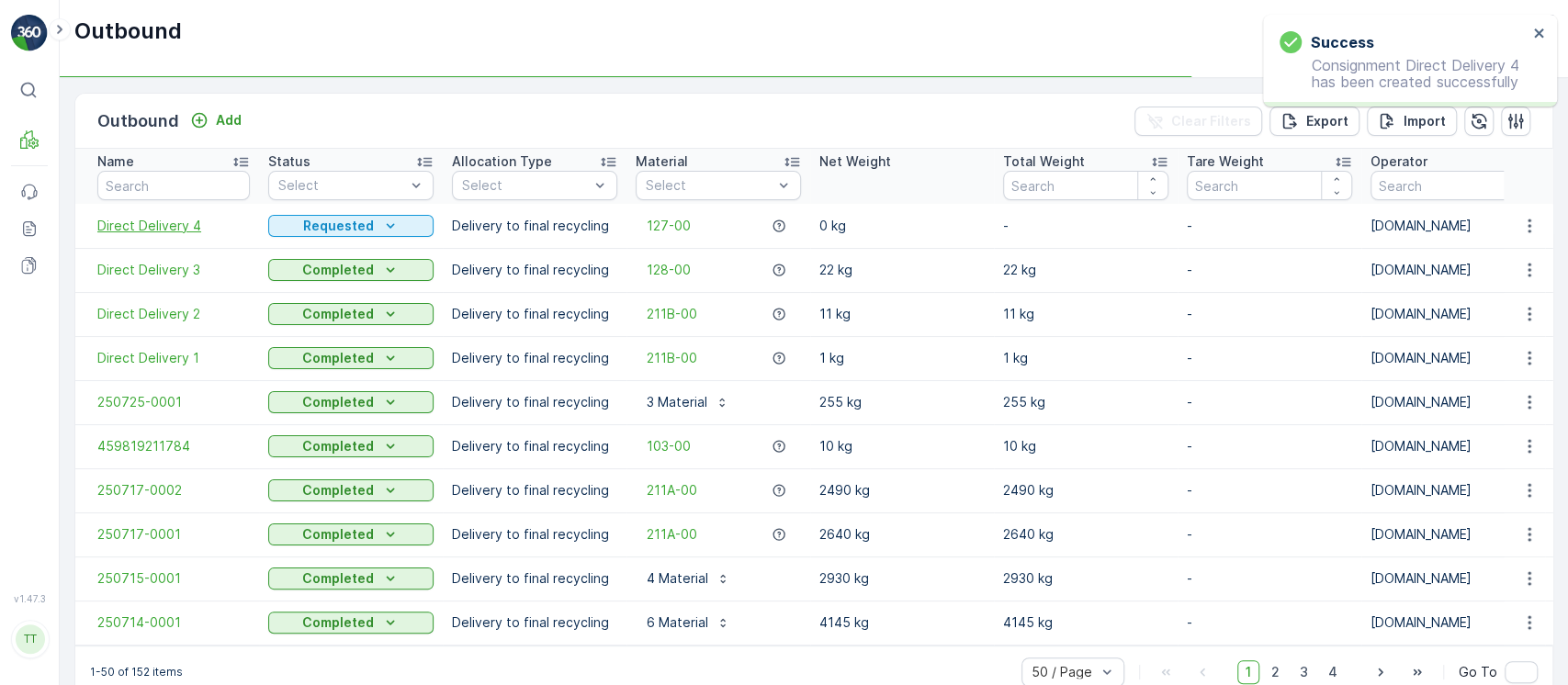
drag, startPoint x: 197, startPoint y: 238, endPoint x: 183, endPoint y: 223, distance: 20.5
click at [190, 230] on td "Direct Delivery 4" at bounding box center [167, 225] width 183 height 44
click at [183, 223] on span "Direct Delivery 4" at bounding box center [174, 226] width 153 height 19
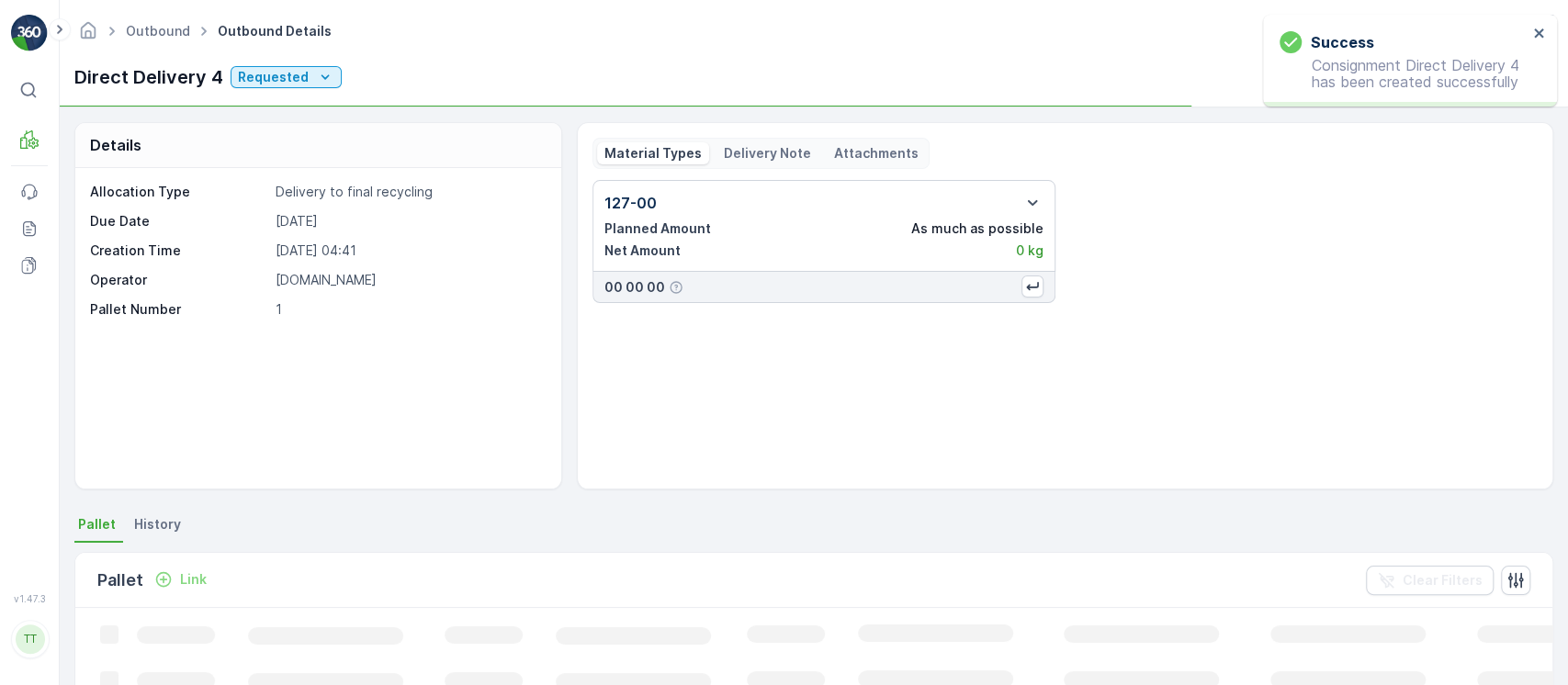
click at [198, 578] on p "Link" at bounding box center [193, 580] width 27 height 19
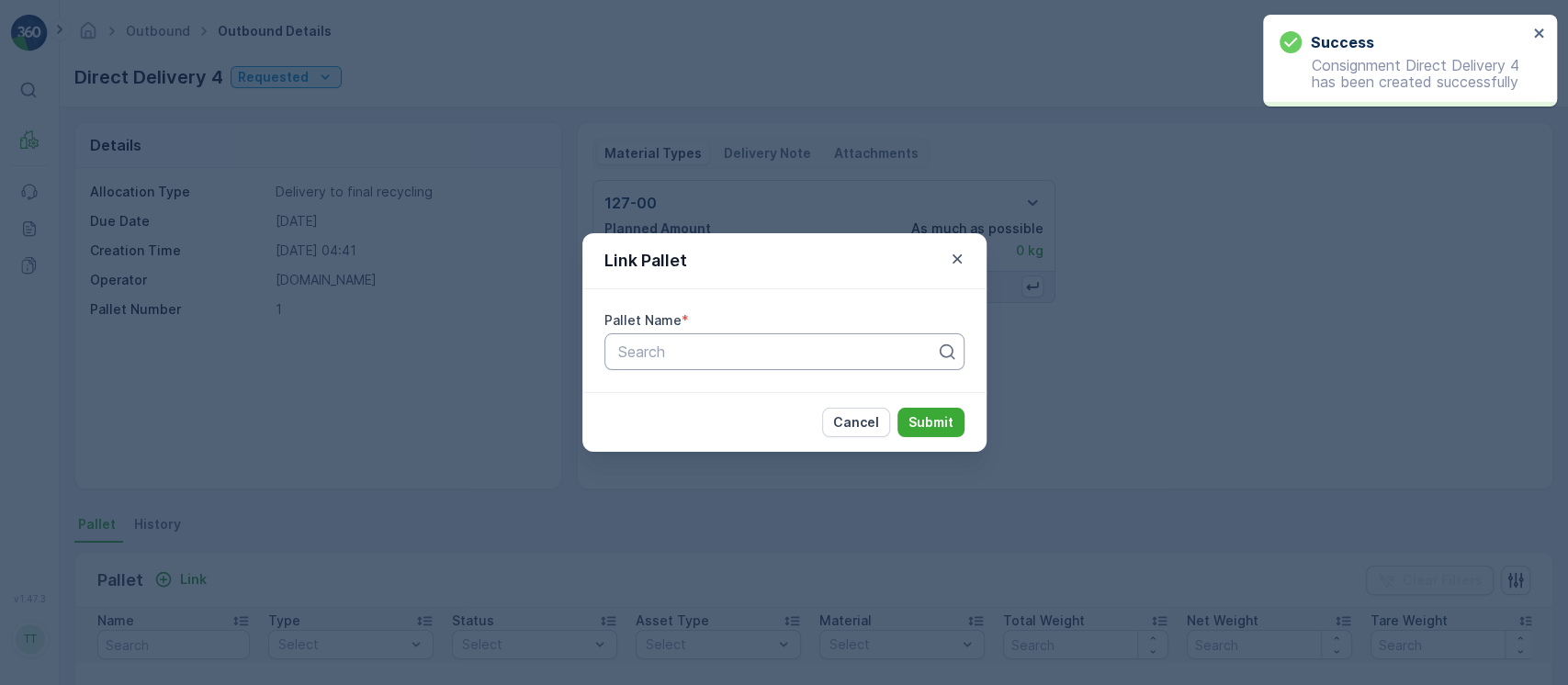
paste input "Pallet_KOR #64"
type input "Pallet_KOR #64"
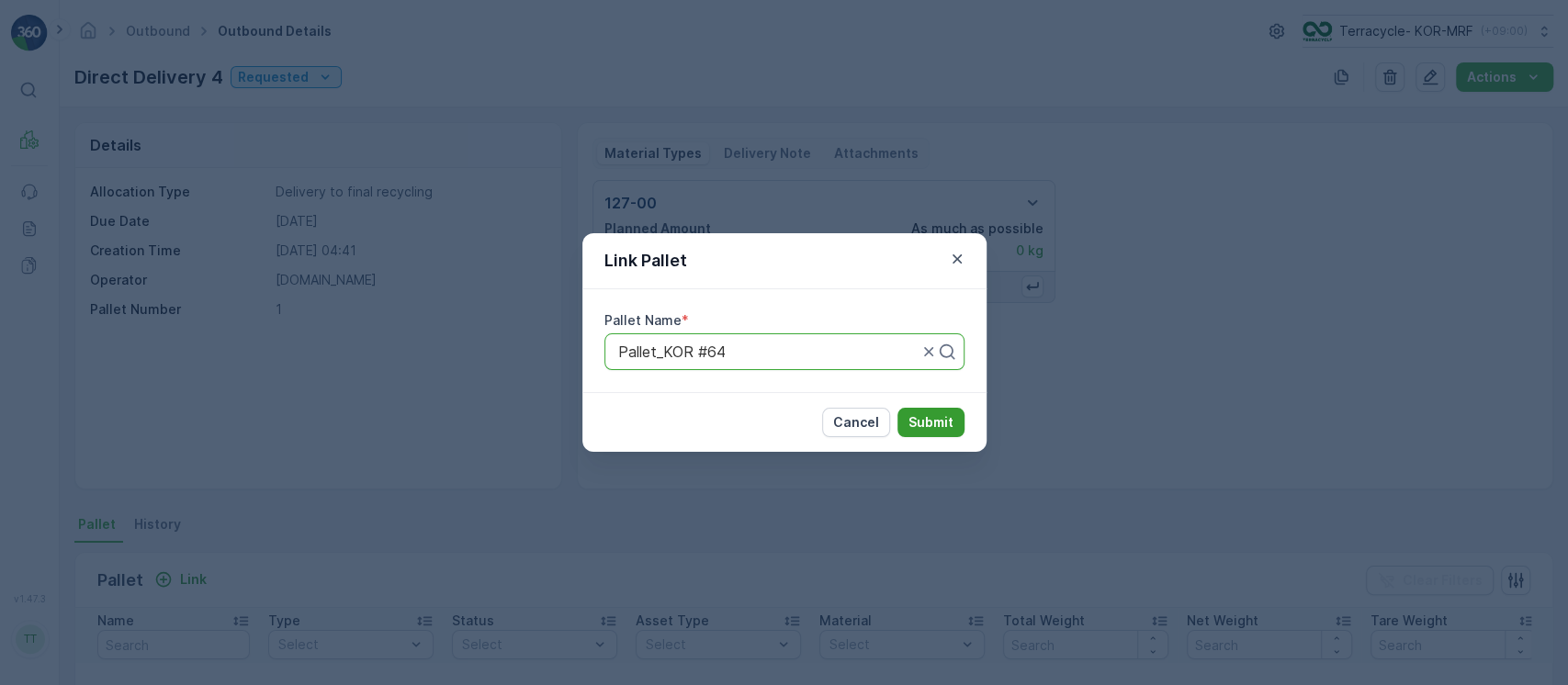
click at [929, 424] on p "Submit" at bounding box center [931, 423] width 45 height 19
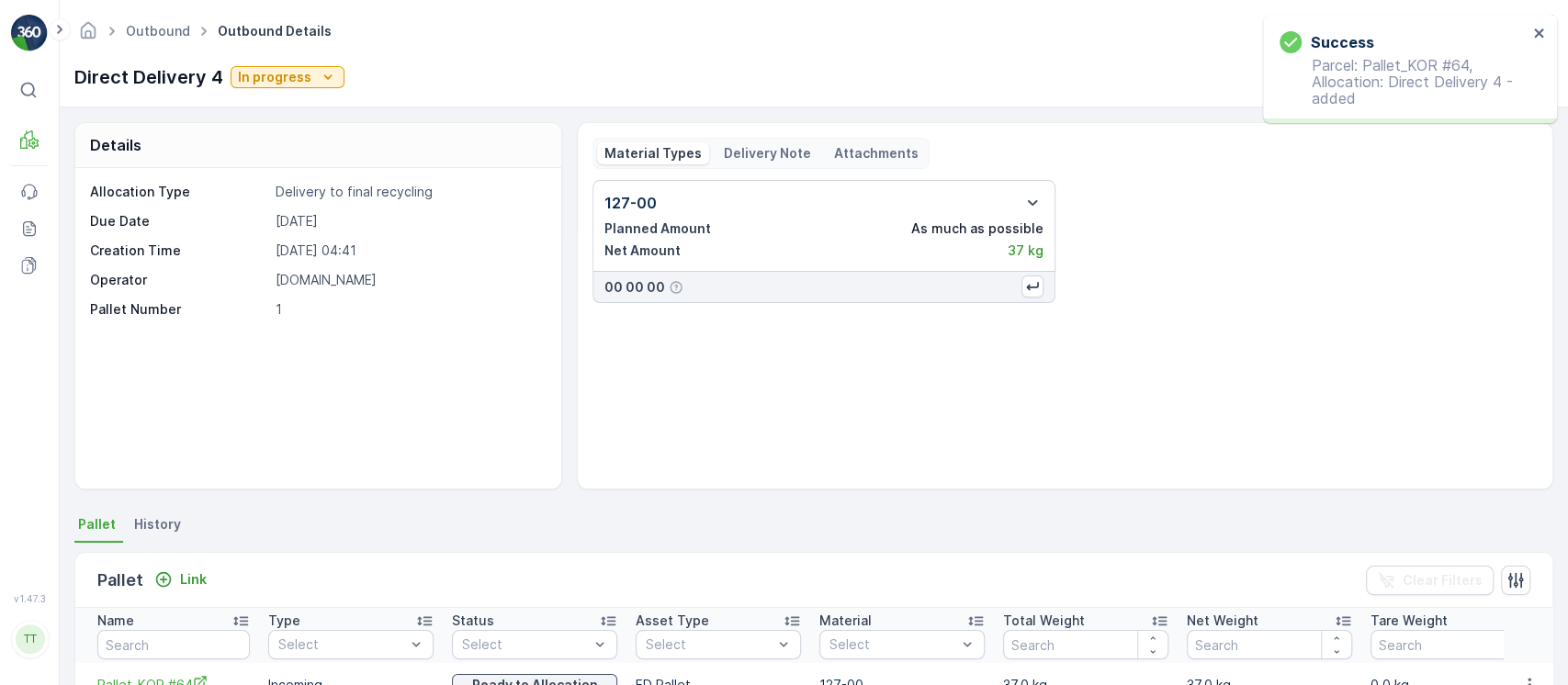
click at [315, 89] on div "Direct Delivery 4 In progress" at bounding box center [210, 77] width 270 height 28
click at [311, 84] on div "In progress" at bounding box center [288, 77] width 100 height 19
click at [297, 153] on span "Completed" at bounding box center [276, 156] width 69 height 19
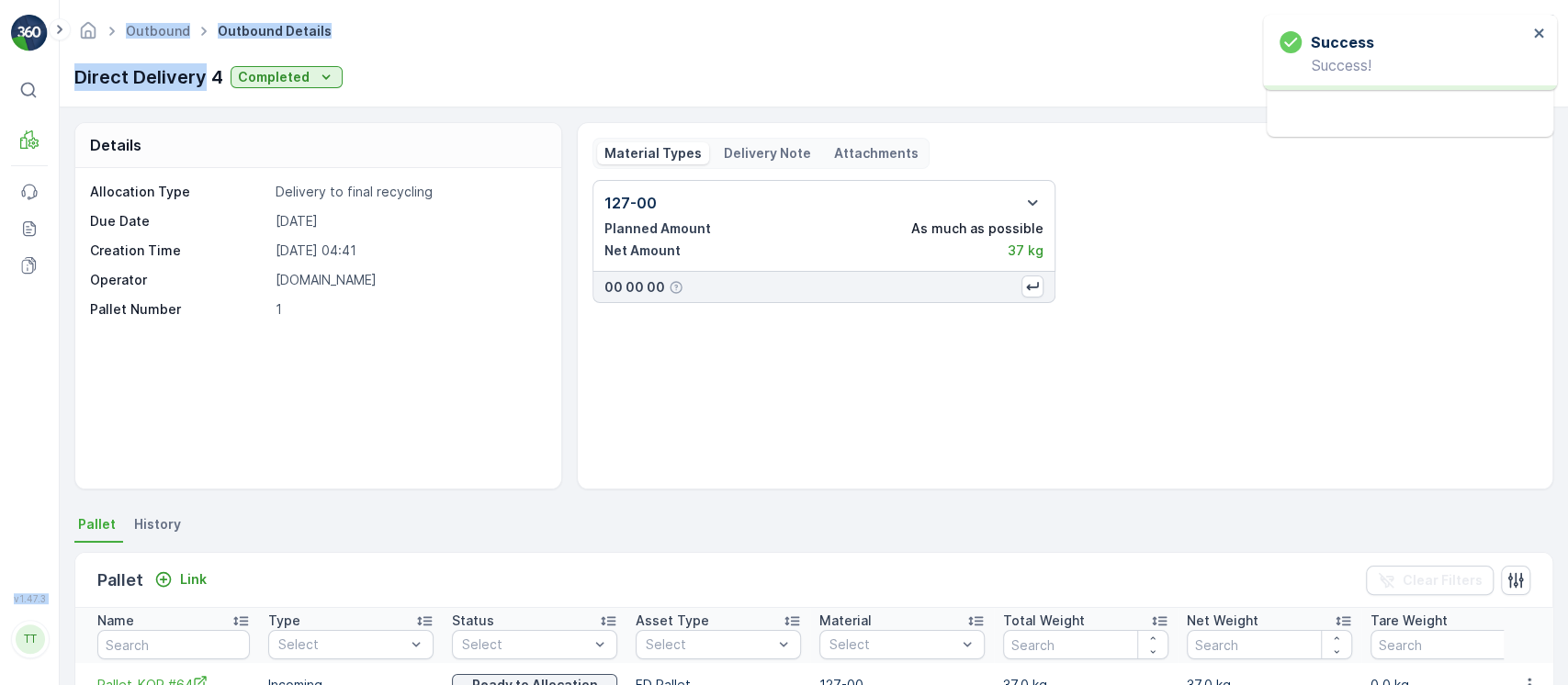
drag, startPoint x: 206, startPoint y: 74, endPoint x: 39, endPoint y: 84, distance: 167.3
click at [39, 84] on div "⌘B MRF Events Reports Documents v 1.47.3 TT TC.GLOBAL clemence.vasseur@terracyc…" at bounding box center [784, 342] width 1568 height 685
click at [128, 70] on p "Direct Delivery 4" at bounding box center [149, 77] width 149 height 28
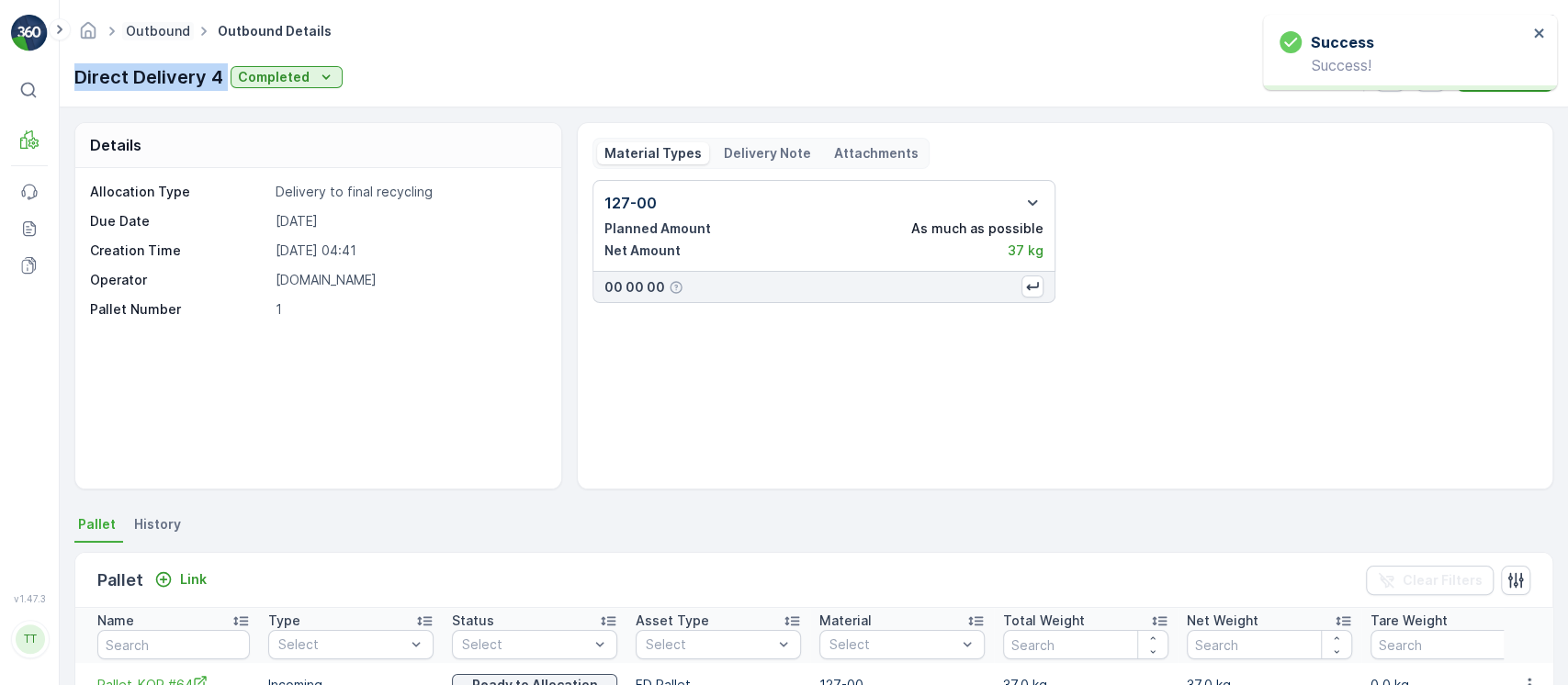
click at [165, 29] on link "Outbound" at bounding box center [157, 31] width 64 height 16
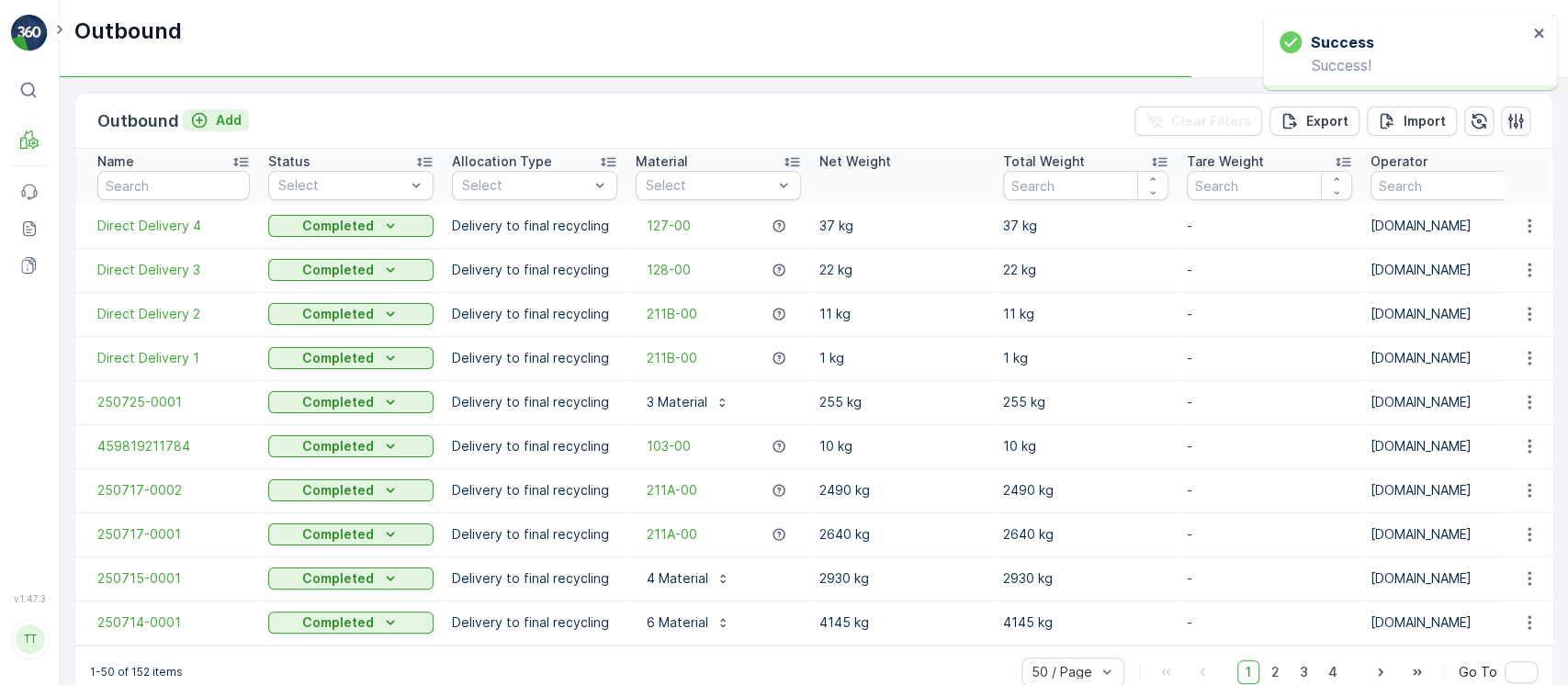
click at [226, 118] on p "Add" at bounding box center [229, 120] width 26 height 19
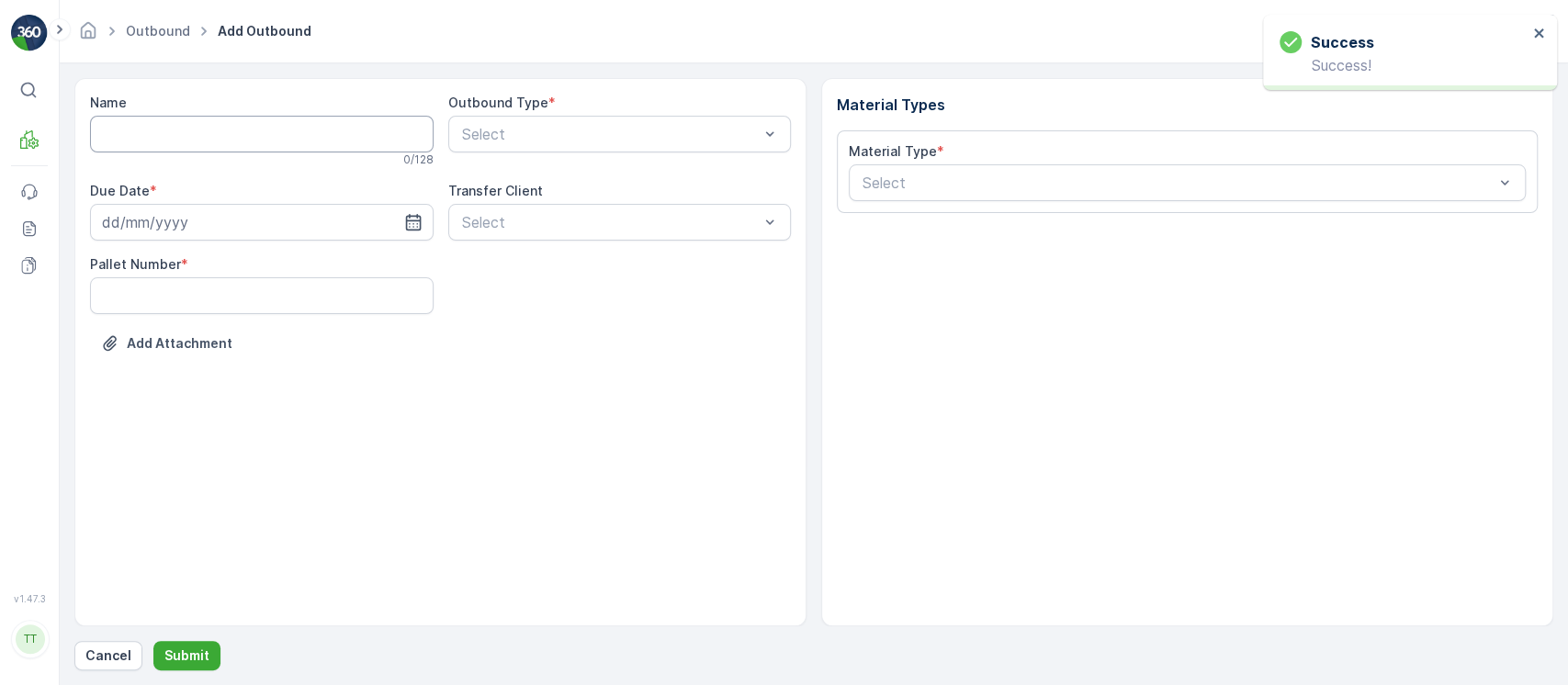
click at [294, 143] on input "Name" at bounding box center [262, 133] width 344 height 36
paste input "Direct Delivery 4"
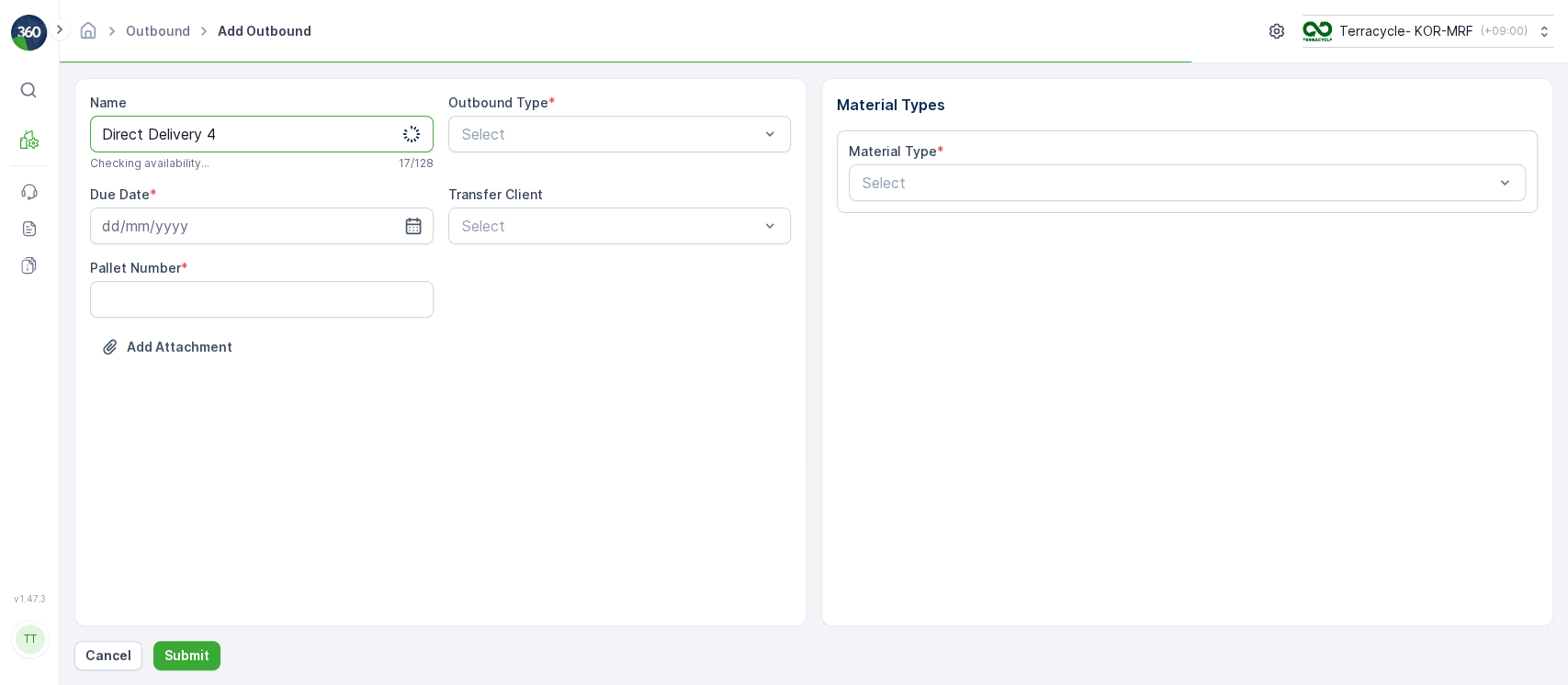
drag, startPoint x: 212, startPoint y: 140, endPoint x: 287, endPoint y: 131, distance: 75.5
click at [287, 131] on input "Direct Delivery 4" at bounding box center [262, 133] width 344 height 36
type input "Direct Delivery 5"
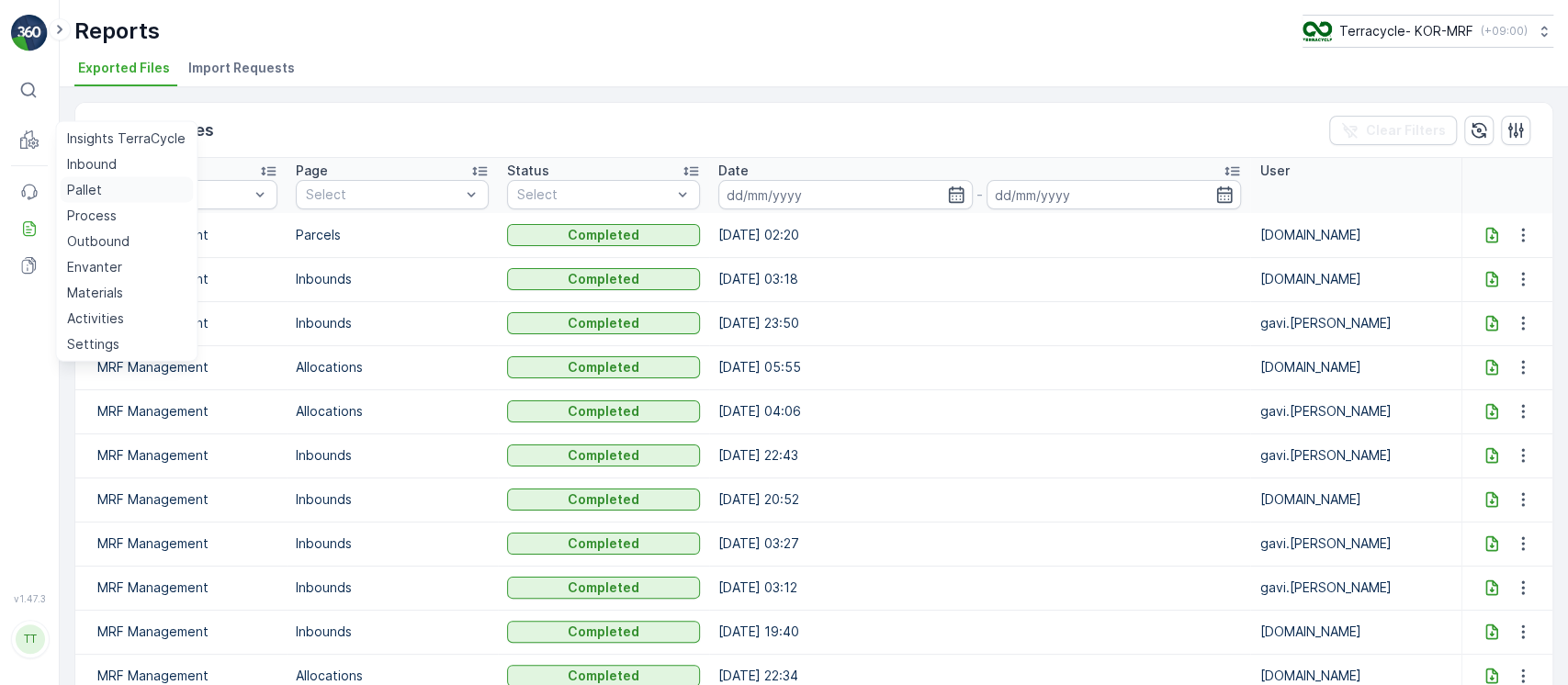
click at [85, 178] on link "Pallet" at bounding box center [126, 190] width 133 height 26
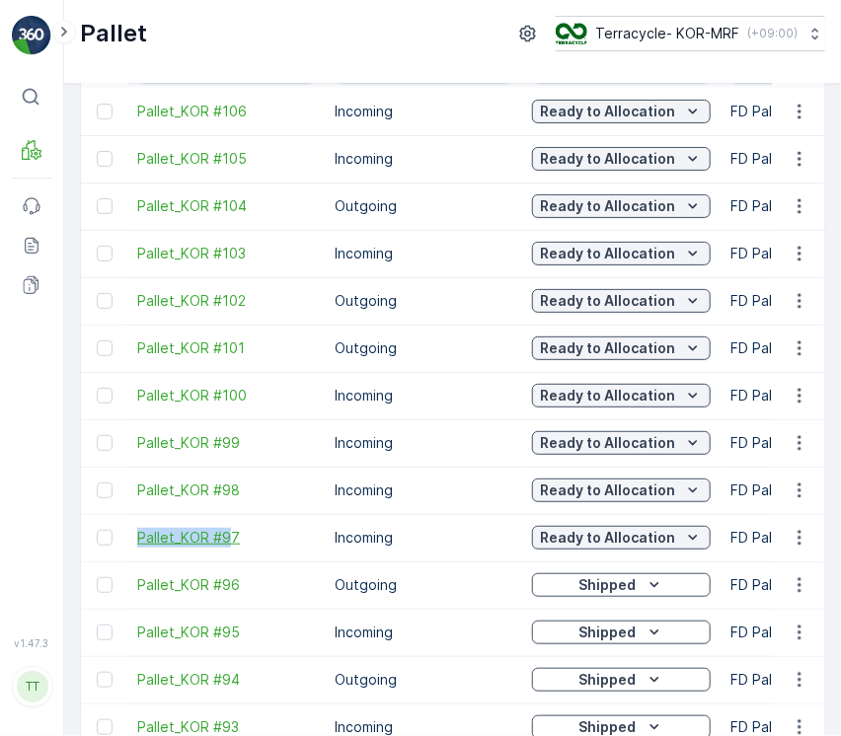
drag, startPoint x: 129, startPoint y: 538, endPoint x: 227, endPoint y: 543, distance: 97.8
click at [227, 543] on td "Pallet_KOR #97" at bounding box center [225, 537] width 197 height 47
copy span "Pallet_KOR #9"
drag, startPoint x: 128, startPoint y: 351, endPoint x: 234, endPoint y: 350, distance: 105.6
click at [234, 350] on td "Pallet_KOR #101" at bounding box center [225, 348] width 197 height 47
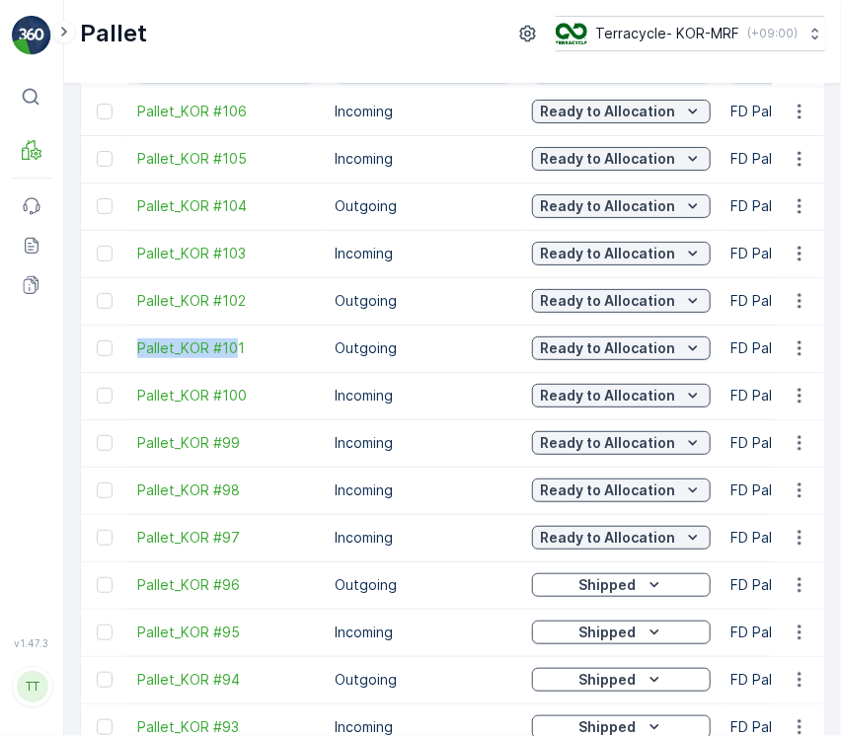
copy span "Pallet_KOR #10"
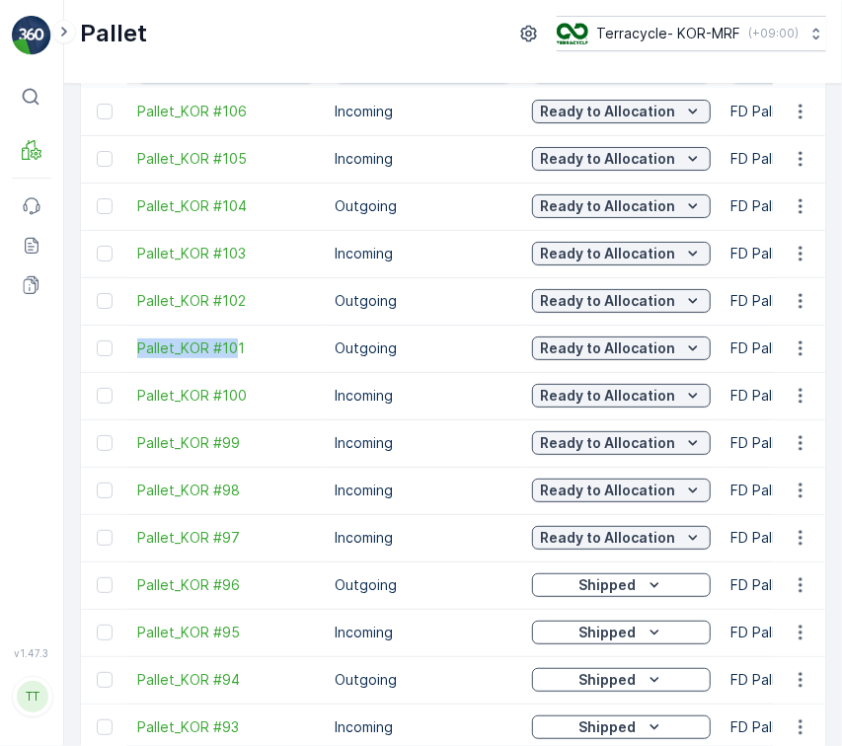
copy span "Pallet_KOR #10"
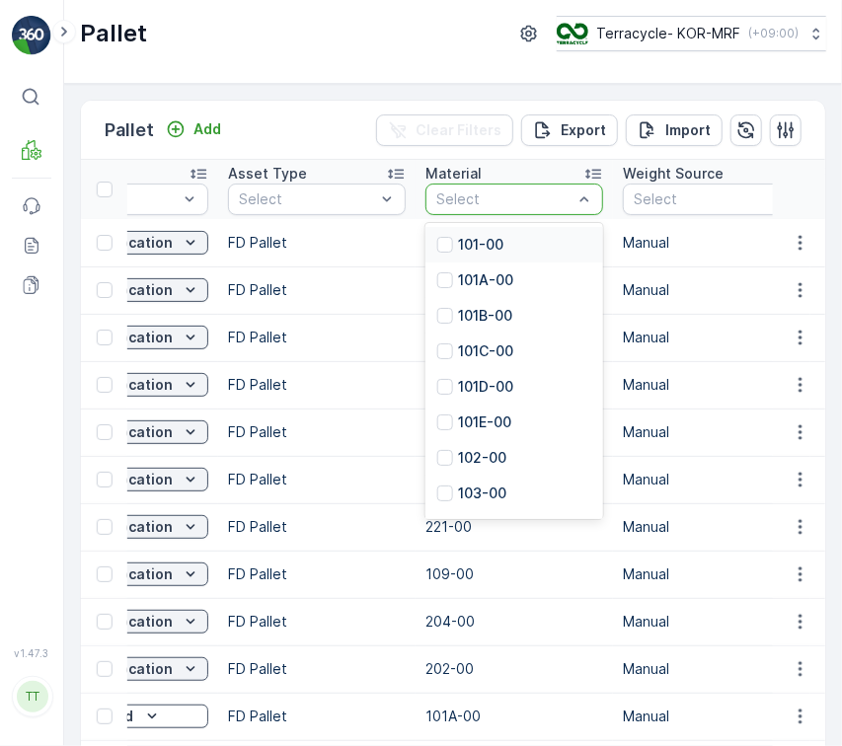
paste input "211B-00"
type input "211B-00"
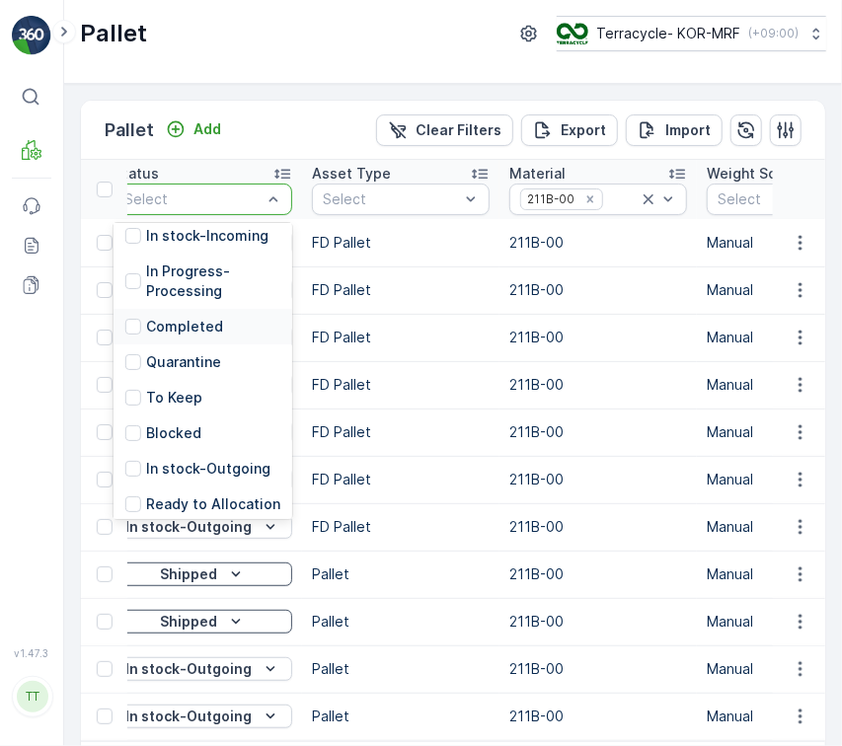
scroll to position [177, 0]
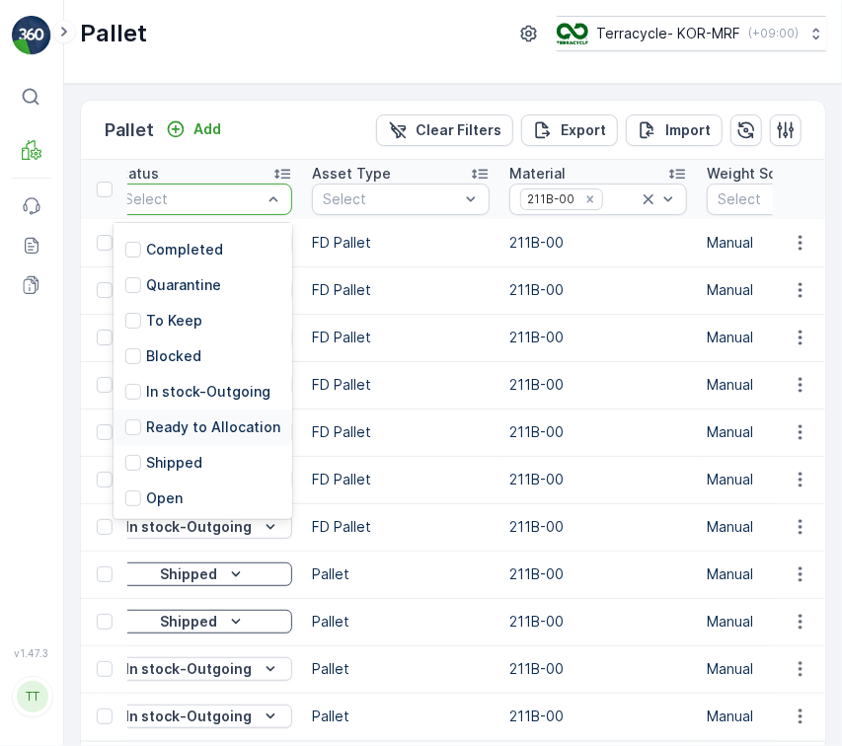
click at [204, 418] on p "Ready to Allocation" at bounding box center [213, 427] width 134 height 20
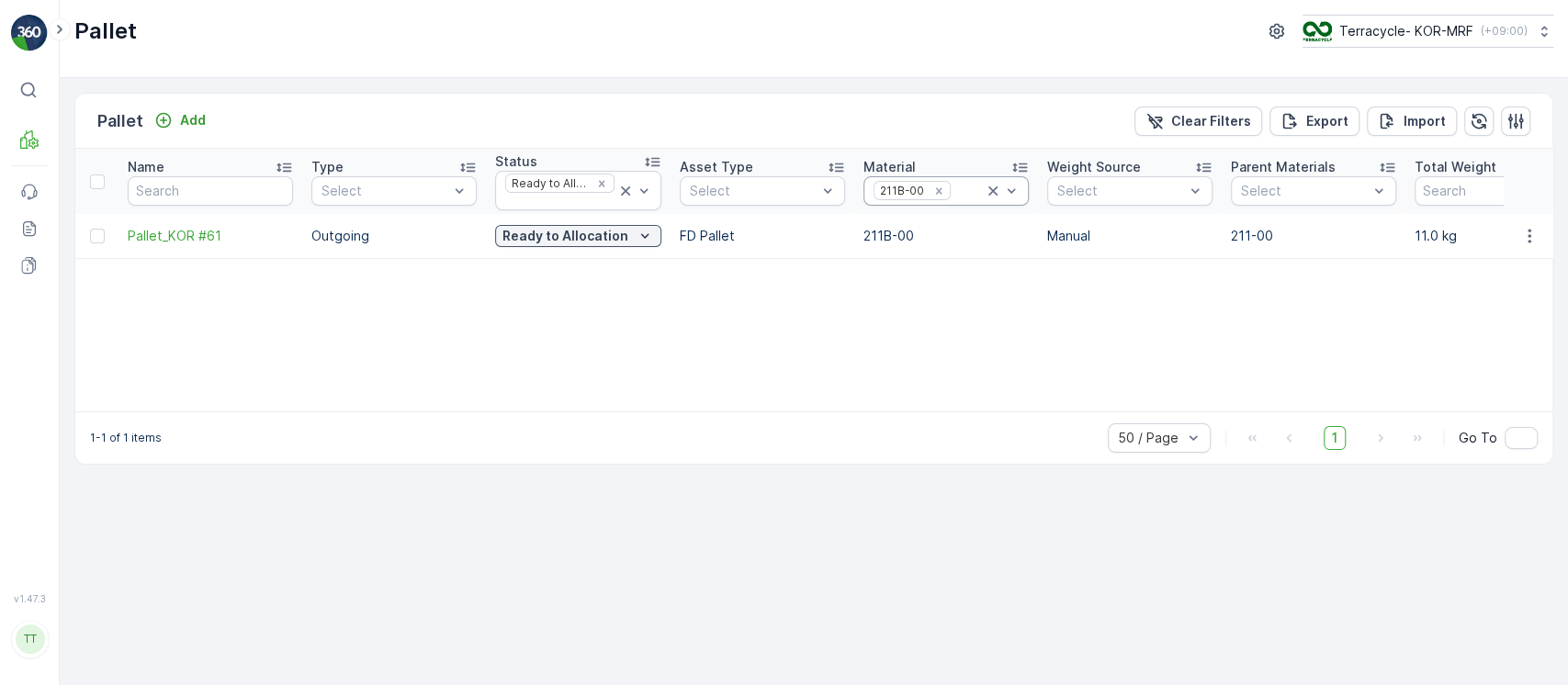
click at [993, 189] on icon at bounding box center [994, 191] width 9 height 9
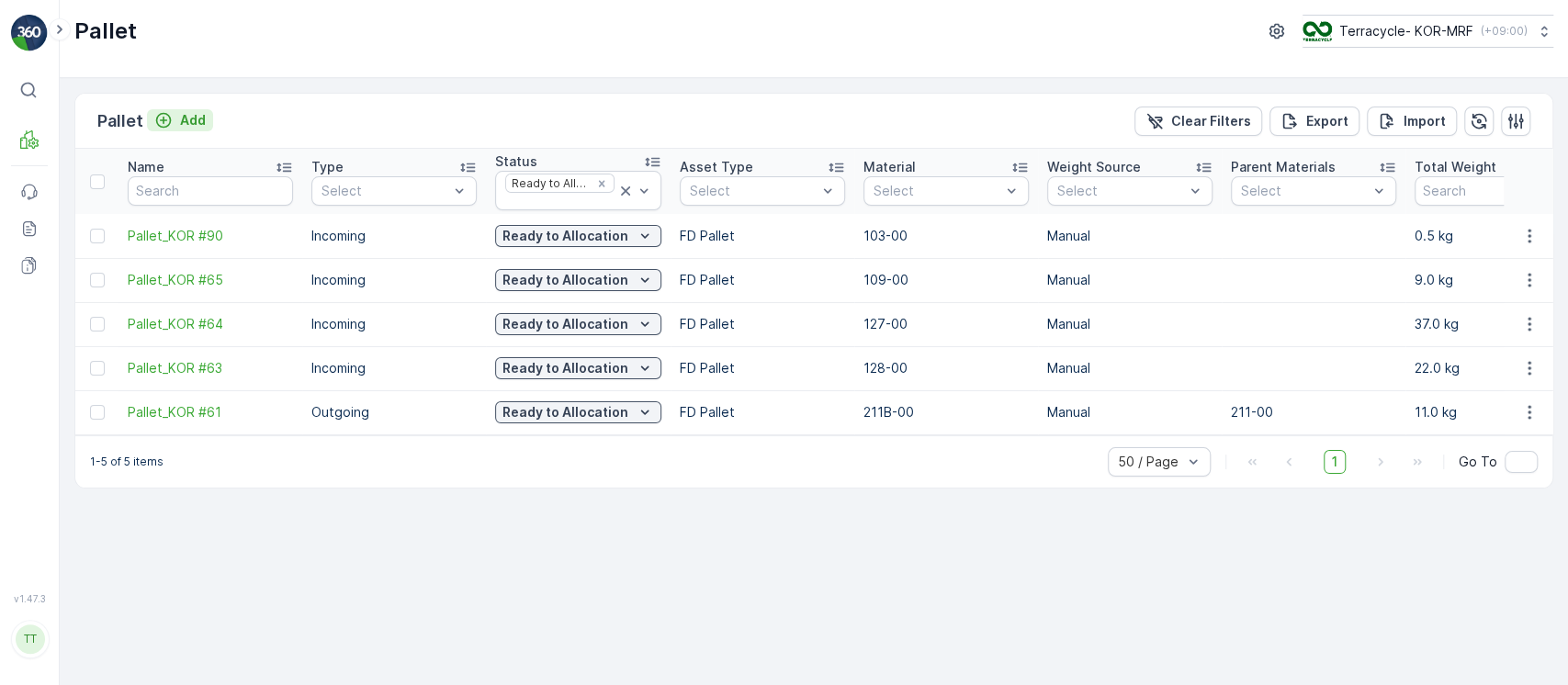
click at [173, 126] on div "Add" at bounding box center [180, 120] width 51 height 19
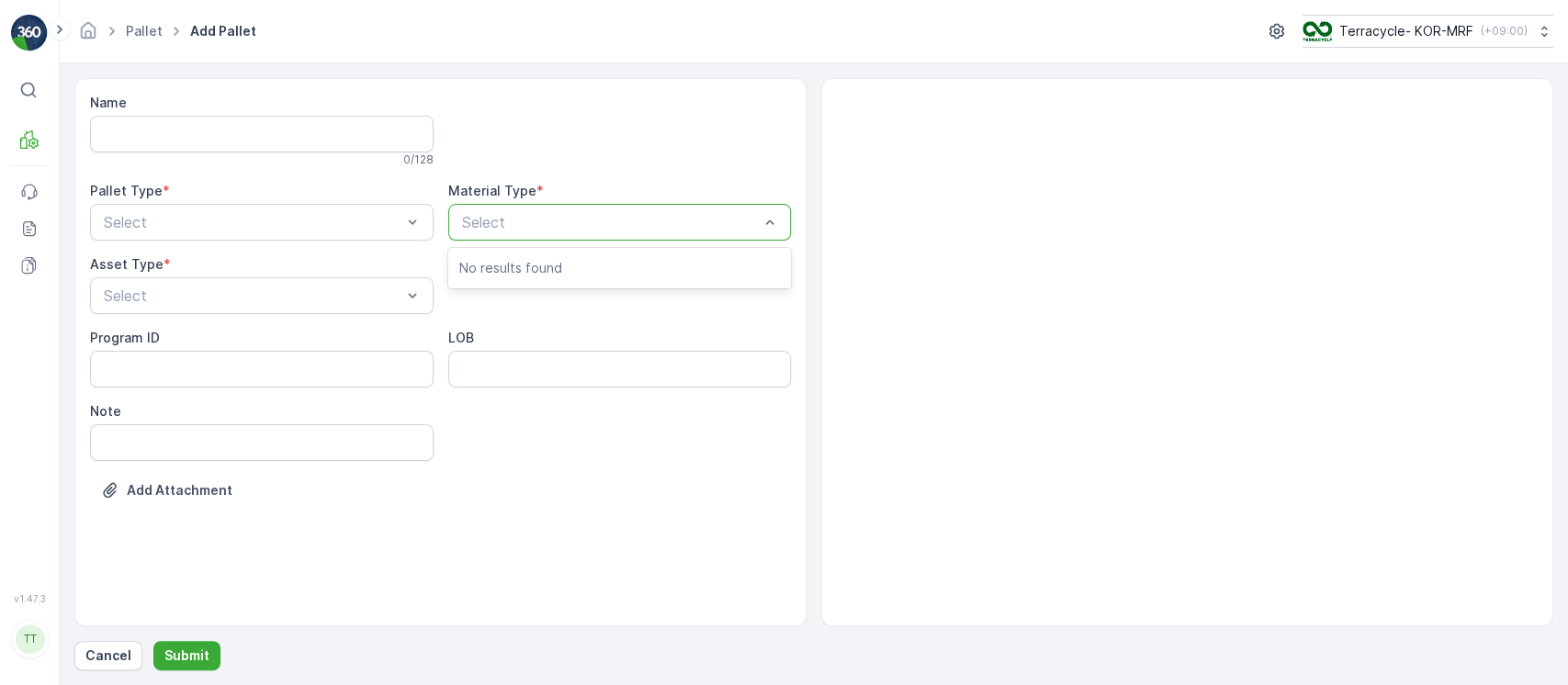
paste input "211B-00"
type input "211B-00"
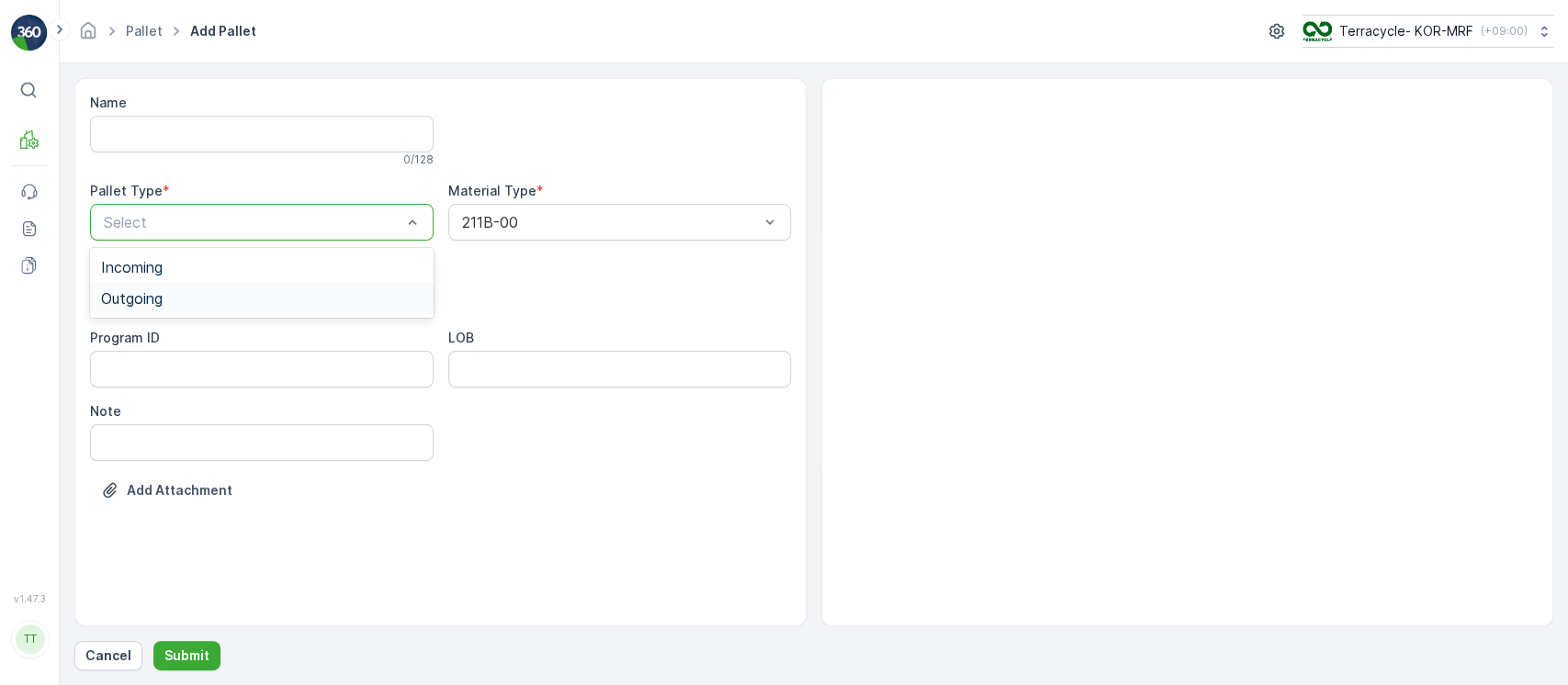
click at [289, 306] on div "Outgoing" at bounding box center [262, 299] width 344 height 32
click at [237, 434] on div "Pallet" at bounding box center [262, 435] width 321 height 17
click at [183, 652] on p "Submit" at bounding box center [187, 656] width 45 height 19
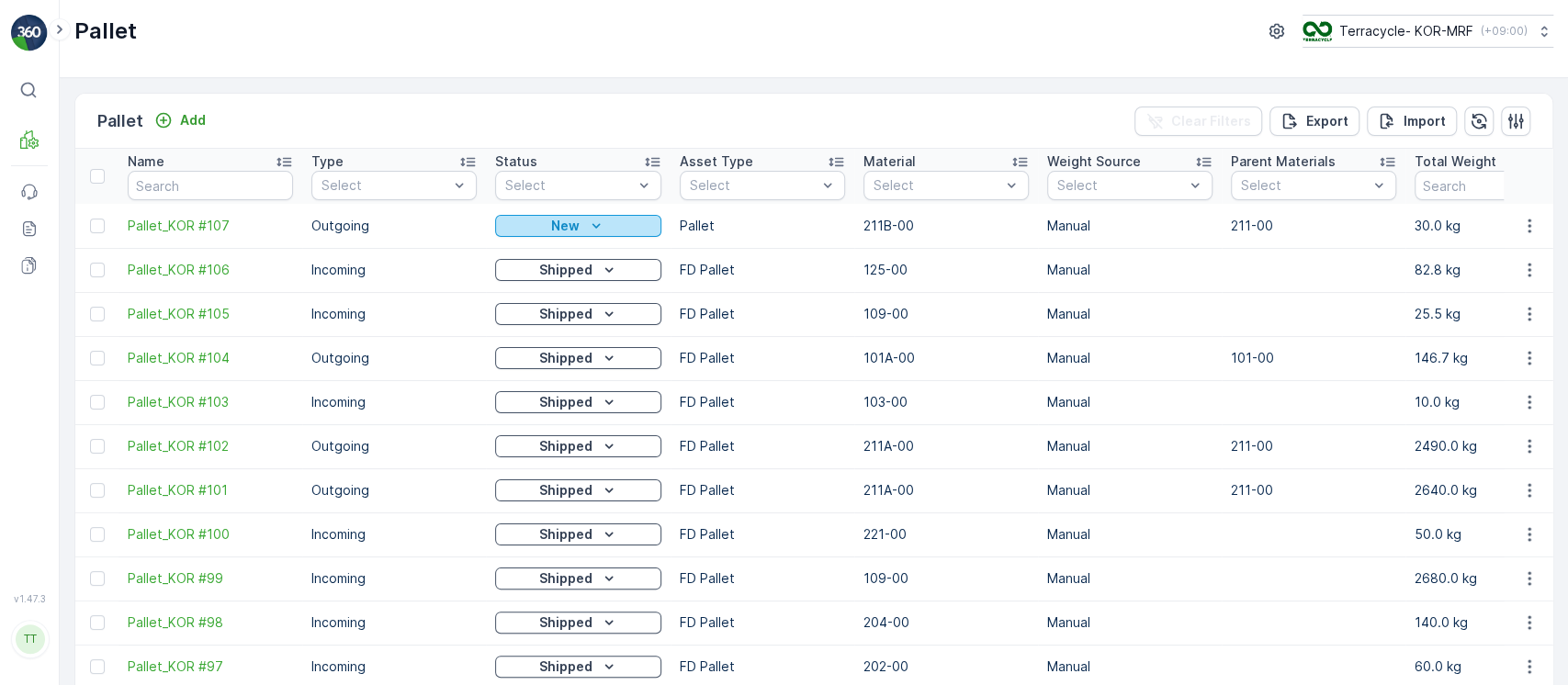
click at [547, 233] on div "New" at bounding box center [578, 226] width 152 height 19
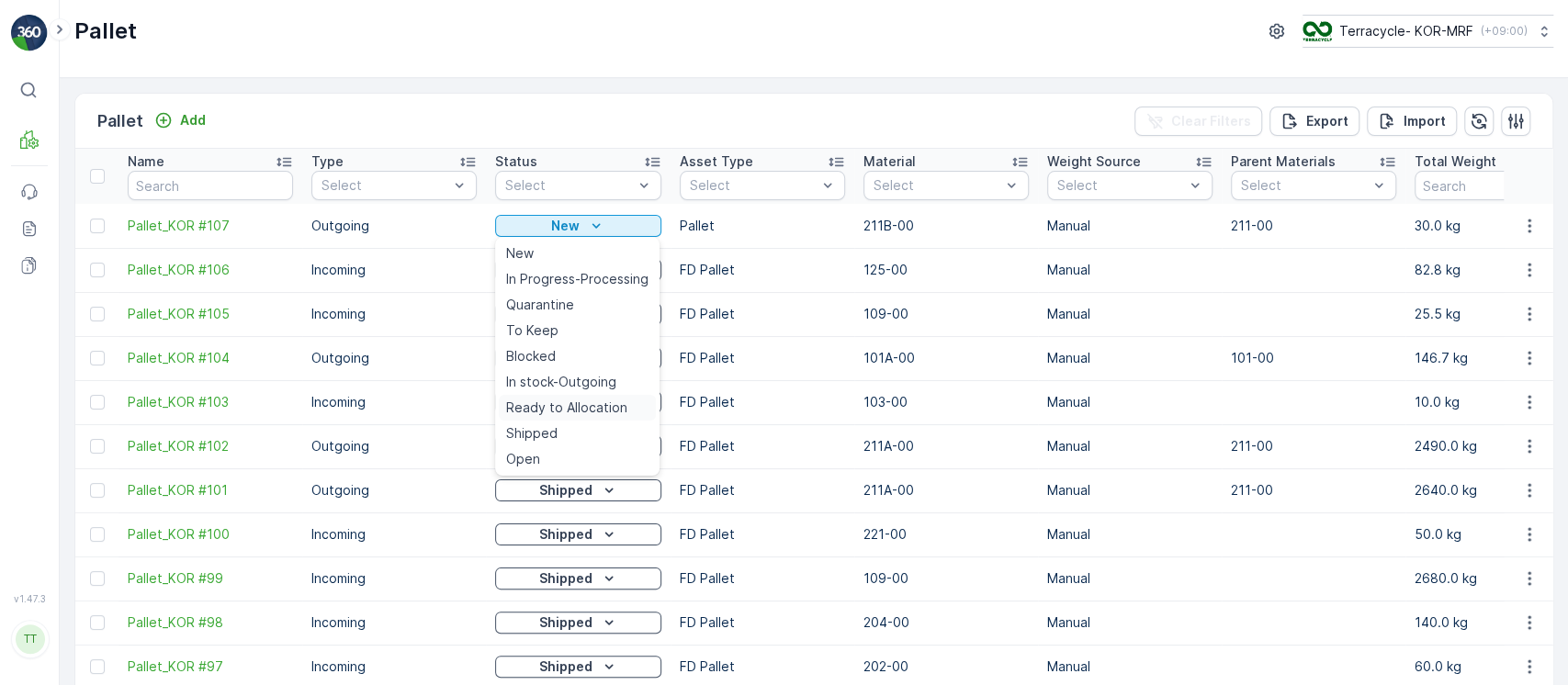
click at [573, 401] on span "Ready to Allocation" at bounding box center [567, 408] width 121 height 19
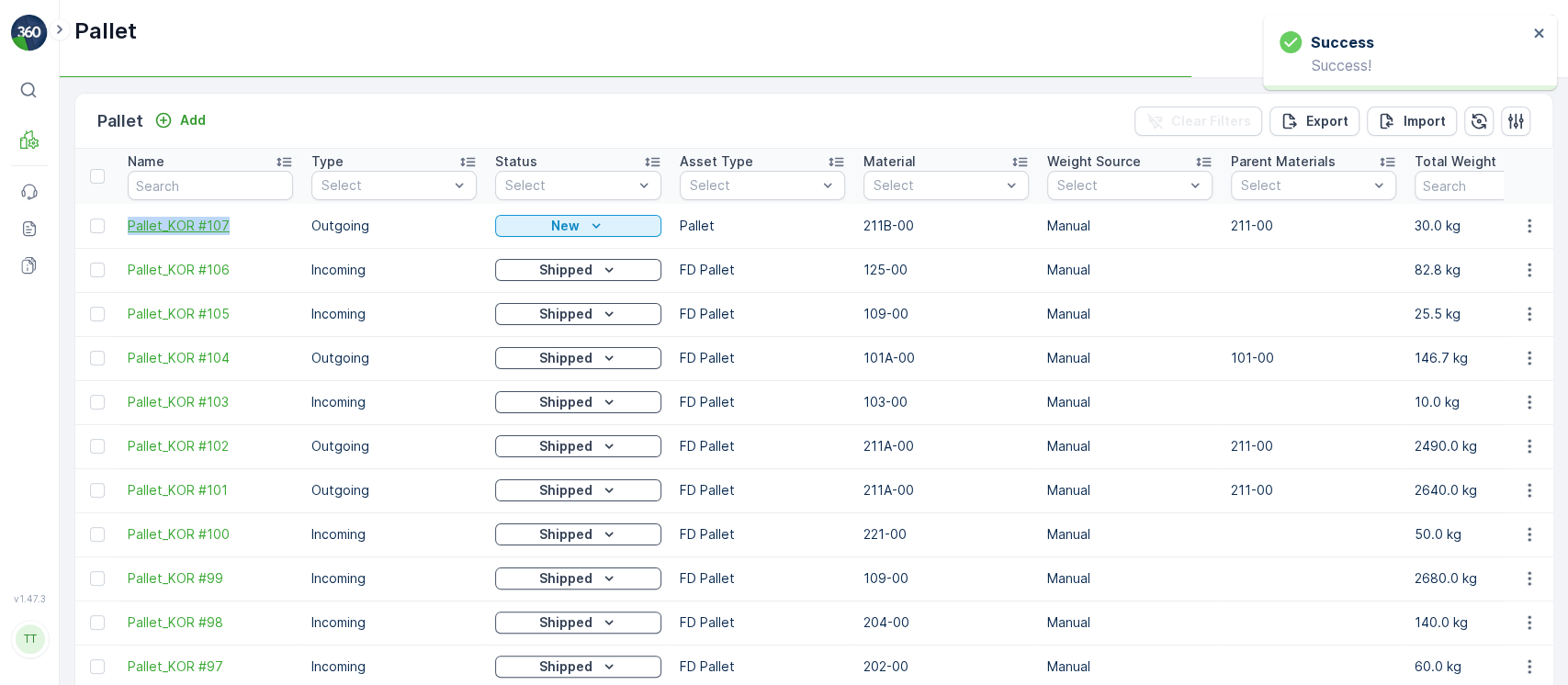
drag, startPoint x: 123, startPoint y: 232, endPoint x: 223, endPoint y: 231, distance: 100.0
click at [223, 231] on td "Pallet_KOR #107" at bounding box center [210, 225] width 183 height 44
copy span "Pallet_KOR #107"
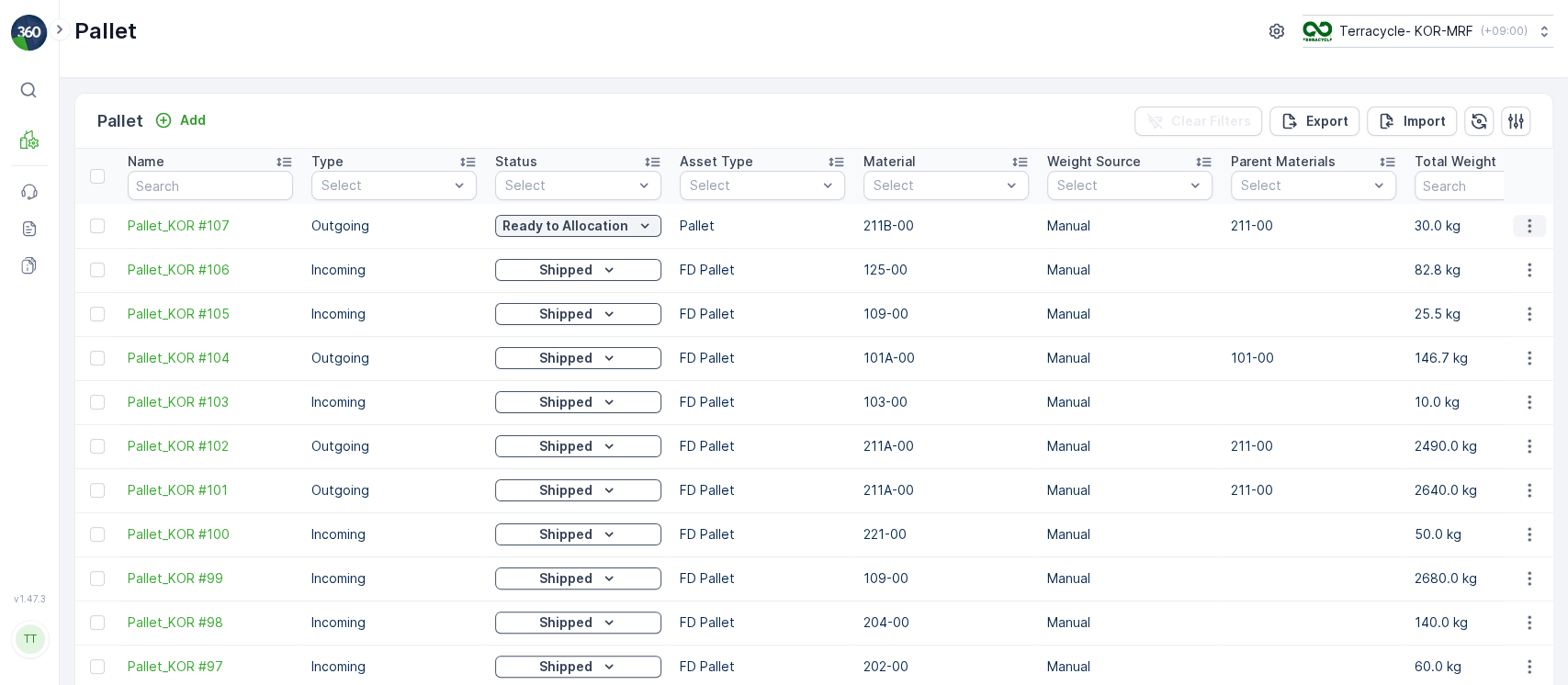
click at [1528, 232] on icon "button" at bounding box center [1529, 225] width 3 height 14
click at [1510, 327] on span "Update Weight" at bounding box center [1501, 330] width 94 height 19
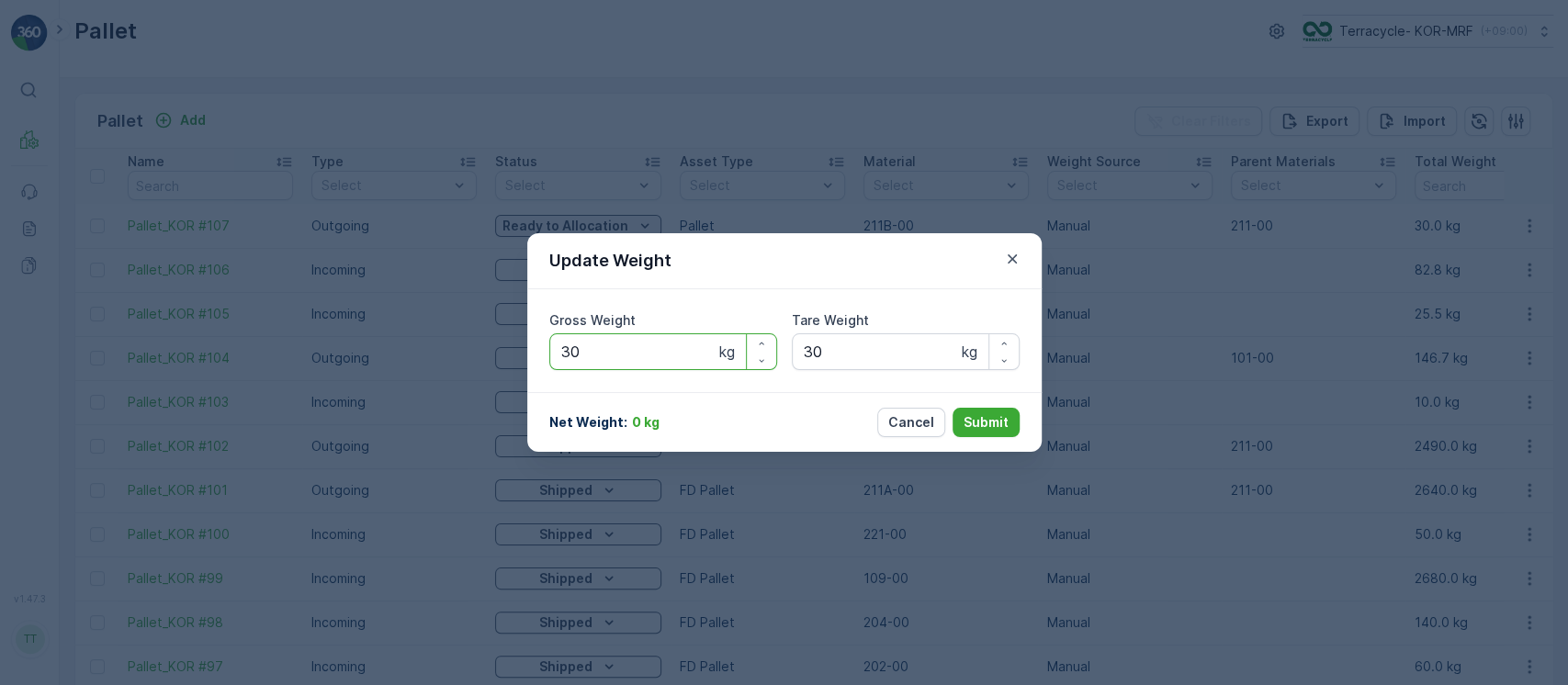
drag, startPoint x: 610, startPoint y: 352, endPoint x: 441, endPoint y: 351, distance: 169.0
click at [438, 352] on div "Update Weight Gross Weight 30 kg Tare Weight 30 kg Net Weight : 0 kg Cancel Sub…" at bounding box center [784, 342] width 1568 height 685
type Weight "1"
drag, startPoint x: 543, startPoint y: 351, endPoint x: 548, endPoint y: 360, distance: 10.3
click at [527, 350] on div "Gross Weight 1 kg Tare Weight 30 kg" at bounding box center [784, 341] width 515 height 103
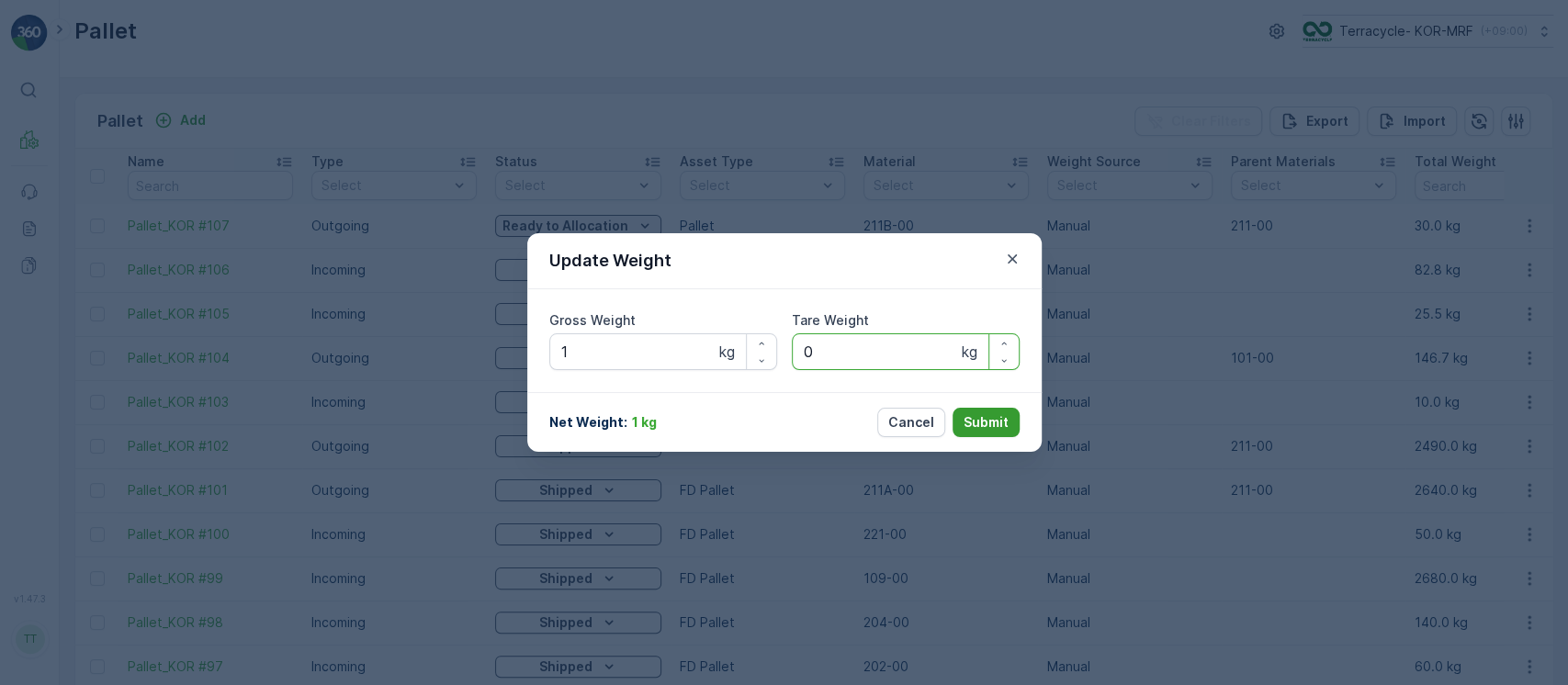
type Weight "0"
click at [987, 409] on button "Submit" at bounding box center [986, 423] width 67 height 30
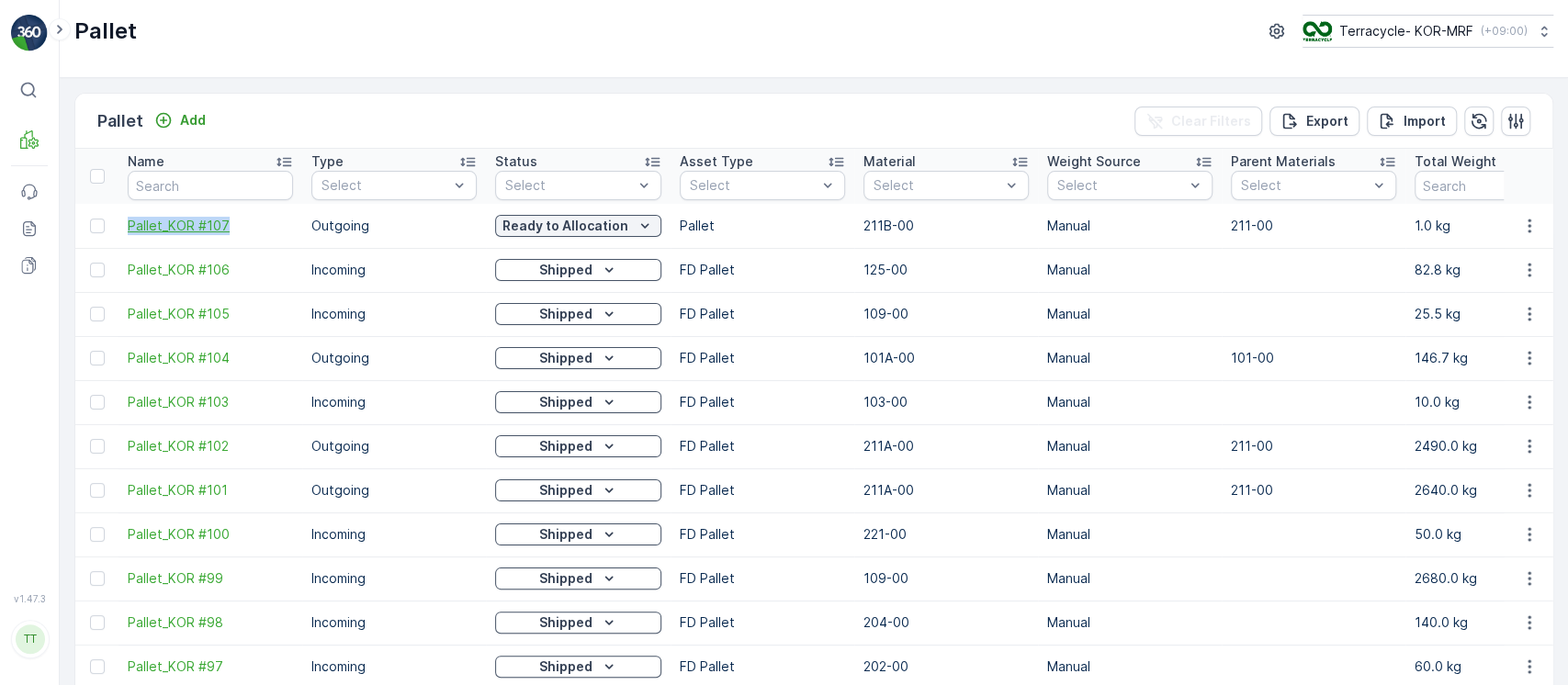
drag, startPoint x: 116, startPoint y: 223, endPoint x: 241, endPoint y: 223, distance: 125.0
copy span "Pallet_KOR #107"
click at [616, 232] on p "Ready to Allocation" at bounding box center [565, 226] width 126 height 19
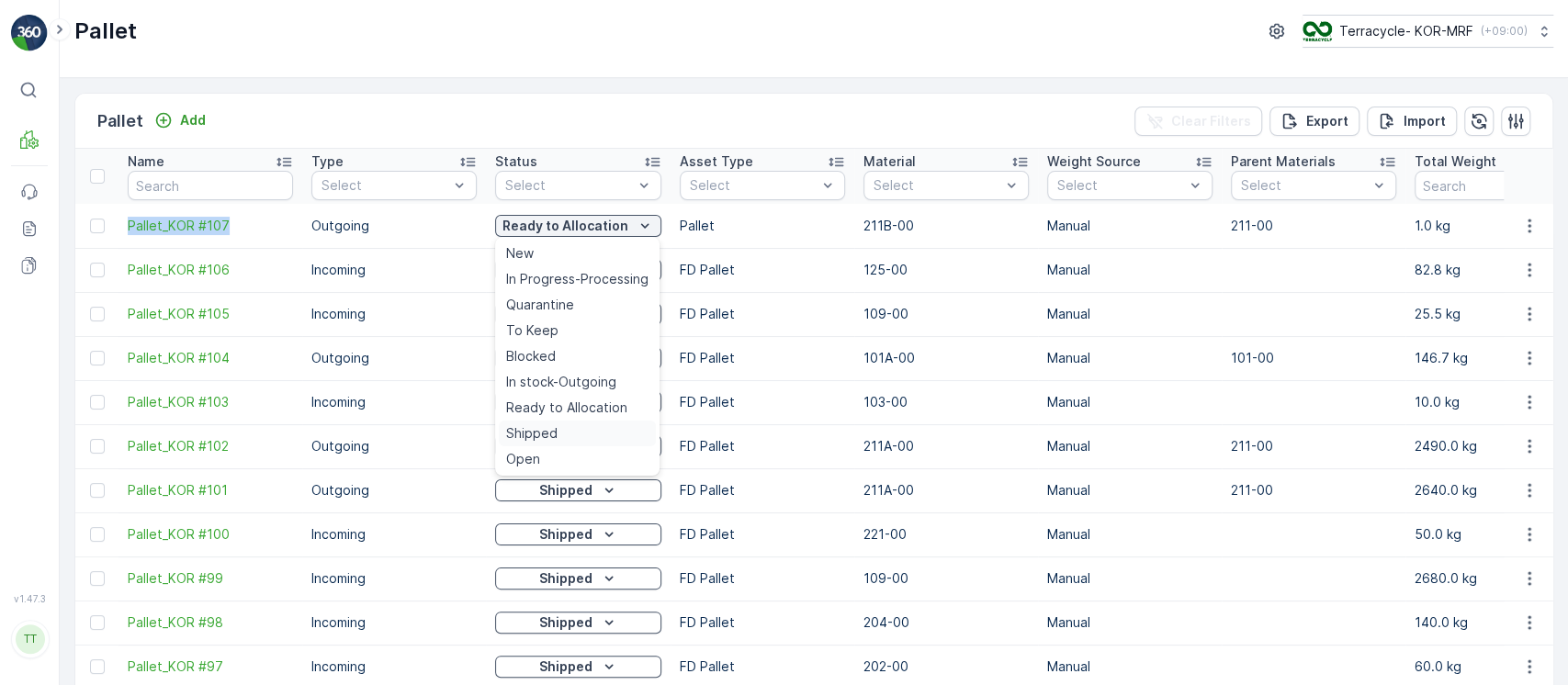
click at [565, 425] on div "Shipped" at bounding box center [577, 434] width 157 height 26
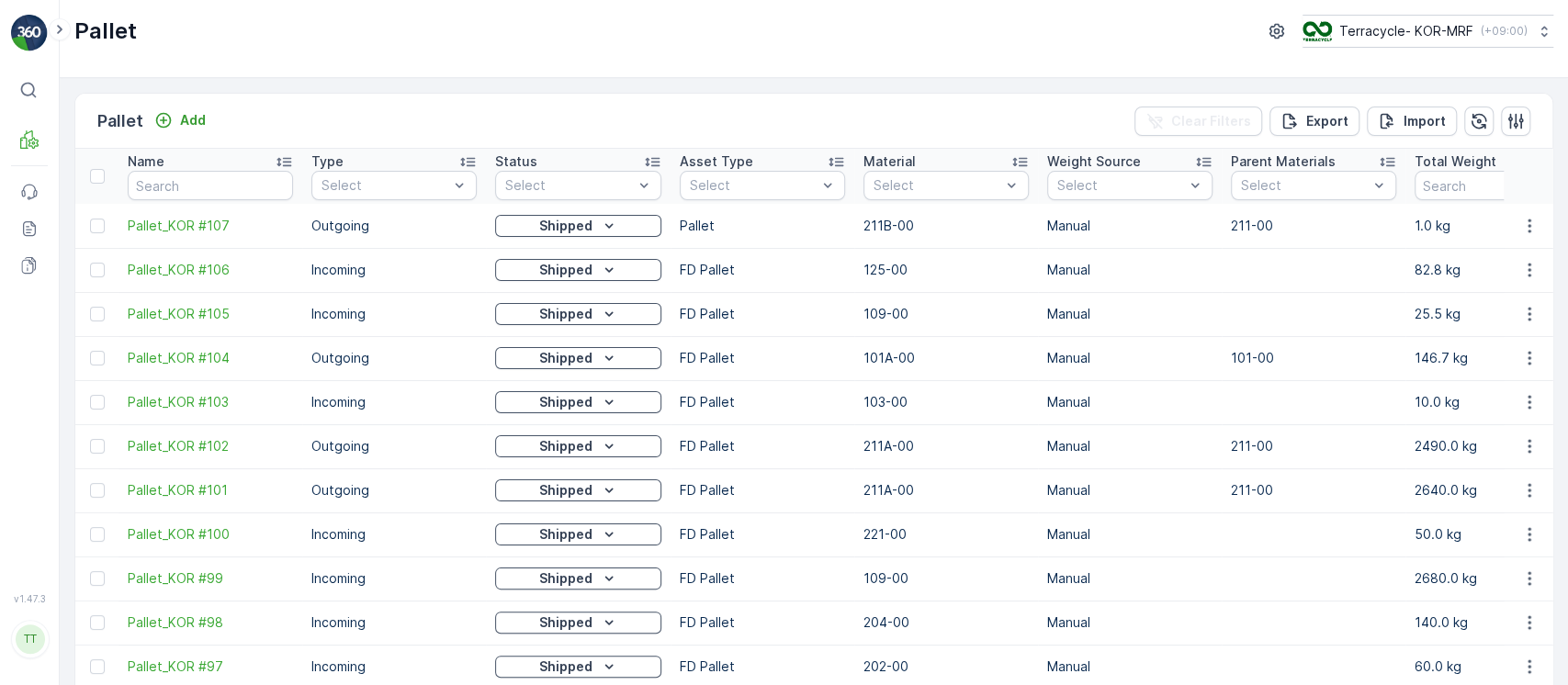
click at [899, 223] on td "211B-00" at bounding box center [946, 225] width 183 height 44
copy td "211B-00"
click at [901, 188] on div at bounding box center [937, 185] width 130 height 15
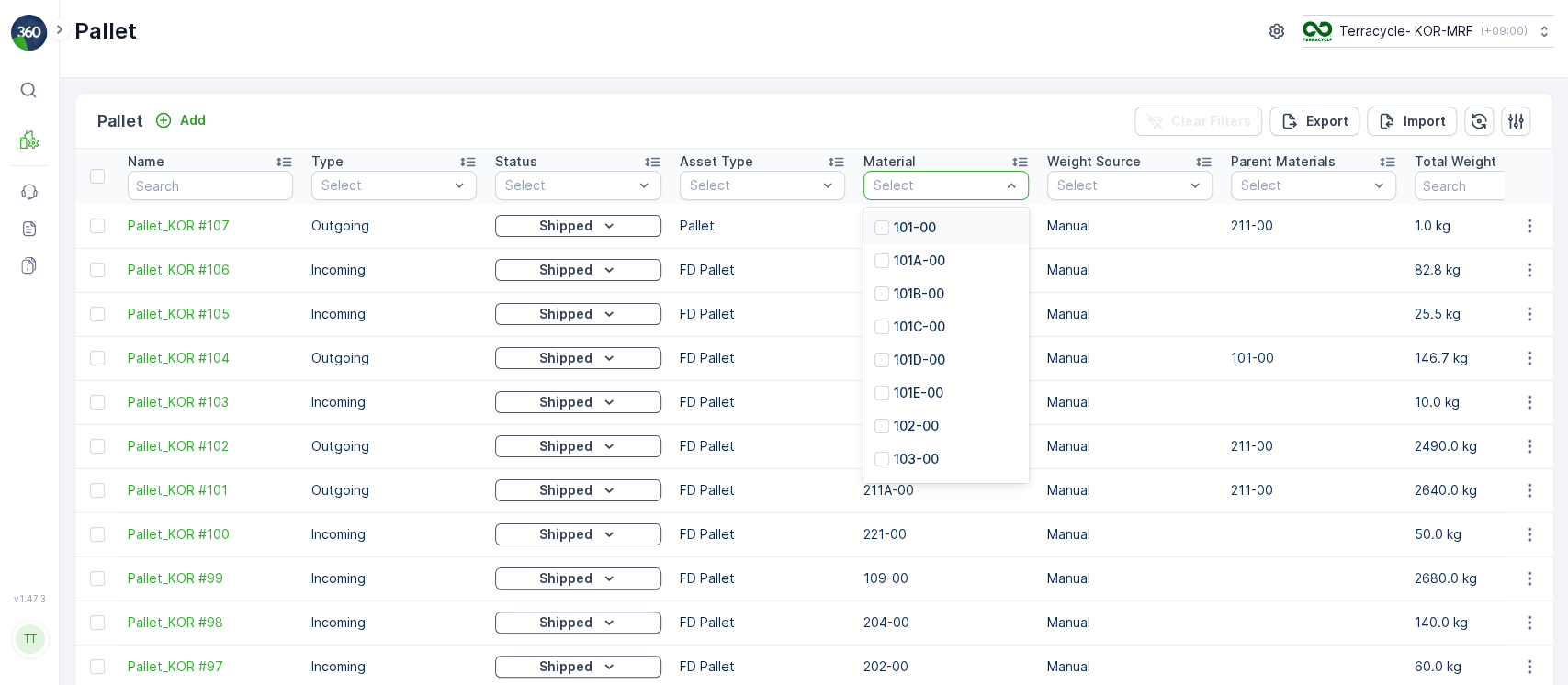
paste input "211B-00"
type input "211B-00"
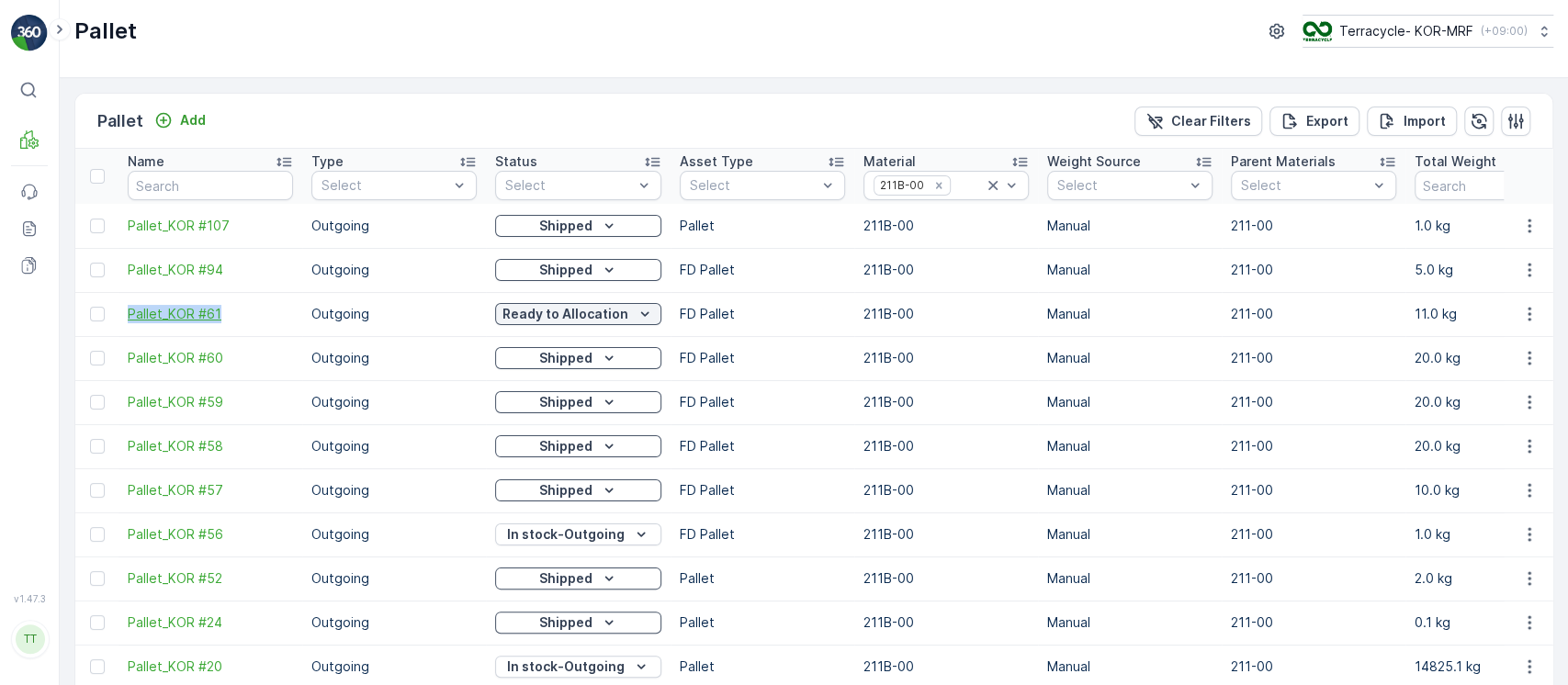
drag, startPoint x: 122, startPoint y: 310, endPoint x: 273, endPoint y: 317, distance: 151.2
click at [273, 317] on td "Pallet_KOR #61" at bounding box center [210, 314] width 183 height 44
copy span "Pallet_KOR #61"
click at [1183, 121] on p "Clear Filters" at bounding box center [1211, 121] width 80 height 19
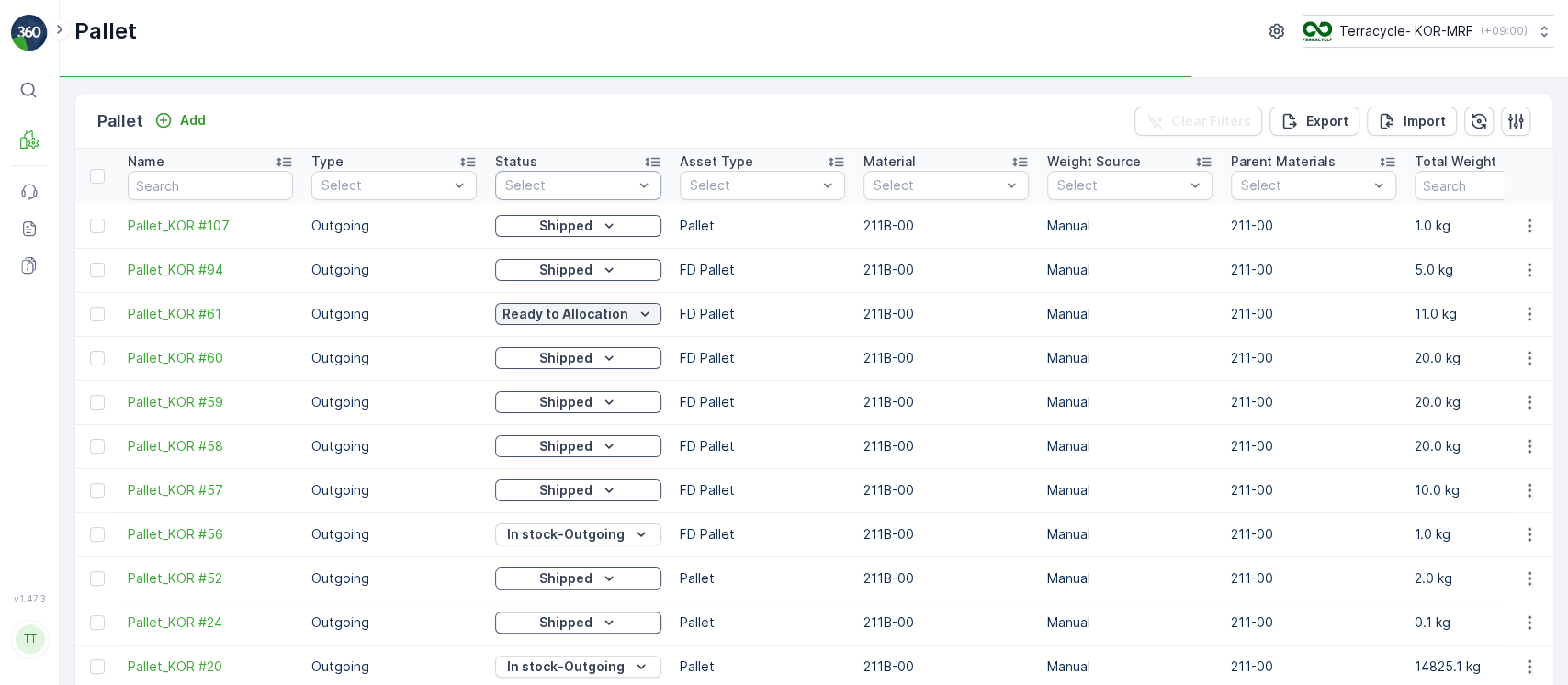
click at [574, 180] on div at bounding box center [569, 185] width 131 height 15
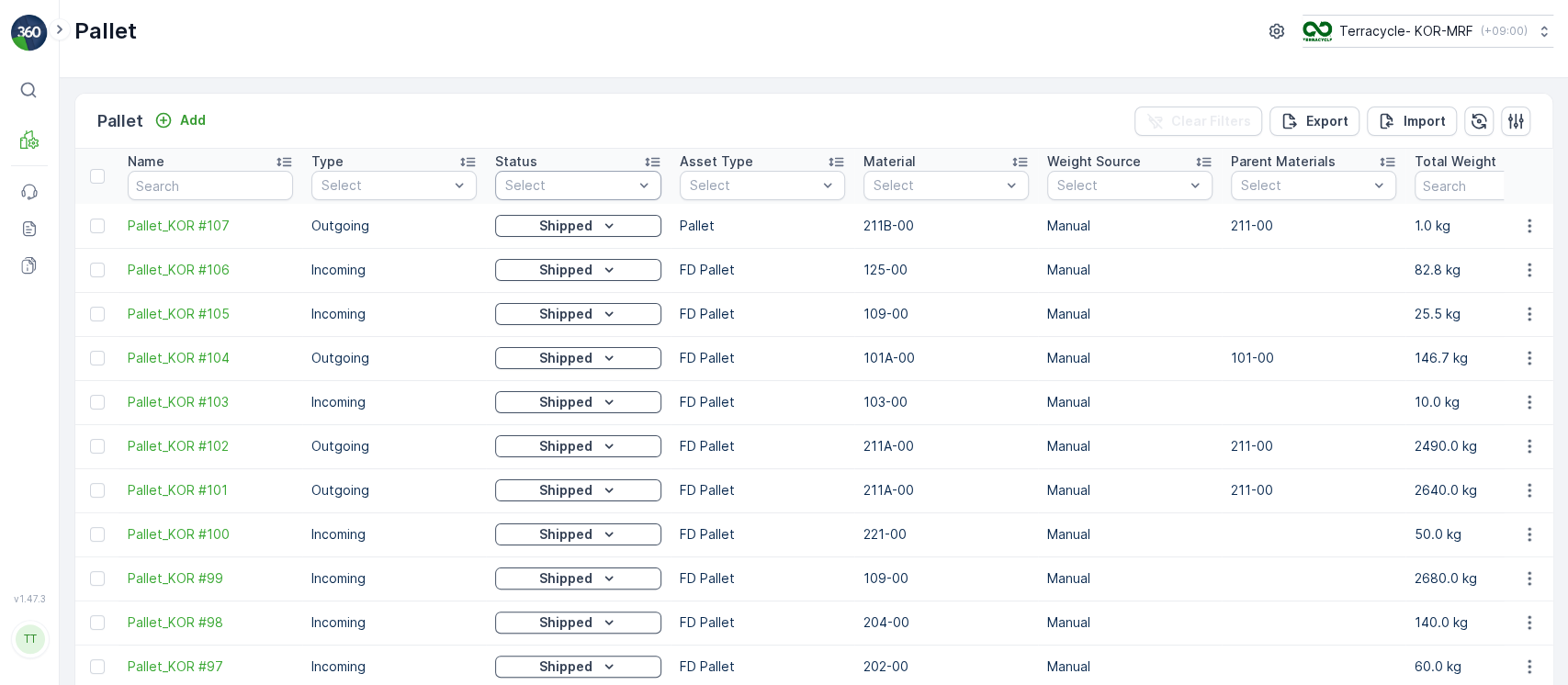
click at [622, 190] on div at bounding box center [569, 185] width 131 height 15
type input "re"
click at [591, 330] on p "Ready to Allocation" at bounding box center [588, 330] width 125 height 19
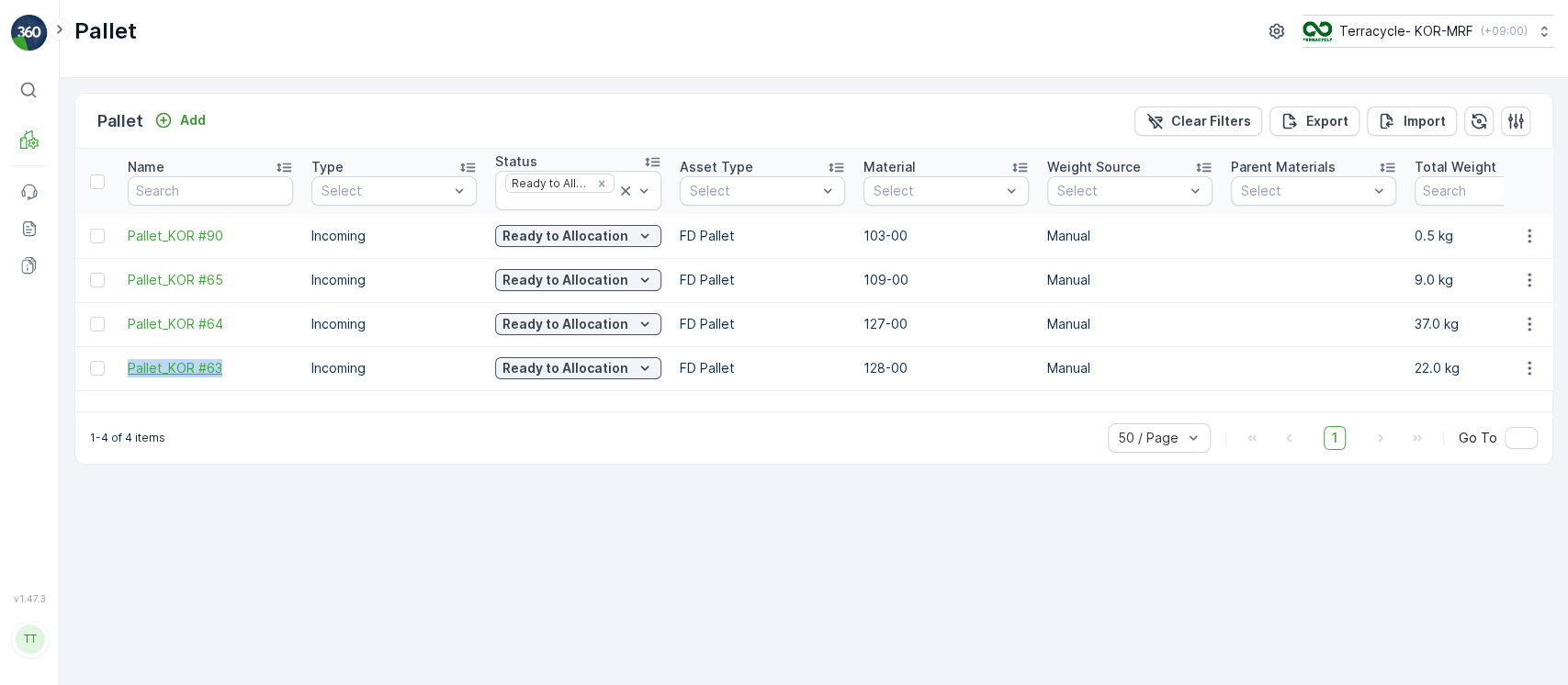
drag, startPoint x: 116, startPoint y: 366, endPoint x: 219, endPoint y: 366, distance: 103.0
copy span "Pallet_KOR #63"
drag, startPoint x: 123, startPoint y: 318, endPoint x: 236, endPoint y: 318, distance: 113.0
click at [236, 318] on td "Pallet_KOR #64" at bounding box center [210, 324] width 183 height 44
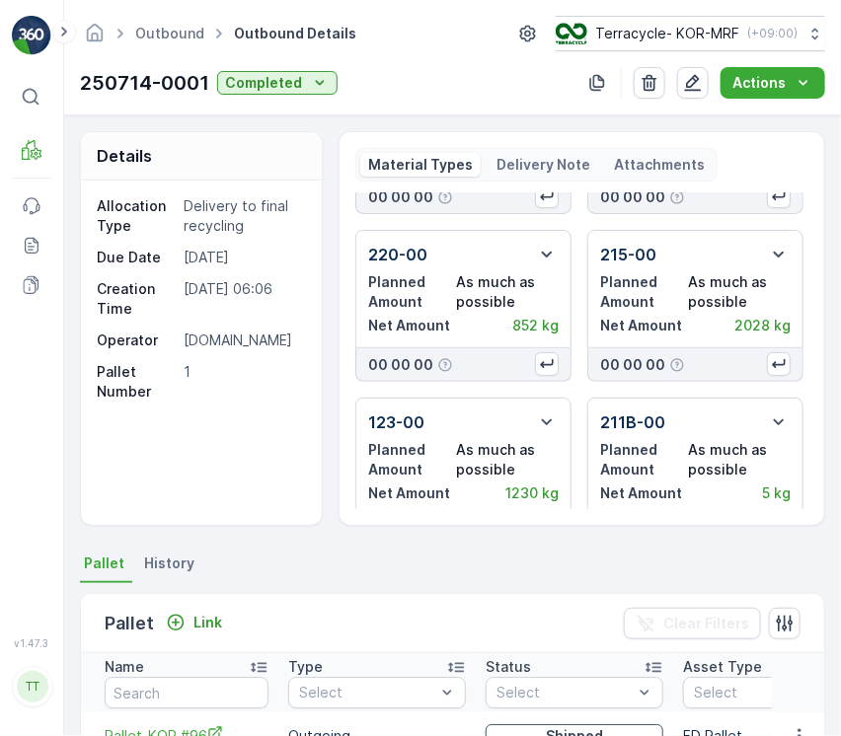
scroll to position [172, 0]
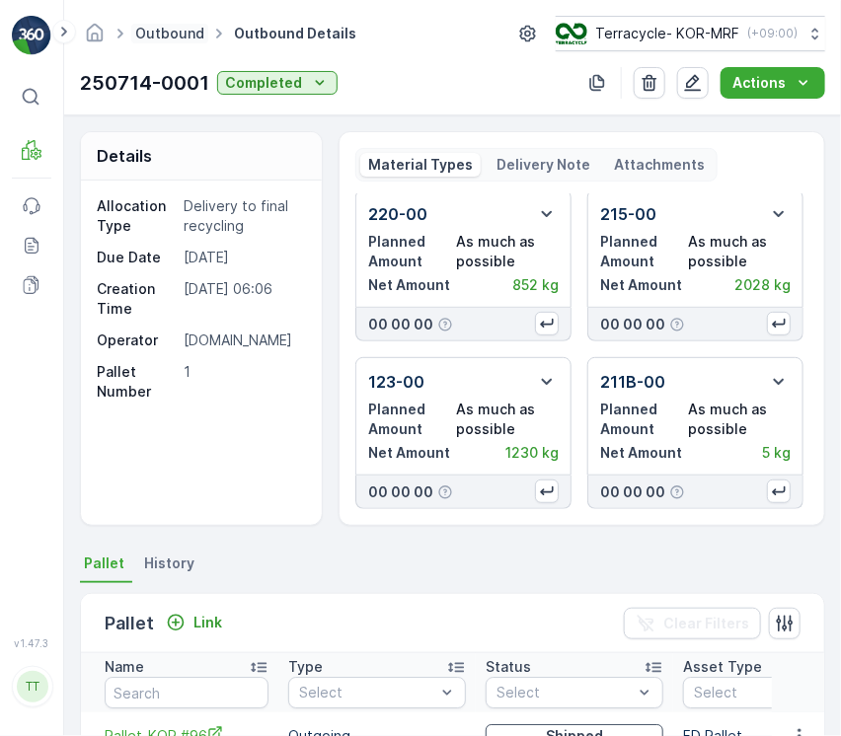
click at [190, 35] on link "Outbound" at bounding box center [169, 33] width 69 height 17
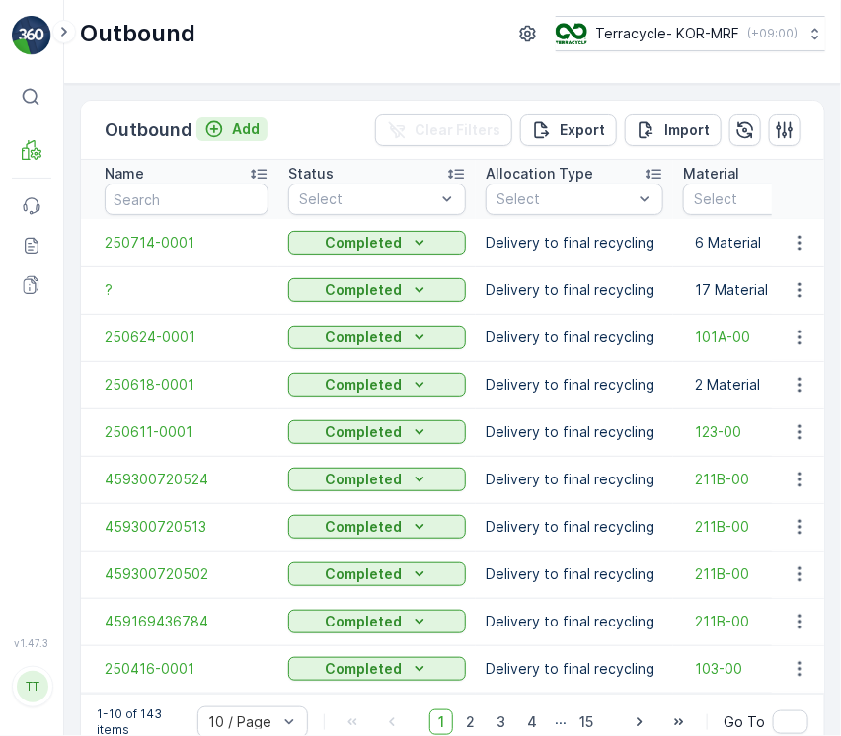
click at [205, 138] on button "Add" at bounding box center [231, 129] width 71 height 24
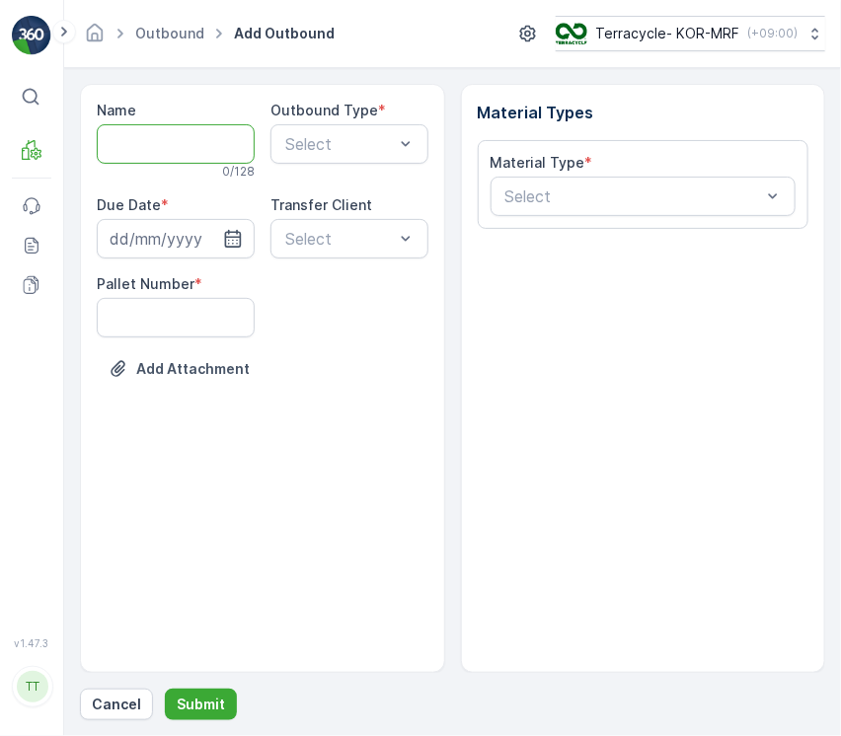
click at [197, 130] on input "Name" at bounding box center [176, 143] width 158 height 39
paste input "250715-0001"
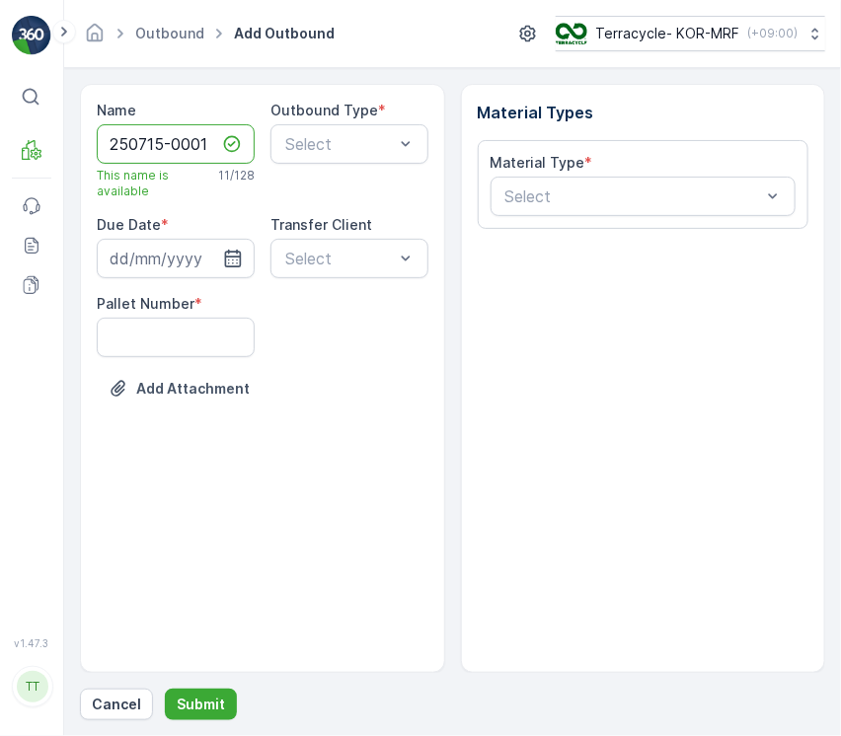
type input "250715-0001"
click at [182, 270] on input at bounding box center [176, 258] width 158 height 39
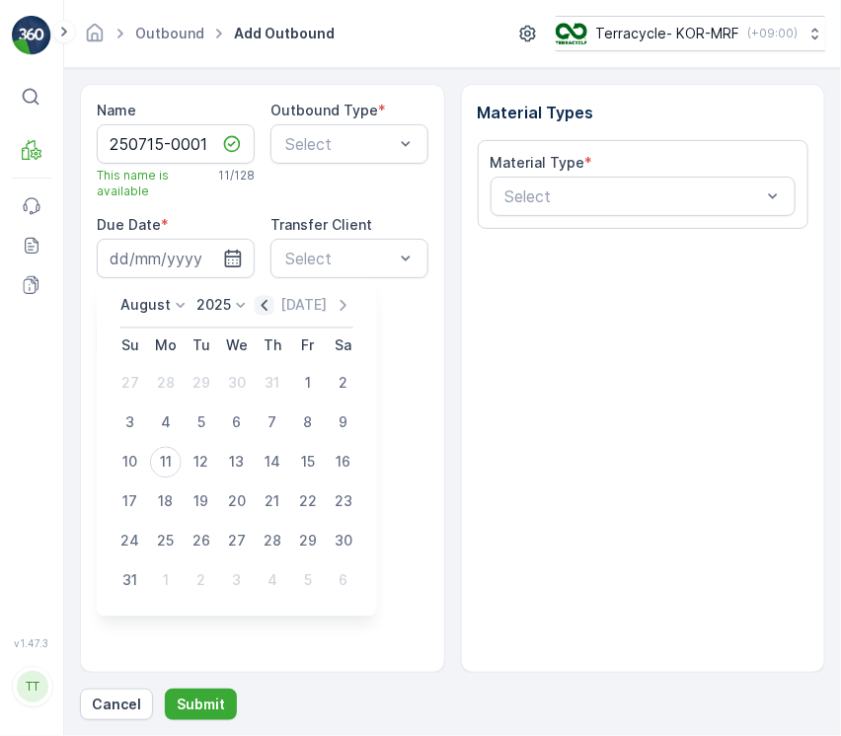
click at [273, 305] on icon "button" at bounding box center [265, 306] width 20 height 20
click at [200, 468] on div "15" at bounding box center [202, 463] width 32 height 32
type input "[DATE]"
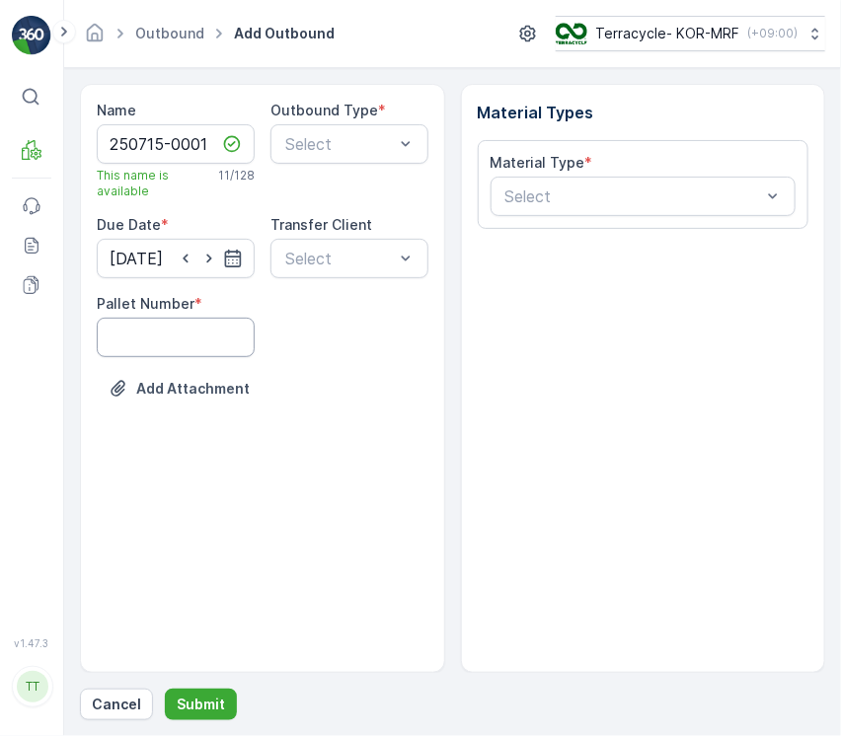
click at [202, 341] on Number "Pallet Number" at bounding box center [176, 337] width 158 height 39
type Number "1"
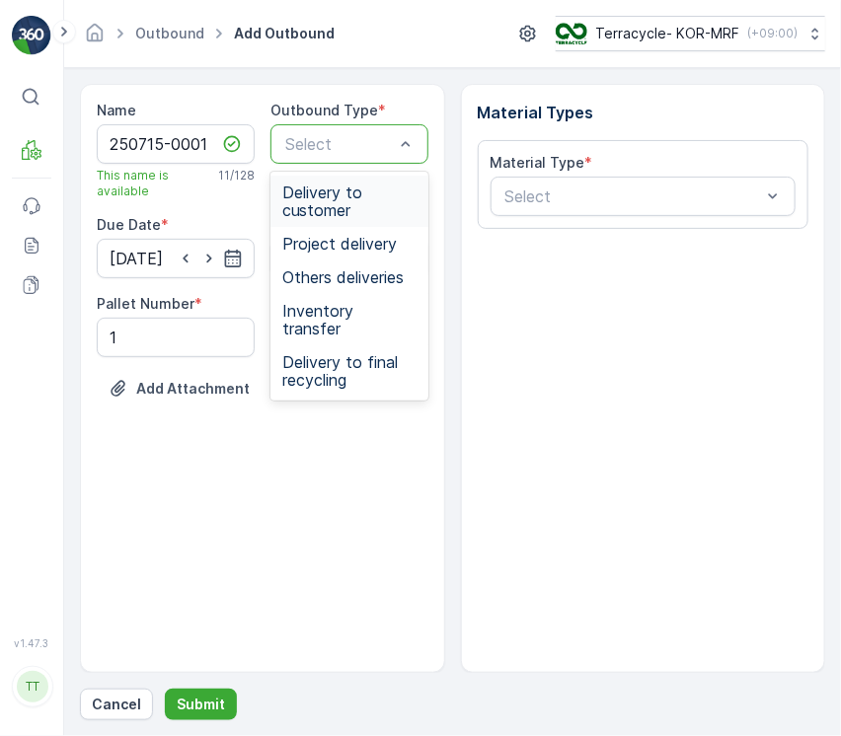
click at [388, 156] on div "Select" at bounding box center [349, 143] width 158 height 39
click at [379, 353] on span "Delivery to final recycling" at bounding box center [349, 371] width 134 height 36
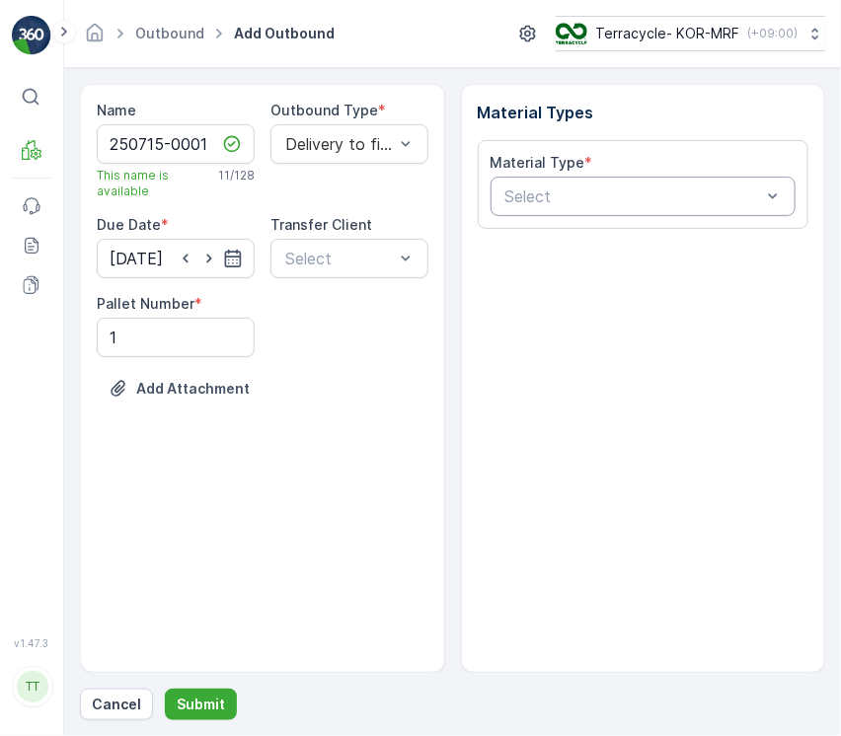
click at [717, 195] on div at bounding box center [633, 196] width 260 height 18
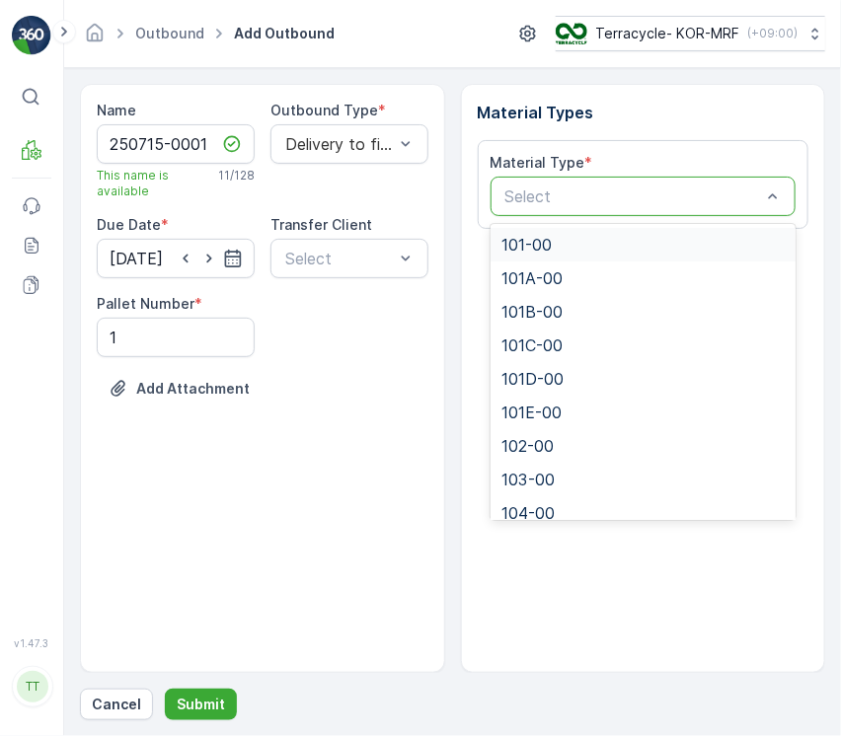
paste input "202-00"
type input "202-00"
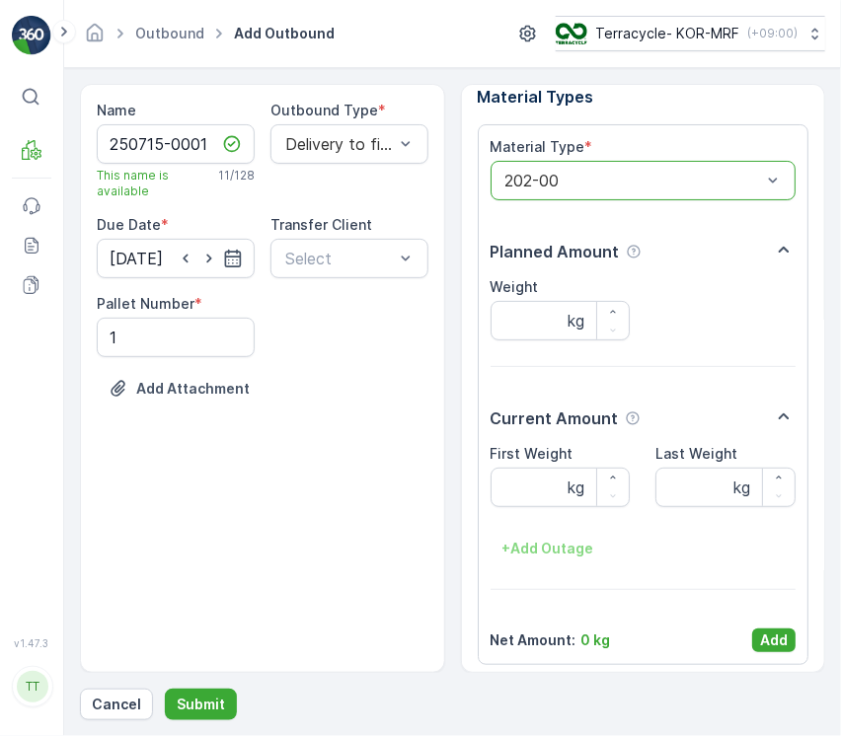
scroll to position [24, 0]
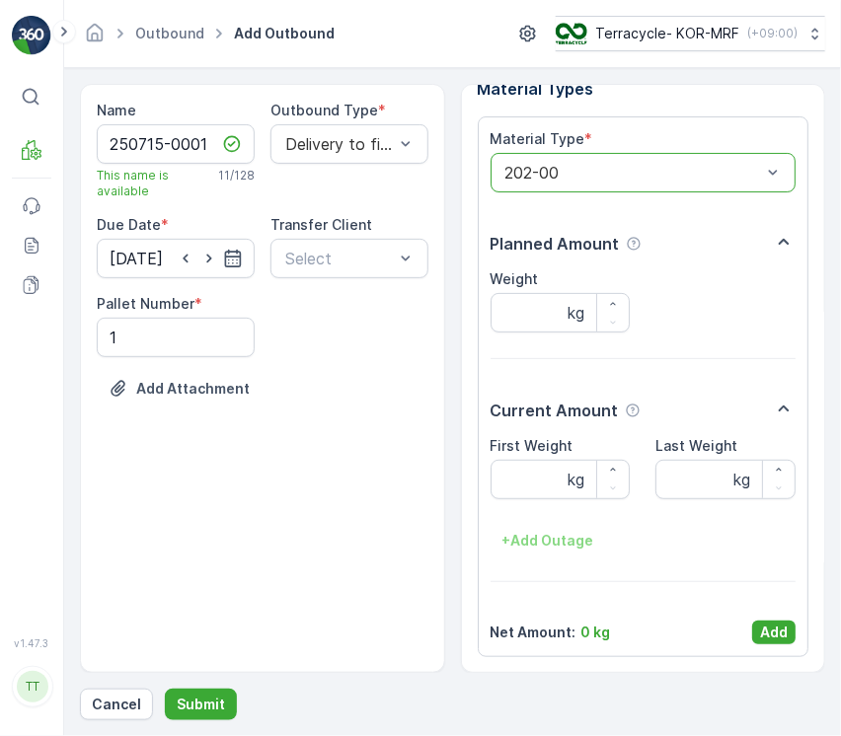
click at [783, 628] on button "Add" at bounding box center [773, 633] width 43 height 24
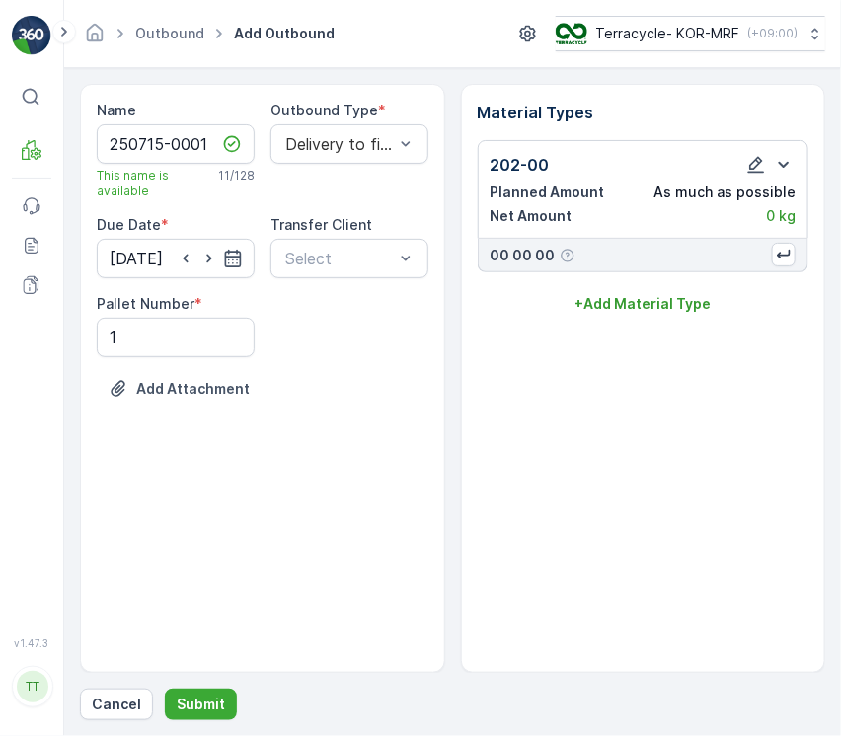
scroll to position [0, 0]
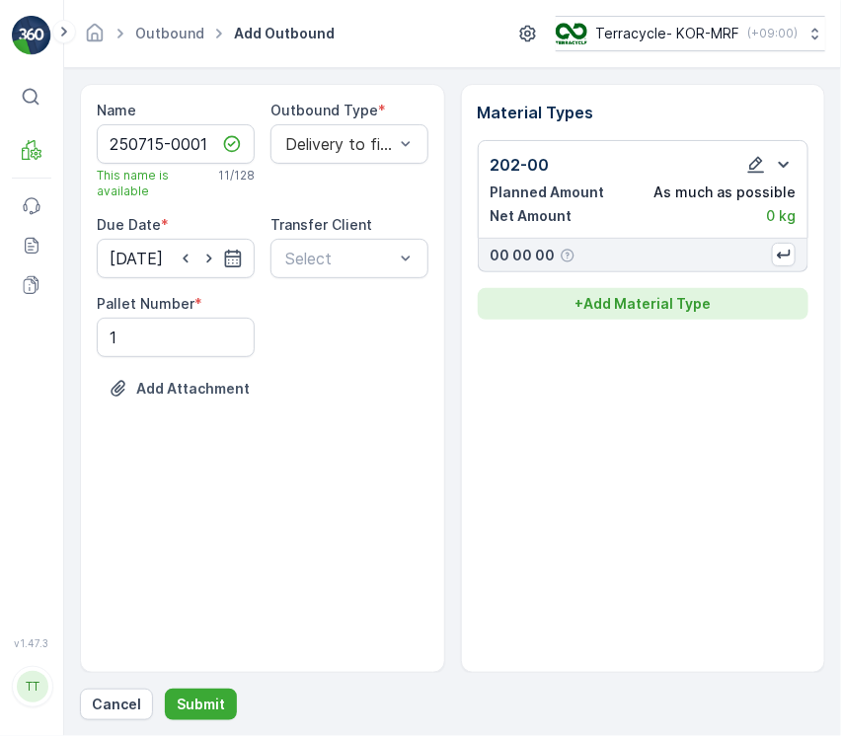
click at [655, 306] on p "+ Add Material Type" at bounding box center [642, 304] width 136 height 20
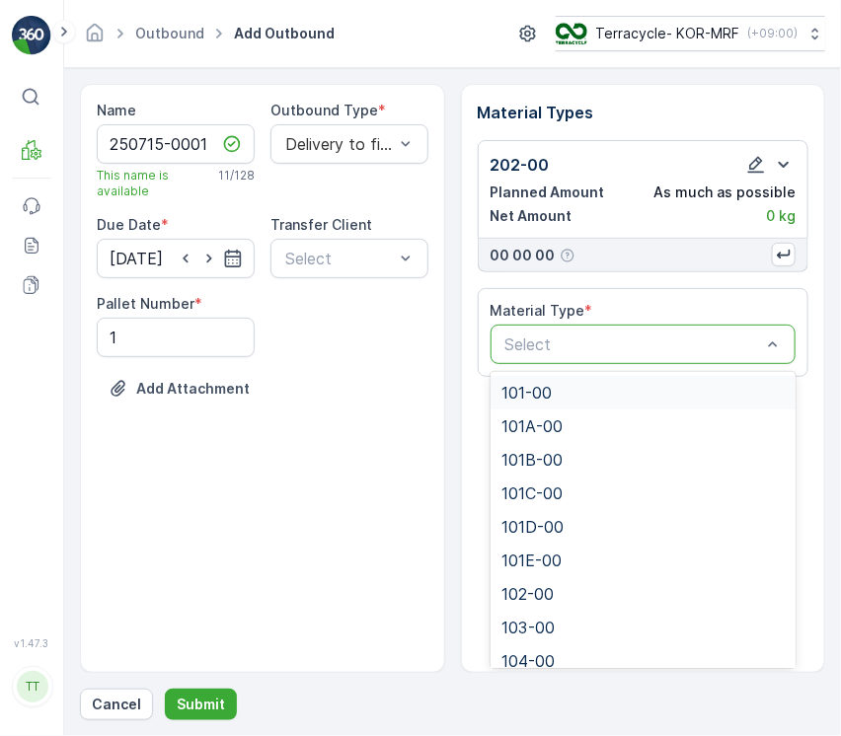
click at [642, 348] on div at bounding box center [633, 344] width 260 height 18
paste input "204-00"
type input "204-00"
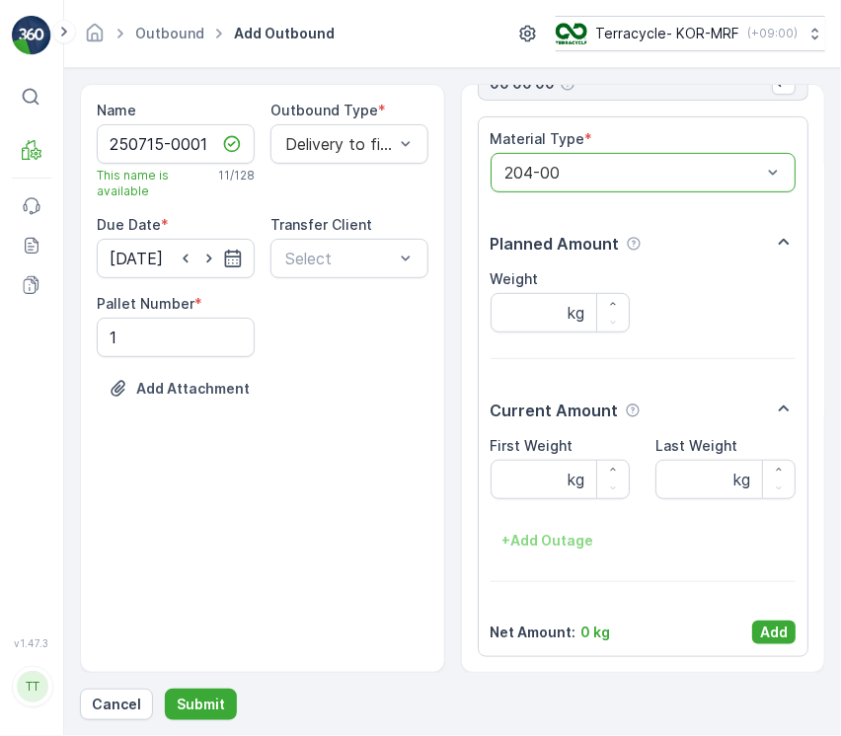
scroll to position [174, 0]
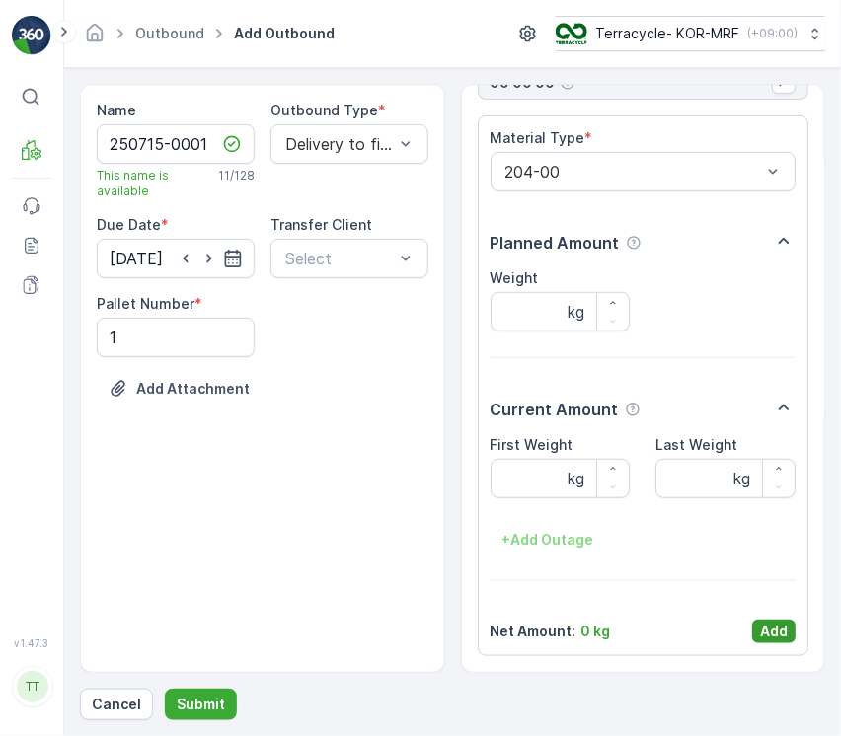
click at [781, 622] on p "Add" at bounding box center [774, 632] width 28 height 20
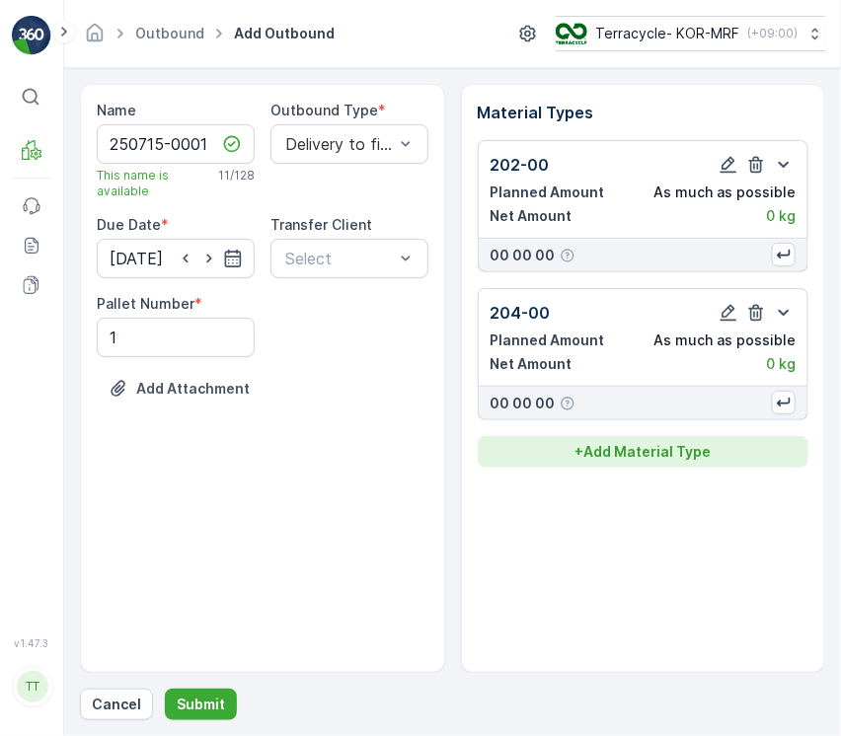
click at [693, 447] on p "+ Add Material Type" at bounding box center [642, 452] width 136 height 20
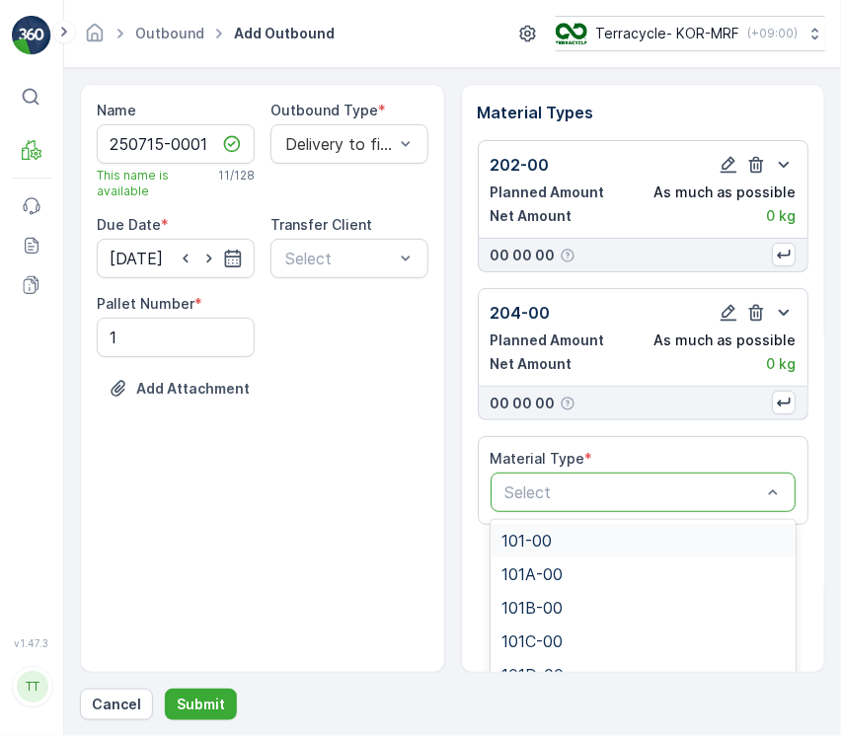
click at [698, 475] on div "Select" at bounding box center [643, 492] width 306 height 39
paste input "109-00"
type input "109-00"
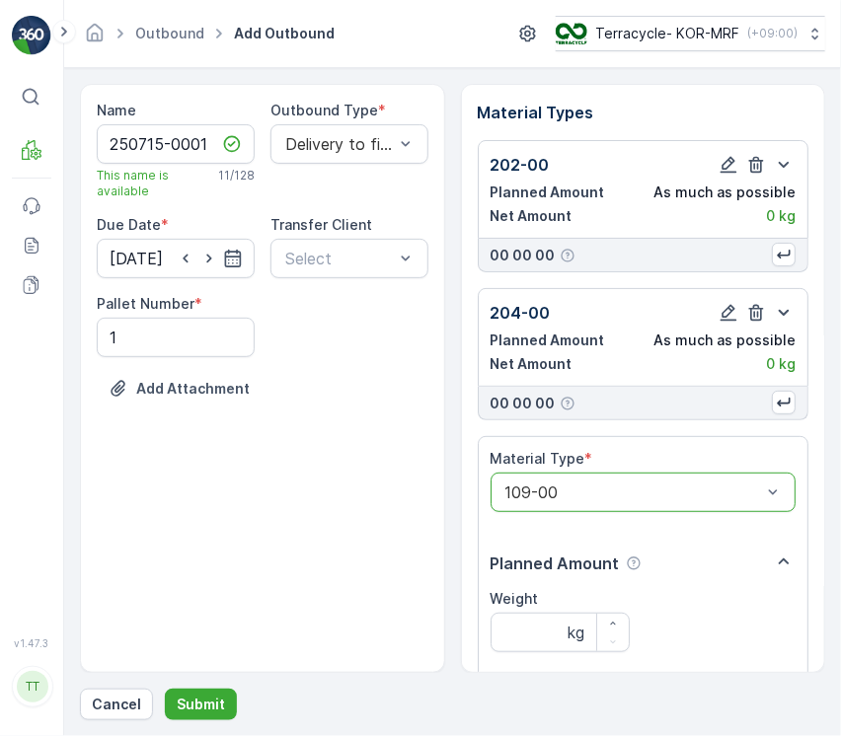
scroll to position [322, 0]
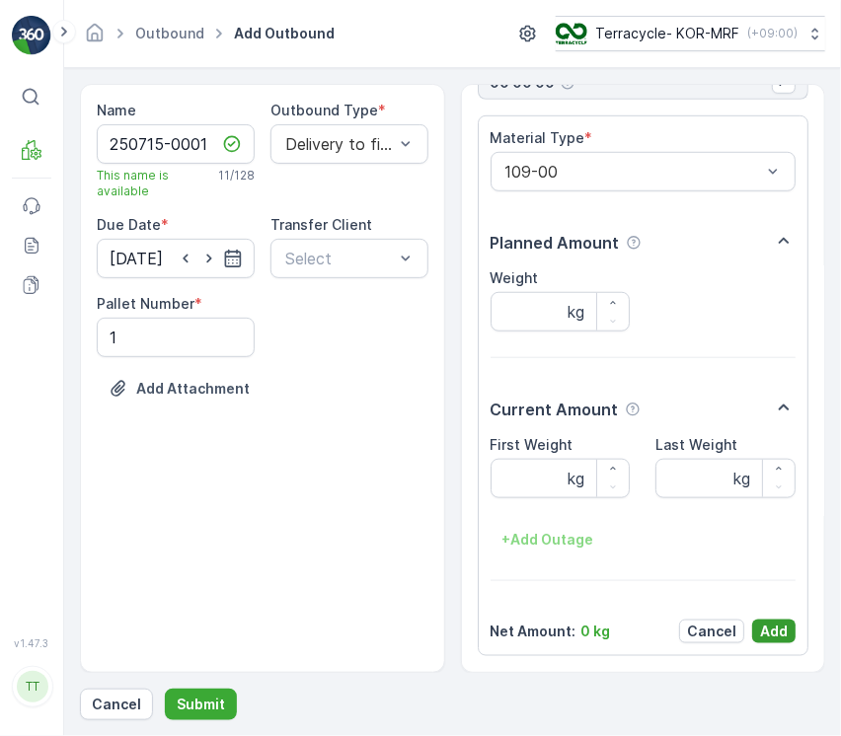
click at [780, 625] on p "Add" at bounding box center [774, 632] width 28 height 20
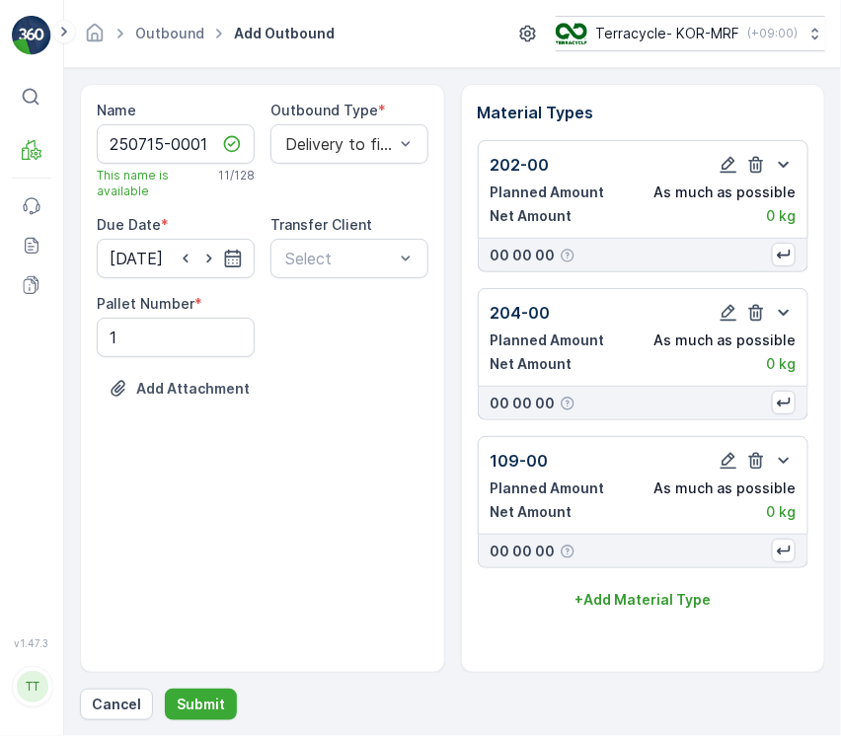
scroll to position [0, 0]
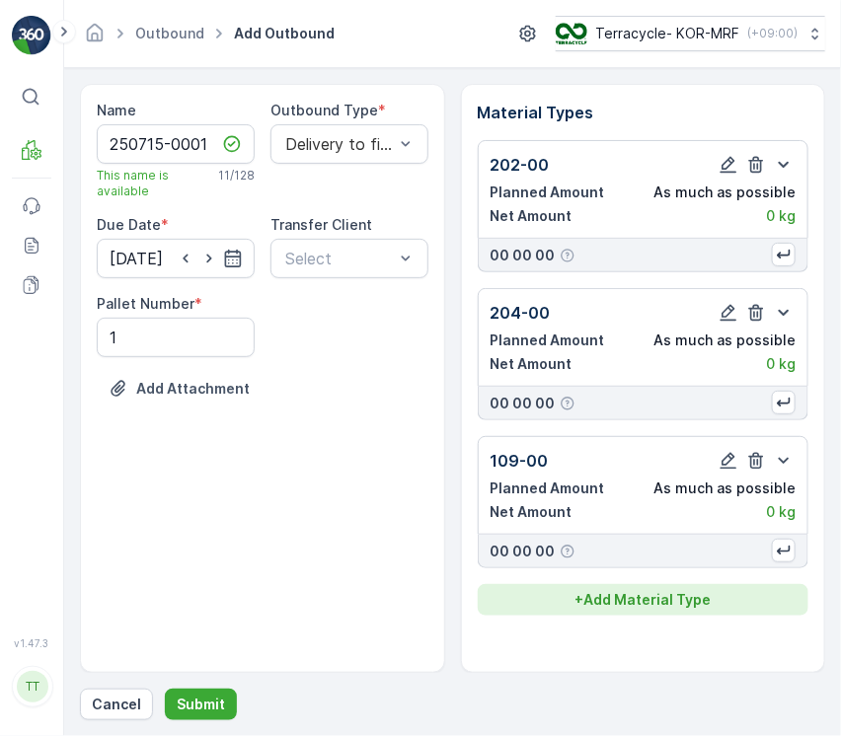
click at [685, 604] on p "+ Add Material Type" at bounding box center [642, 600] width 136 height 20
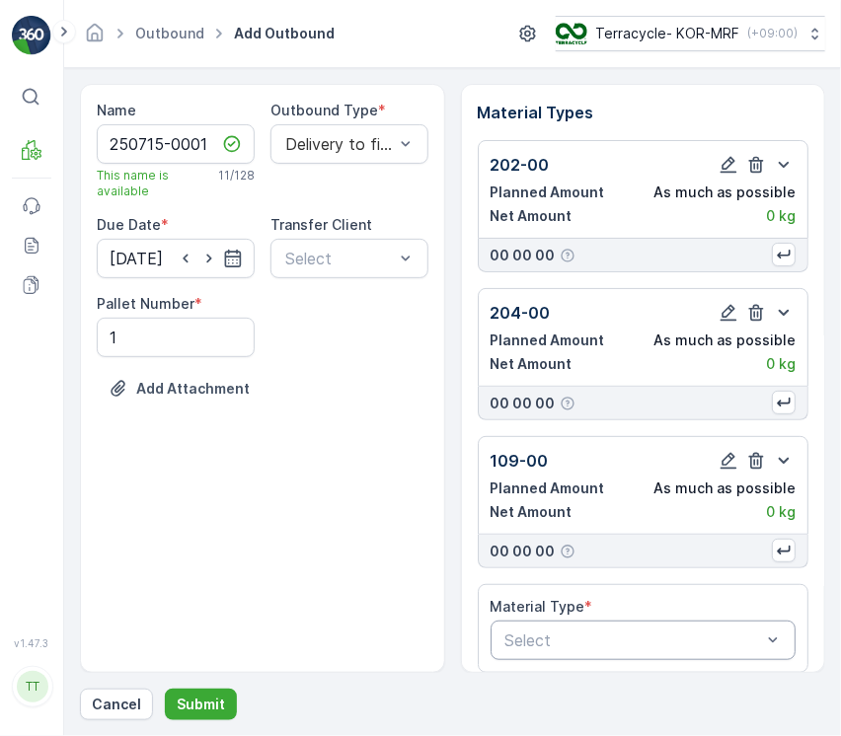
click at [707, 638] on div at bounding box center [633, 640] width 260 height 18
paste input "221-00"
type input "221-00"
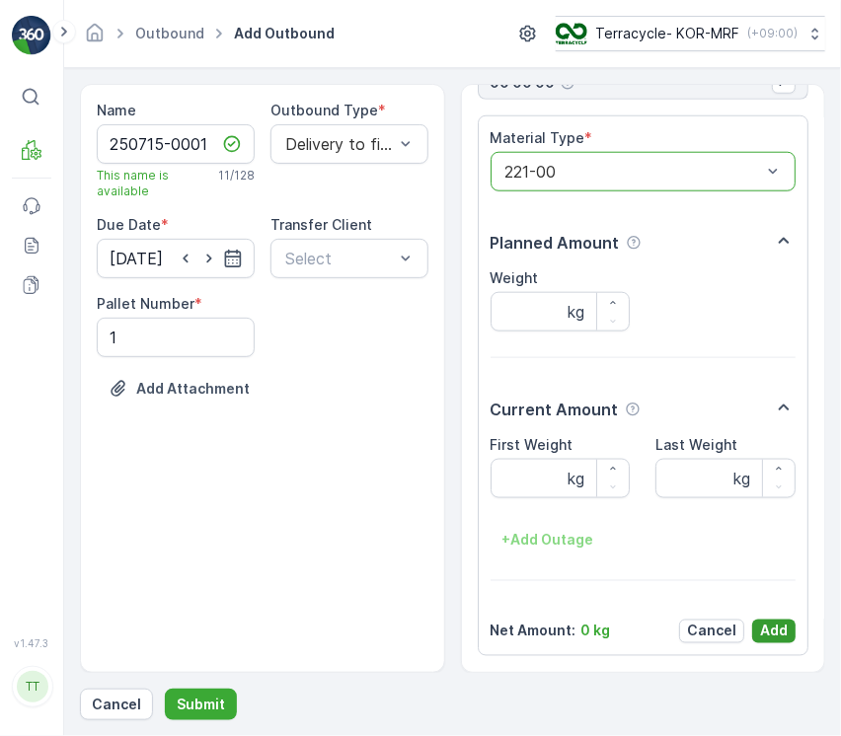
click at [780, 626] on p "Add" at bounding box center [774, 632] width 28 height 20
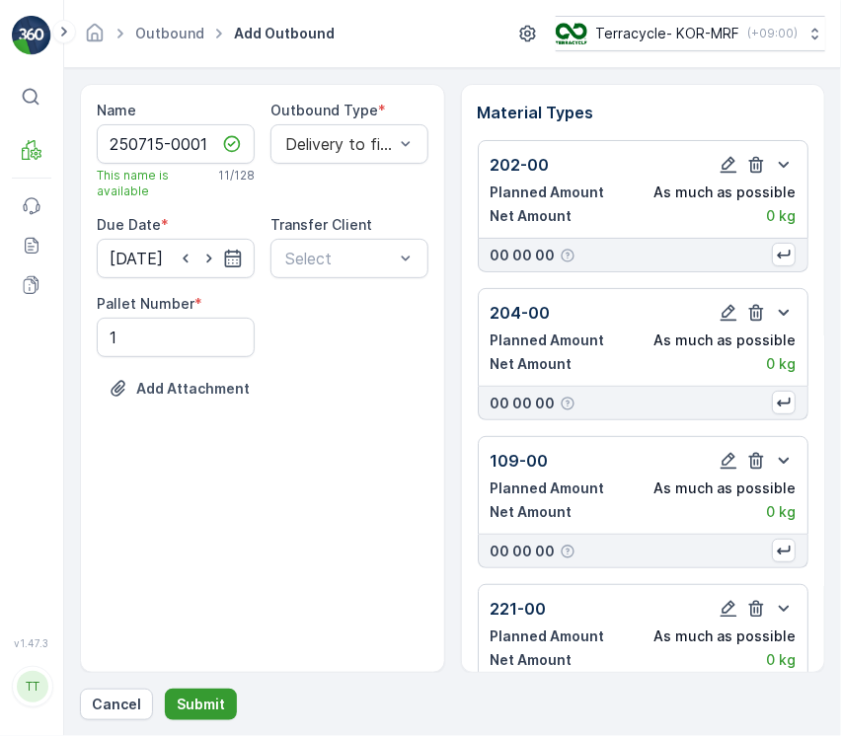
click at [215, 705] on button "Submit" at bounding box center [201, 705] width 72 height 32
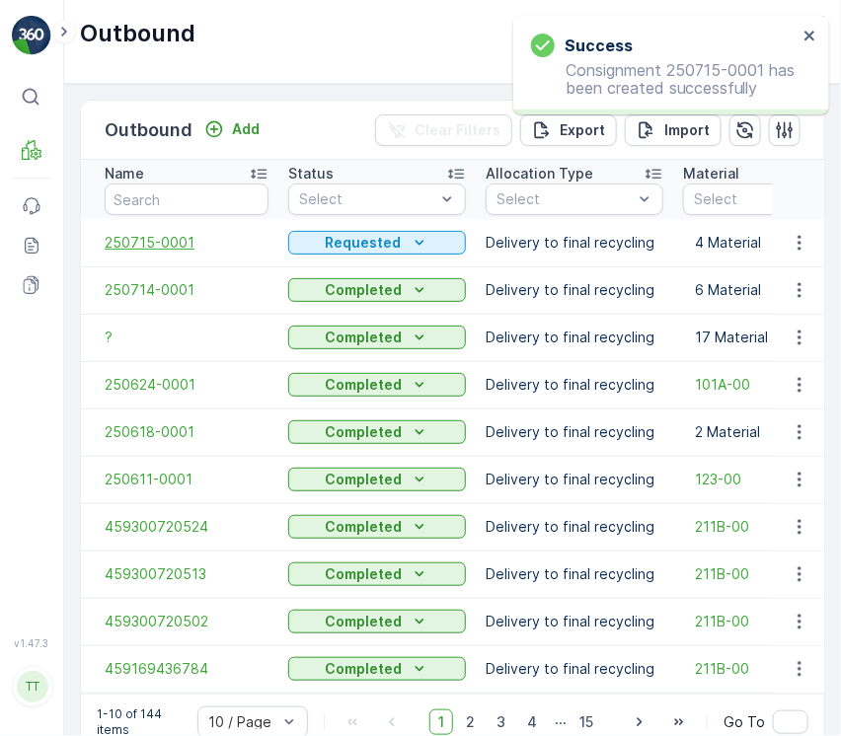
click at [173, 233] on td "250715-0001" at bounding box center [179, 242] width 197 height 47
click at [174, 237] on span "250715-0001" at bounding box center [187, 243] width 164 height 20
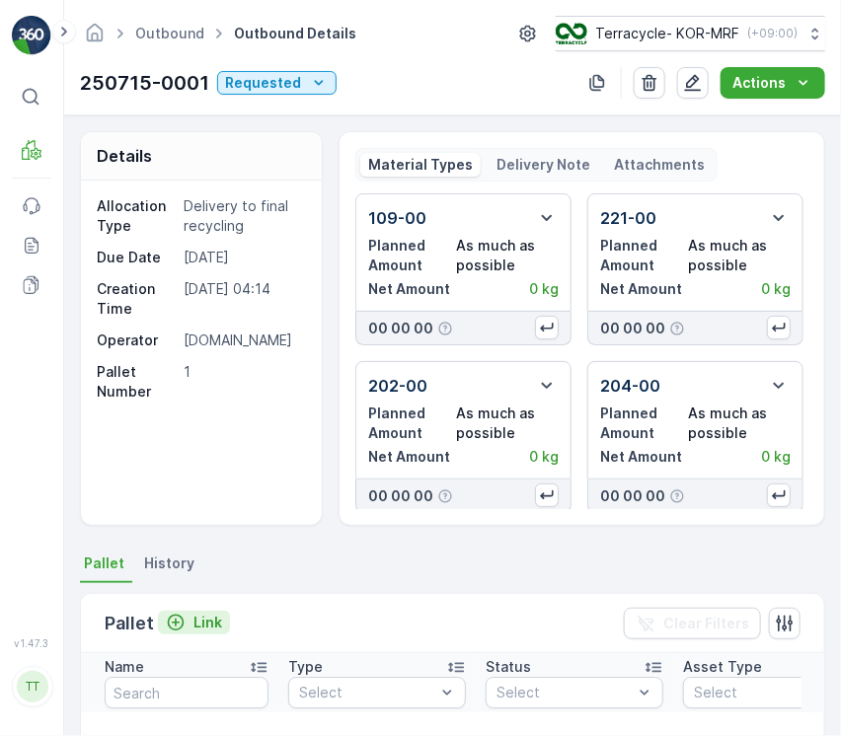
click at [208, 613] on p "Link" at bounding box center [207, 623] width 29 height 20
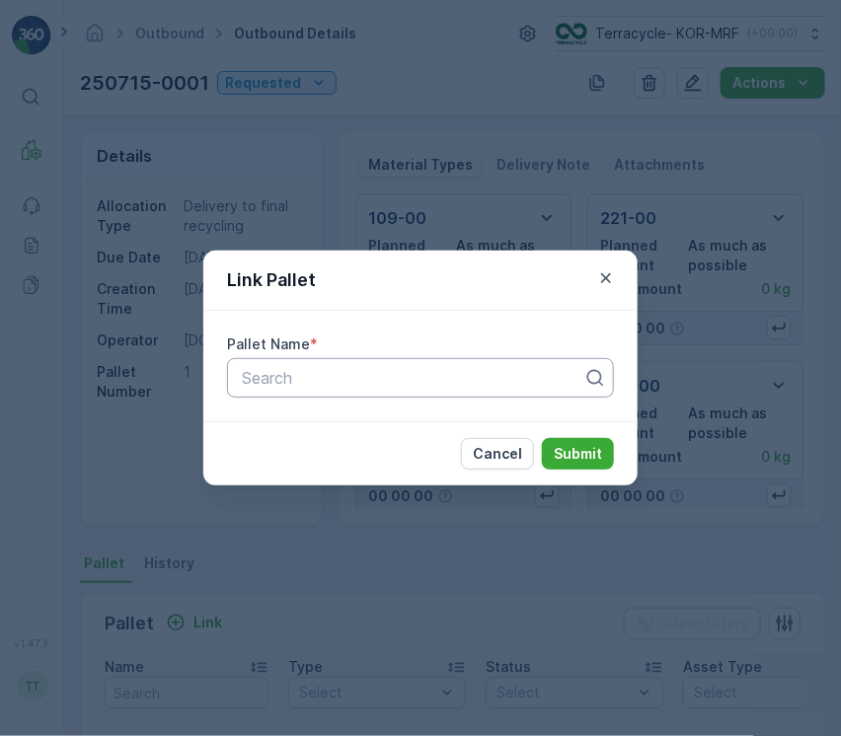
click at [360, 379] on div at bounding box center [412, 378] width 345 height 18
paste input "Pallet_KOR #9"
type input "Pallet_KOR #9"
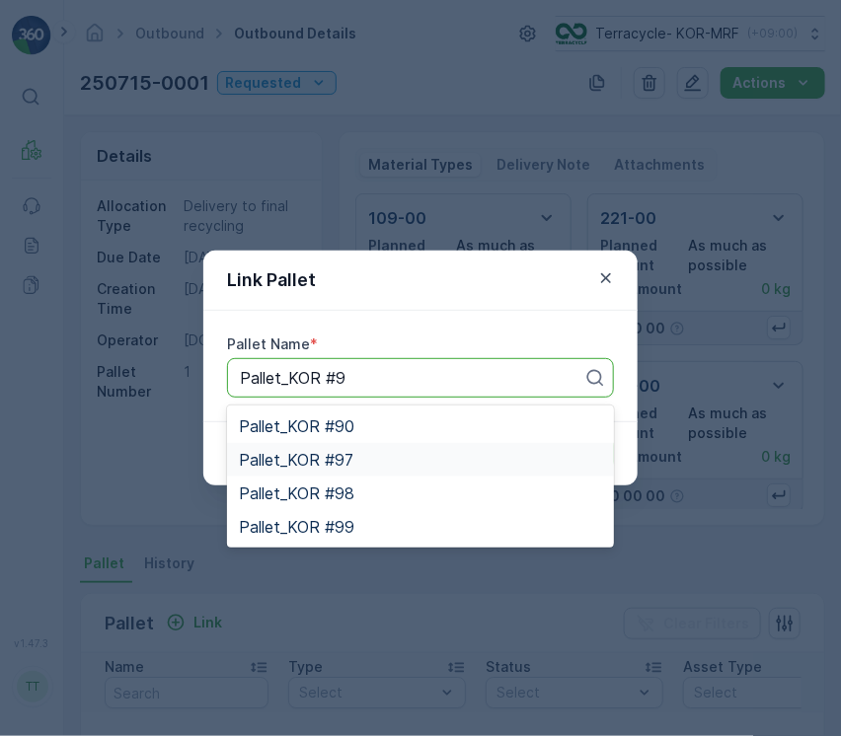
click at [363, 459] on div "Pallet_KOR #97" at bounding box center [420, 460] width 363 height 18
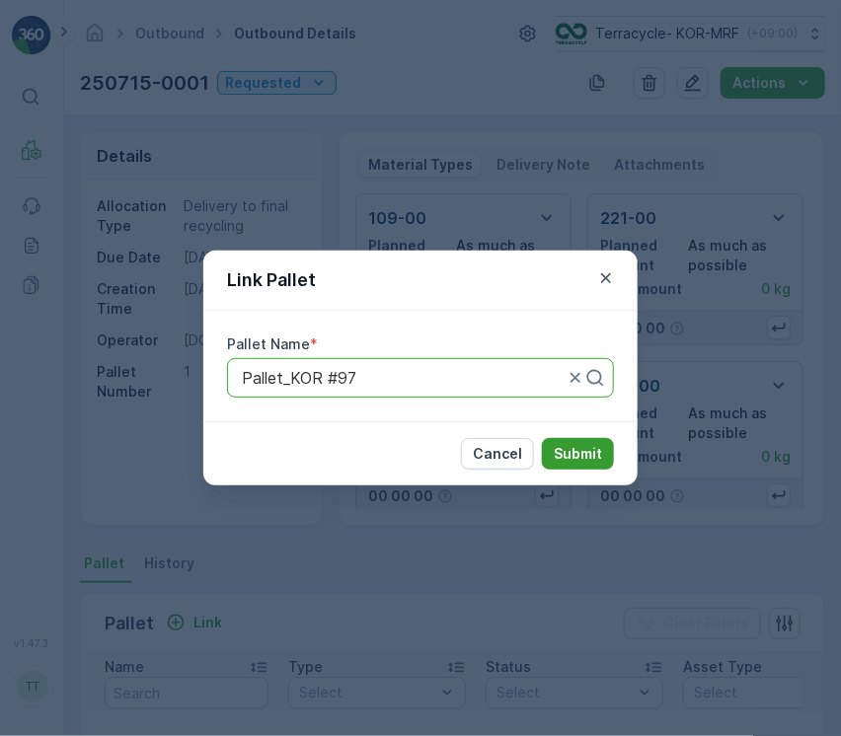
click at [573, 459] on p "Submit" at bounding box center [578, 454] width 48 height 20
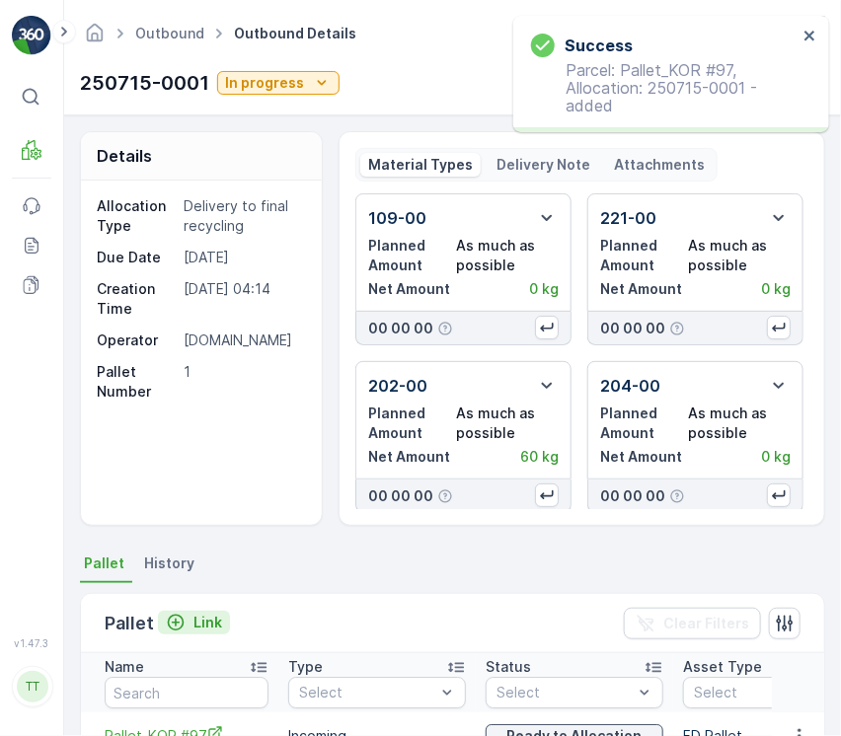
click at [221, 619] on button "Link" at bounding box center [194, 623] width 72 height 24
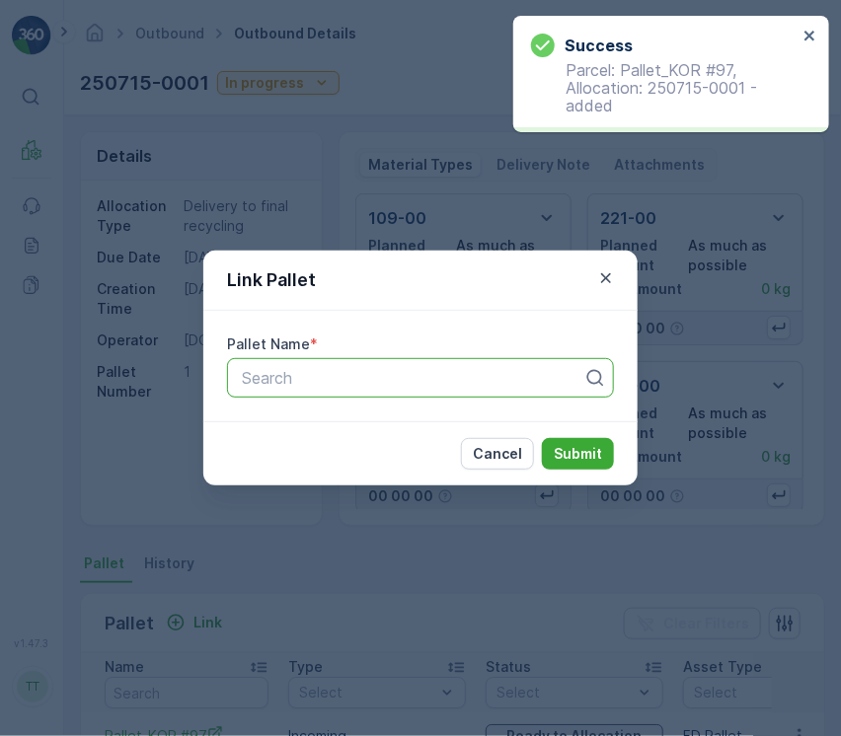
click at [335, 383] on div at bounding box center [412, 378] width 345 height 18
paste input "Pallet_KOR #9"
type input "Pallet_KOR #9"
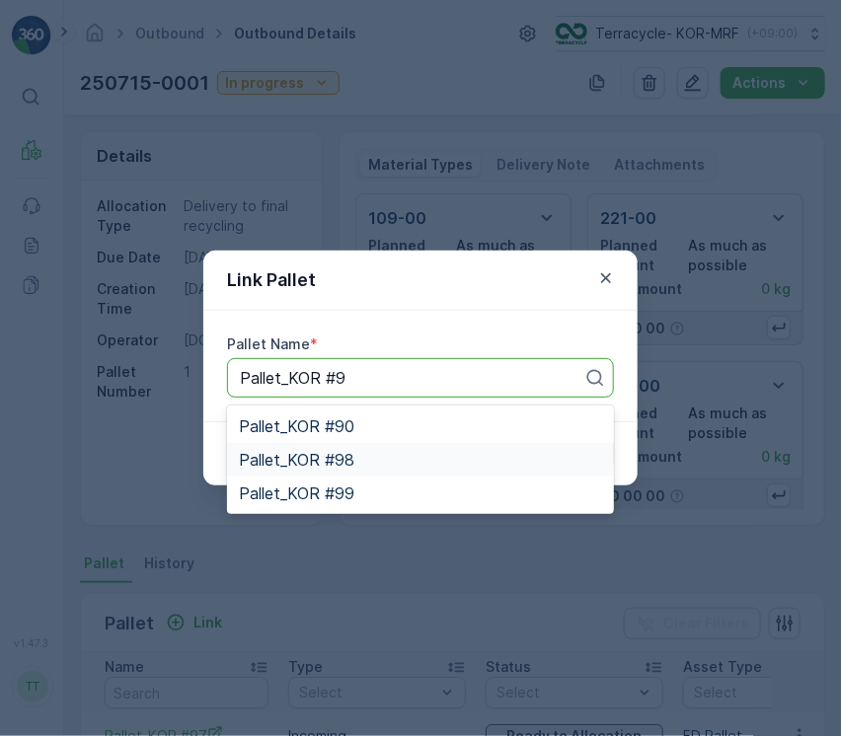
click at [374, 466] on div "Pallet_KOR #98" at bounding box center [420, 460] width 363 height 18
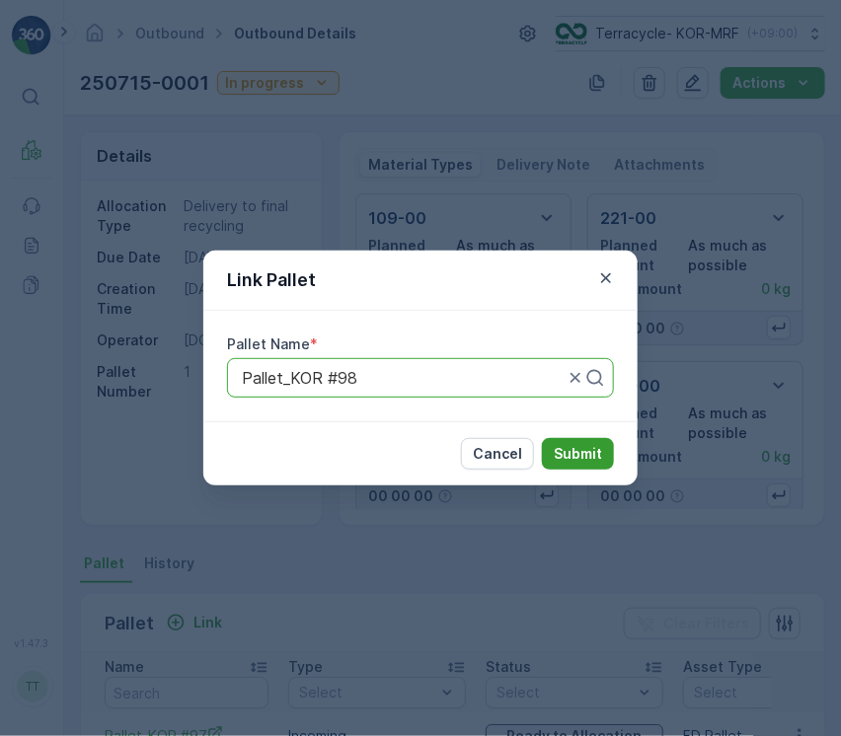
click at [574, 453] on p "Submit" at bounding box center [578, 454] width 48 height 20
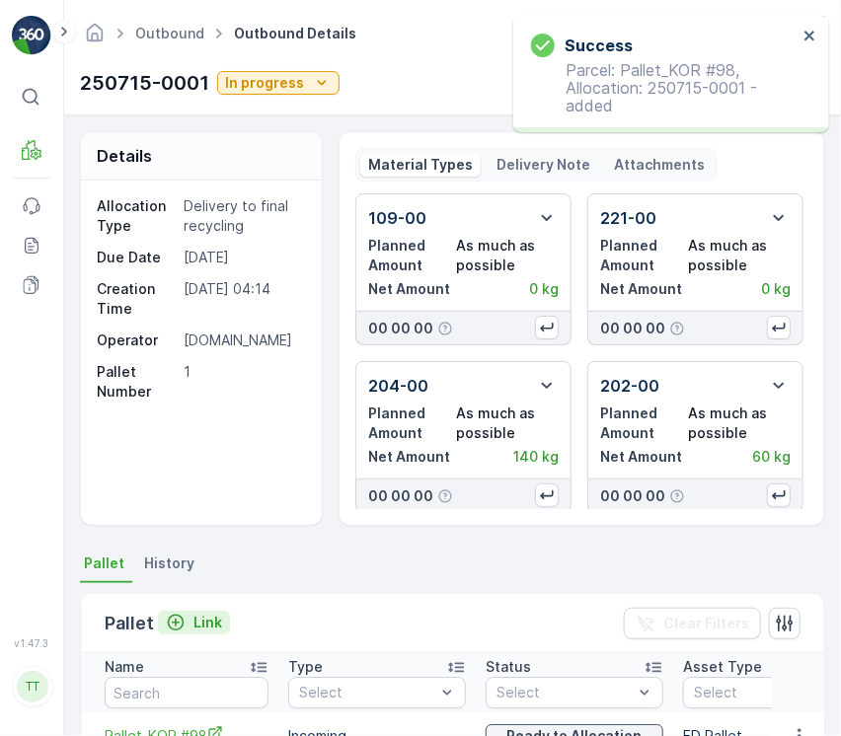
click at [219, 619] on p "Link" at bounding box center [207, 623] width 29 height 20
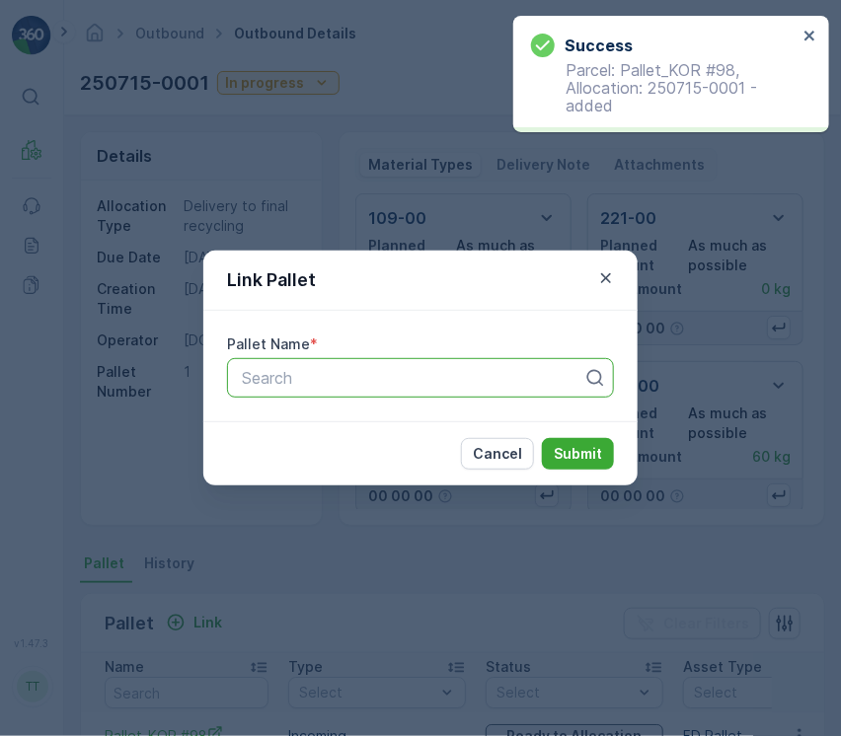
paste input "Pallet_KOR #9"
type input "Pallet_KOR #9"
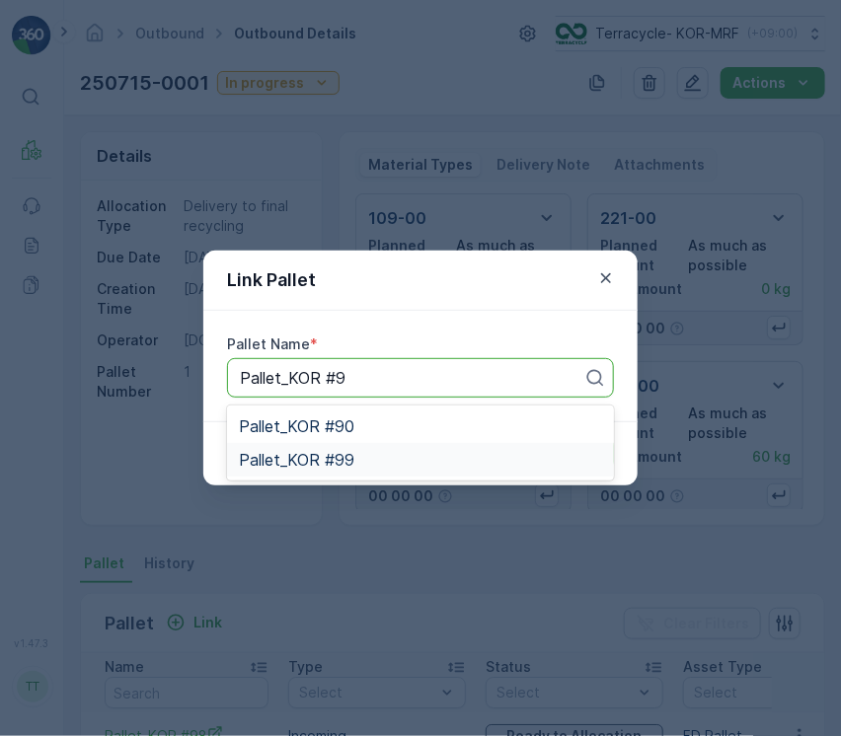
click at [370, 465] on div "Pallet_KOR #99" at bounding box center [420, 460] width 363 height 18
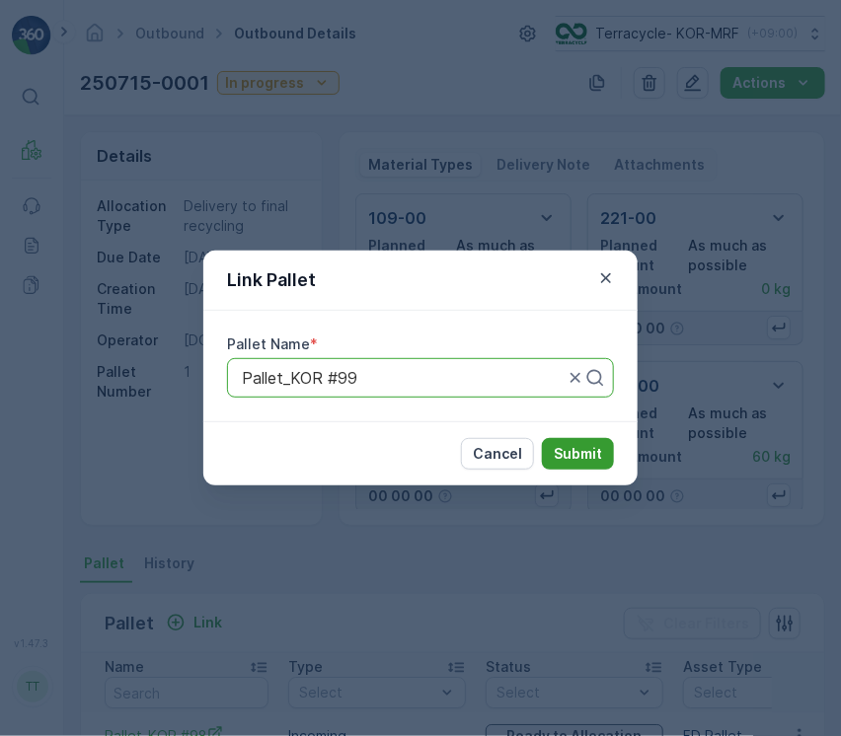
click at [574, 452] on p "Submit" at bounding box center [578, 454] width 48 height 20
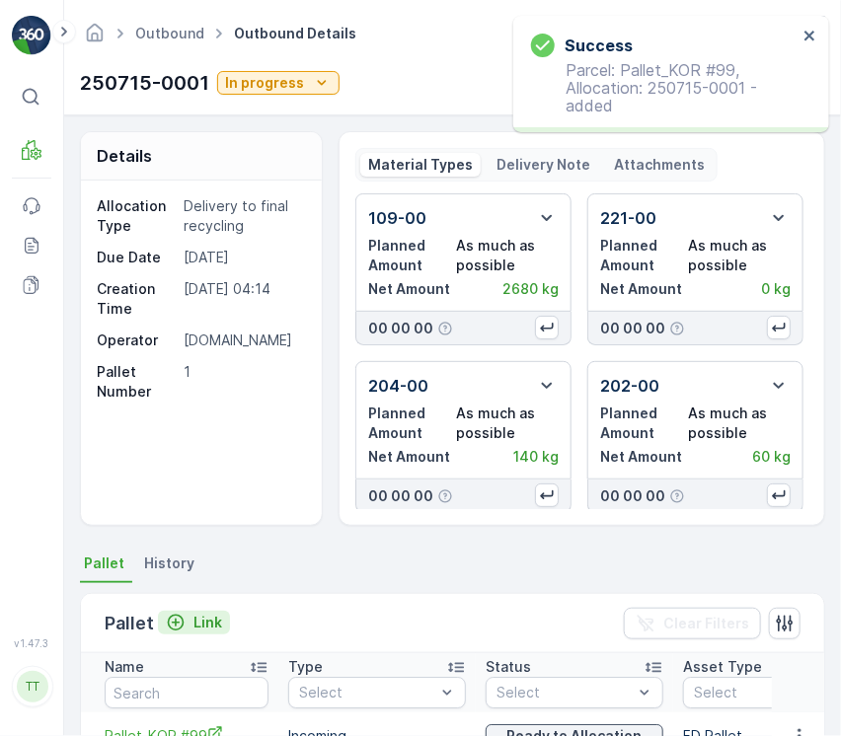
click at [208, 617] on p "Link" at bounding box center [207, 623] width 29 height 20
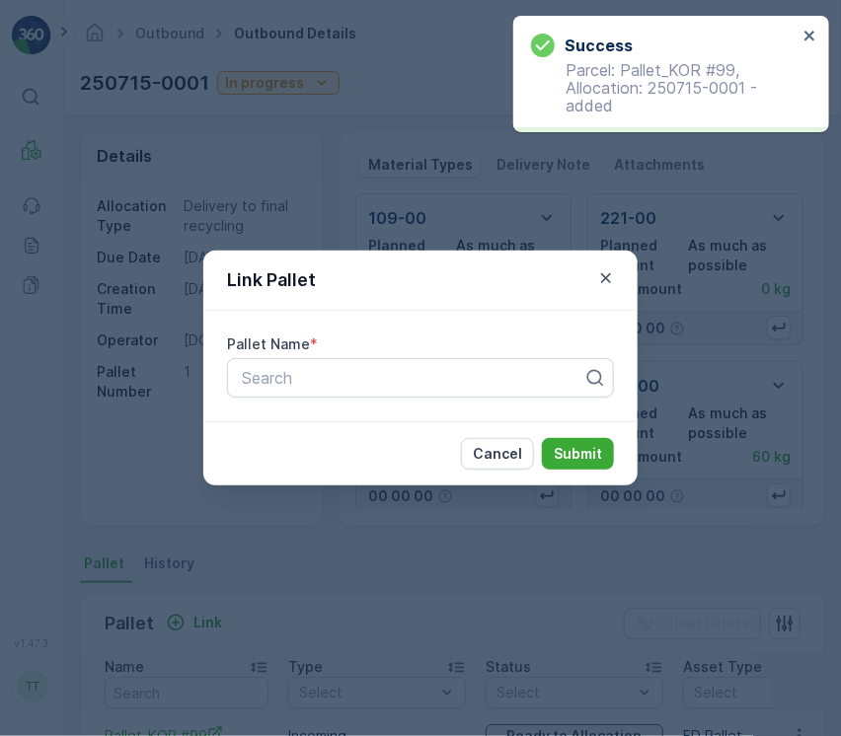
click at [339, 398] on div "Pallet Name * Search" at bounding box center [420, 366] width 434 height 111
paste input "Pallet_KOR #9"
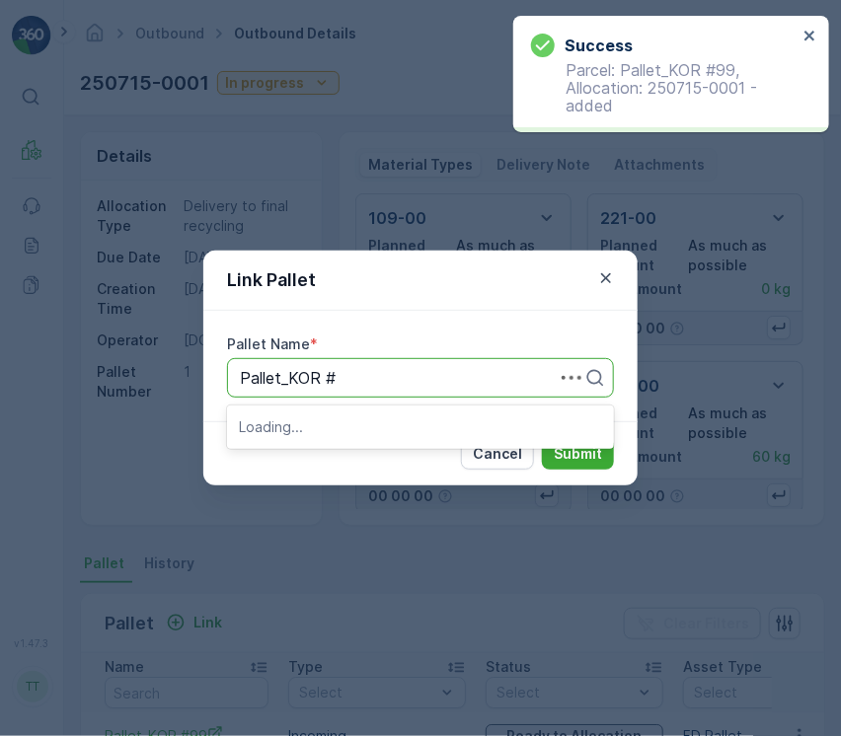
type input "Pallet_KOR #1"
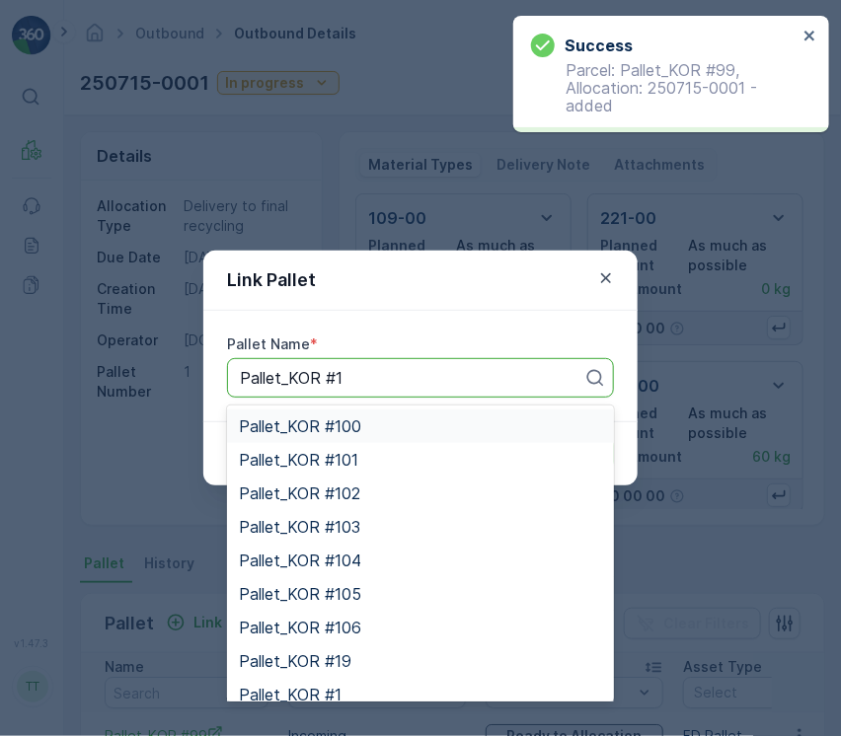
click at [408, 414] on div "Pallet_KOR #100" at bounding box center [420, 426] width 387 height 34
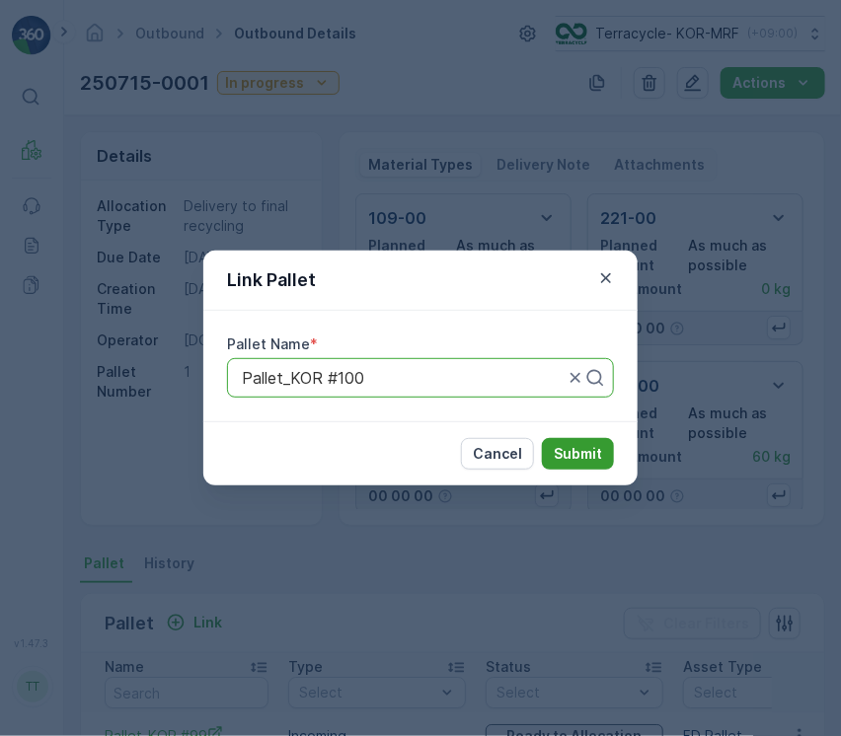
click at [583, 447] on p "Submit" at bounding box center [578, 454] width 48 height 20
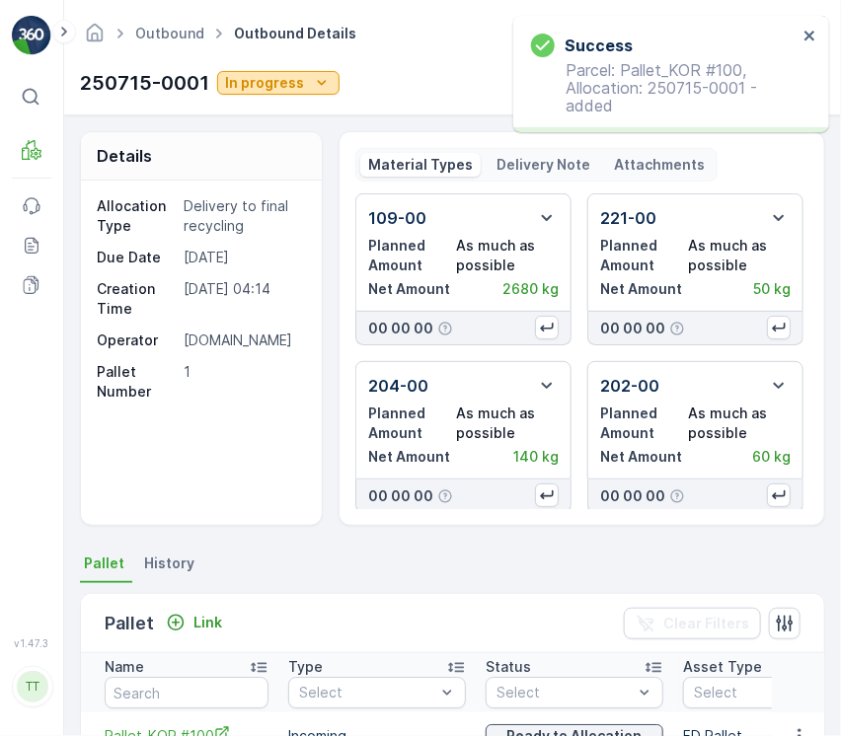
click at [326, 87] on icon "In progress" at bounding box center [322, 83] width 20 height 20
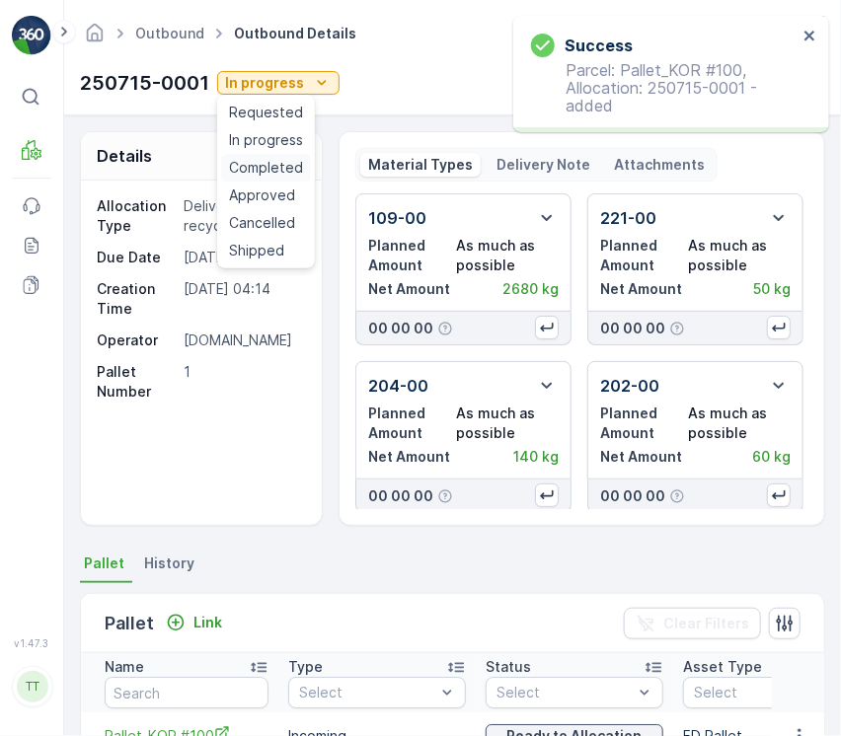
click at [290, 162] on span "Completed" at bounding box center [266, 168] width 74 height 20
